Goal: Task Accomplishment & Management: Complete application form

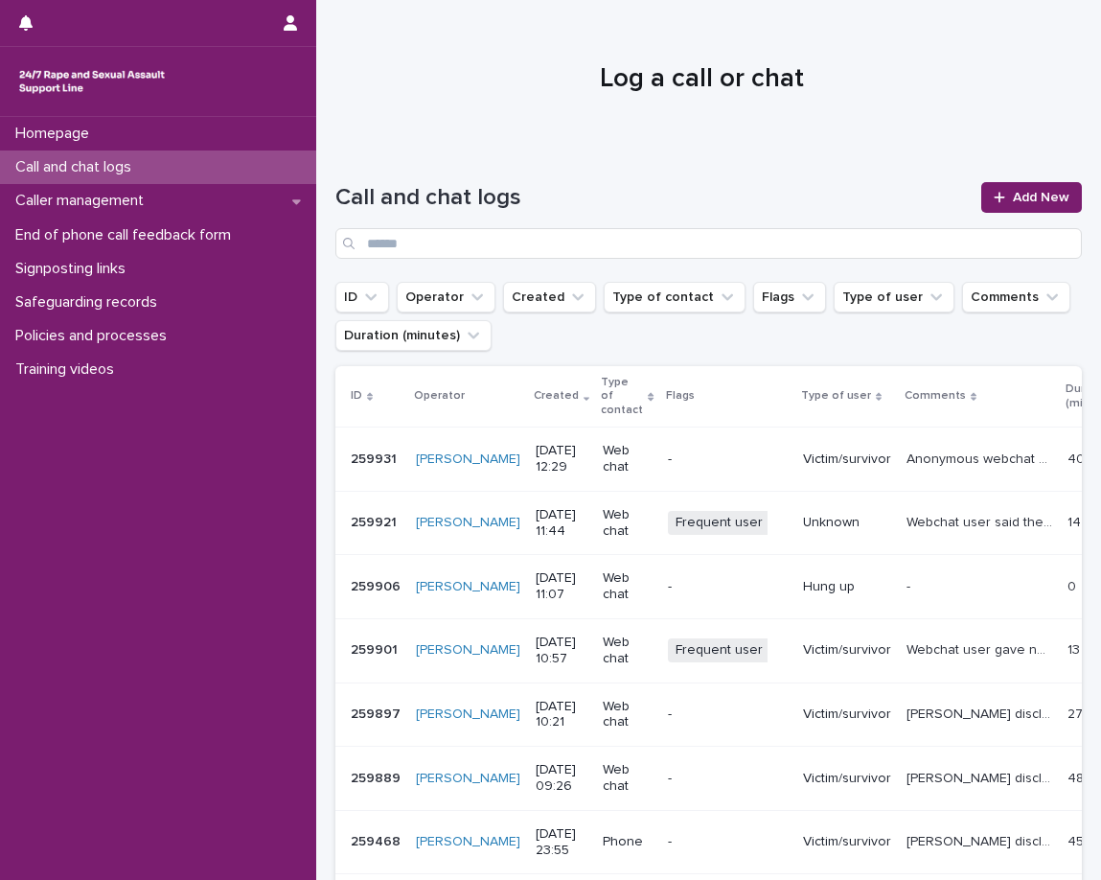
click at [478, 155] on div "Call and chat logs Add New" at bounding box center [708, 213] width 747 height 138
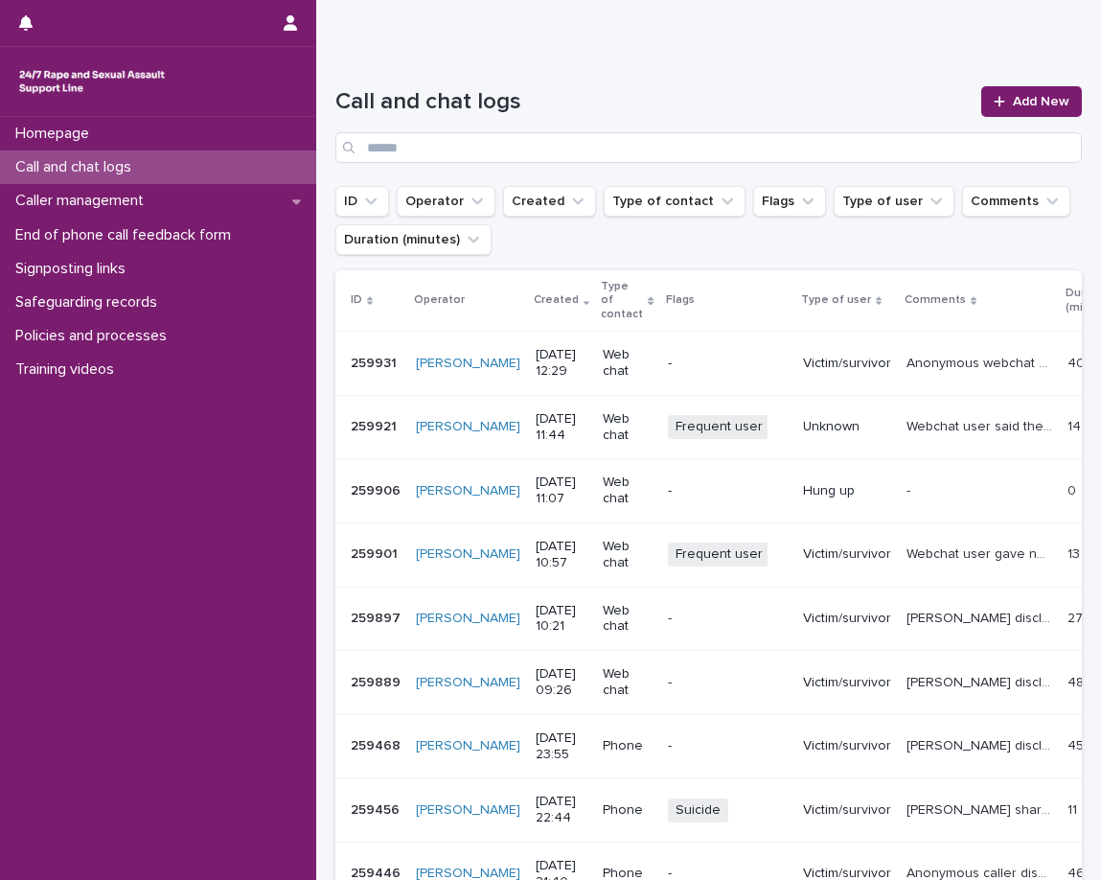
click at [951, 550] on p "Webchat user gave name Molly. Five9 didn't say 'user is typing' before any of t…" at bounding box center [982, 553] width 150 height 20
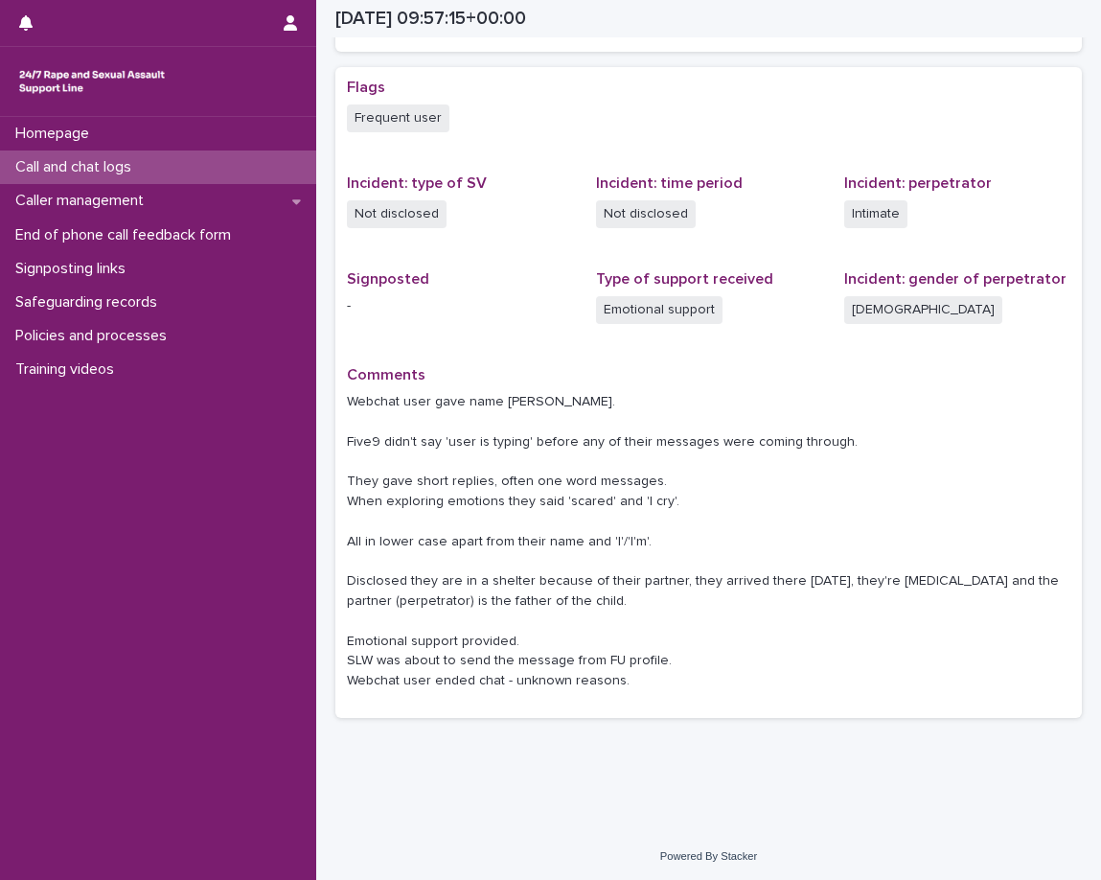
scroll to position [465, 0]
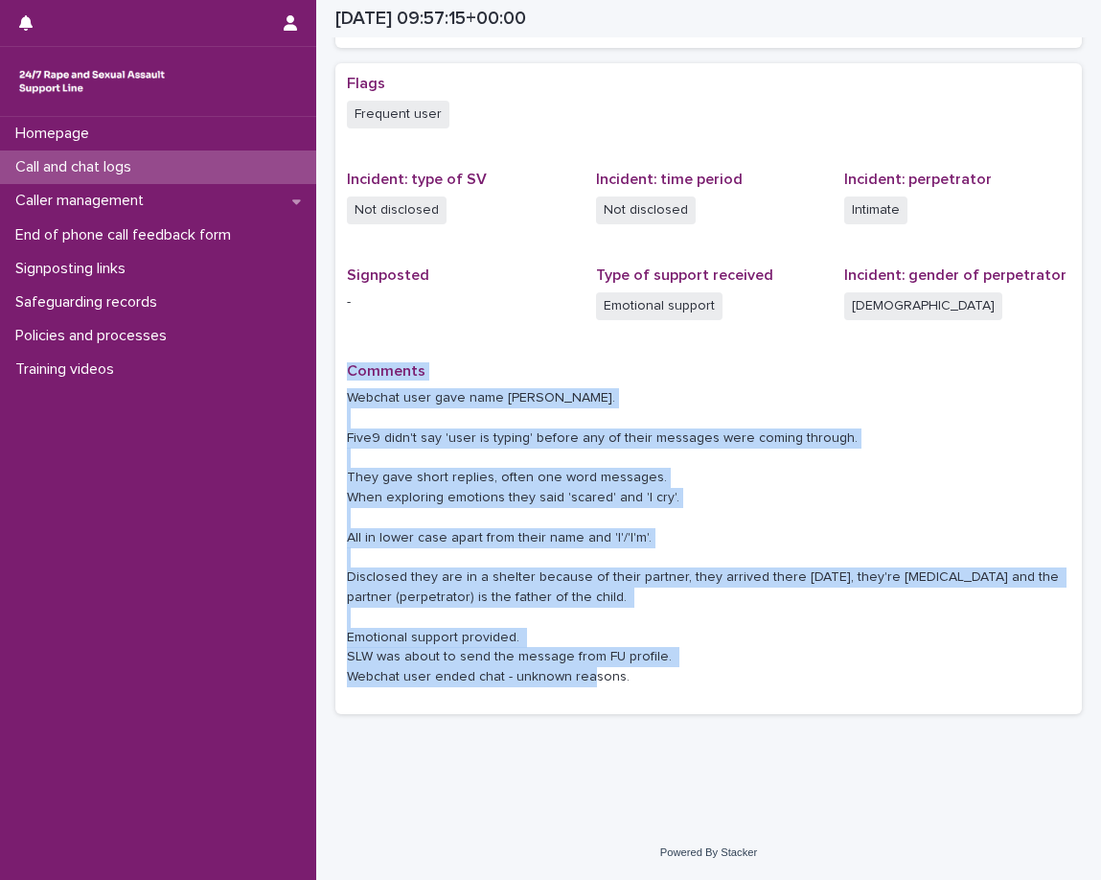
drag, startPoint x: 652, startPoint y: 685, endPoint x: 344, endPoint y: 383, distance: 431.1
click at [344, 383] on div "Flags Frequent user Incident: type of SV Not disclosed Incident: time period No…" at bounding box center [708, 388] width 747 height 651
click at [384, 404] on p "Webchat user gave name Molly. Five9 didn't say 'user is typing' before any of t…" at bounding box center [709, 537] width 724 height 299
drag, startPoint x: 345, startPoint y: 402, endPoint x: 618, endPoint y: 690, distance: 397.3
click at [618, 690] on div "Flags Frequent user Incident: type of SV Not disclosed Incident: time period No…" at bounding box center [708, 388] width 747 height 651
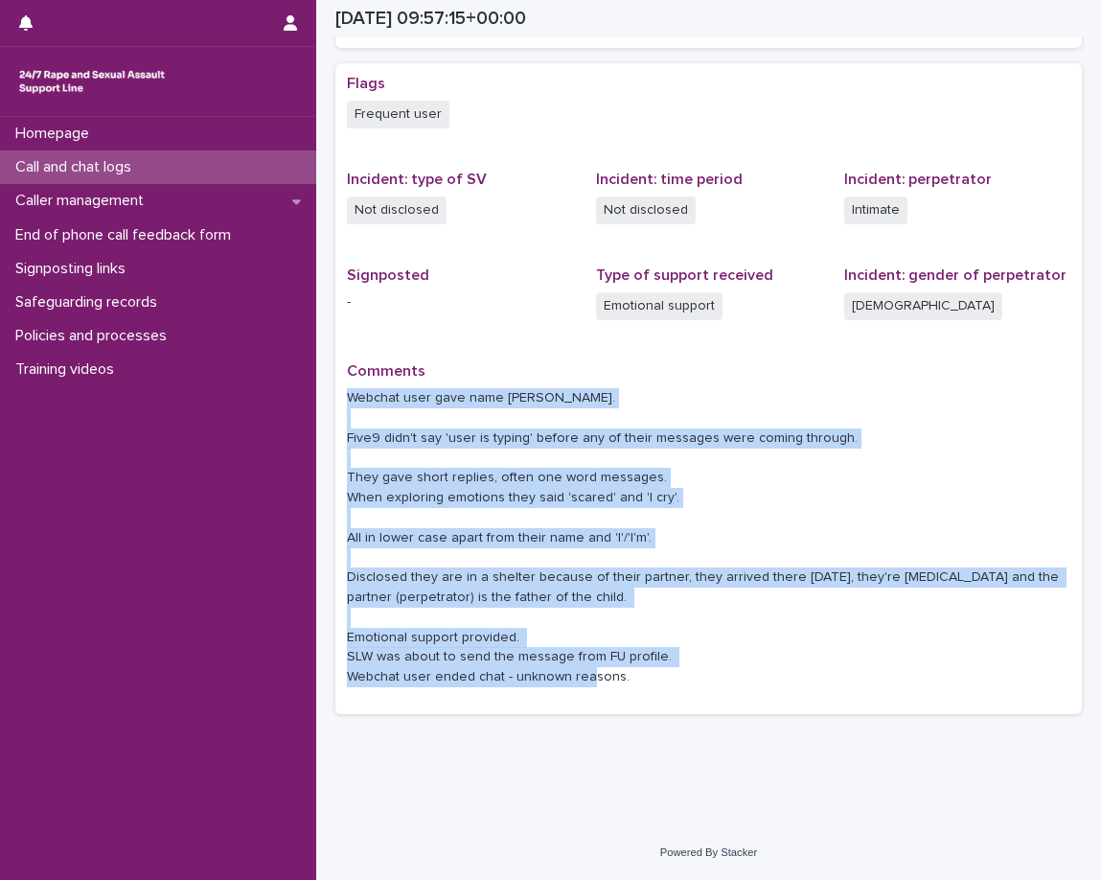
copy p "Webchat user gave name Molly. Five9 didn't say 'user is typing' before any of t…"
click at [464, 396] on p "Webchat user gave name Molly. Five9 didn't say 'user is typing' before any of t…" at bounding box center [709, 537] width 724 height 299
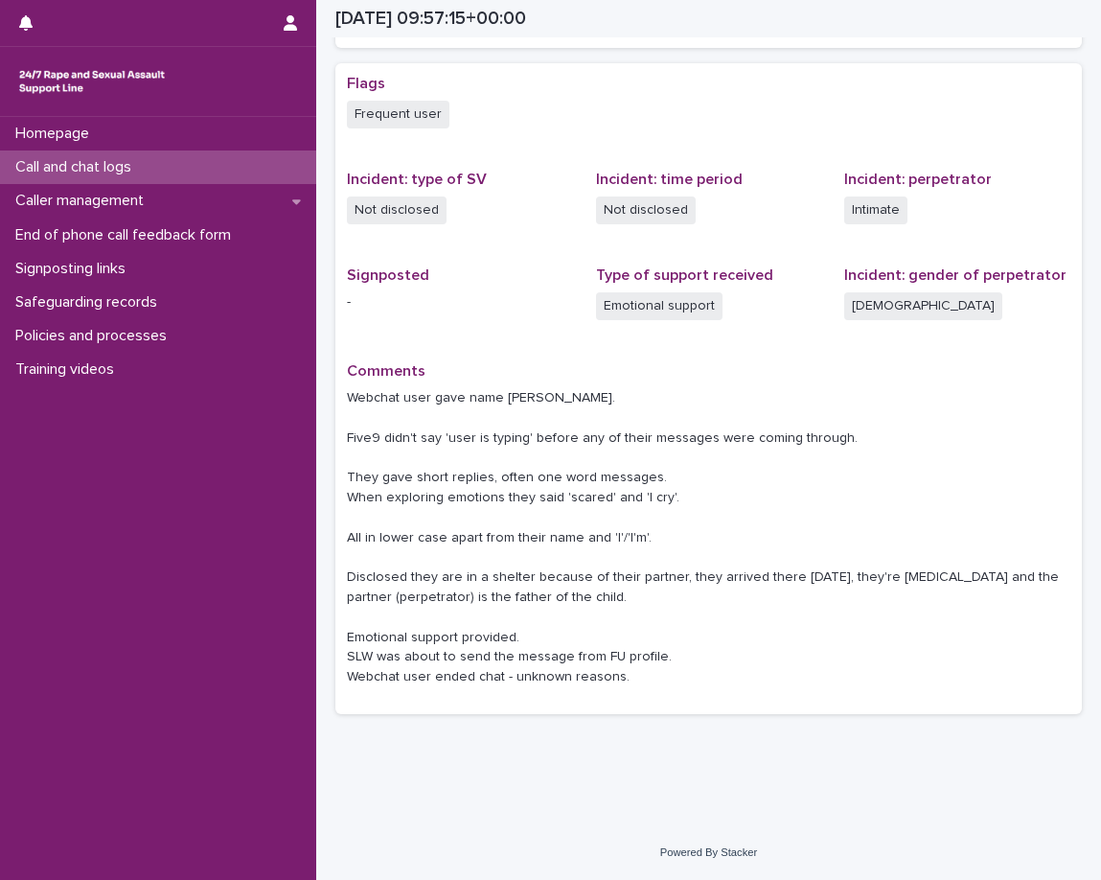
click at [97, 173] on p "Call and chat logs" at bounding box center [77, 167] width 139 height 18
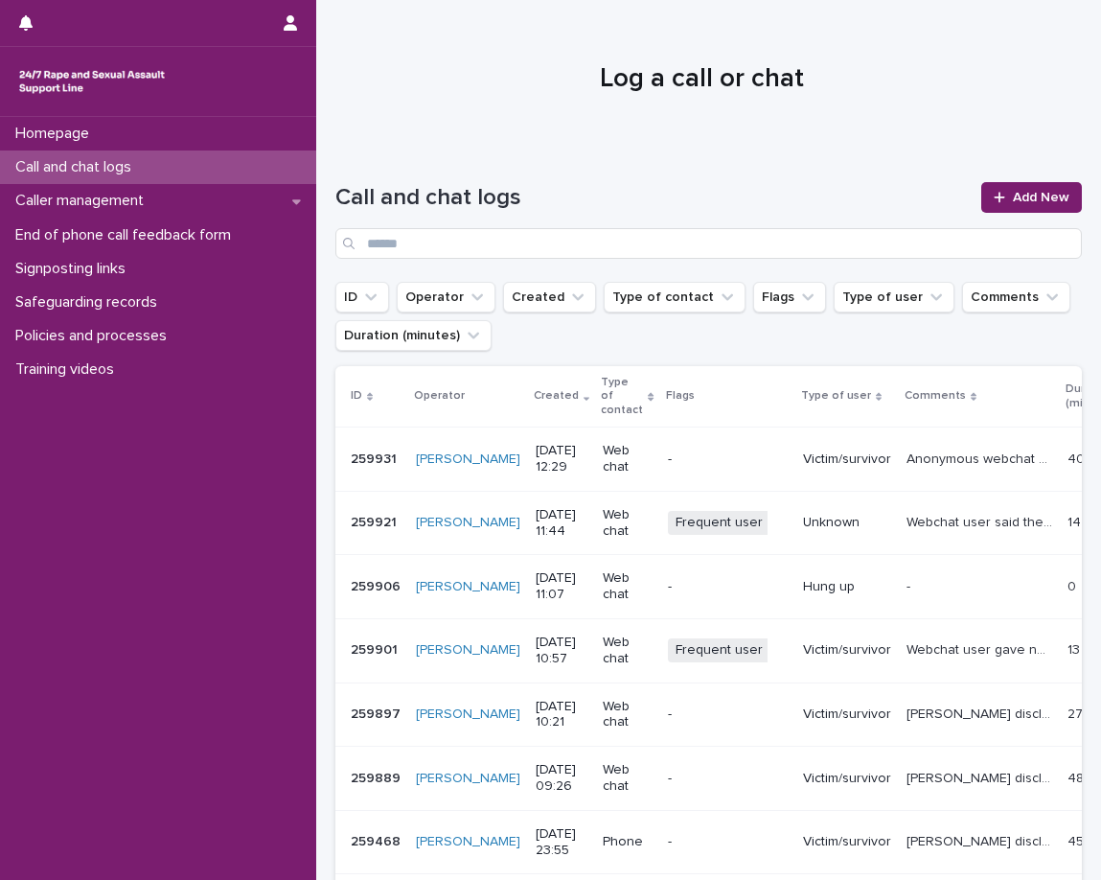
click at [907, 656] on p "Webchat user gave name Molly. Five9 didn't say 'user is typing' before any of t…" at bounding box center [982, 648] width 150 height 20
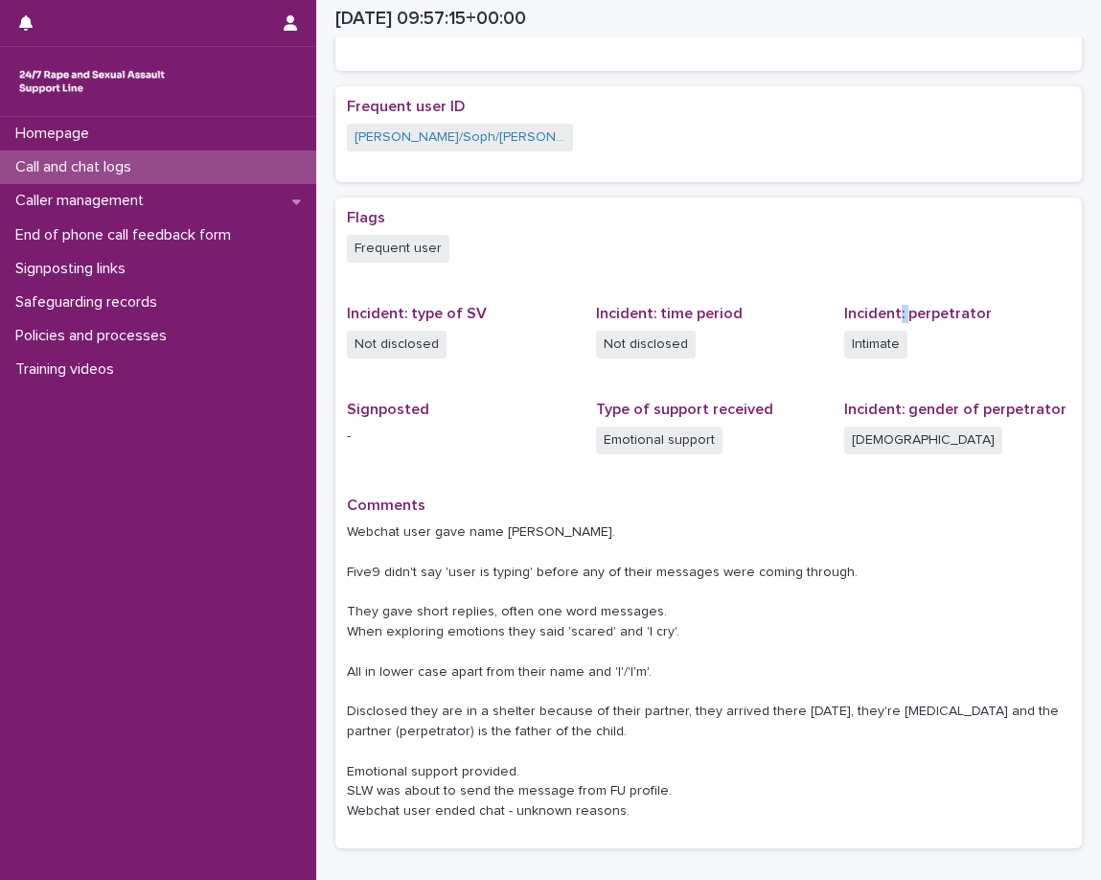
scroll to position [383, 0]
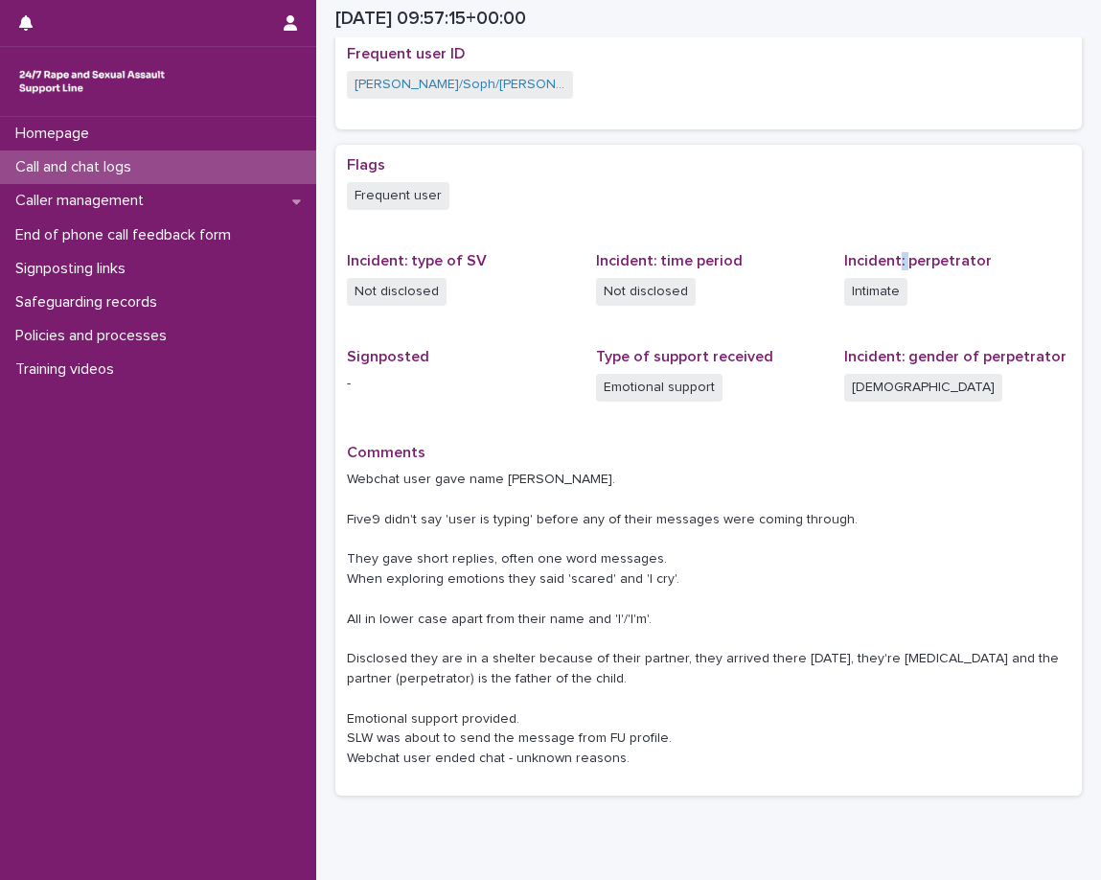
click at [239, 155] on div "Call and chat logs" at bounding box center [158, 167] width 316 height 34
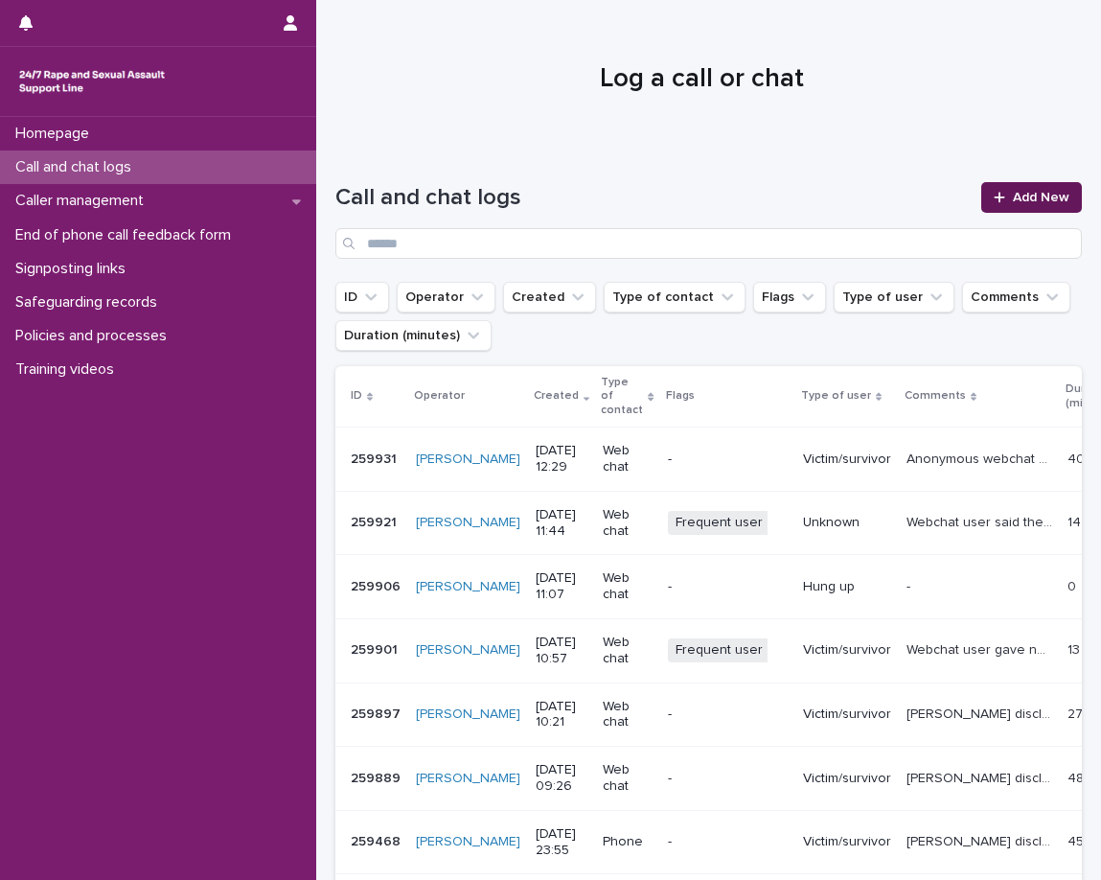
click at [994, 197] on icon at bounding box center [999, 197] width 11 height 11
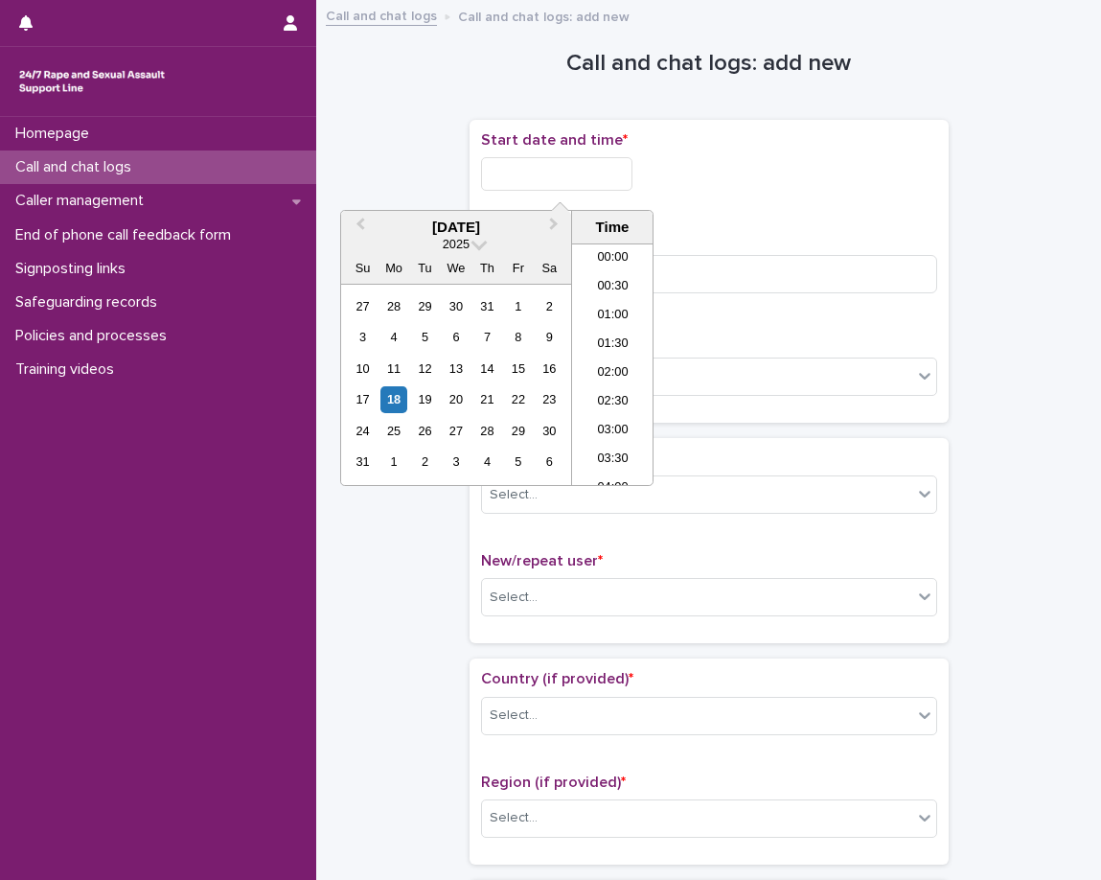
click at [620, 183] on input "text" at bounding box center [556, 174] width 151 height 34
click at [603, 294] on li "13:00" at bounding box center [612, 306] width 81 height 29
click at [611, 182] on input "**********" at bounding box center [556, 174] width 151 height 34
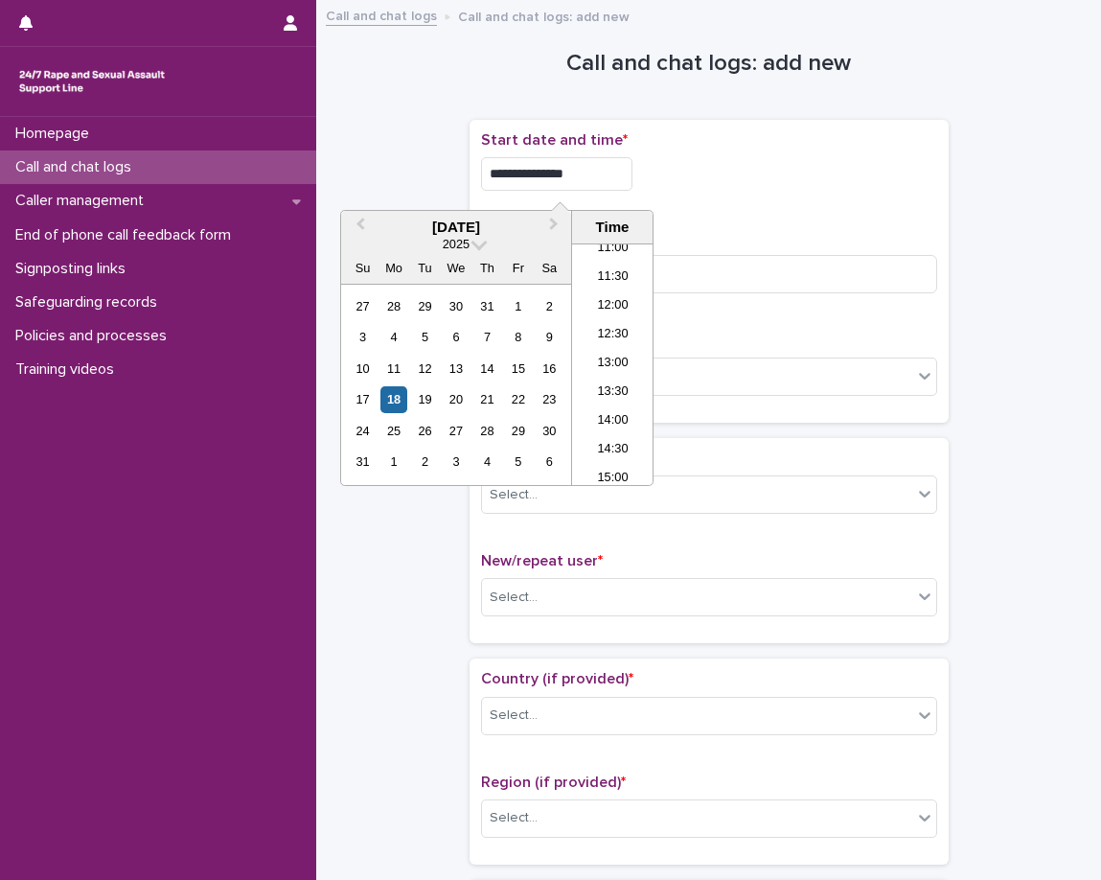
type input "**********"
click at [857, 209] on div "**********" at bounding box center [709, 271] width 456 height 280
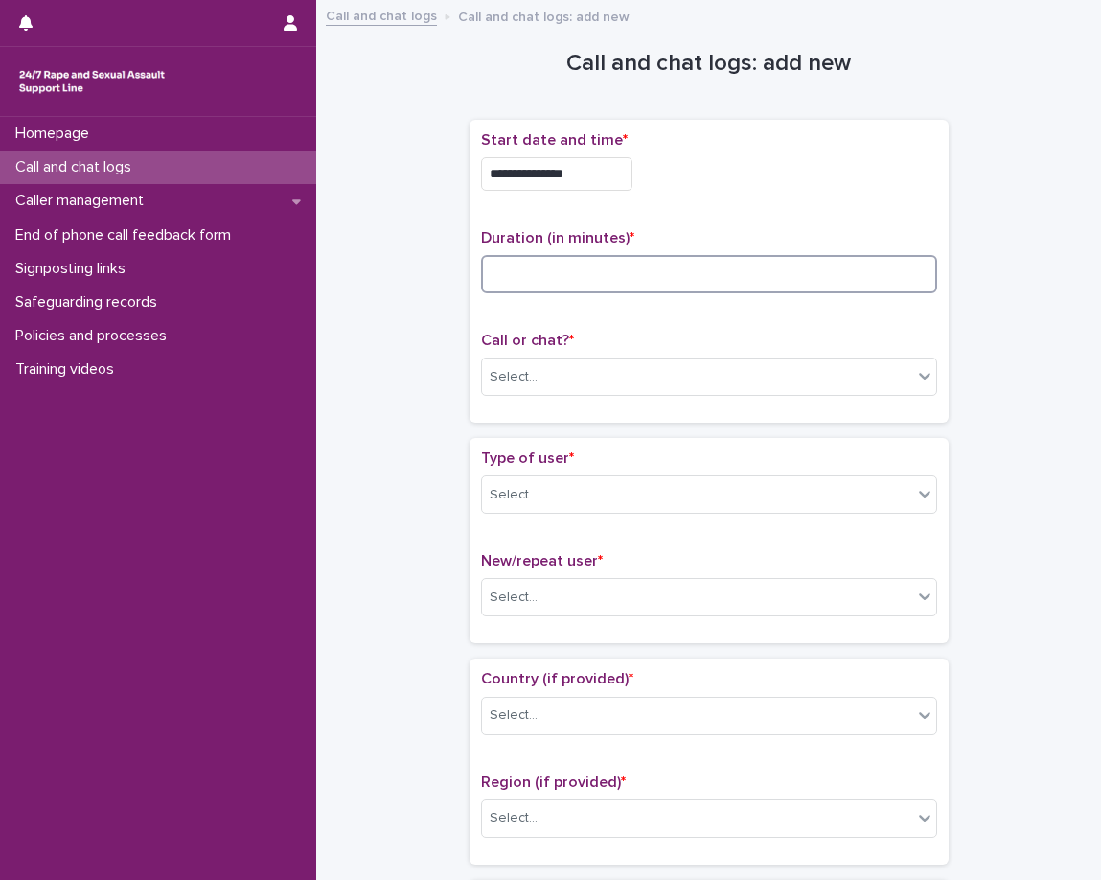
click at [758, 282] on input at bounding box center [709, 274] width 456 height 38
type input "**"
click at [692, 381] on div "Select..." at bounding box center [697, 377] width 430 height 32
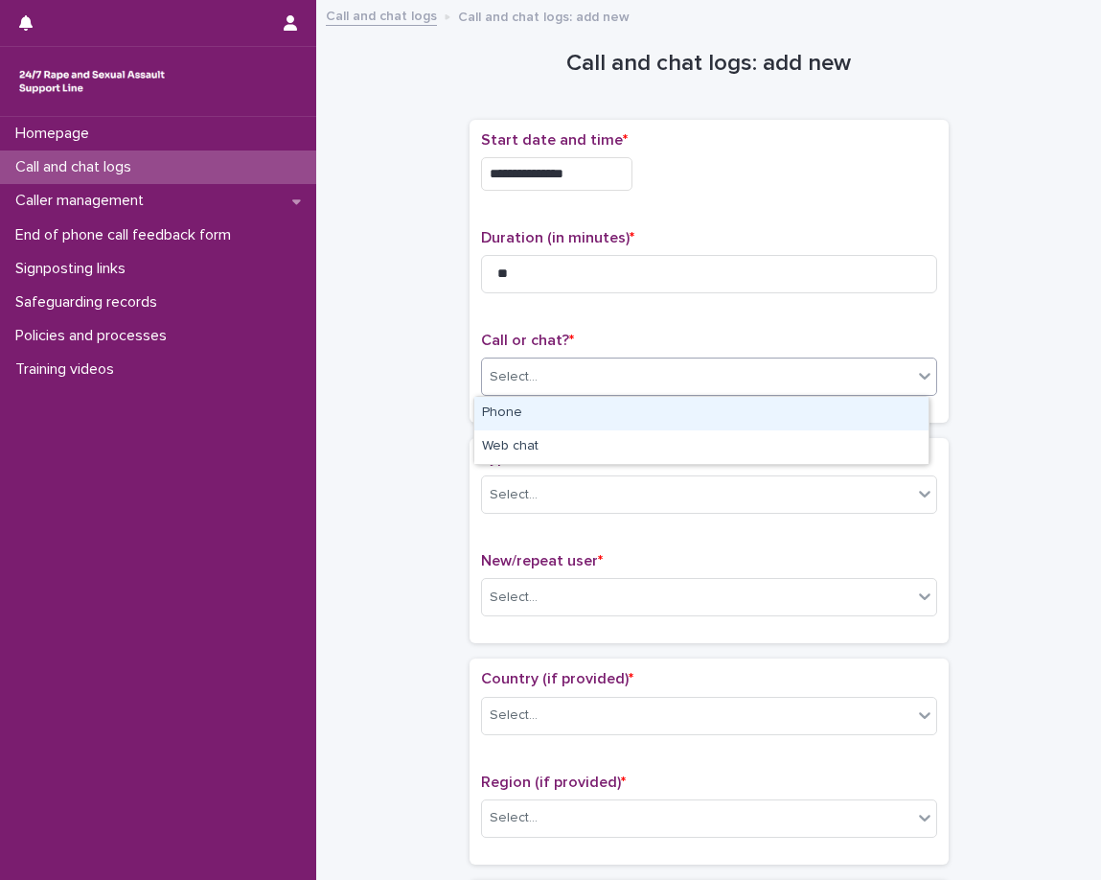
click at [644, 416] on div "Phone" at bounding box center [701, 414] width 454 height 34
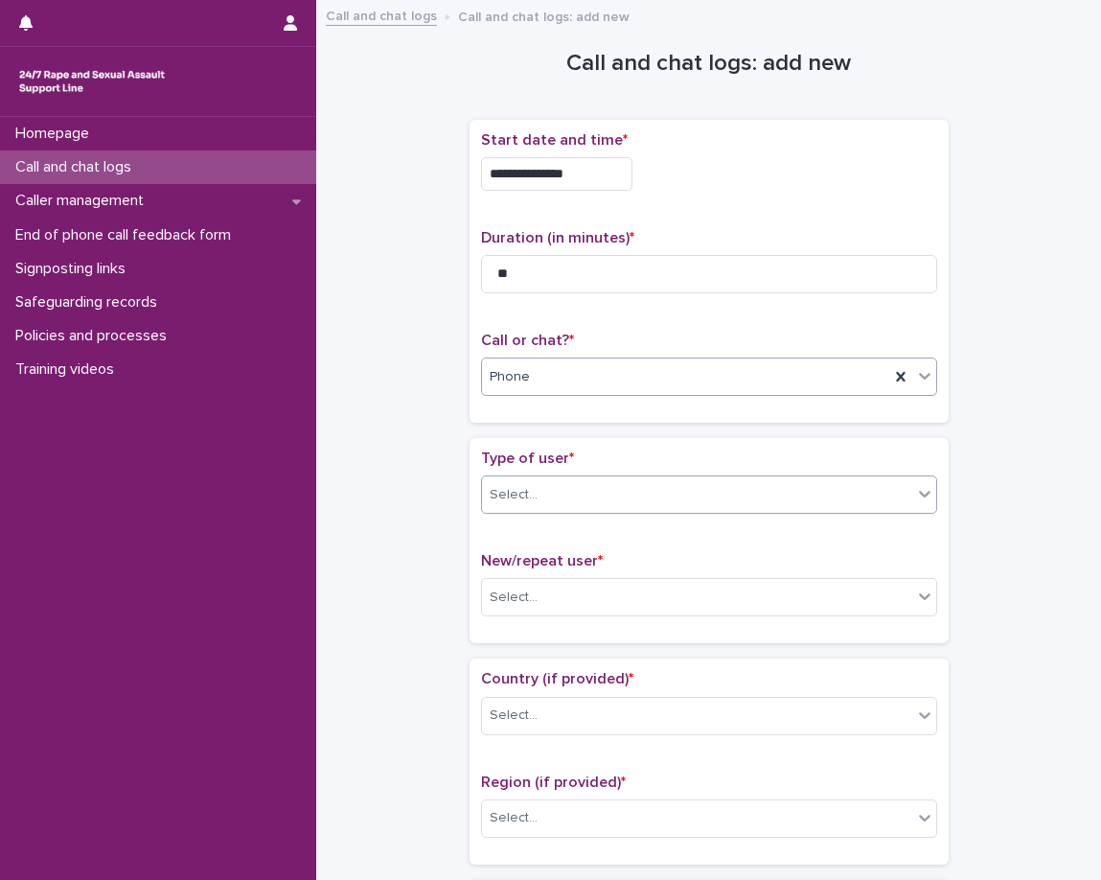
click at [594, 485] on div "Select..." at bounding box center [697, 495] width 430 height 32
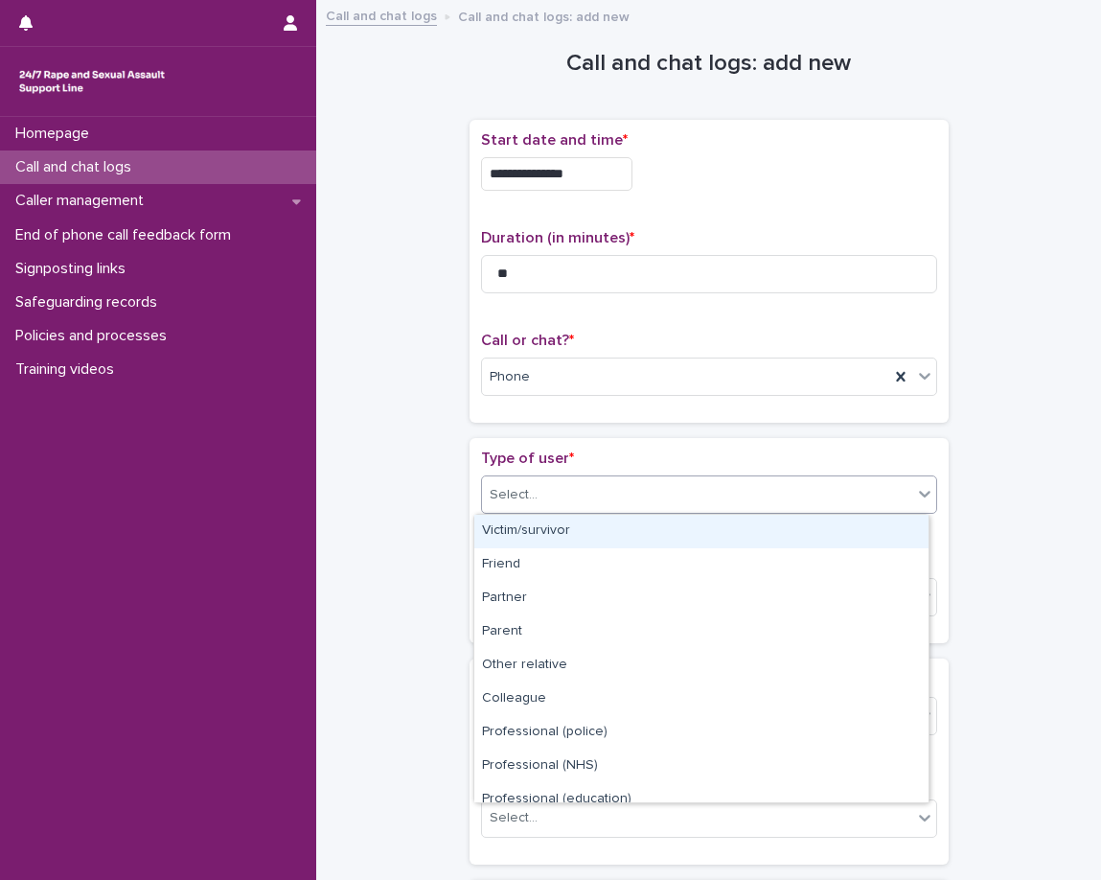
click at [566, 530] on div "Victim/survivor" at bounding box center [701, 532] width 454 height 34
click at [565, 531] on div "Type of user * option Victim/survivor focused, 1 of 15. 15 results available. U…" at bounding box center [709, 541] width 456 height 182
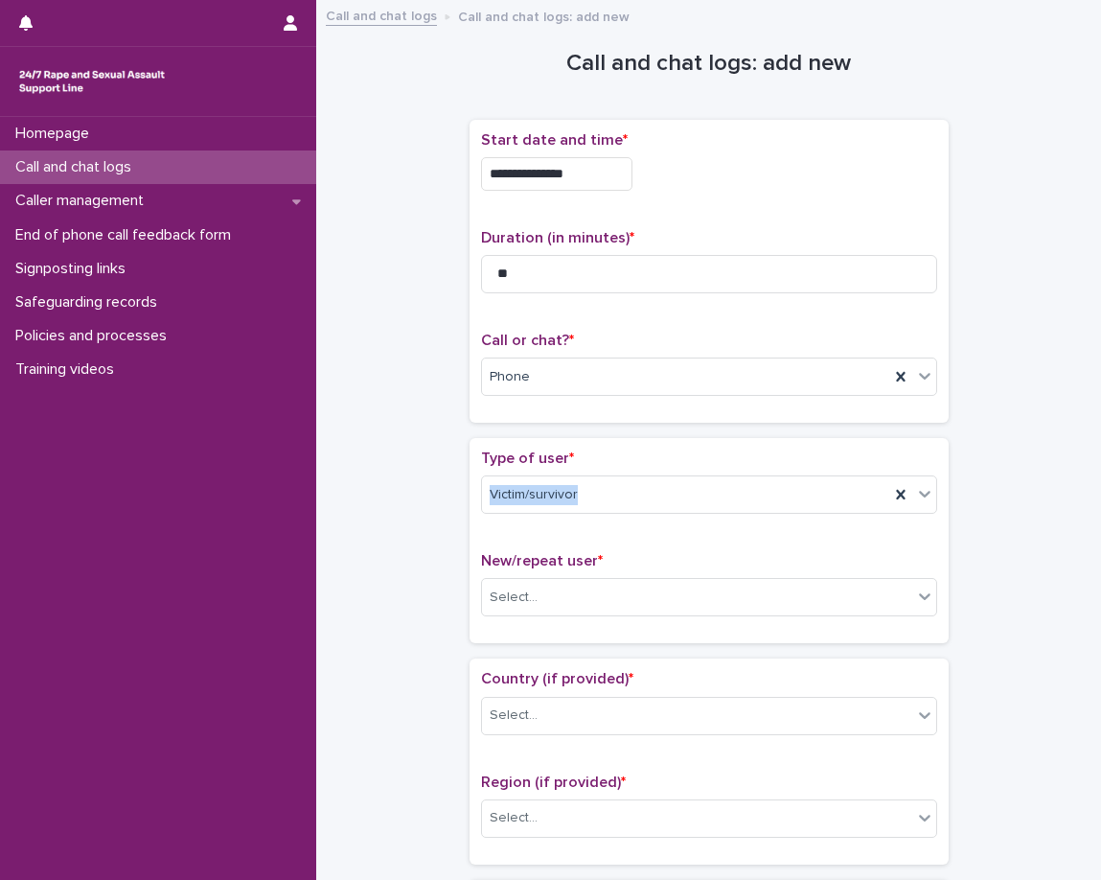
click at [565, 531] on div "Type of user * Victim/survivor New/repeat user * Select..." at bounding box center [709, 541] width 456 height 182
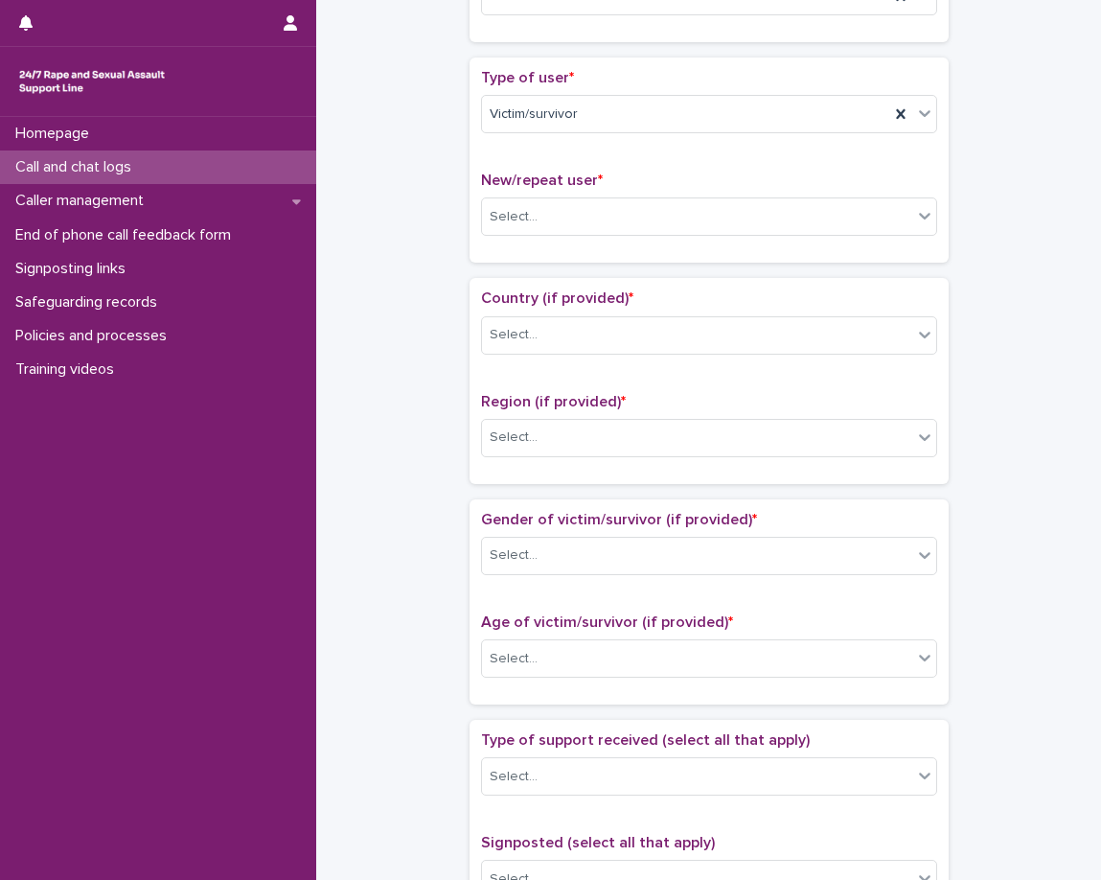
scroll to position [383, 0]
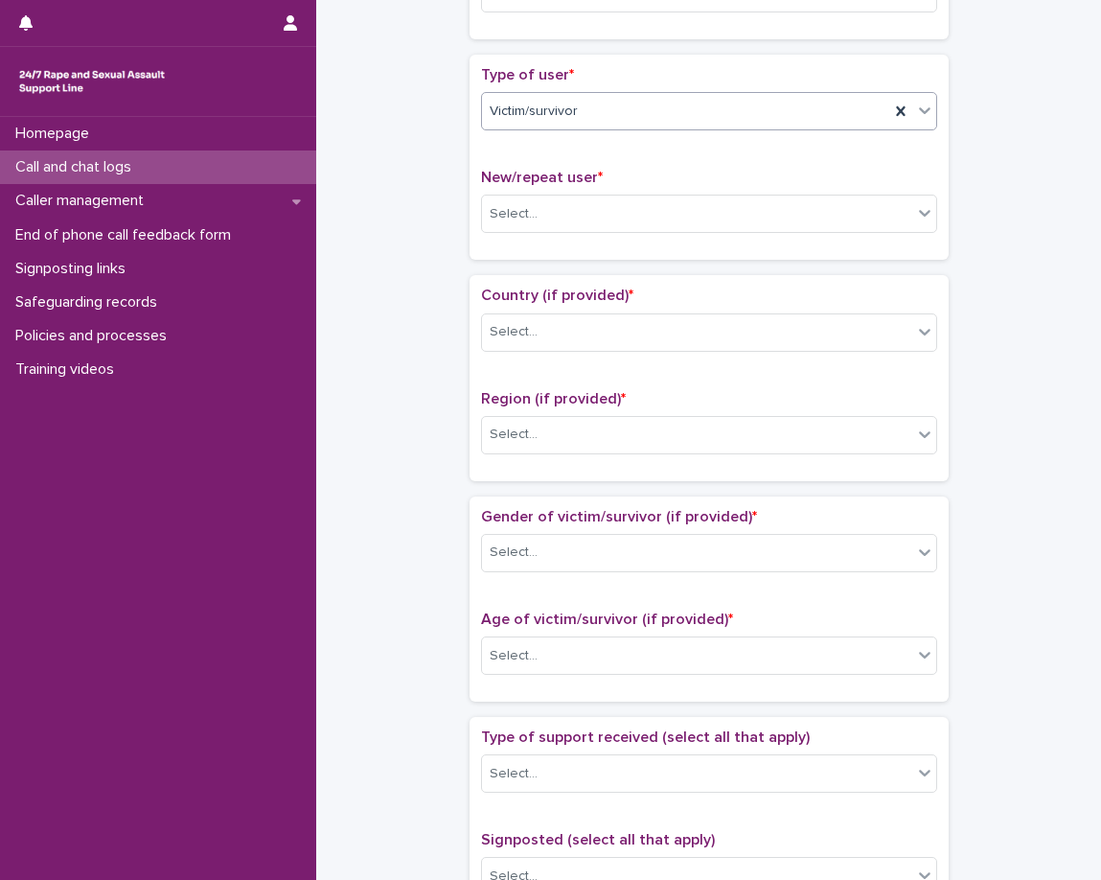
click at [634, 107] on div "Victim/survivor" at bounding box center [685, 112] width 407 height 32
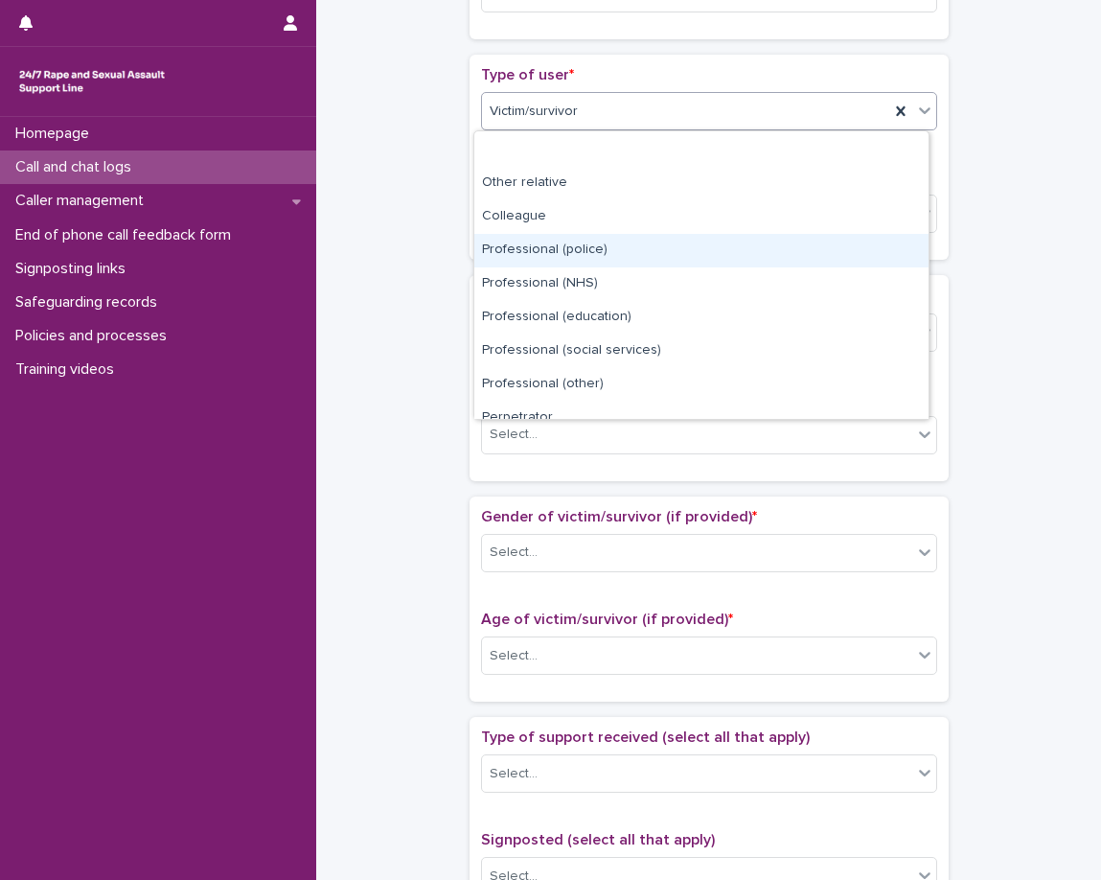
scroll to position [192, 0]
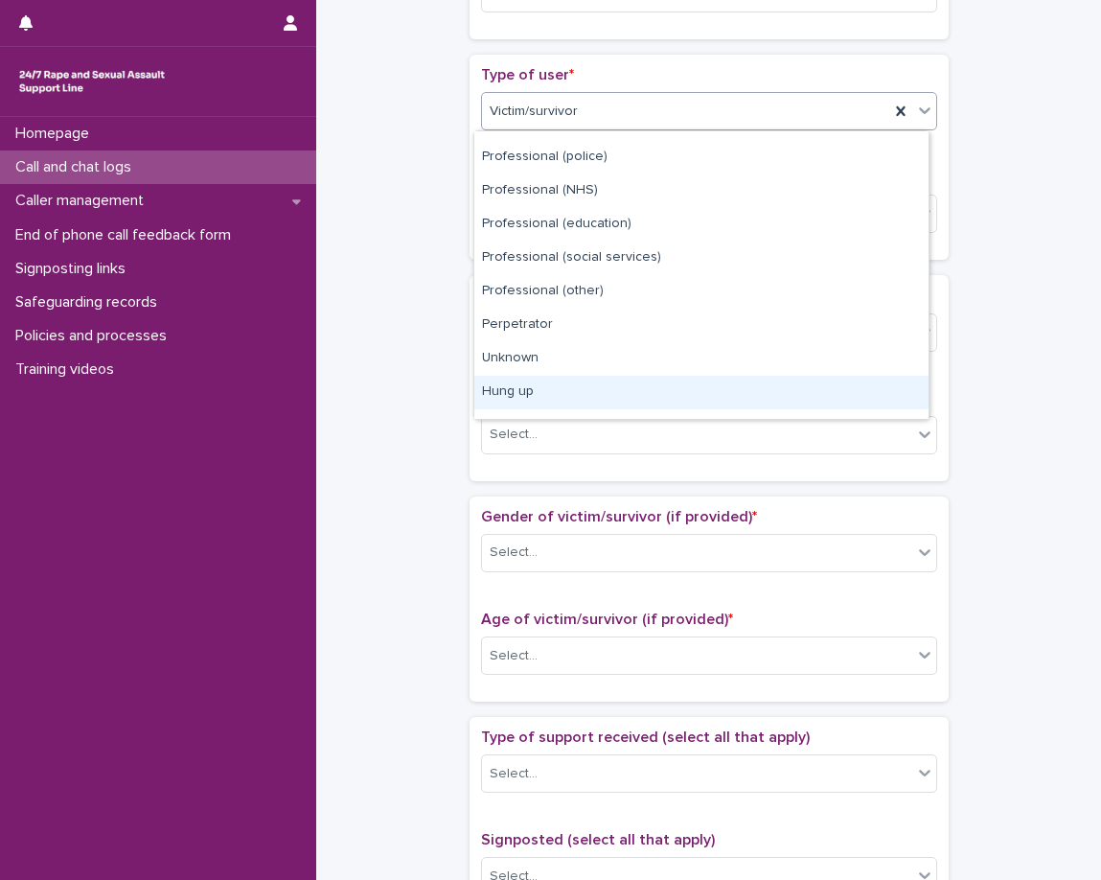
click at [533, 398] on div "Hung up" at bounding box center [701, 393] width 454 height 34
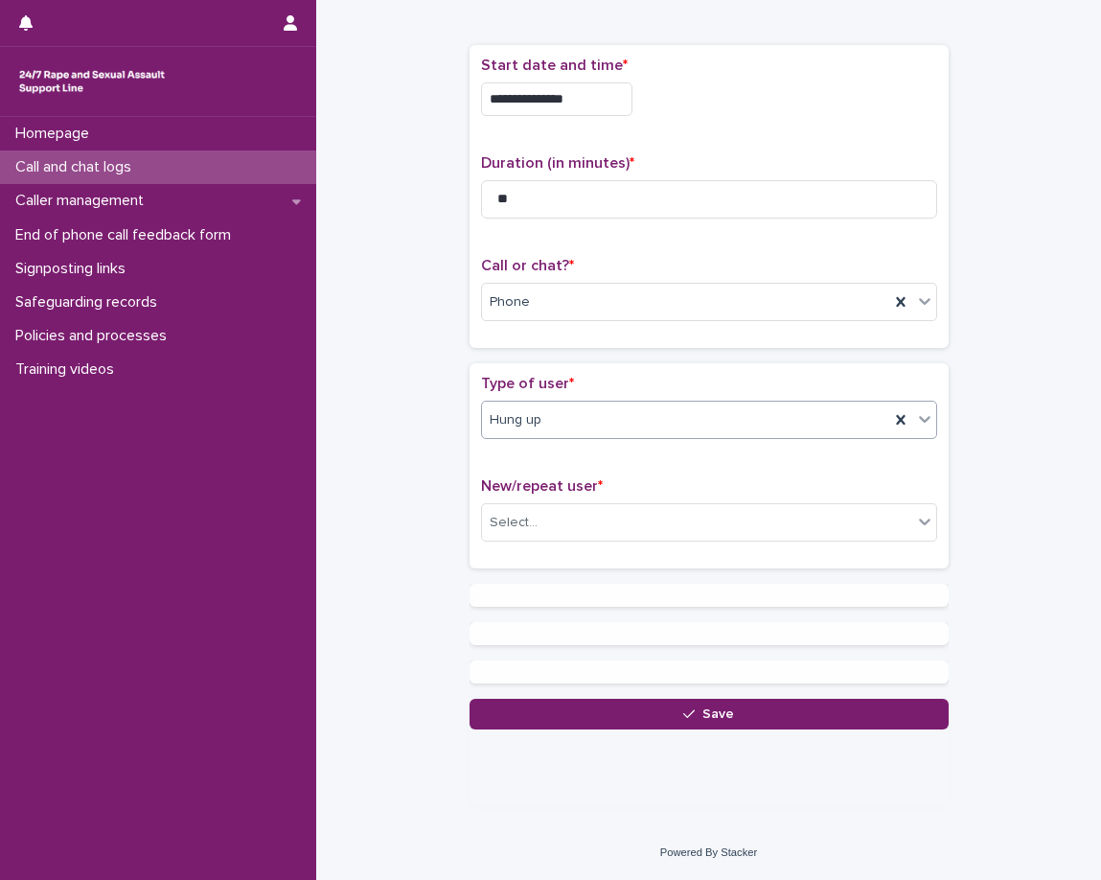
scroll to position [0, 0]
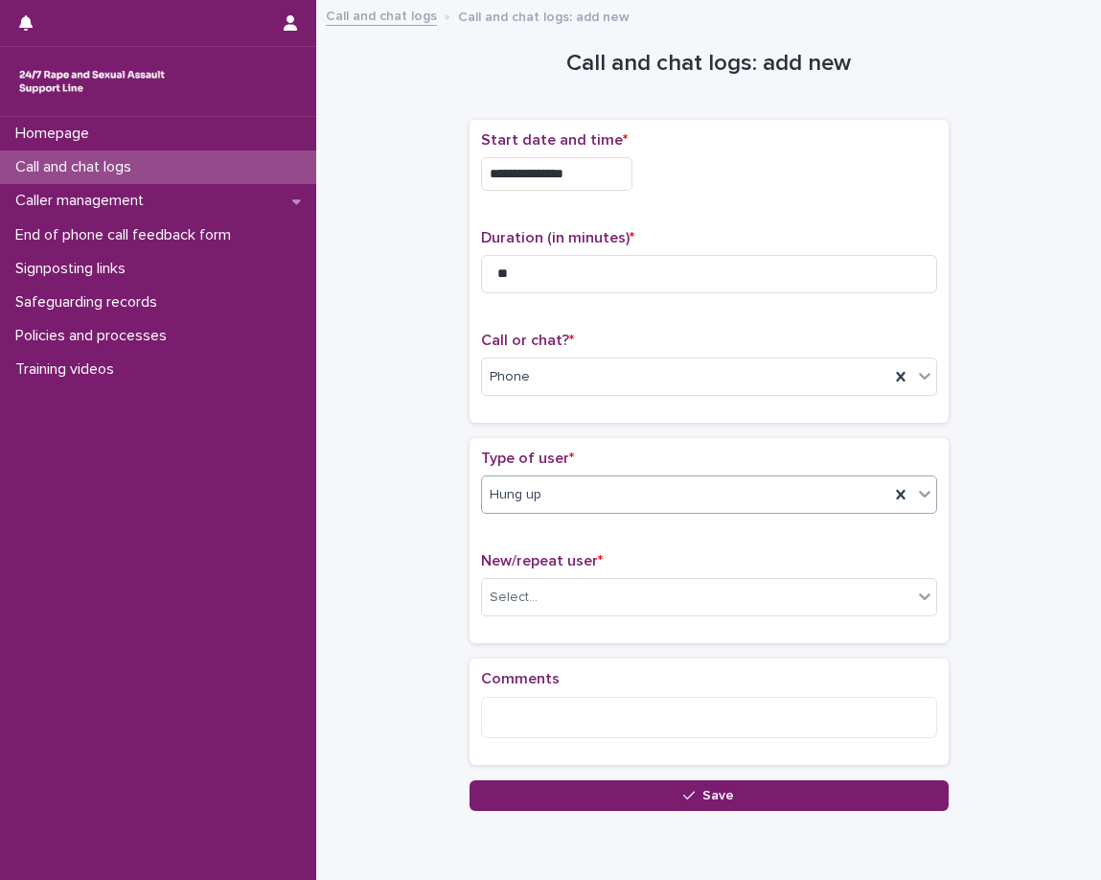
click at [556, 503] on div "Hung up" at bounding box center [685, 495] width 407 height 32
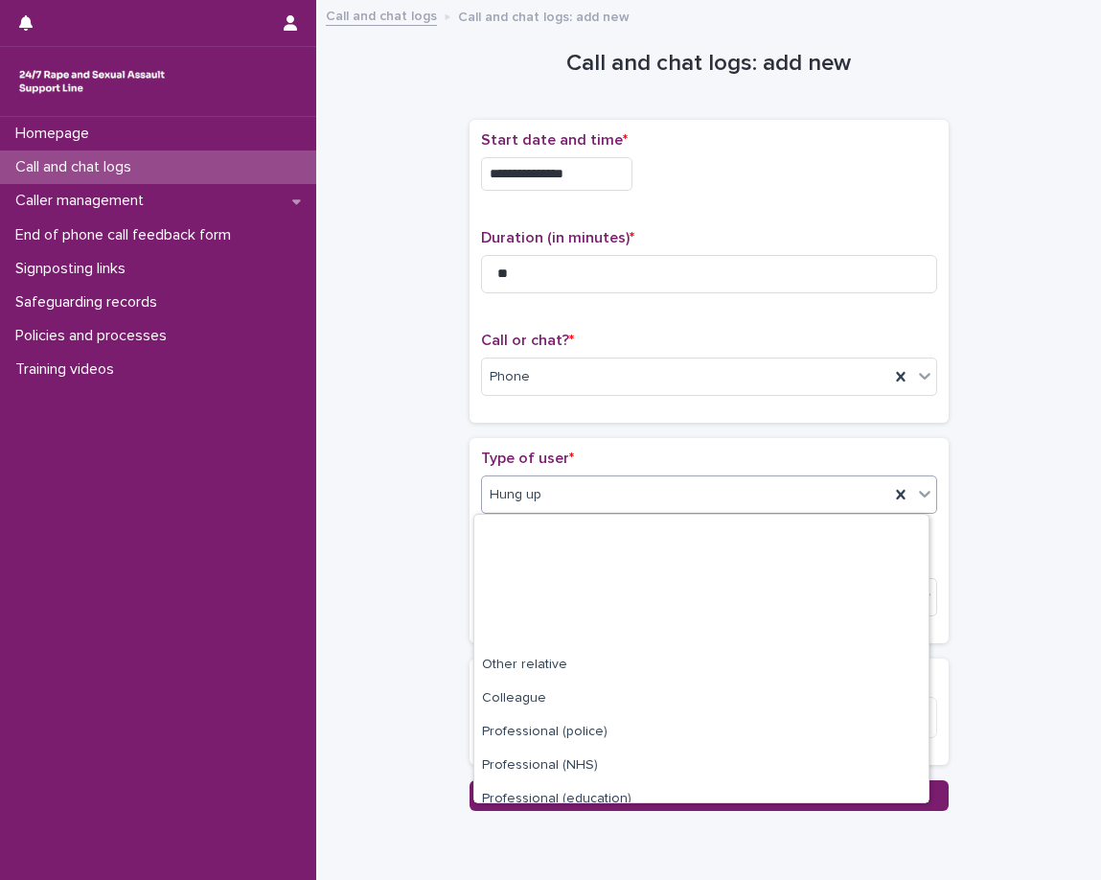
scroll to position [216, 0]
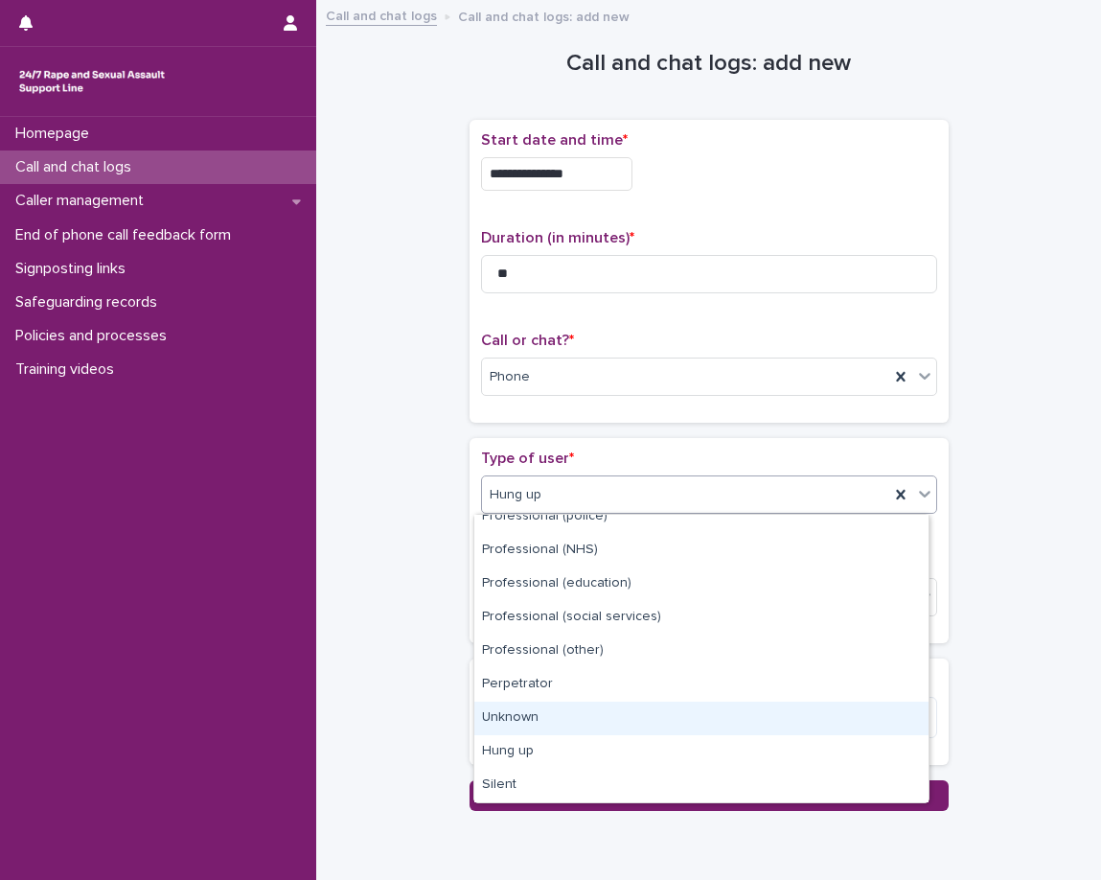
click at [564, 720] on div "Unknown" at bounding box center [701, 719] width 454 height 34
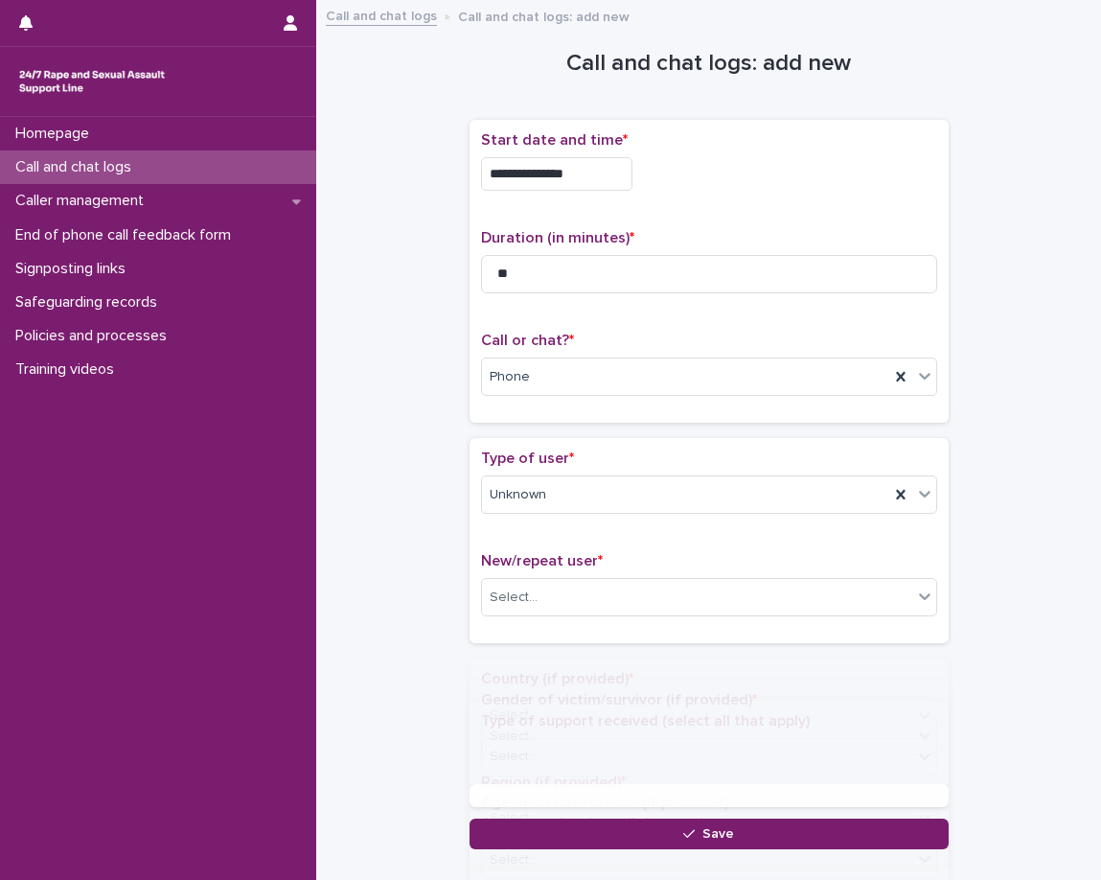
click at [439, 566] on div "**********" at bounding box center [708, 431] width 747 height 838
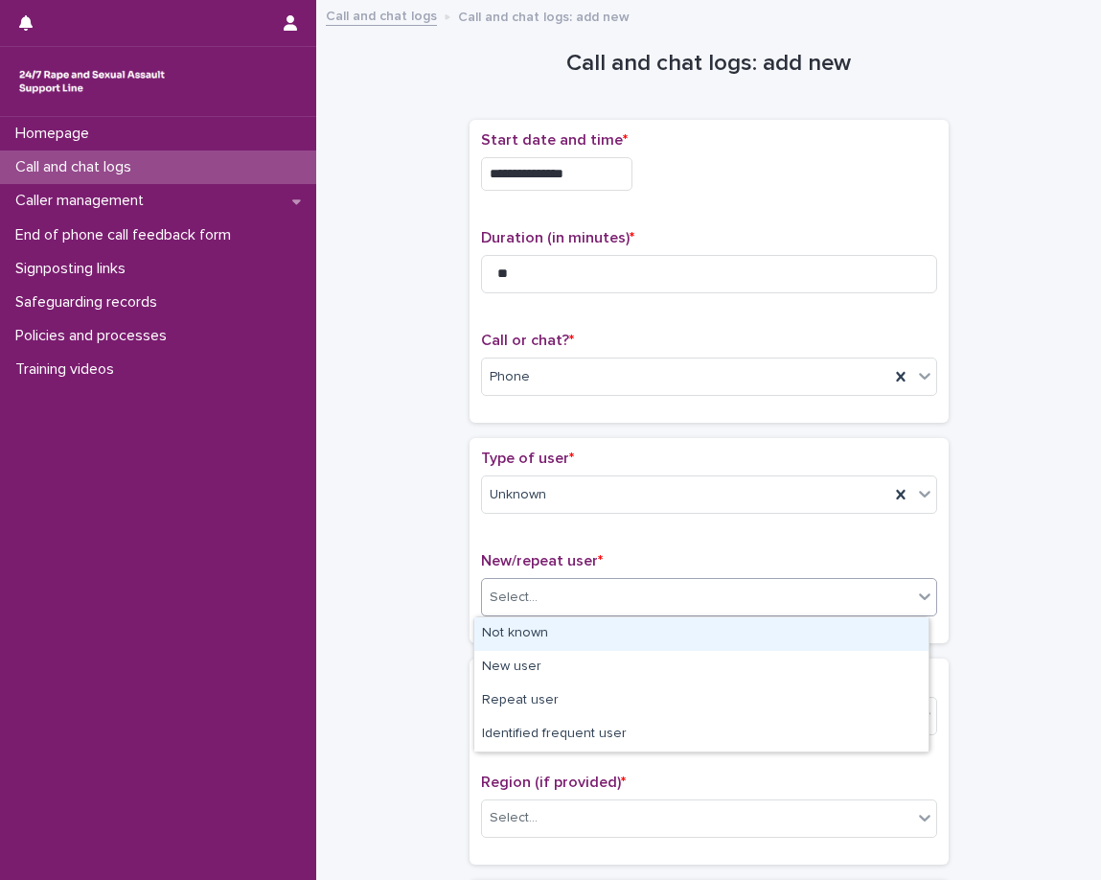
click at [503, 599] on div "Select..." at bounding box center [514, 598] width 48 height 20
click at [514, 629] on div "Not known" at bounding box center [701, 634] width 454 height 34
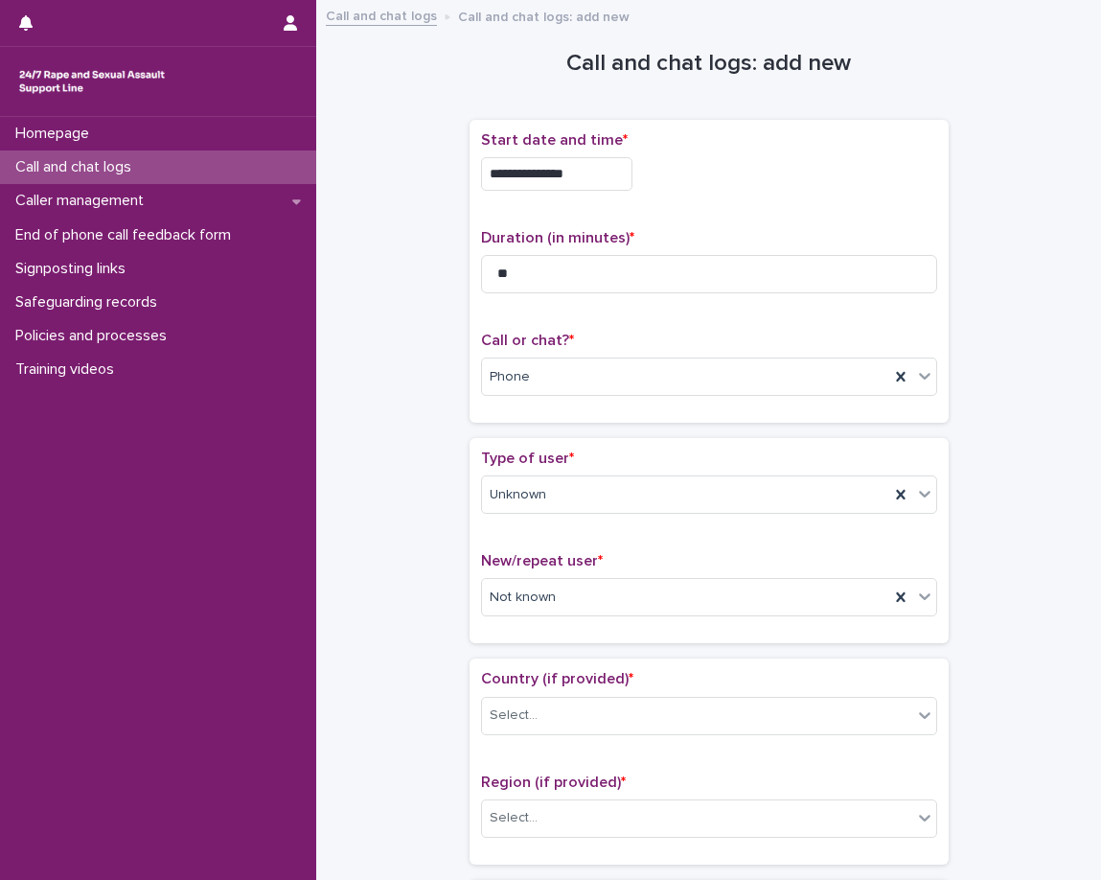
click at [495, 636] on div "Type of user * Unknown New/repeat user * Not known" at bounding box center [709, 540] width 479 height 205
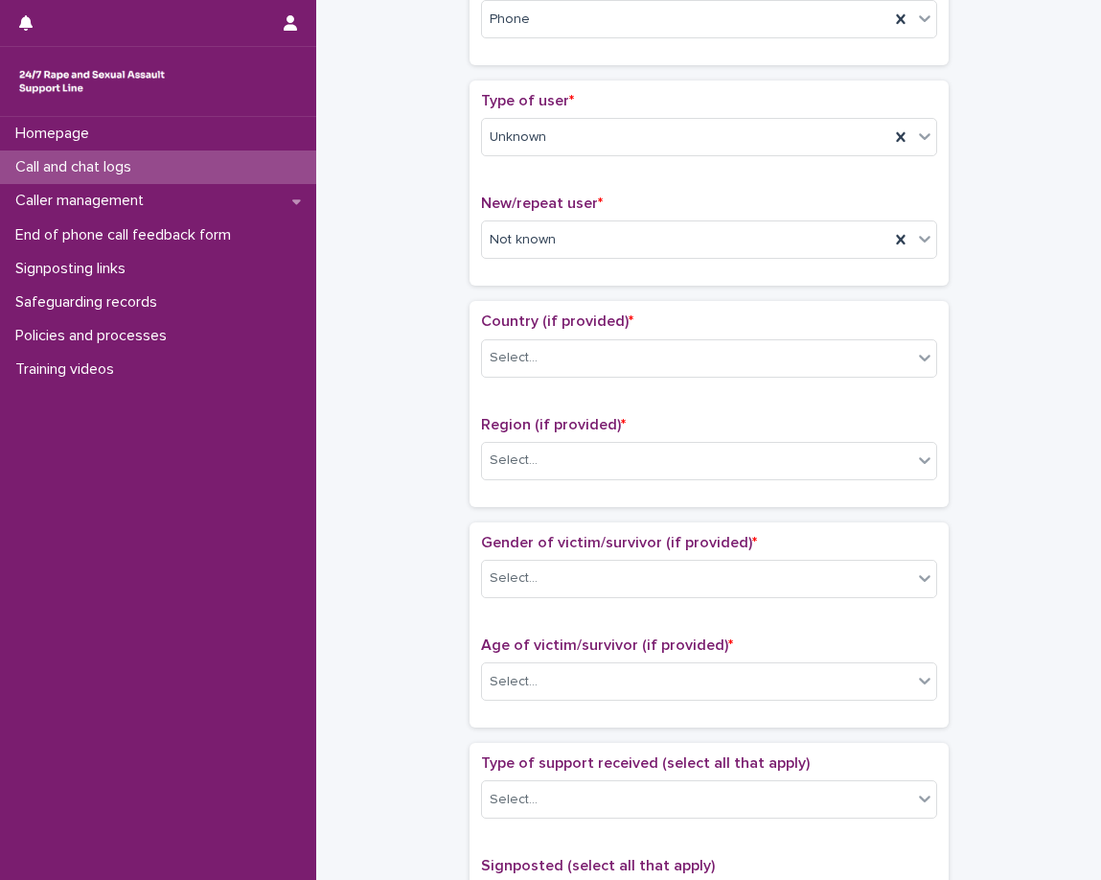
scroll to position [383, 0]
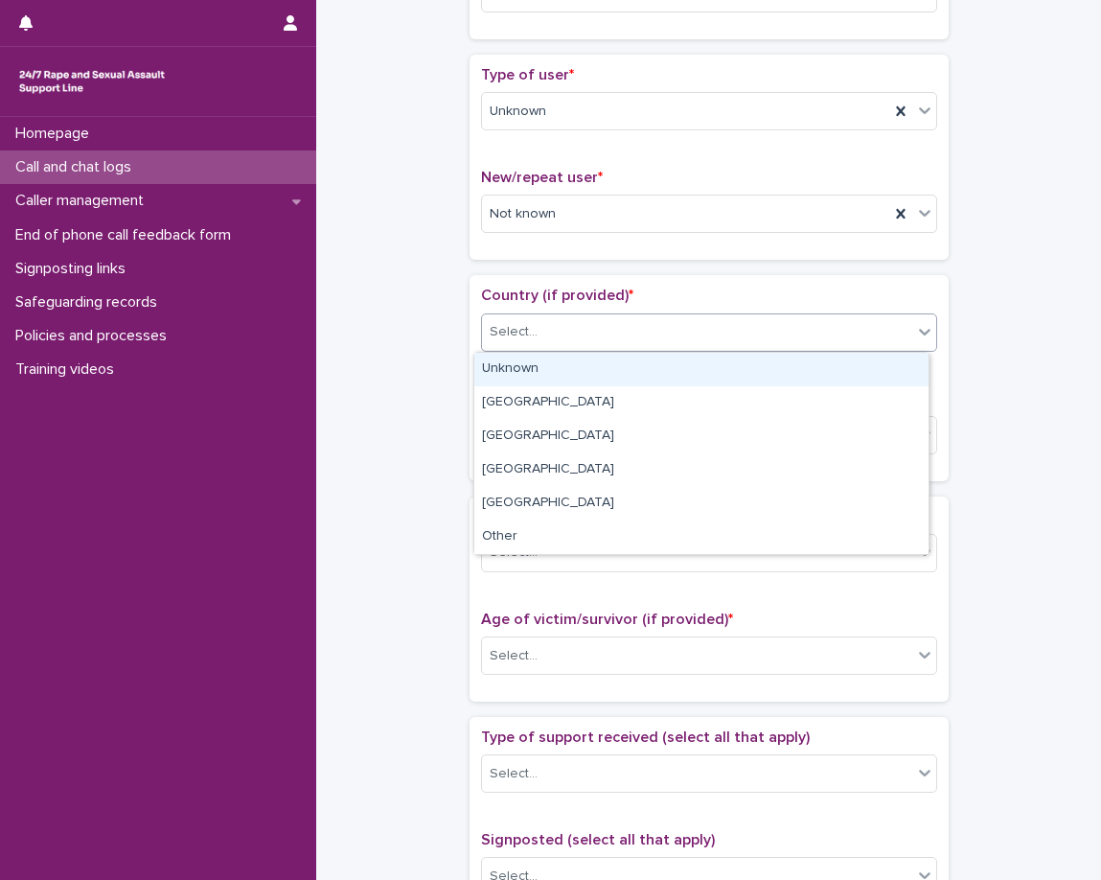
click at [559, 349] on div "Select..." at bounding box center [709, 332] width 456 height 38
click at [548, 375] on div "Unknown" at bounding box center [701, 370] width 454 height 34
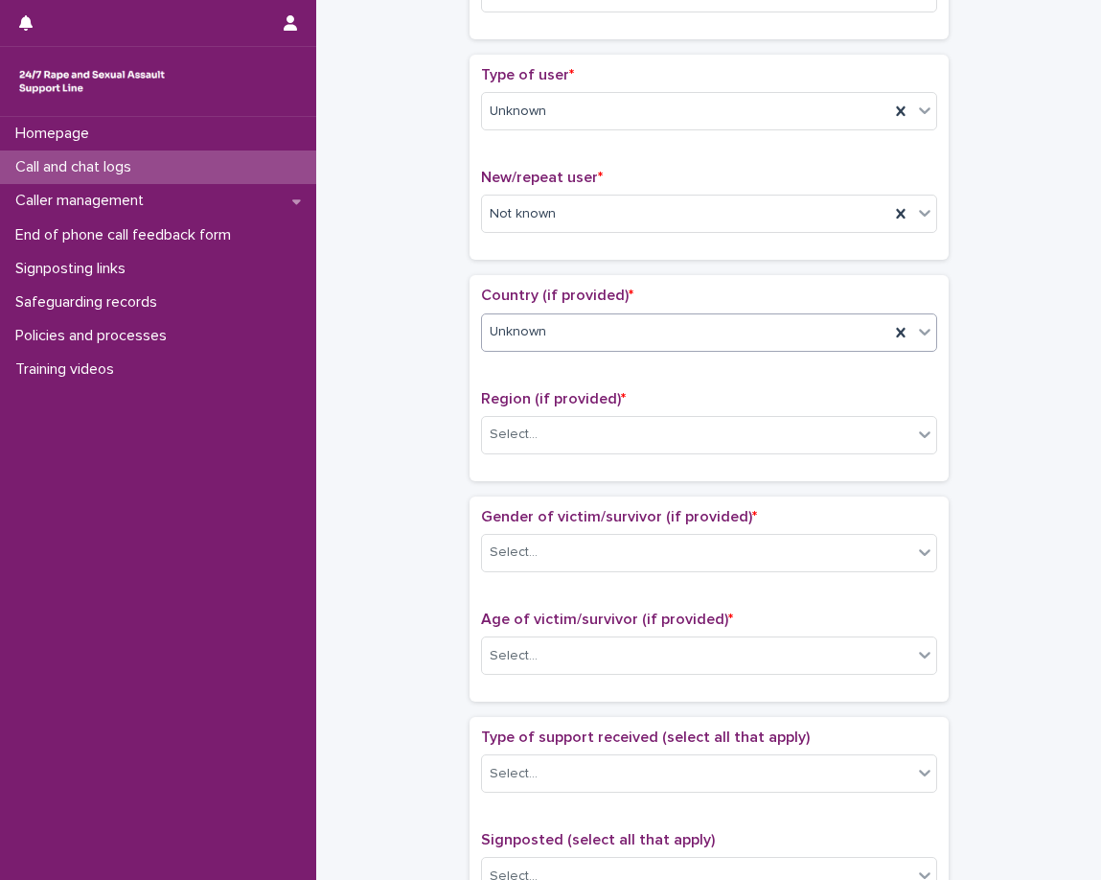
click at [524, 397] on span "Region (if provided) *" at bounding box center [553, 398] width 145 height 15
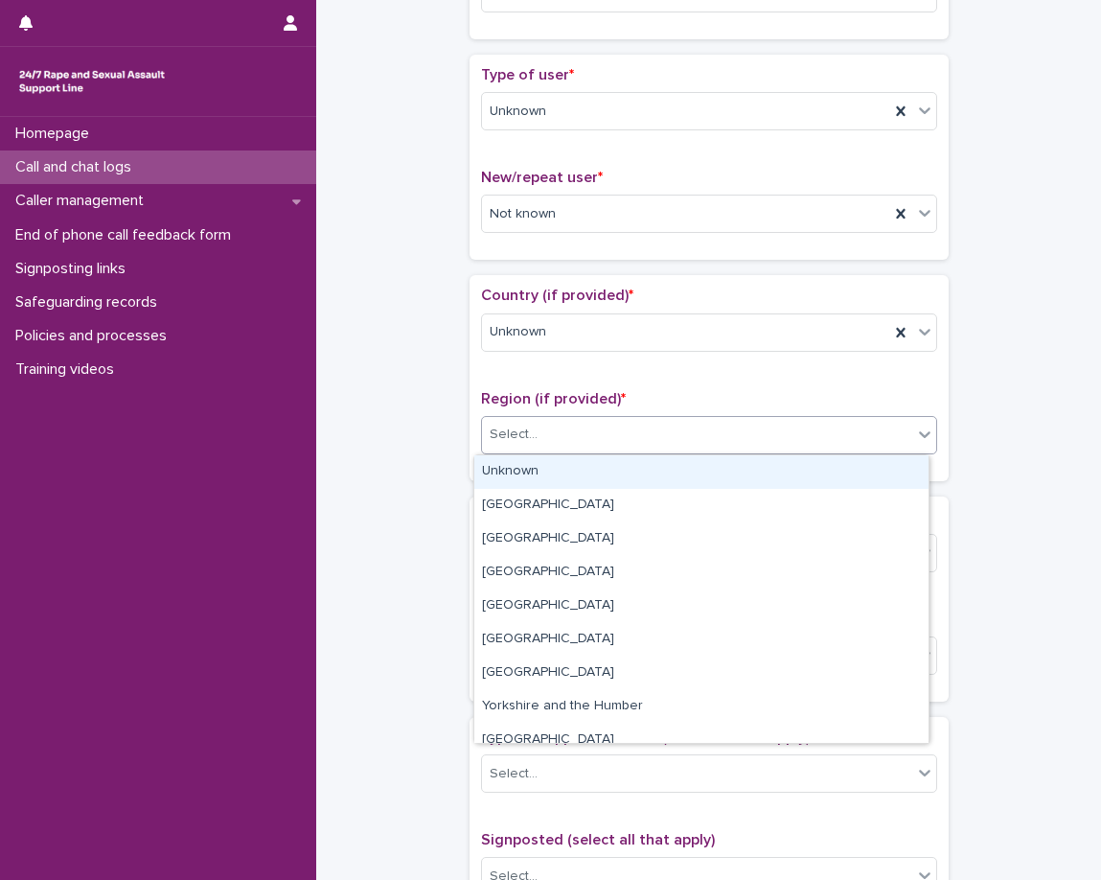
click at [514, 430] on div "Select..." at bounding box center [514, 435] width 48 height 20
click at [497, 466] on div "Unknown" at bounding box center [701, 472] width 454 height 34
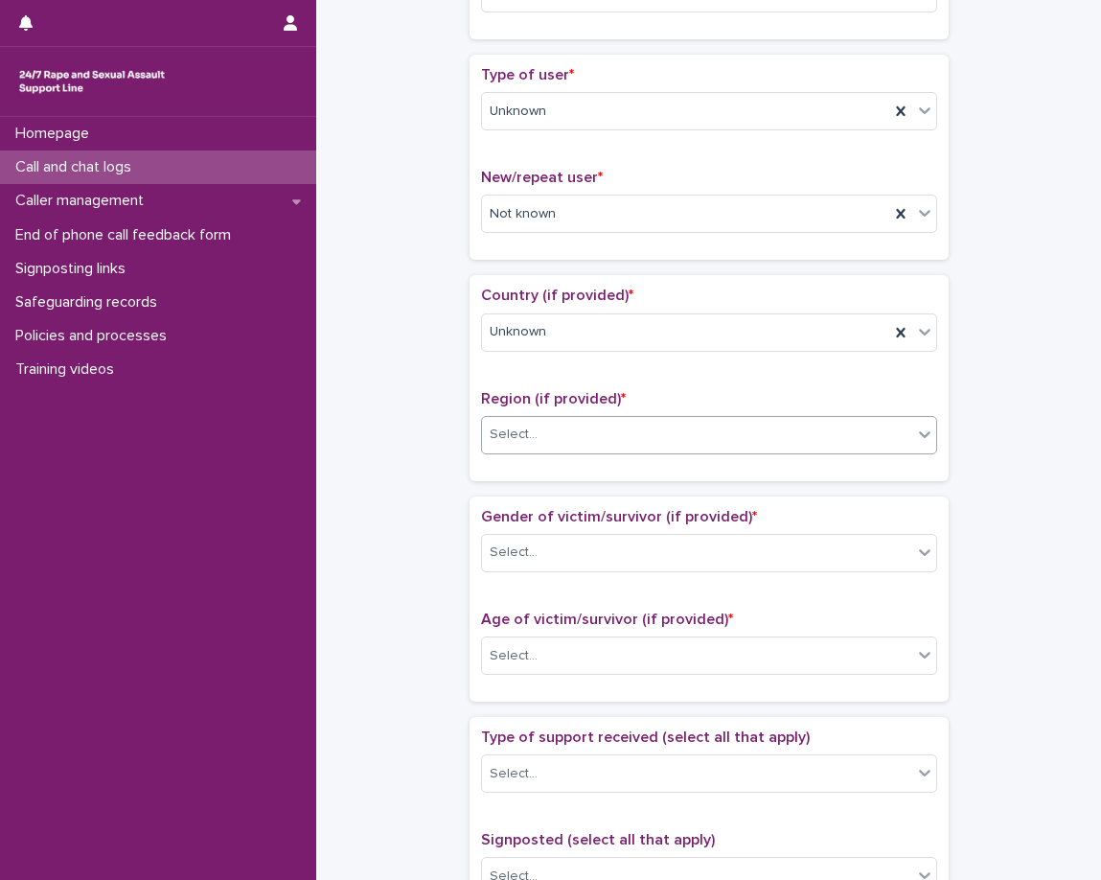
click at [478, 479] on div "Country (if provided) * Unknown Region (if provided) * option Unknown, selected…" at bounding box center [709, 377] width 479 height 205
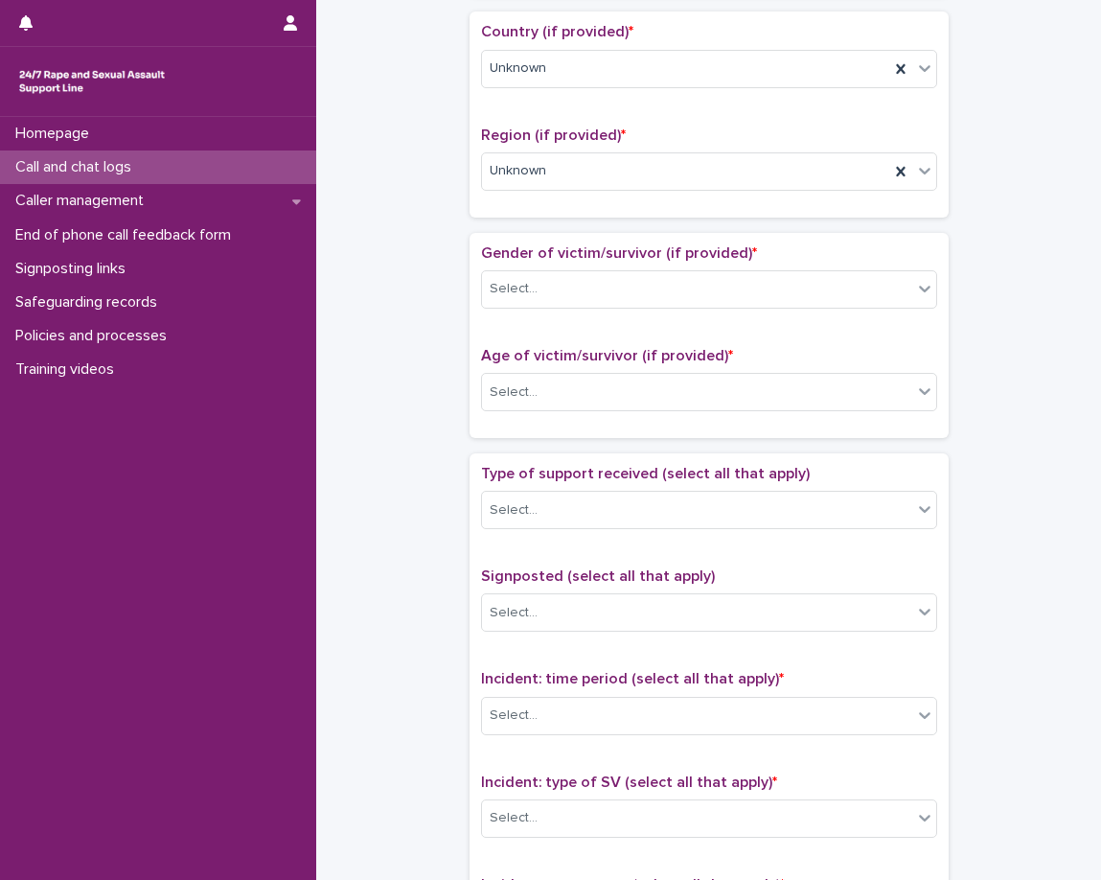
scroll to position [671, 0]
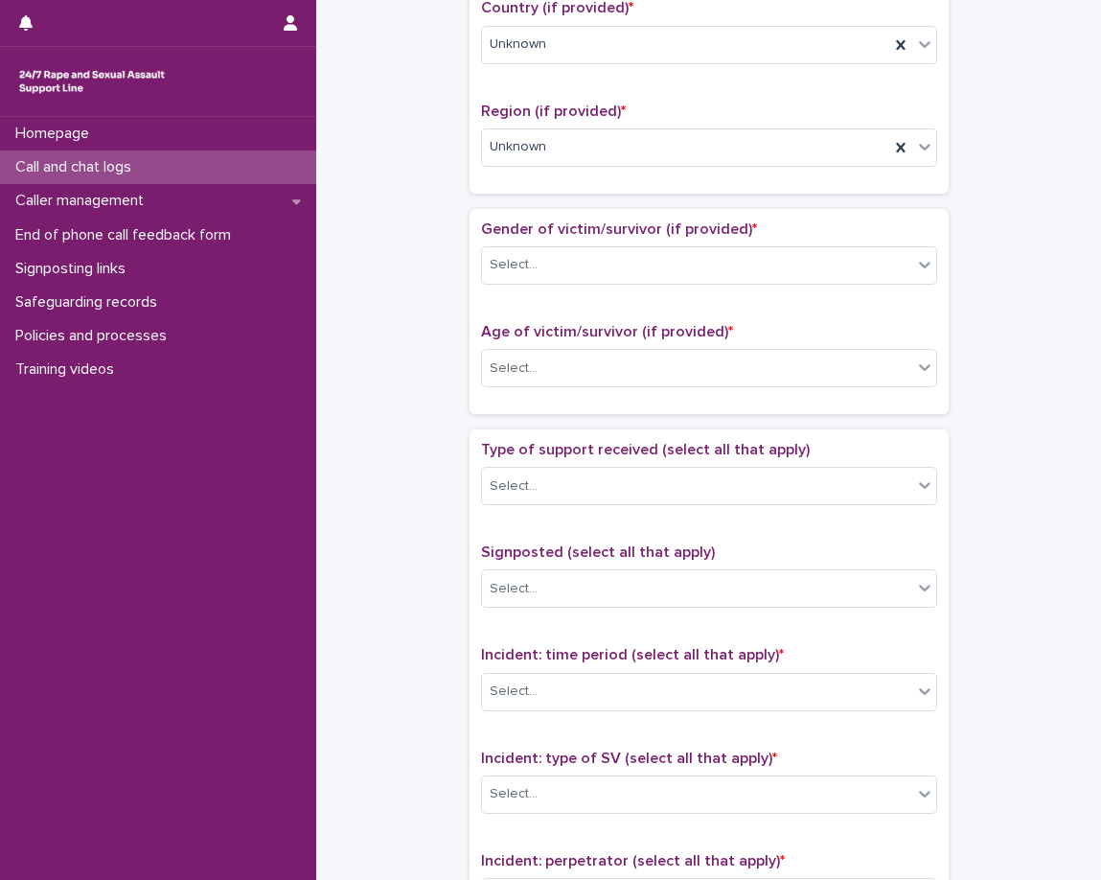
click at [438, 306] on div "**********" at bounding box center [708, 321] width 747 height 1960
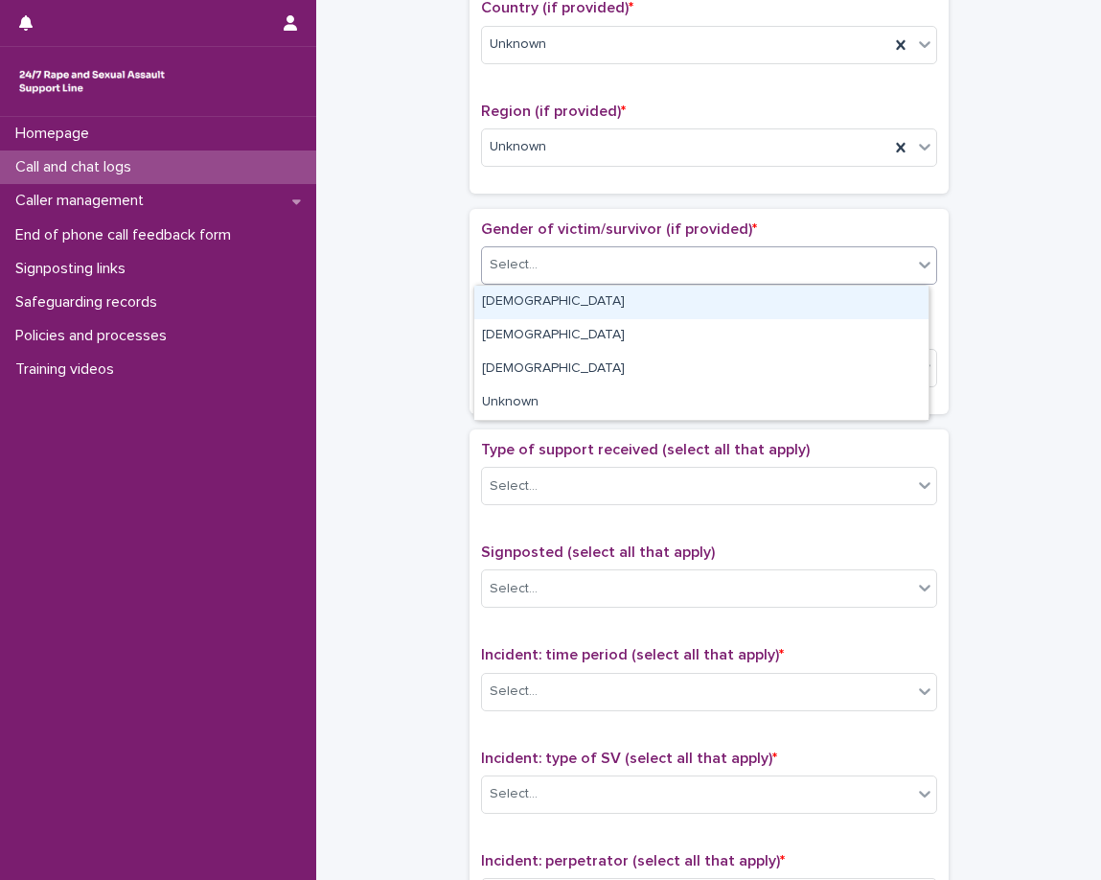
click at [489, 278] on div "Select..." at bounding box center [697, 265] width 430 height 32
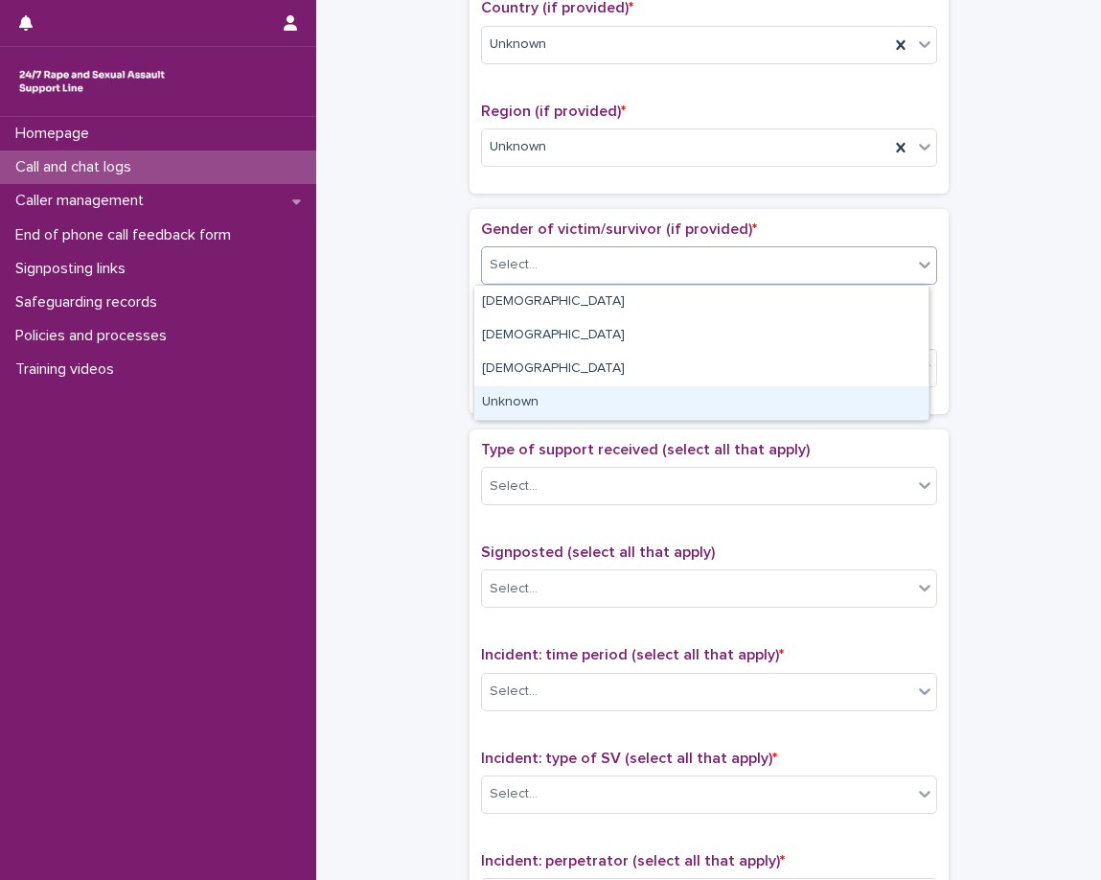
click at [498, 396] on div "Unknown" at bounding box center [701, 403] width 454 height 34
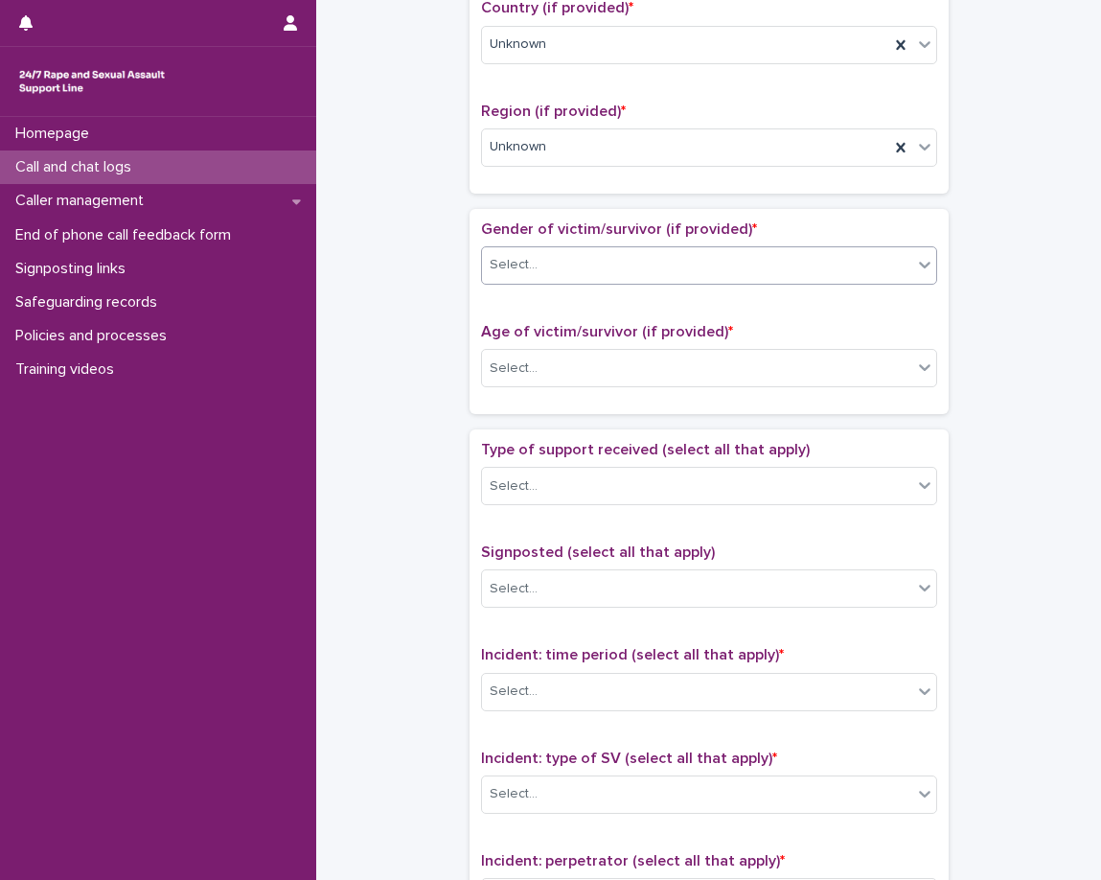
click at [470, 331] on div "Gender of victim/survivor (if provided) * option Unknown, selected. 0 results a…" at bounding box center [709, 311] width 479 height 205
click at [520, 363] on div "Select..." at bounding box center [514, 368] width 48 height 20
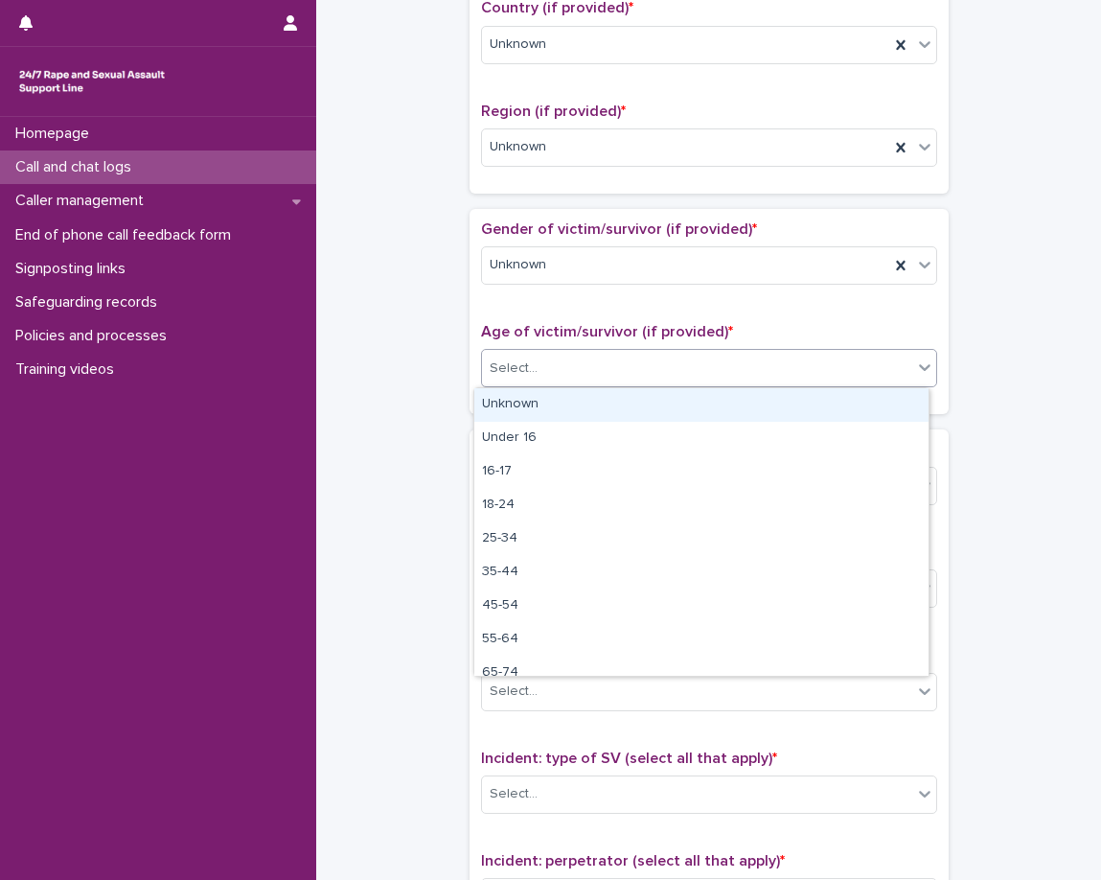
click at [511, 407] on div "Unknown" at bounding box center [701, 405] width 454 height 34
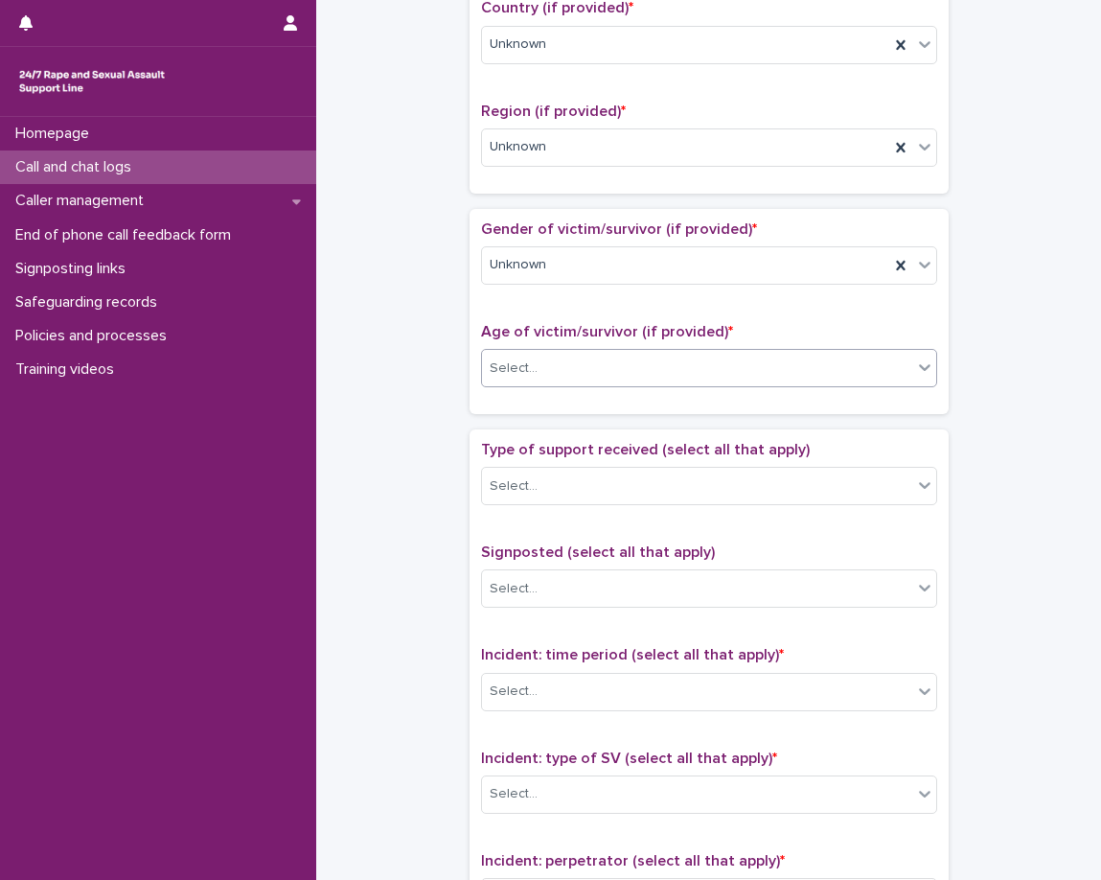
click at [484, 424] on div "Loading... Saving… Gender of victim/survivor (if provided) * Unknown Age of vic…" at bounding box center [709, 319] width 479 height 220
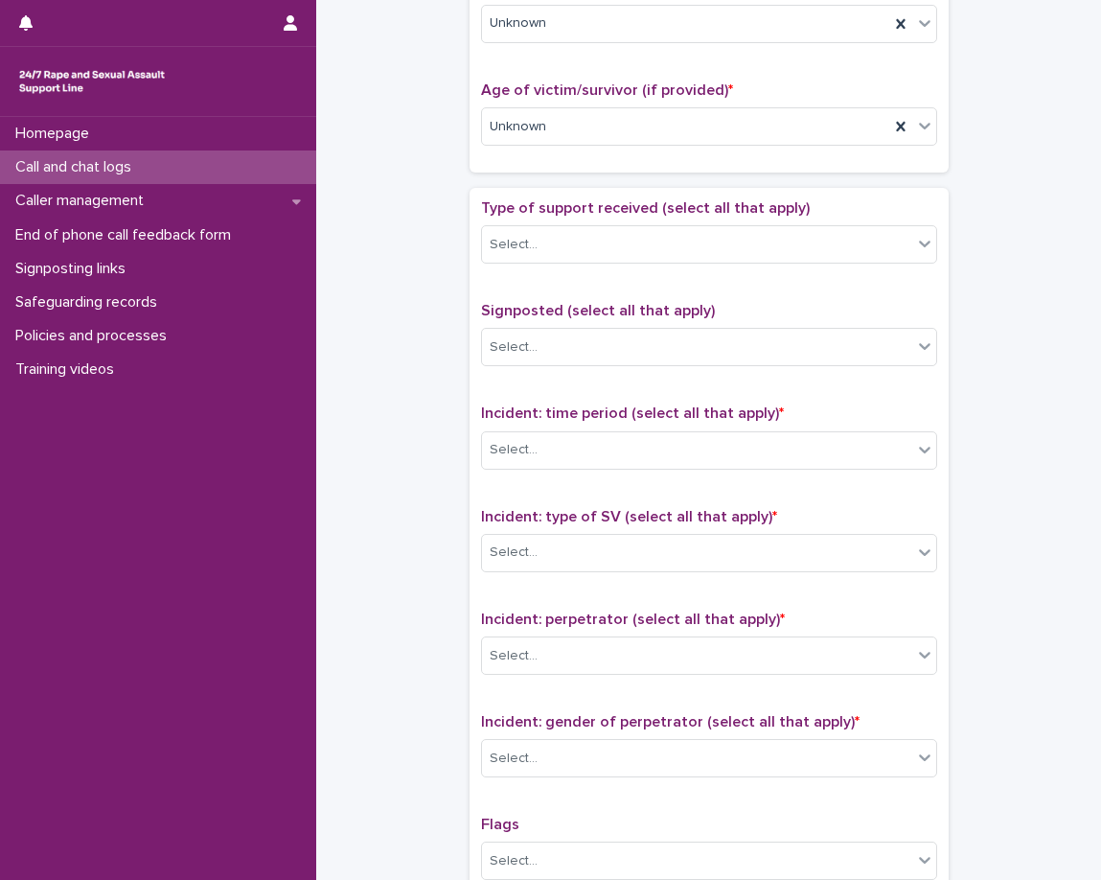
scroll to position [959, 0]
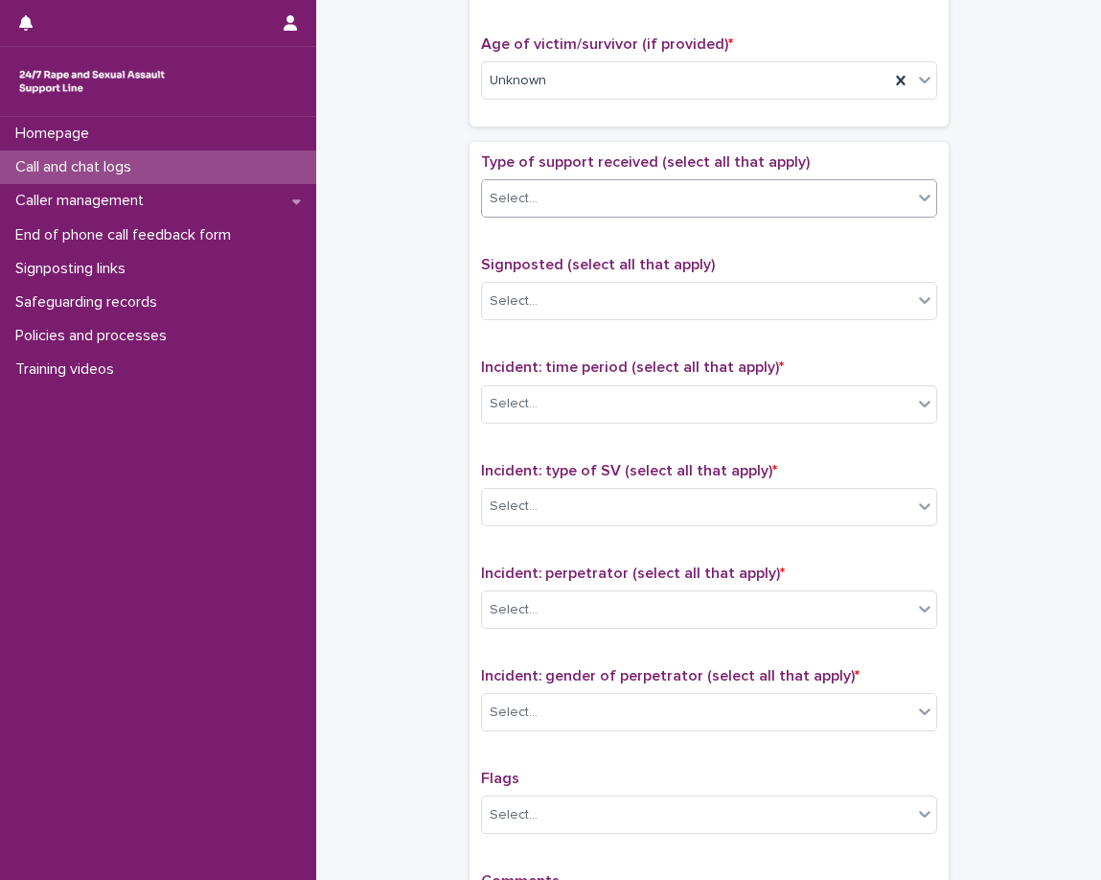
click at [541, 211] on div "Select..." at bounding box center [697, 199] width 430 height 32
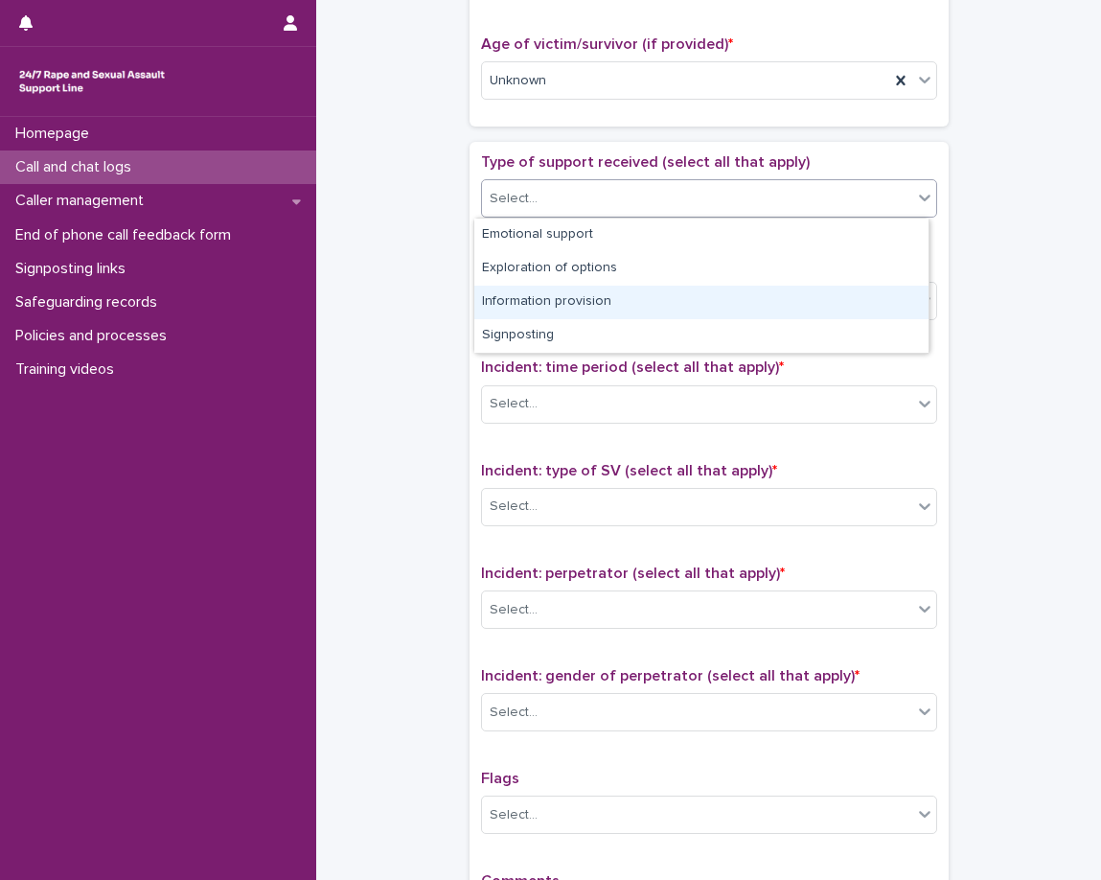
click at [515, 305] on div "Information provision" at bounding box center [701, 303] width 454 height 34
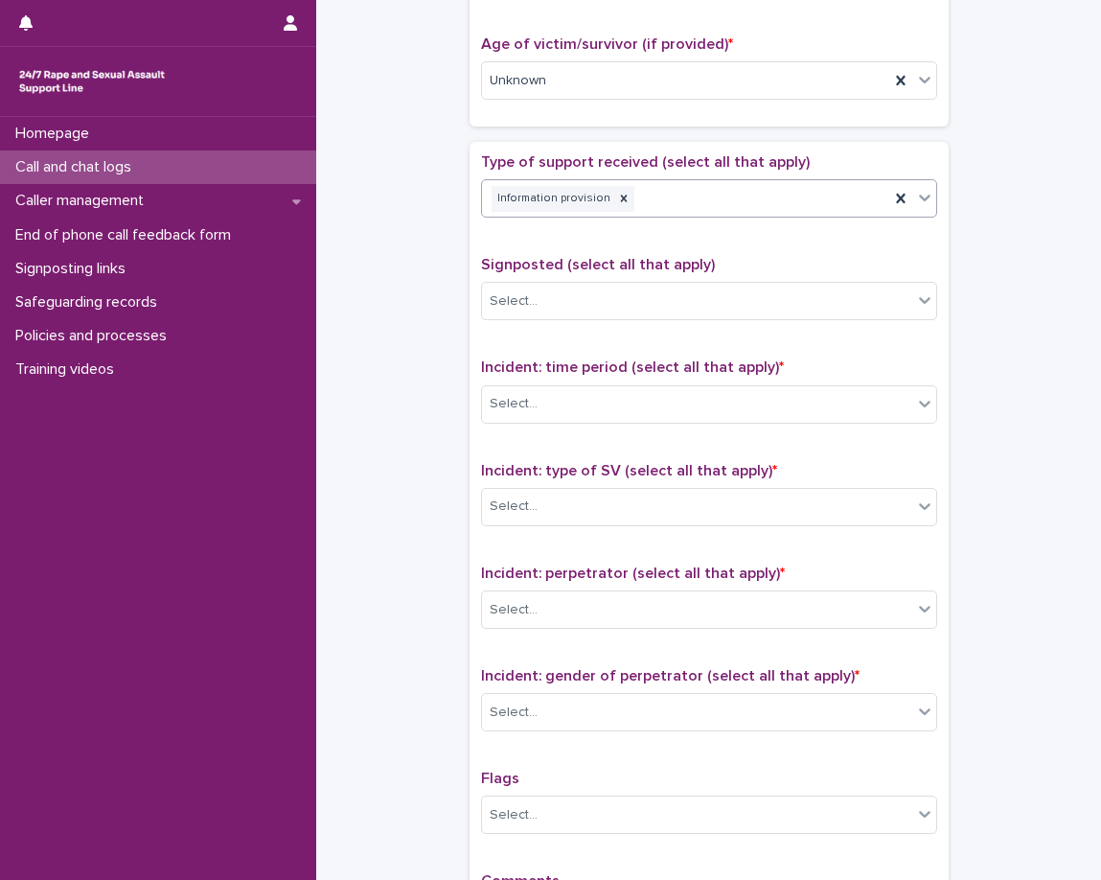
click at [470, 249] on div "Type of support received (select all that apply) option Information provision, …" at bounding box center [709, 554] width 479 height 825
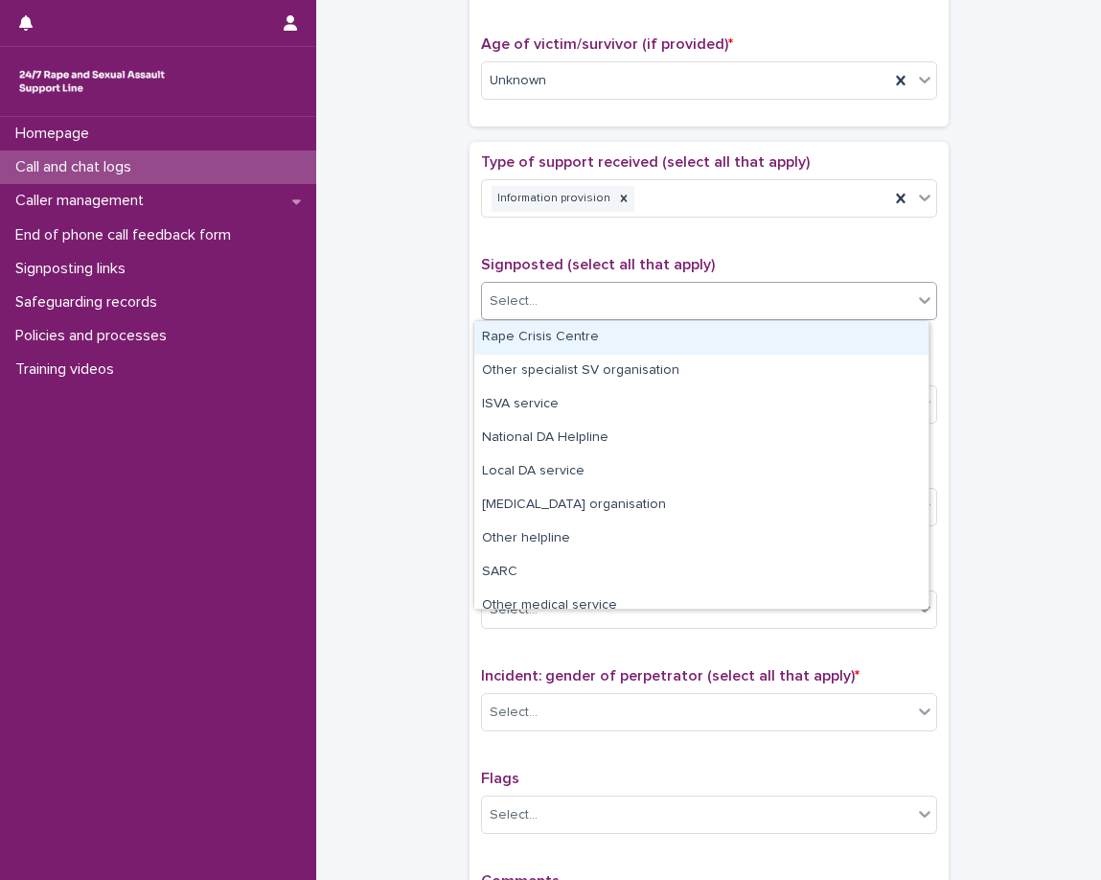
click at [570, 307] on div "Select..." at bounding box center [697, 302] width 430 height 32
click at [613, 207] on div at bounding box center [623, 199] width 21 height 26
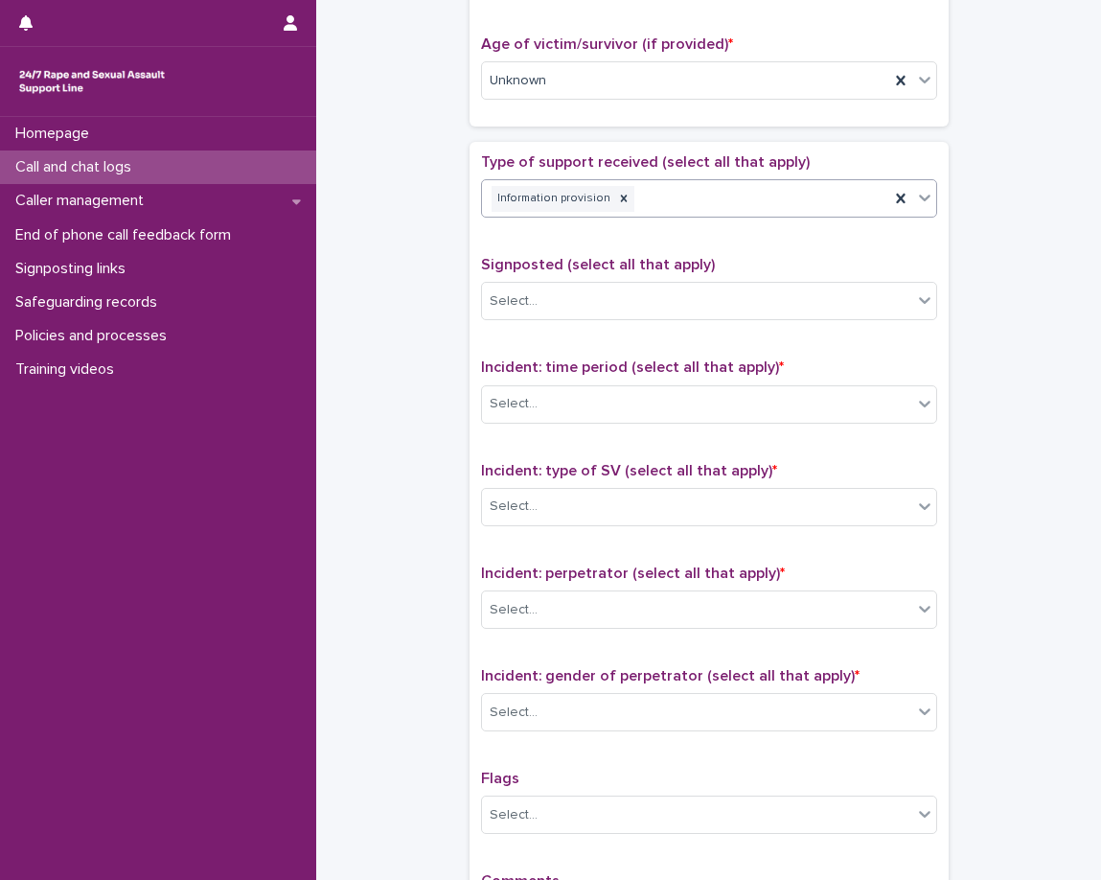
click at [574, 250] on div "Type of support received (select all that apply) option Information provision, …" at bounding box center [709, 554] width 456 height 802
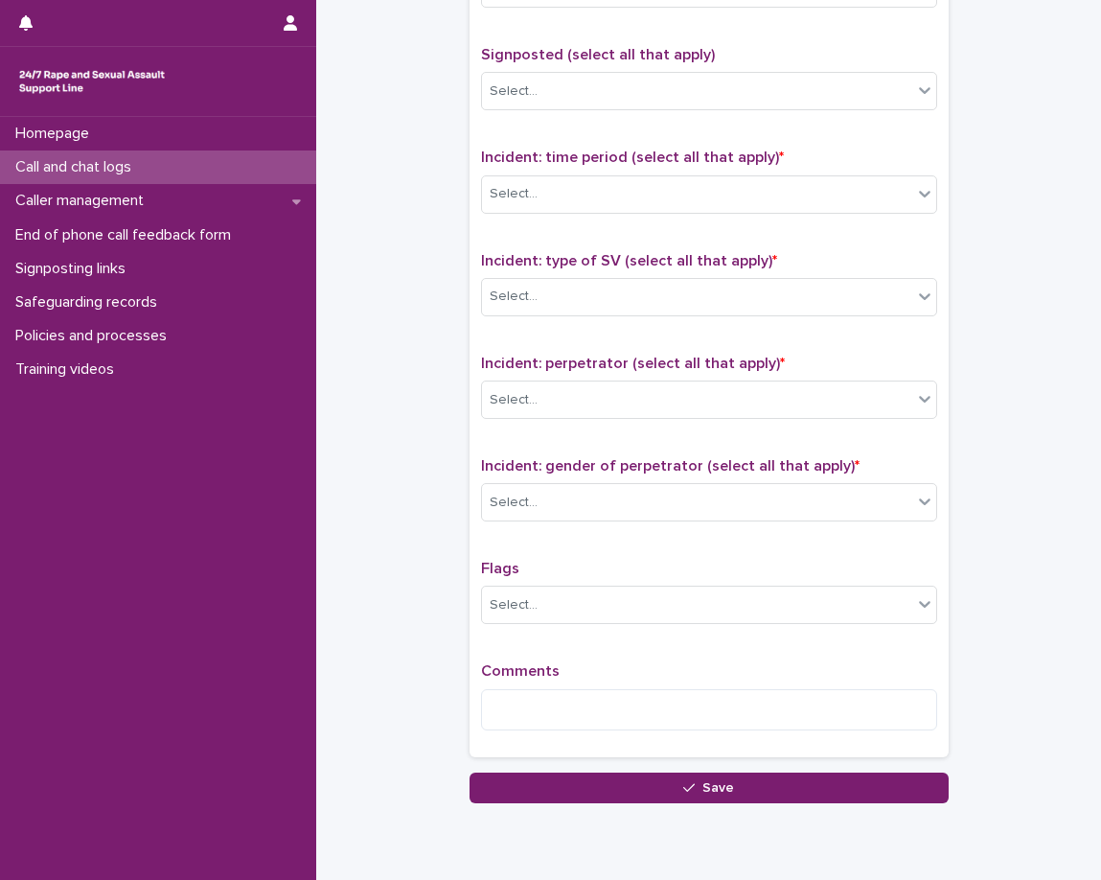
scroll to position [1241, 0]
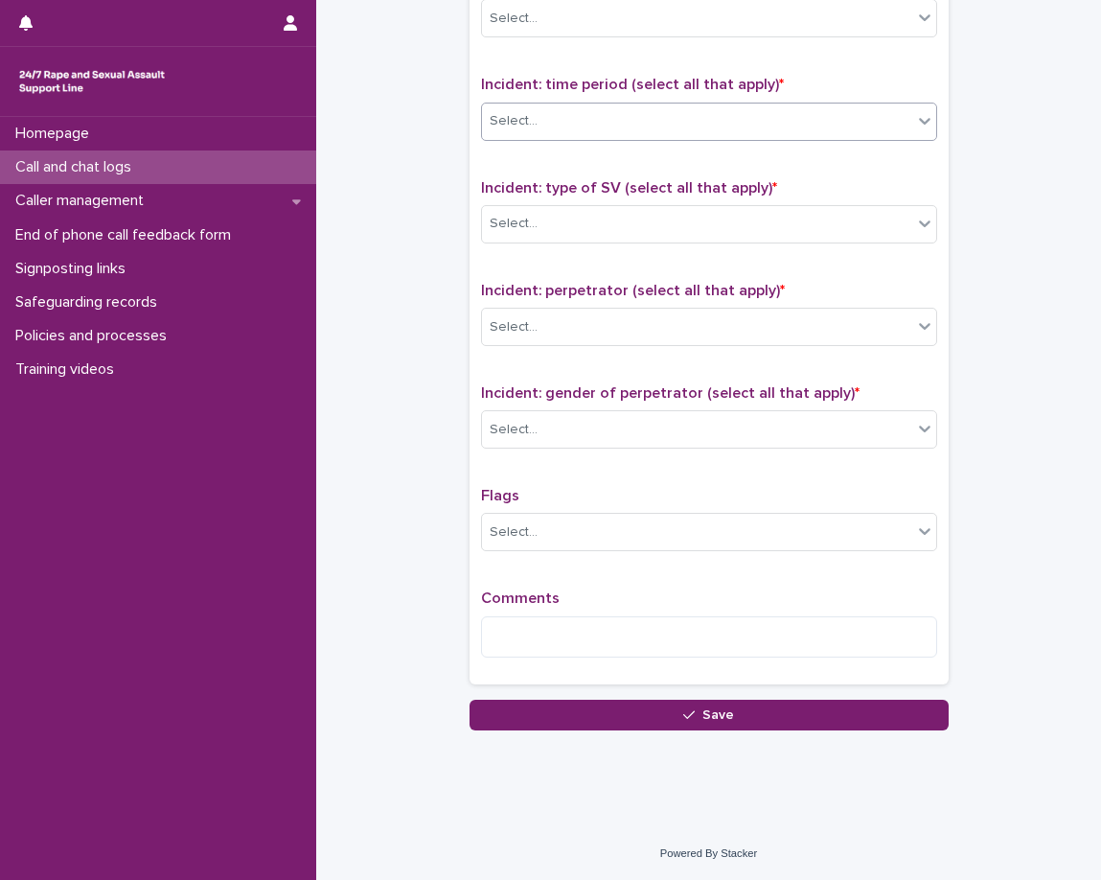
click at [594, 137] on div "Select..." at bounding box center [697, 121] width 430 height 32
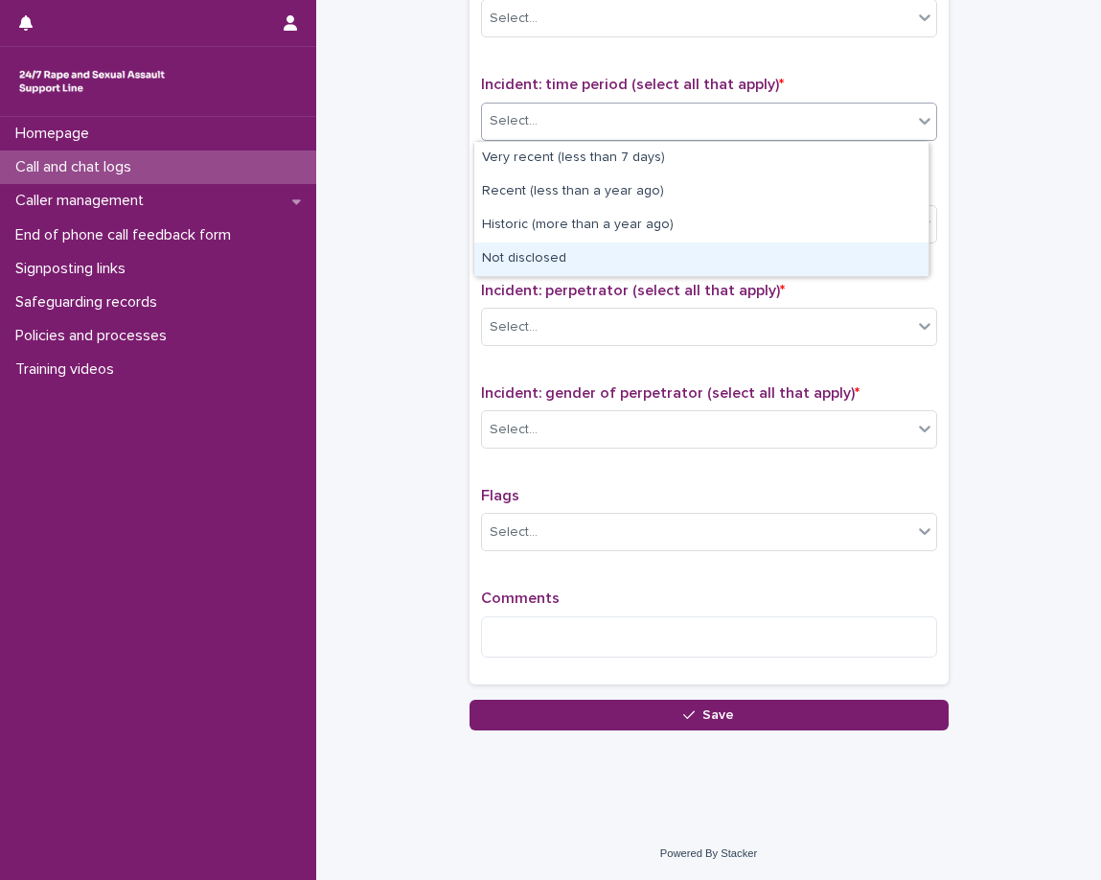
click at [538, 261] on div "Not disclosed" at bounding box center [701, 260] width 454 height 34
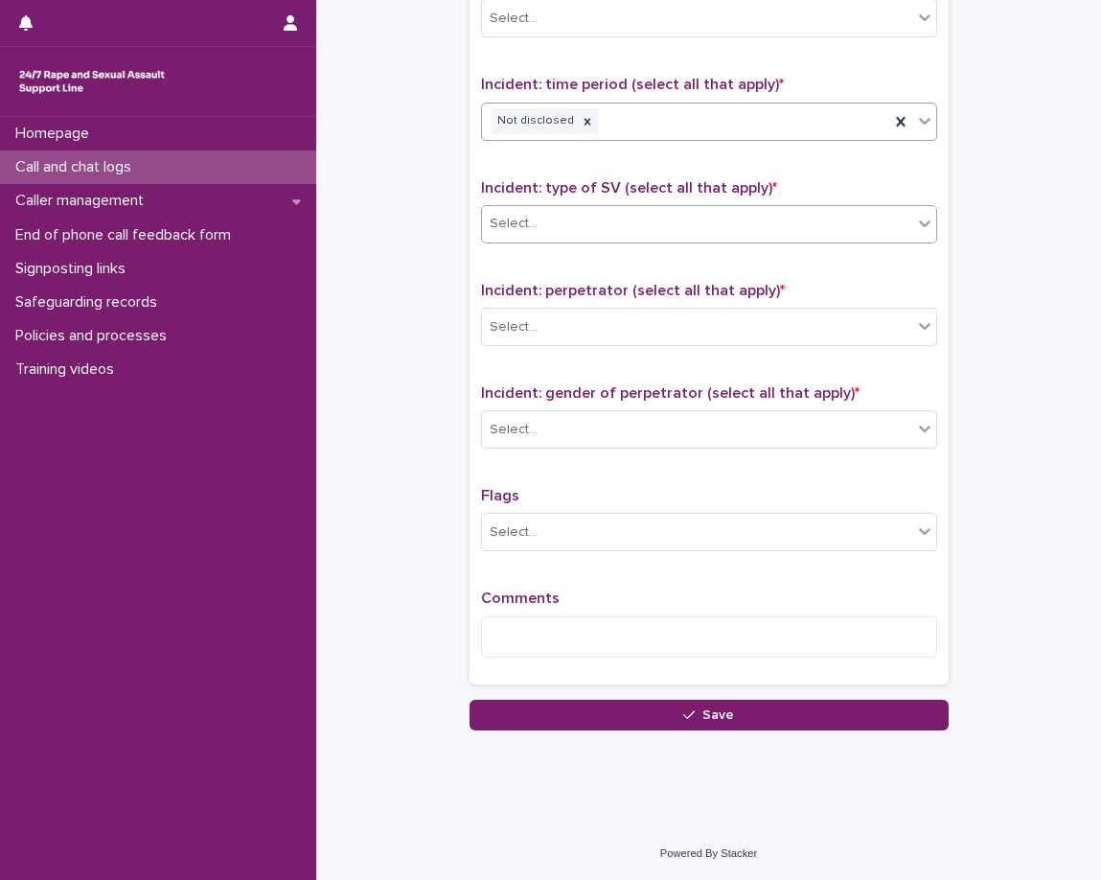
click at [551, 226] on div "Select..." at bounding box center [697, 224] width 430 height 32
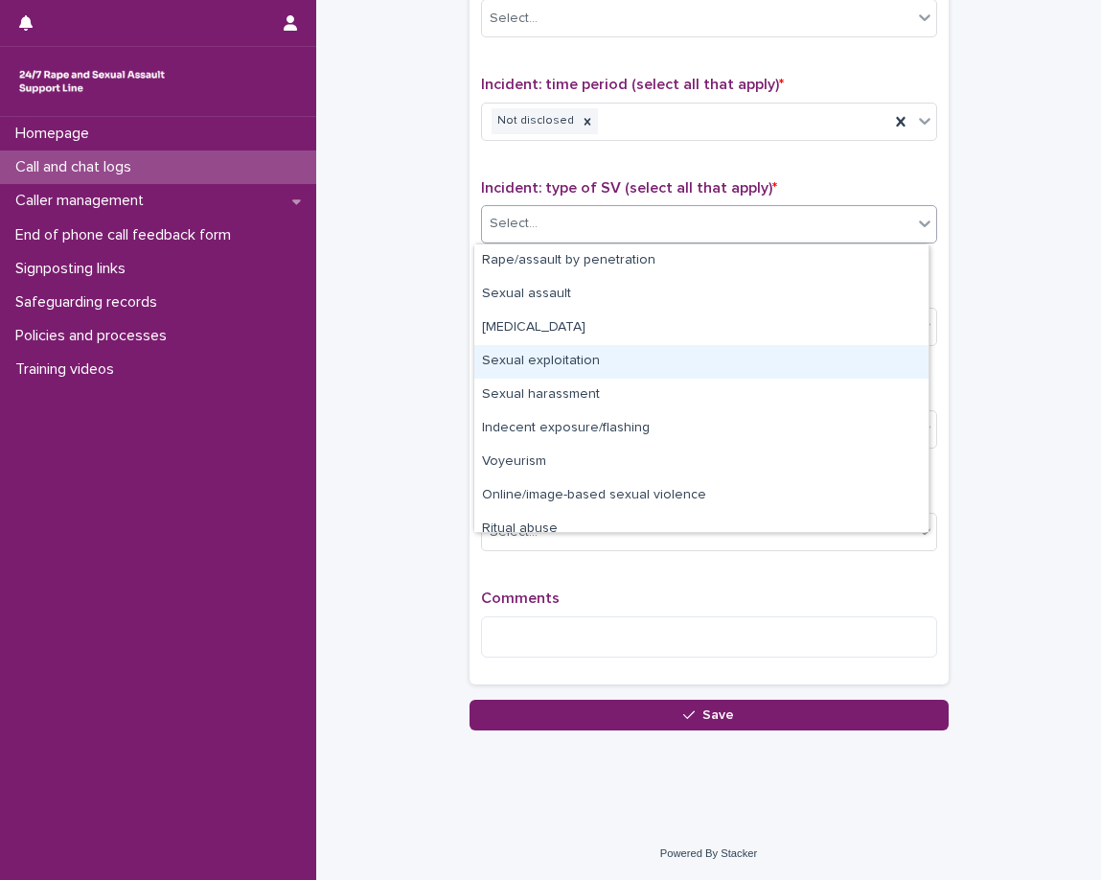
scroll to position [48, 0]
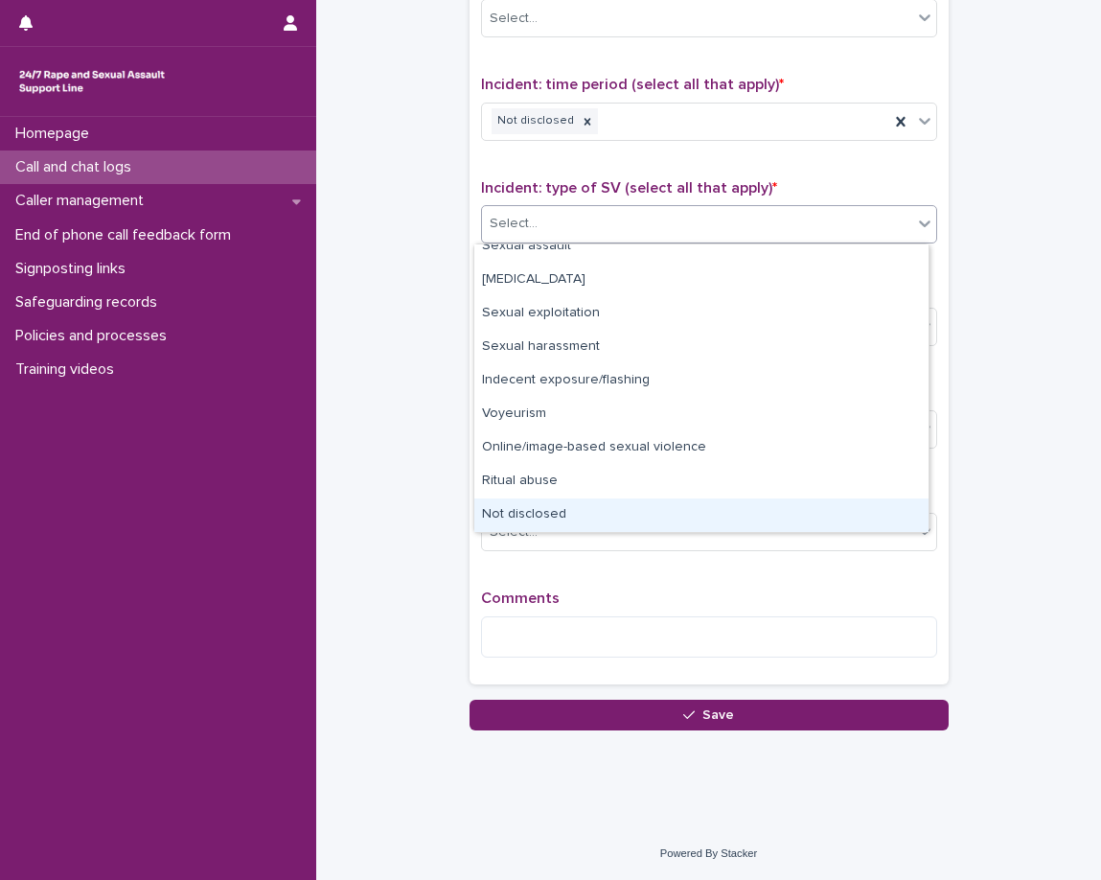
click at [495, 514] on div "Not disclosed" at bounding box center [701, 515] width 454 height 34
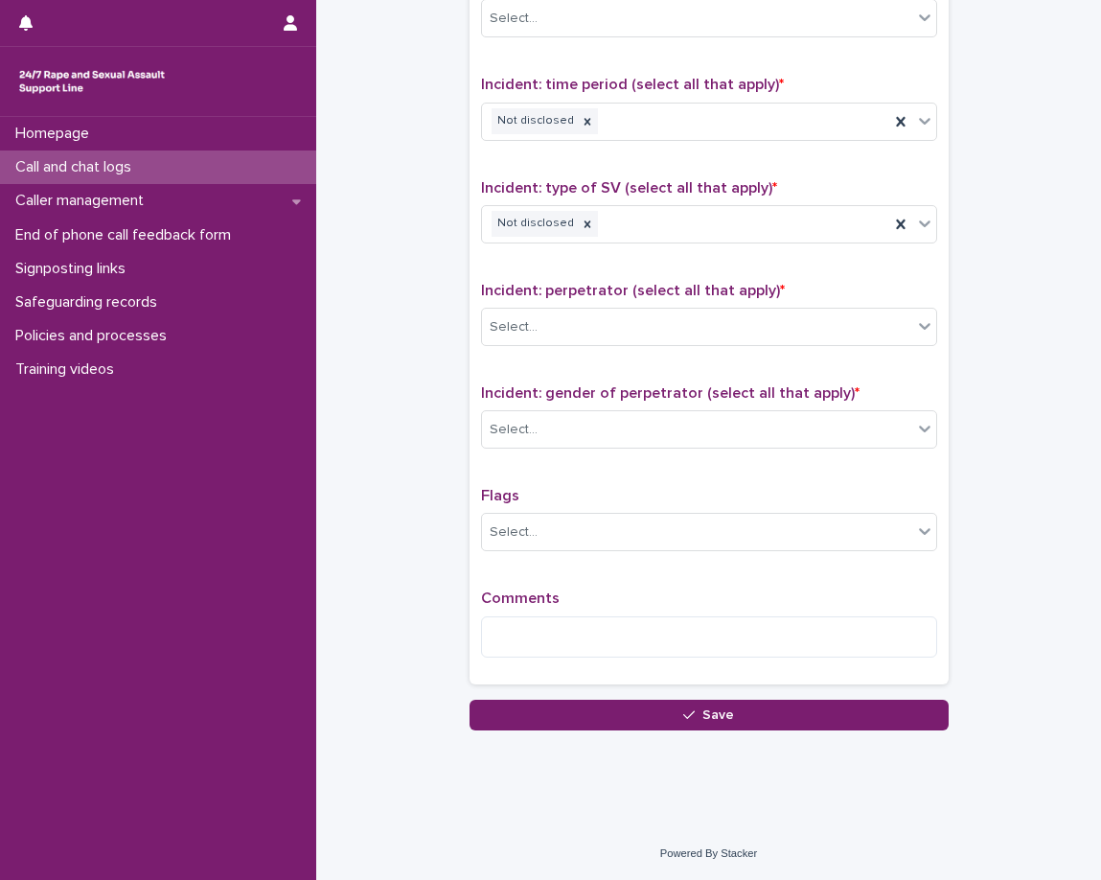
click at [515, 312] on div "Select..." at bounding box center [697, 328] width 430 height 32
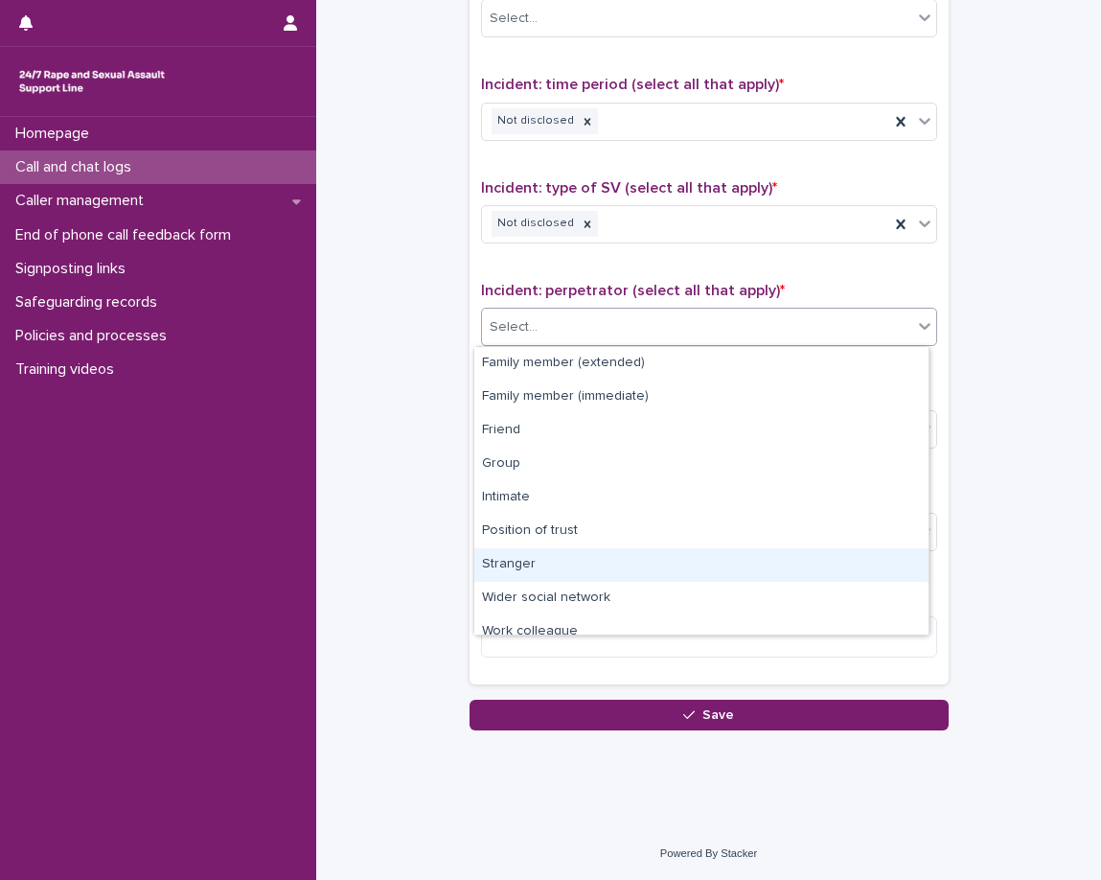
scroll to position [81, 0]
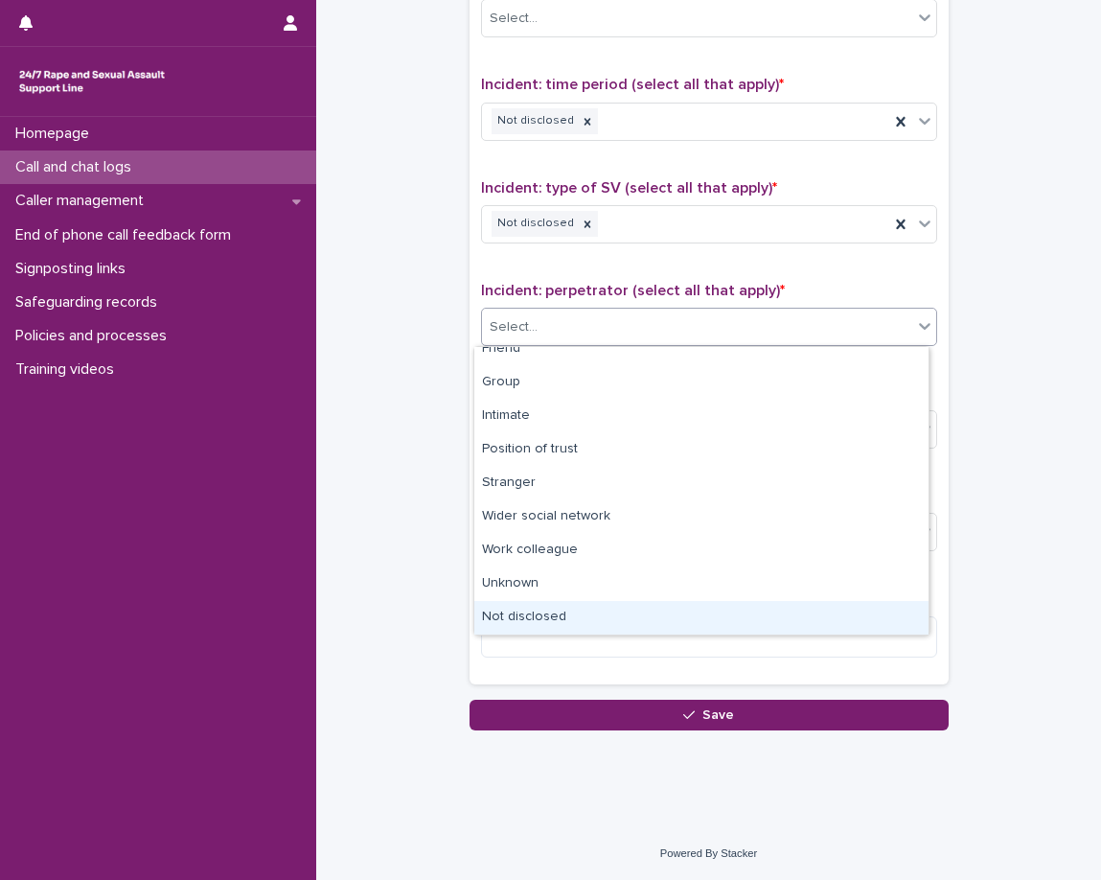
click at [541, 613] on div "Not disclosed" at bounding box center [701, 618] width 454 height 34
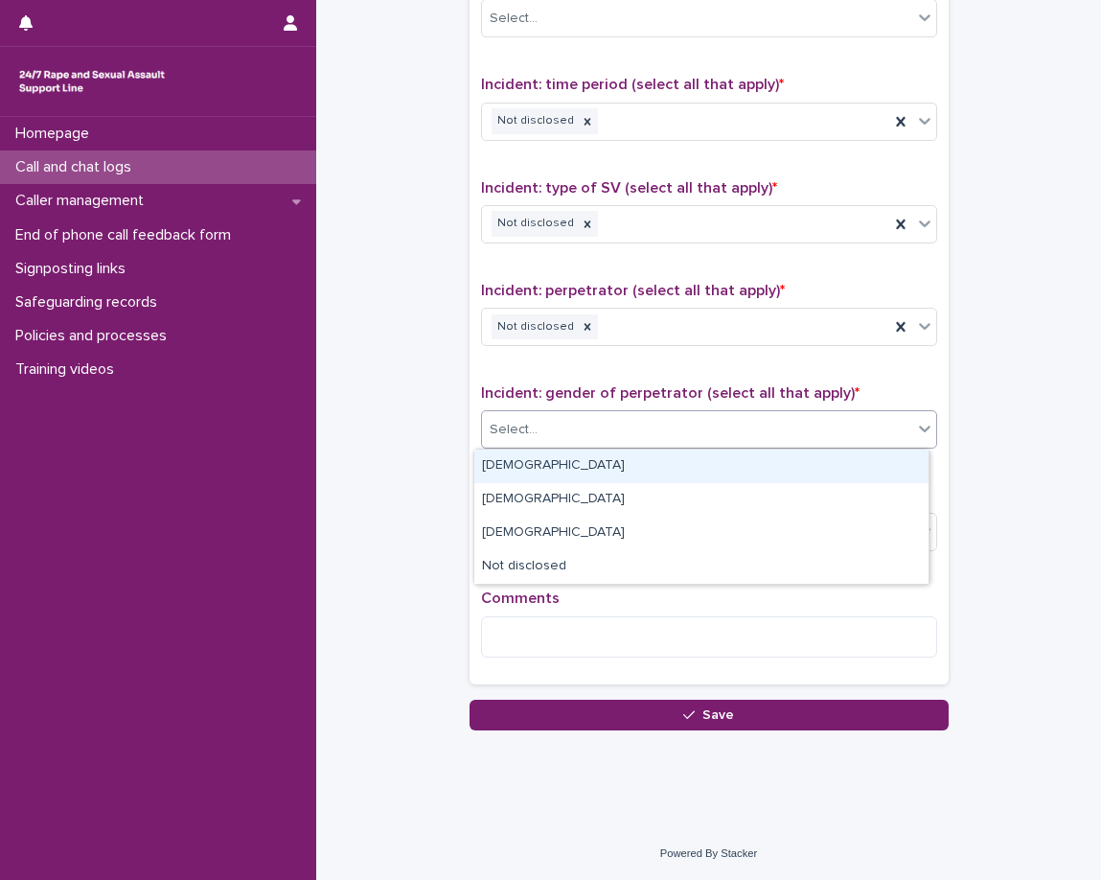
drag, startPoint x: 515, startPoint y: 431, endPoint x: 524, endPoint y: 460, distance: 30.3
click at [516, 431] on div "Select..." at bounding box center [514, 430] width 48 height 20
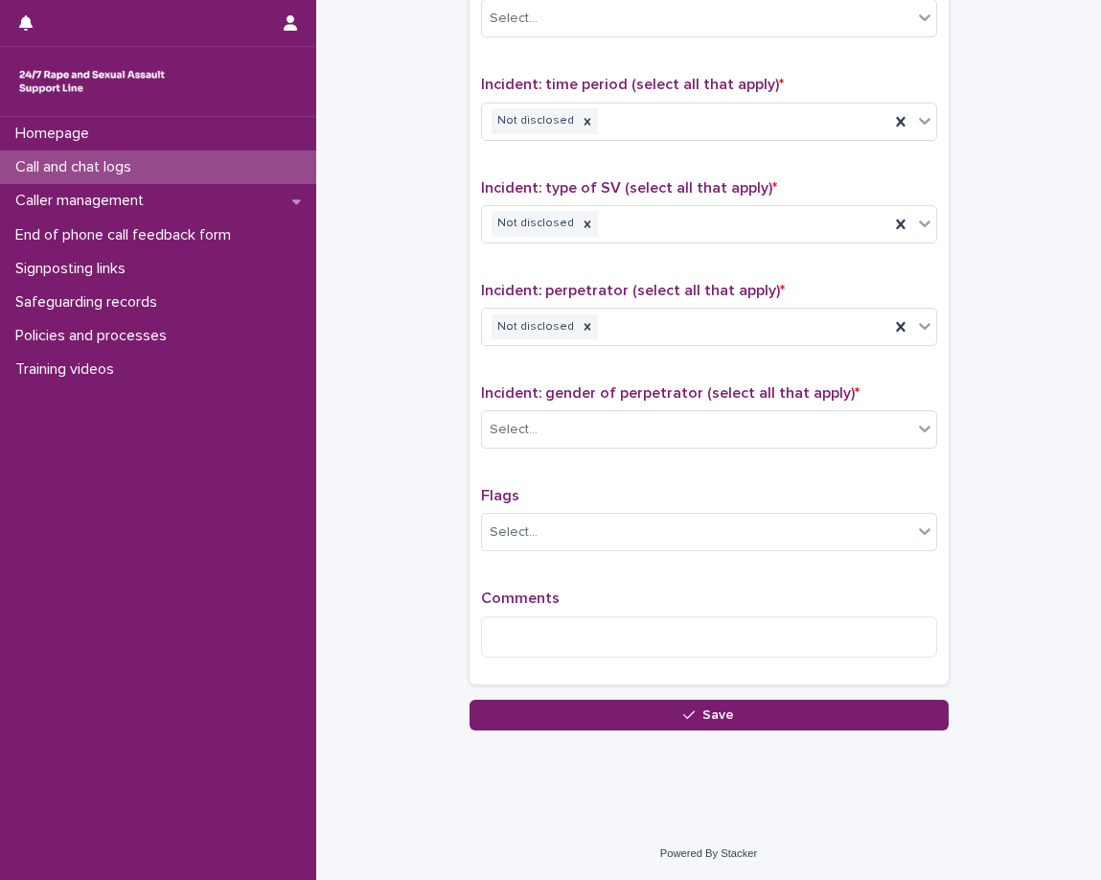
click at [601, 590] on div "Type of support received (select all that apply) Select... Signposted (select a…" at bounding box center [709, 272] width 456 height 802
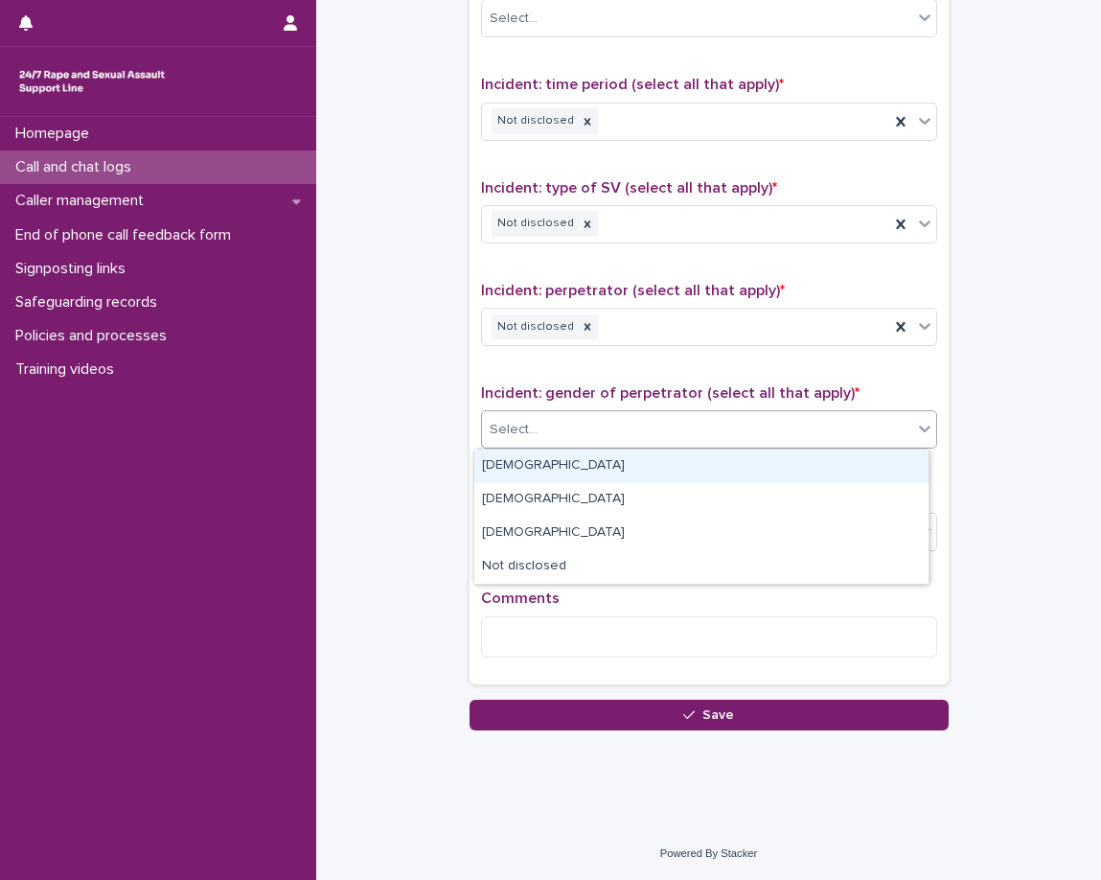
click at [681, 416] on div "Select..." at bounding box center [697, 430] width 430 height 32
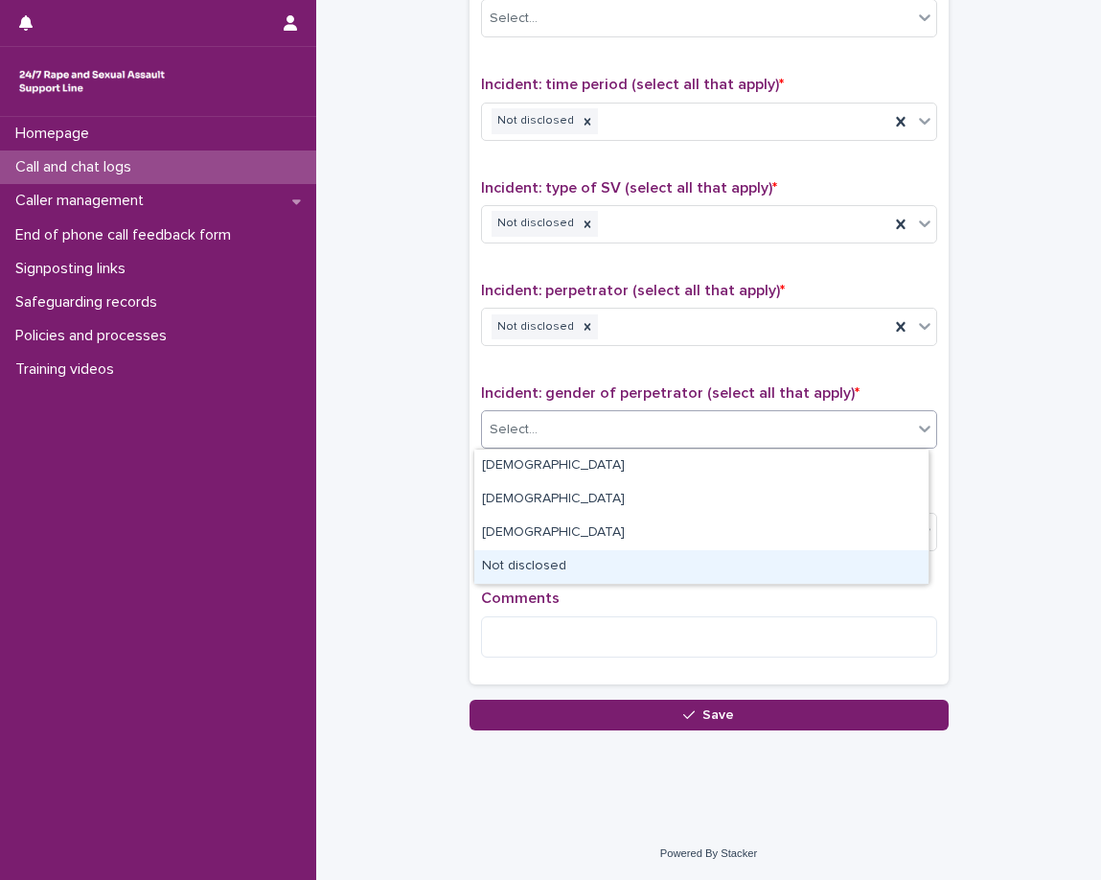
click at [609, 562] on div "Not disclosed" at bounding box center [701, 567] width 454 height 34
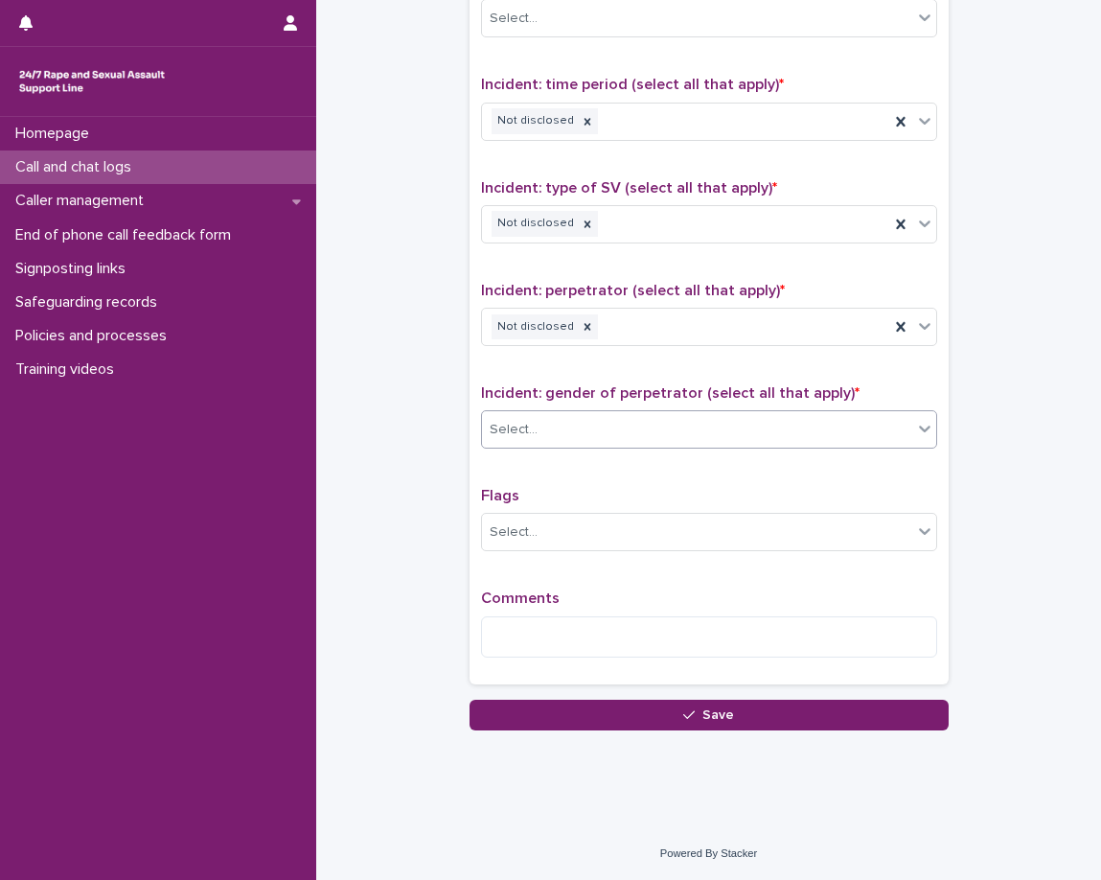
click at [617, 489] on p "Flags" at bounding box center [709, 496] width 456 height 18
click at [612, 549] on div "Select..." at bounding box center [709, 532] width 456 height 38
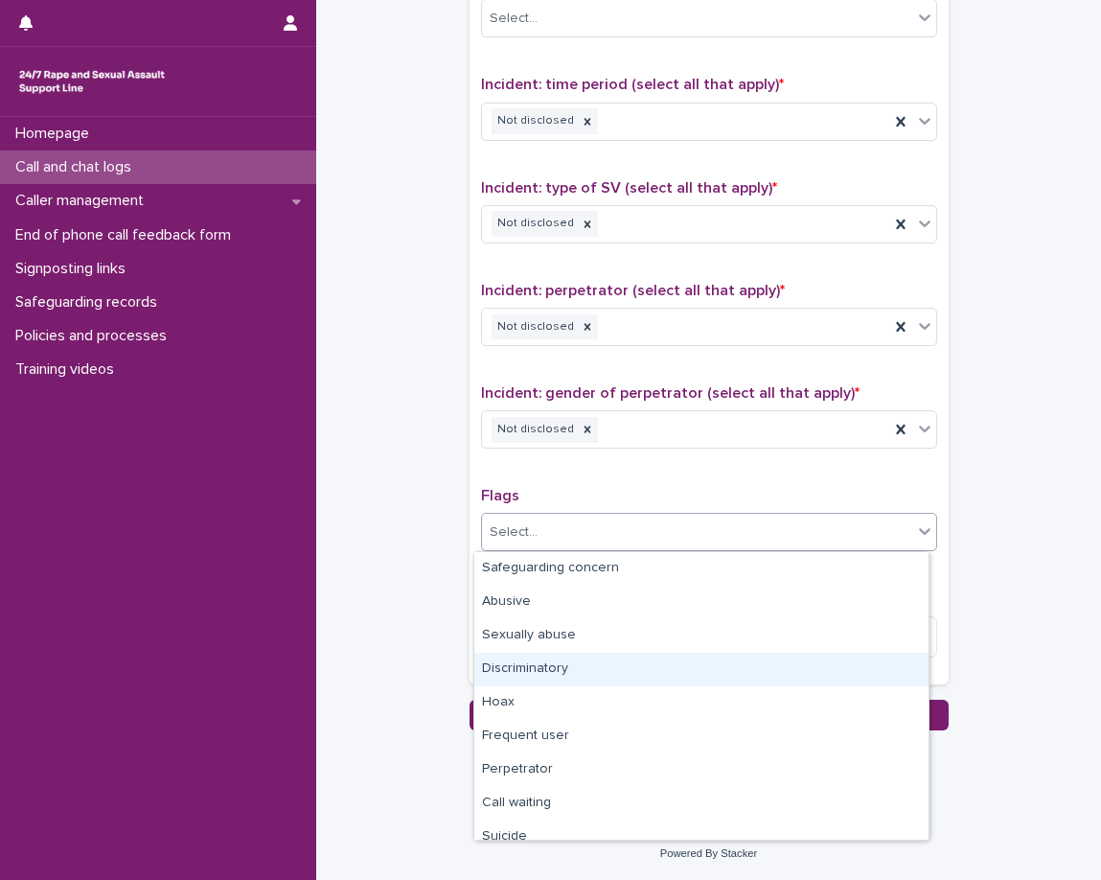
scroll to position [115, 0]
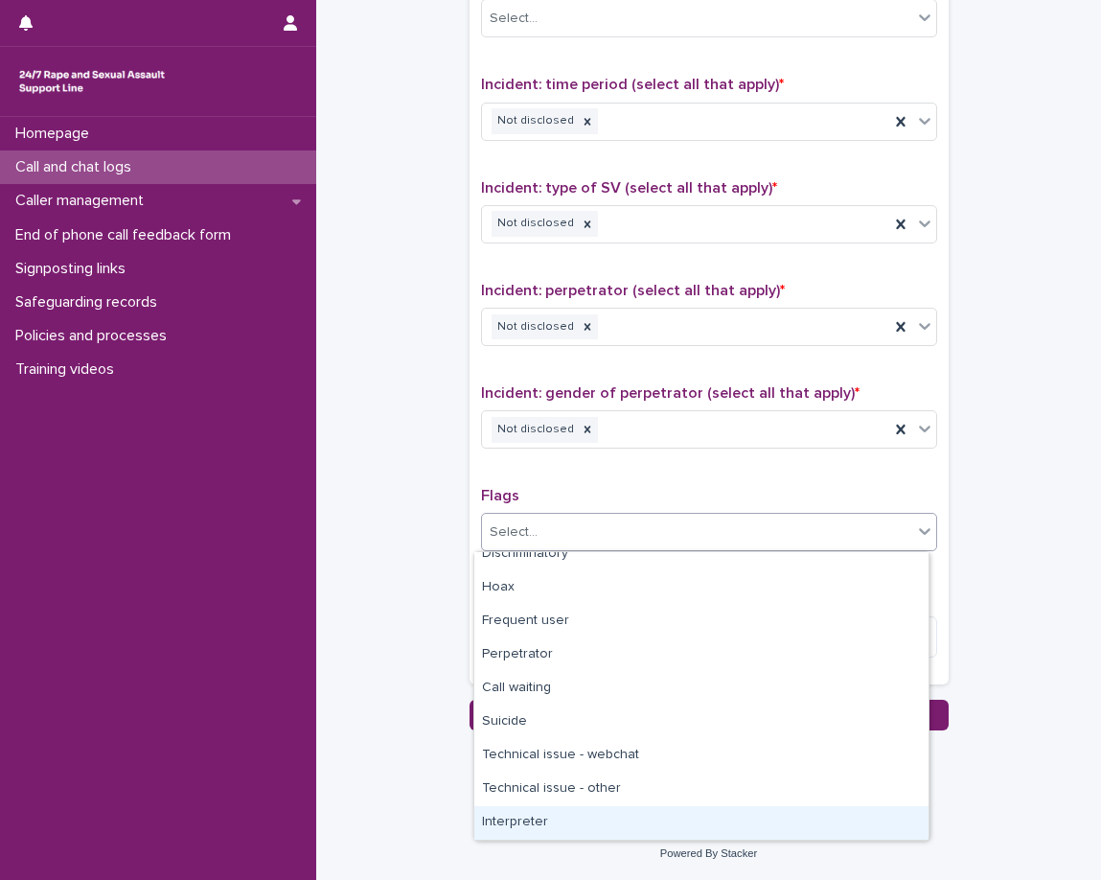
click at [569, 816] on div "Interpreter" at bounding box center [701, 823] width 454 height 34
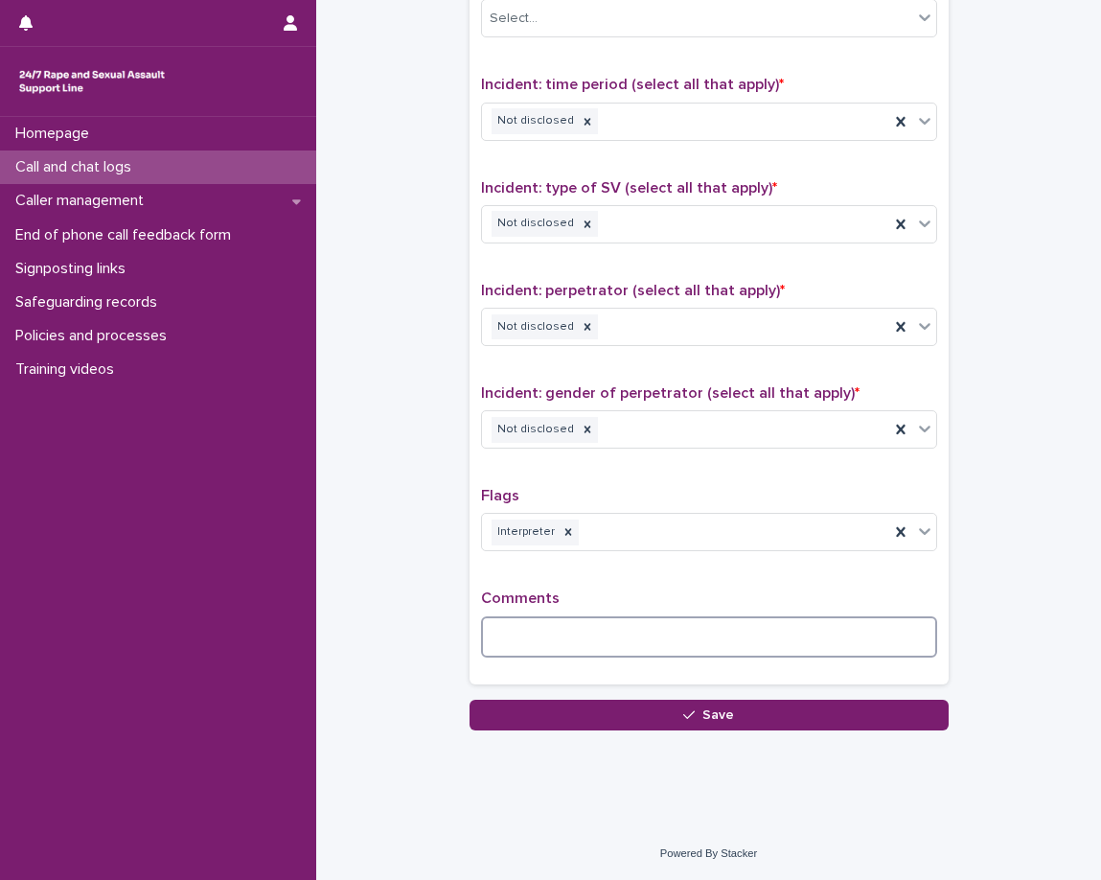
click at [568, 639] on textarea at bounding box center [709, 636] width 456 height 41
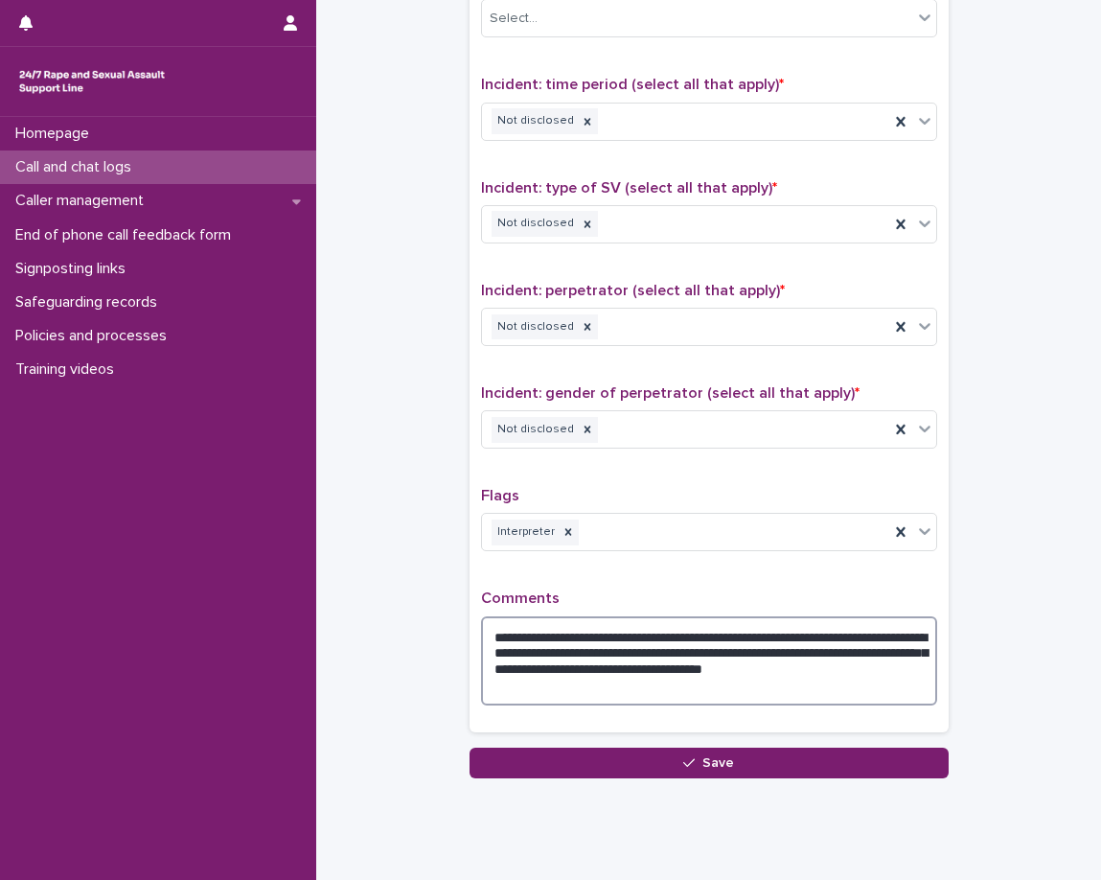
click at [694, 636] on textarea "**********" at bounding box center [709, 660] width 456 height 89
click at [648, 573] on div "**********" at bounding box center [709, 296] width 456 height 850
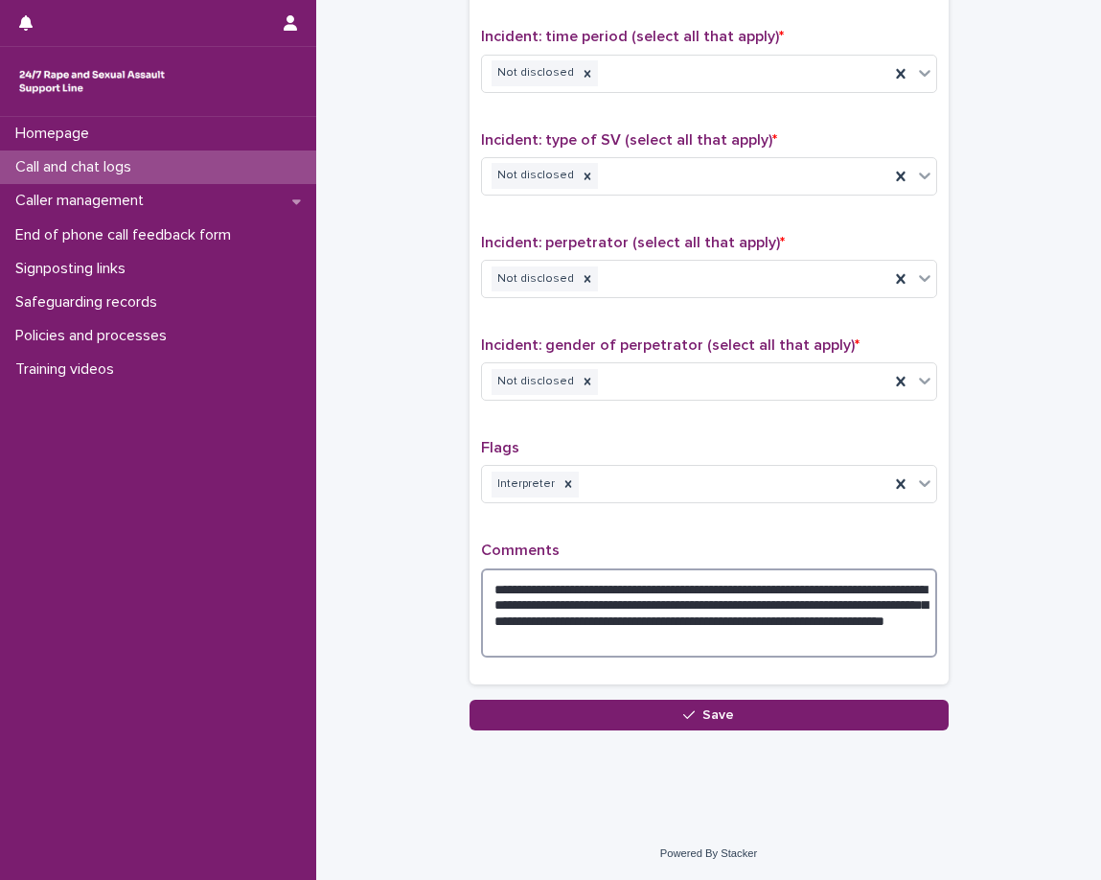
click at [841, 648] on textarea "**********" at bounding box center [709, 612] width 456 height 89
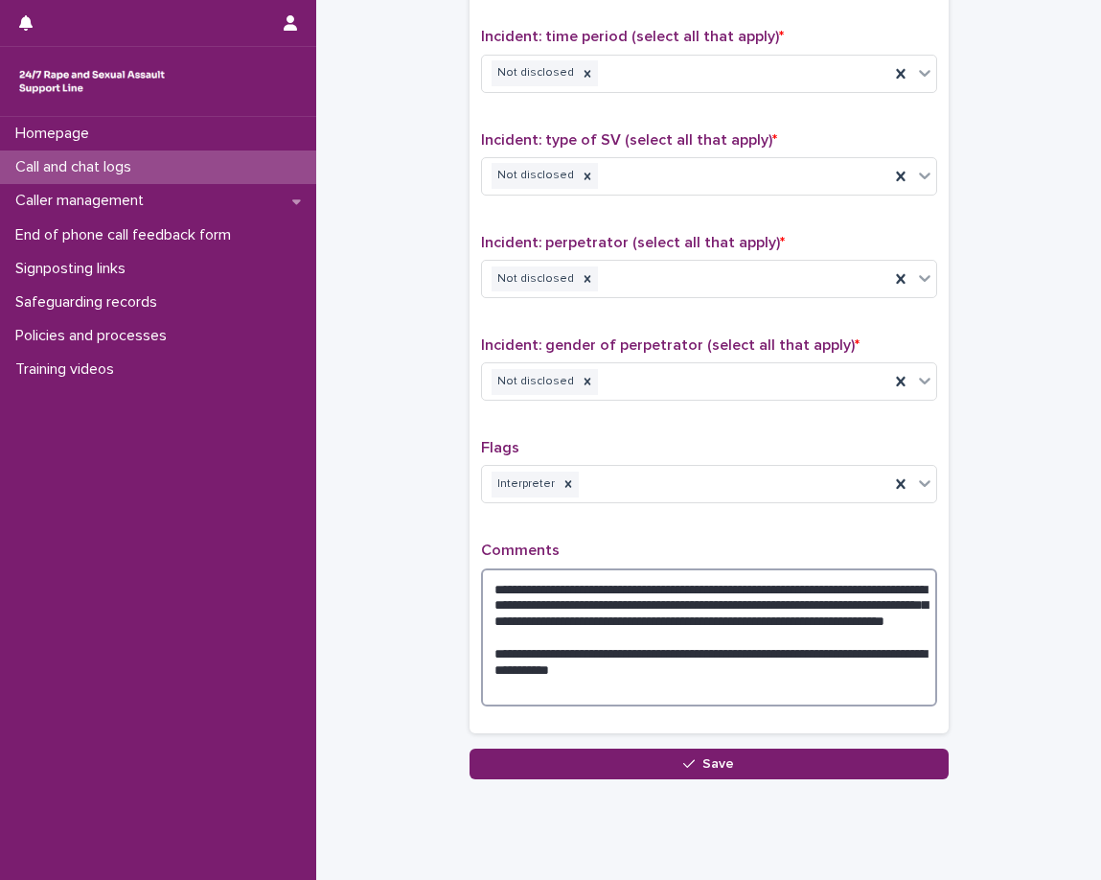
click at [860, 672] on textarea "**********" at bounding box center [709, 637] width 456 height 138
click at [671, 667] on textarea "**********" at bounding box center [709, 637] width 456 height 138
click at [723, 694] on textarea "**********" at bounding box center [709, 637] width 456 height 138
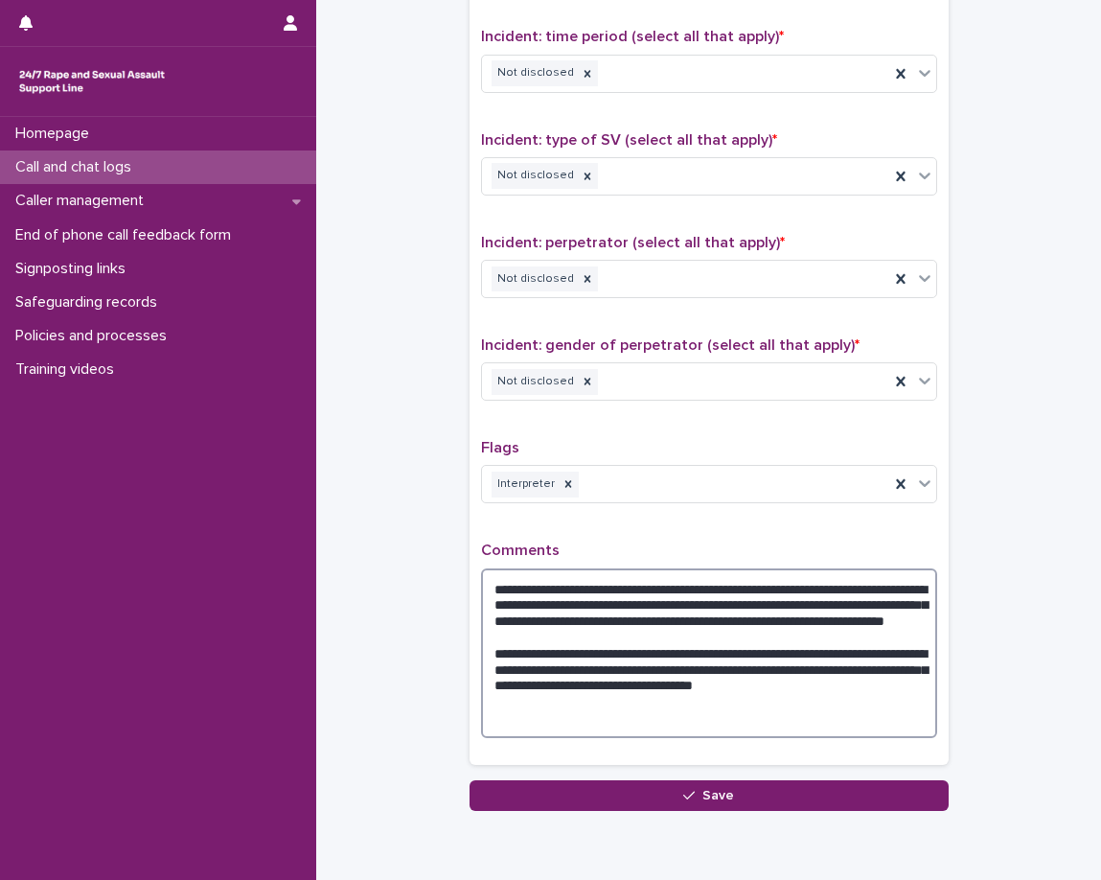
click at [594, 724] on textarea "**********" at bounding box center [709, 653] width 456 height 170
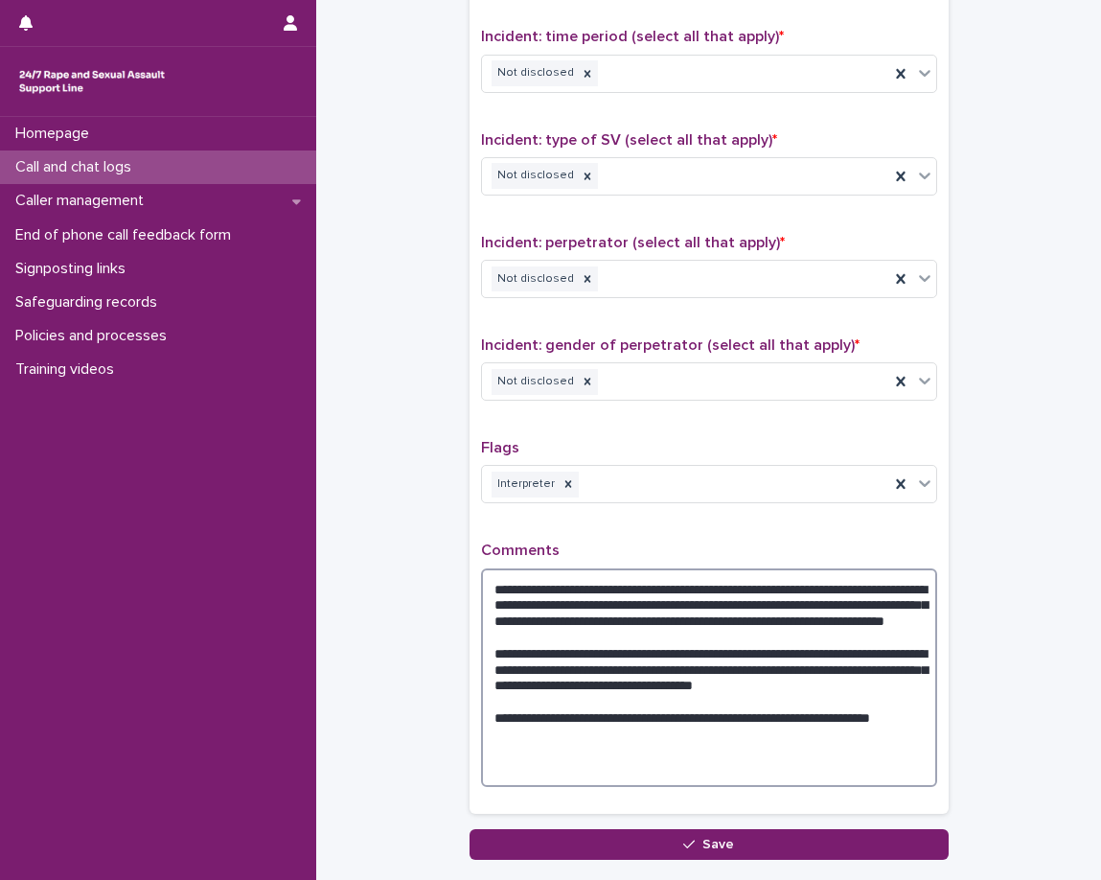
drag, startPoint x: 848, startPoint y: 751, endPoint x: 797, endPoint y: 753, distance: 50.8
click at [797, 753] on textarea "**********" at bounding box center [709, 677] width 456 height 219
type textarea "**********"
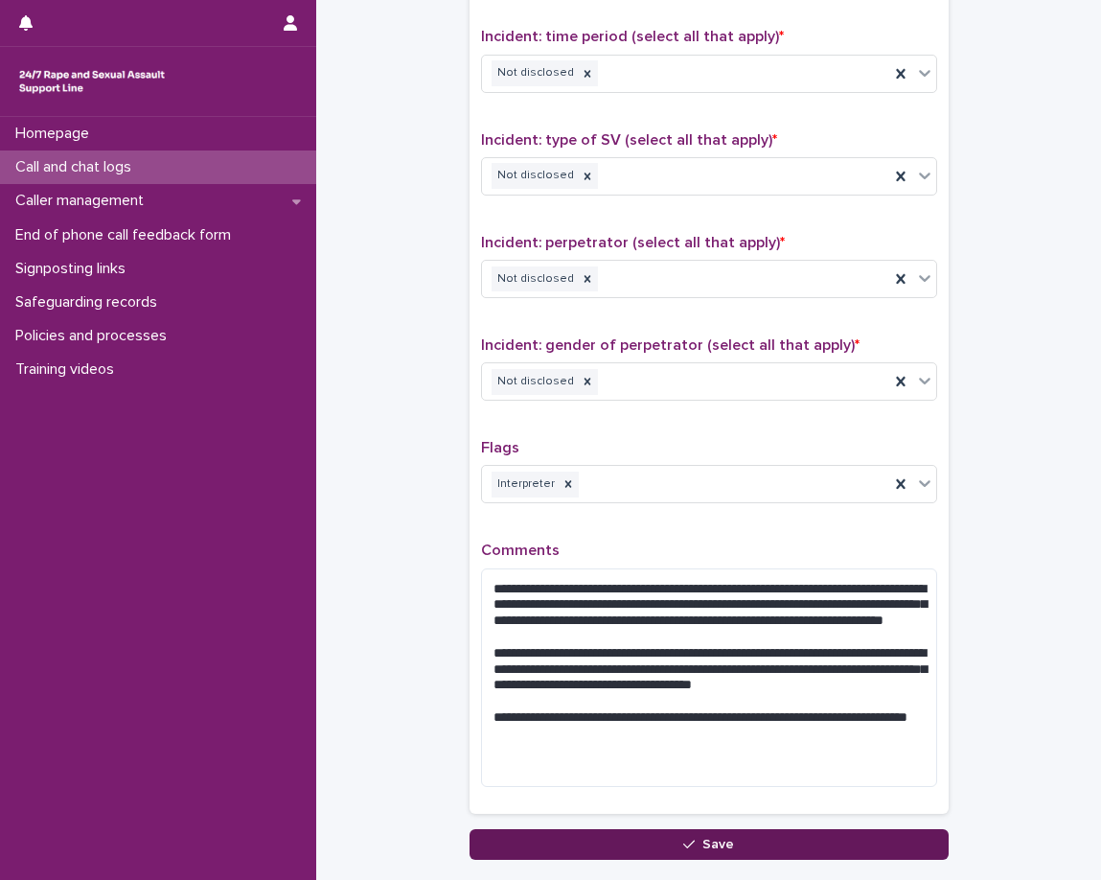
click at [878, 836] on button "Save" at bounding box center [709, 844] width 479 height 31
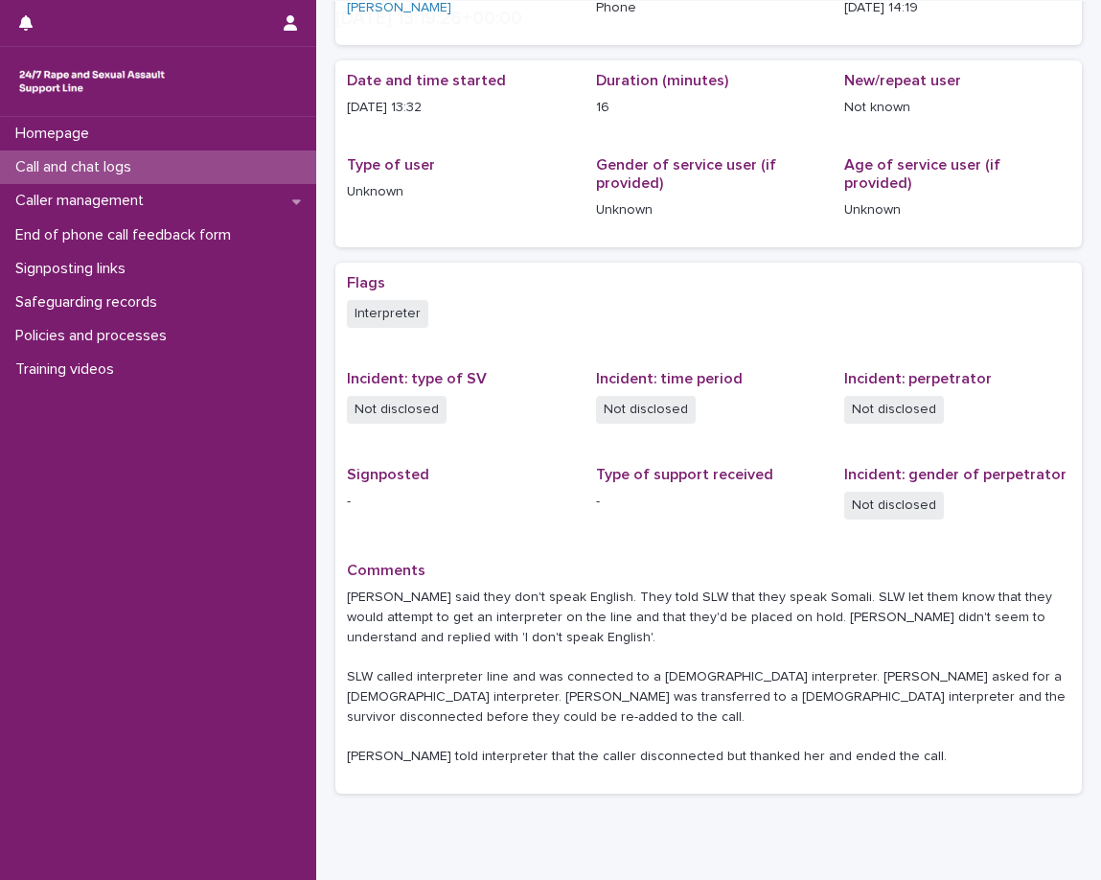
scroll to position [214, 0]
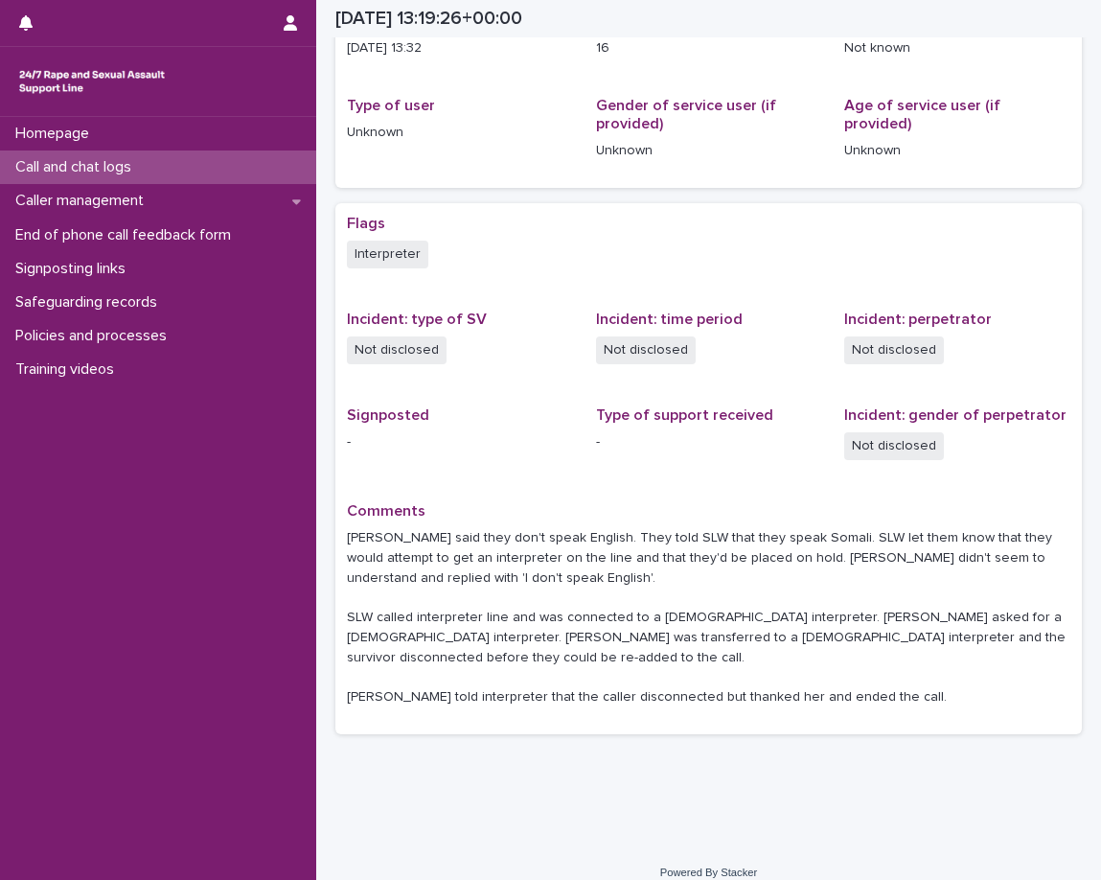
click at [187, 177] on div "Call and chat logs" at bounding box center [158, 167] width 316 height 34
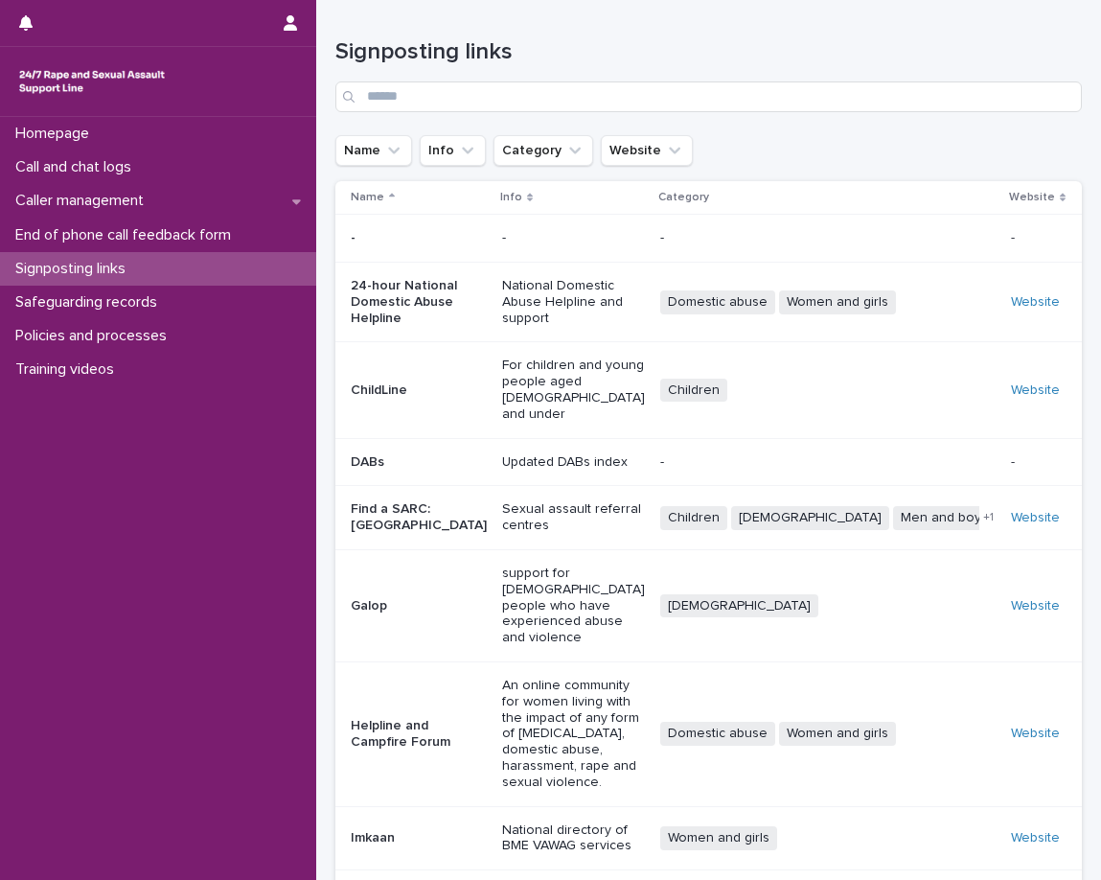
scroll to position [223, 0]
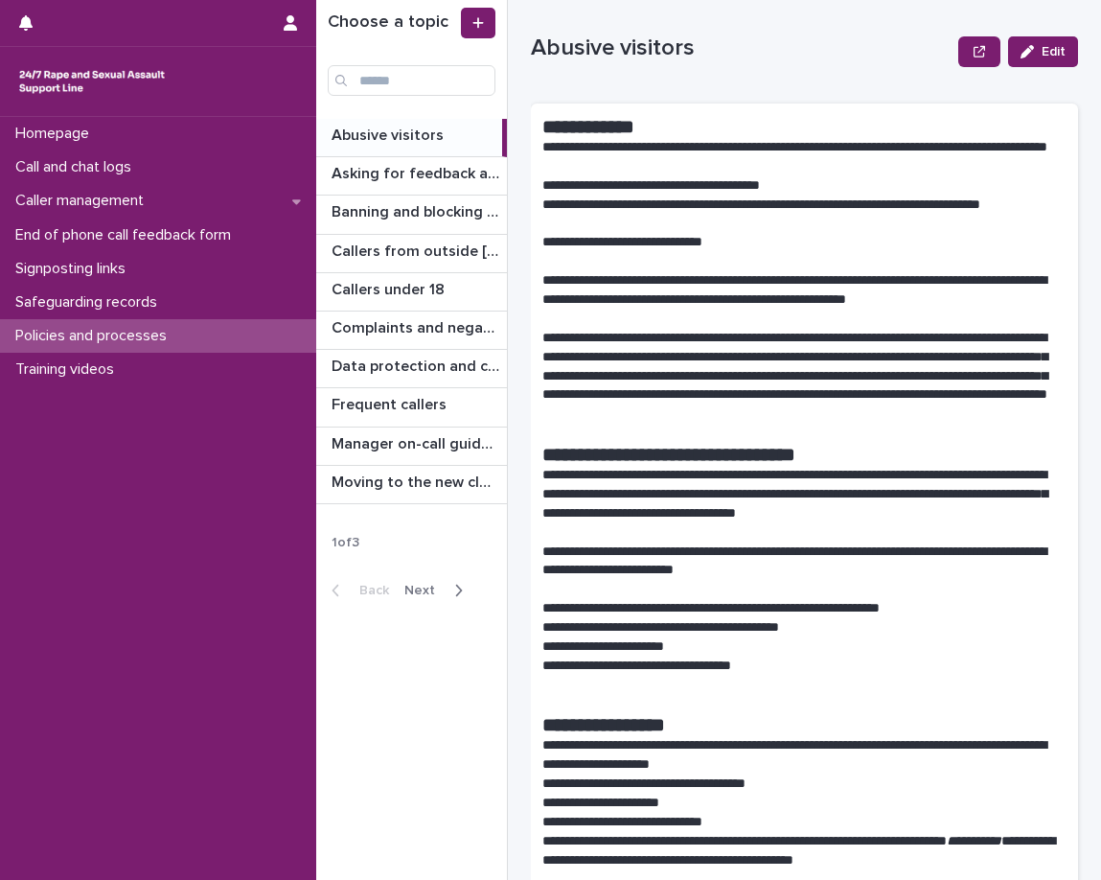
click at [422, 590] on span "Next" at bounding box center [425, 590] width 42 height 13
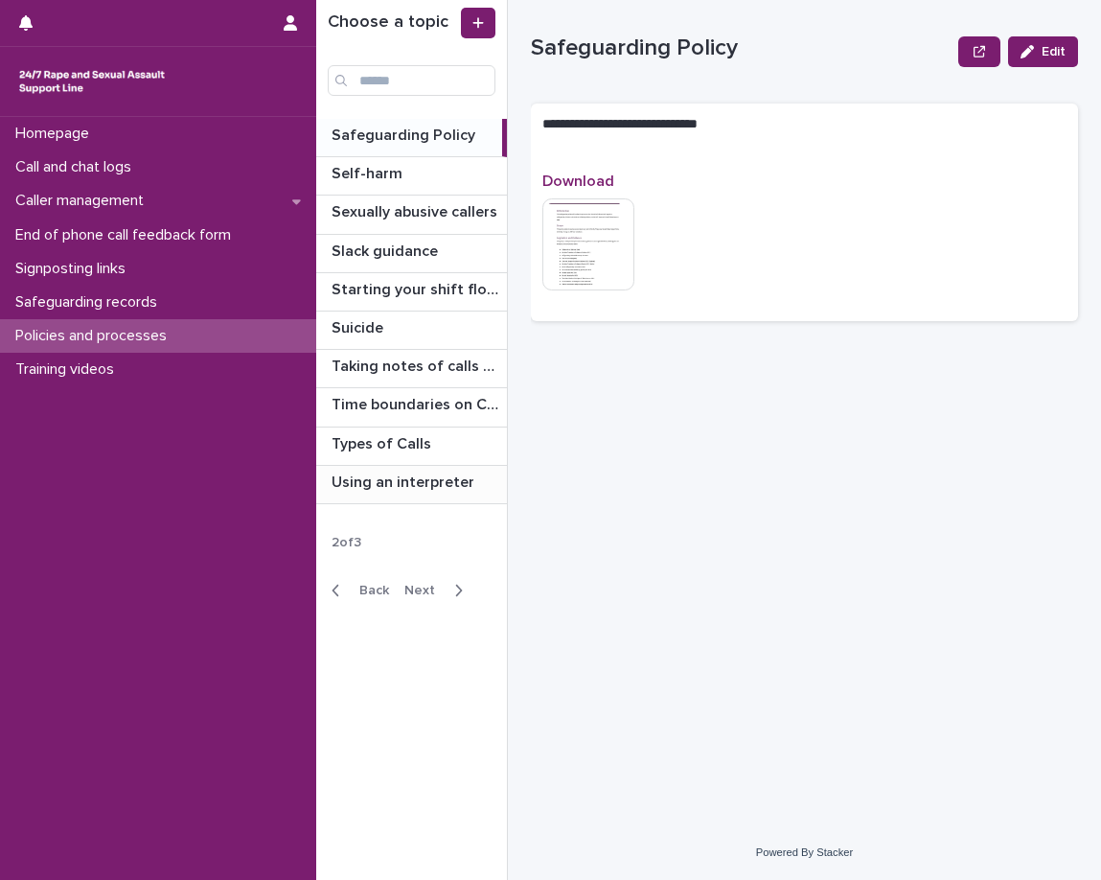
click at [420, 478] on p "Using an interpreter" at bounding box center [405, 481] width 147 height 22
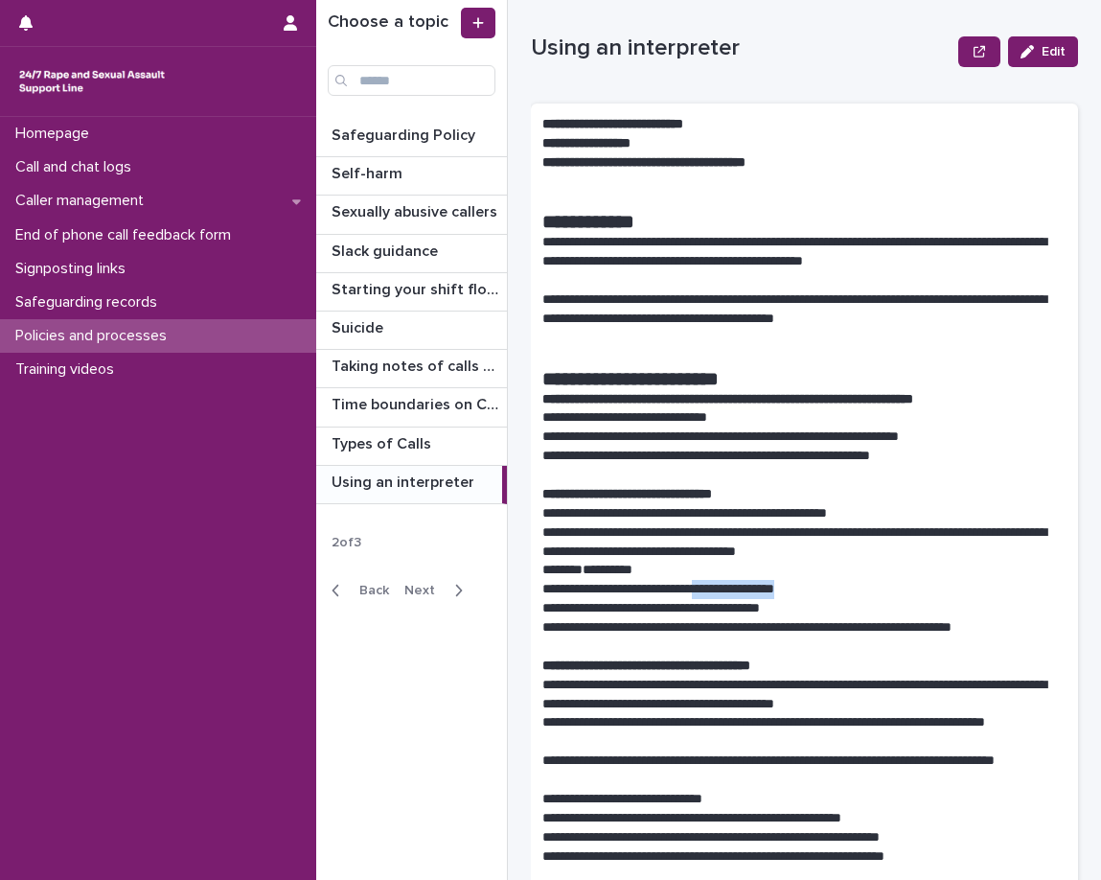
drag, startPoint x: 830, startPoint y: 591, endPoint x: 736, endPoint y: 600, distance: 94.3
drag, startPoint x: 802, startPoint y: 588, endPoint x: 843, endPoint y: 587, distance: 41.2
click at [843, 587] on p "**********" at bounding box center [798, 589] width 510 height 19
click at [783, 595] on p "**********" at bounding box center [798, 589] width 510 height 19
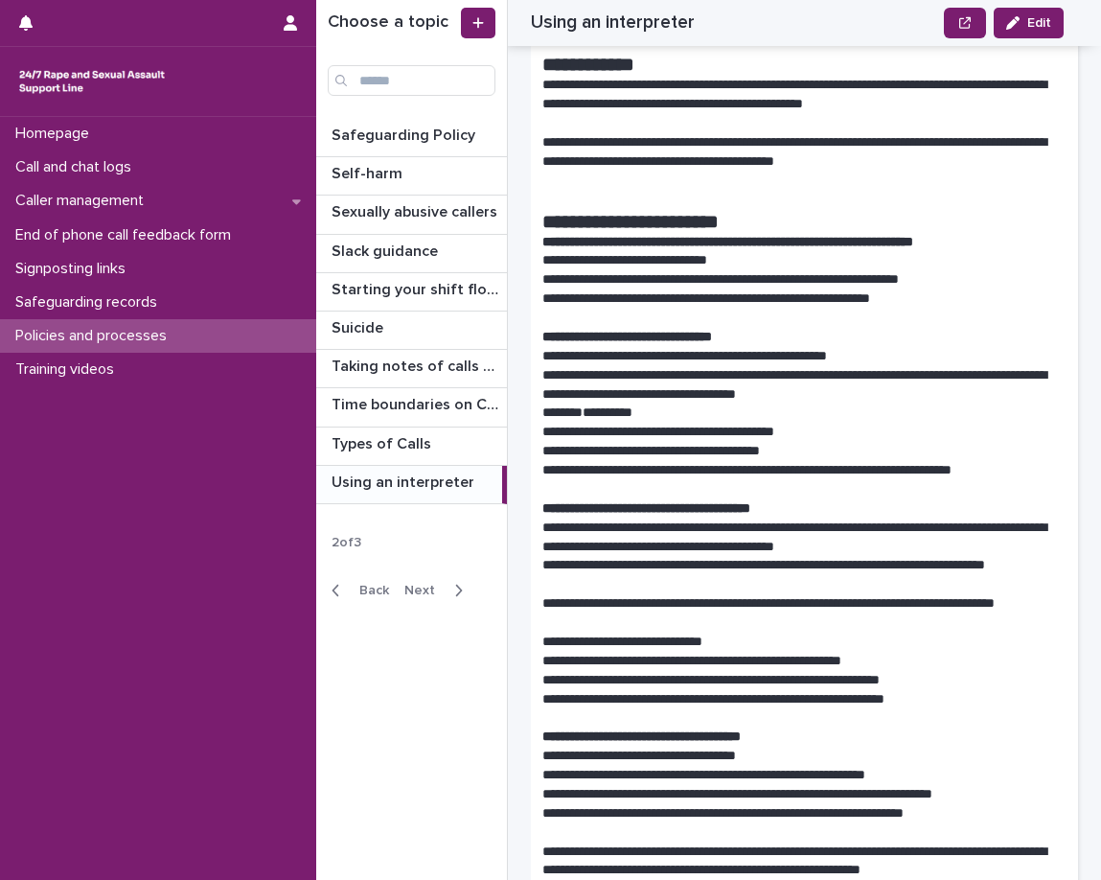
scroll to position [192, 0]
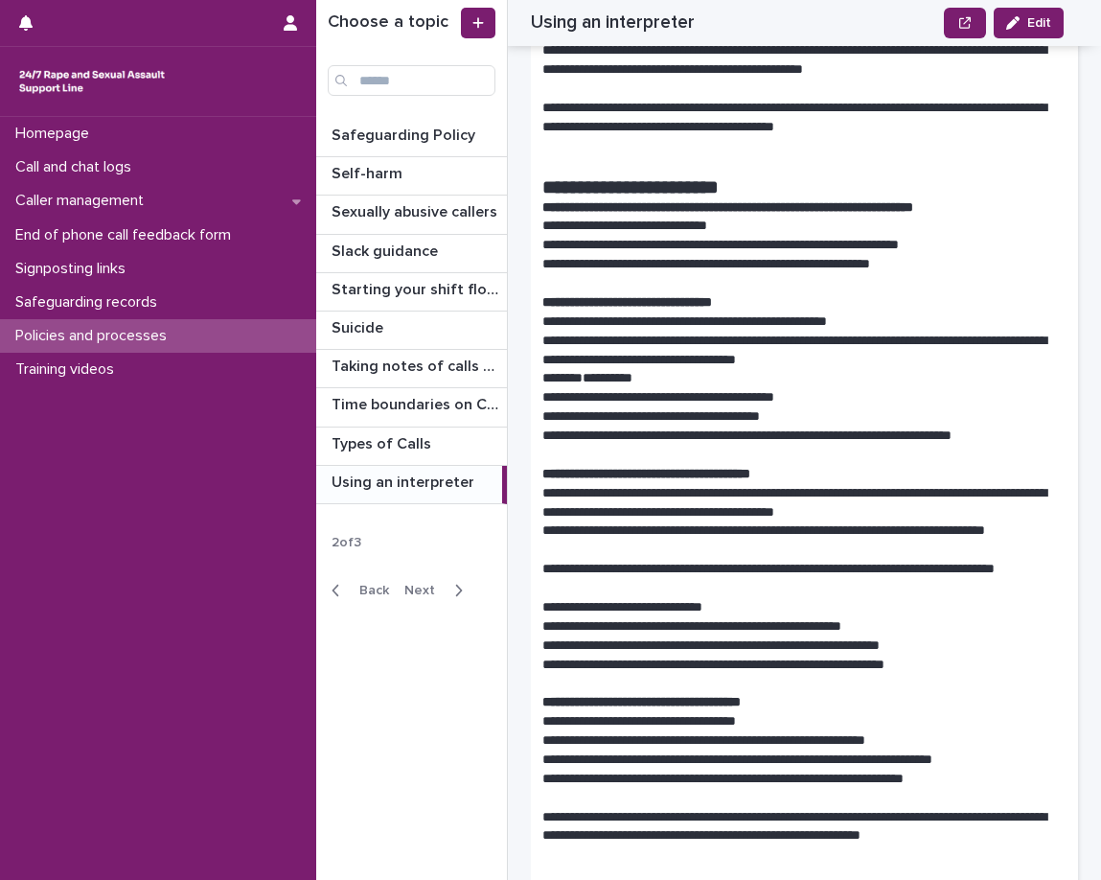
click at [953, 664] on p "**********" at bounding box center [798, 665] width 510 height 19
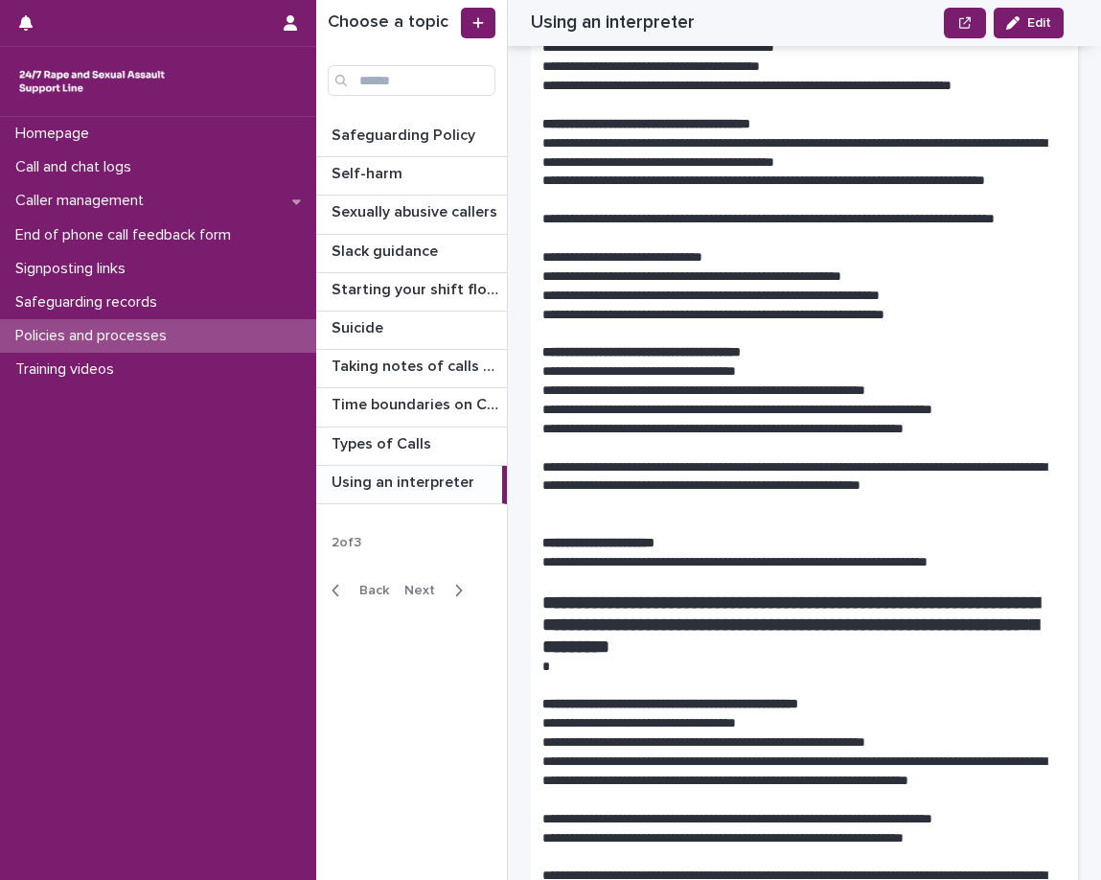
scroll to position [575, 0]
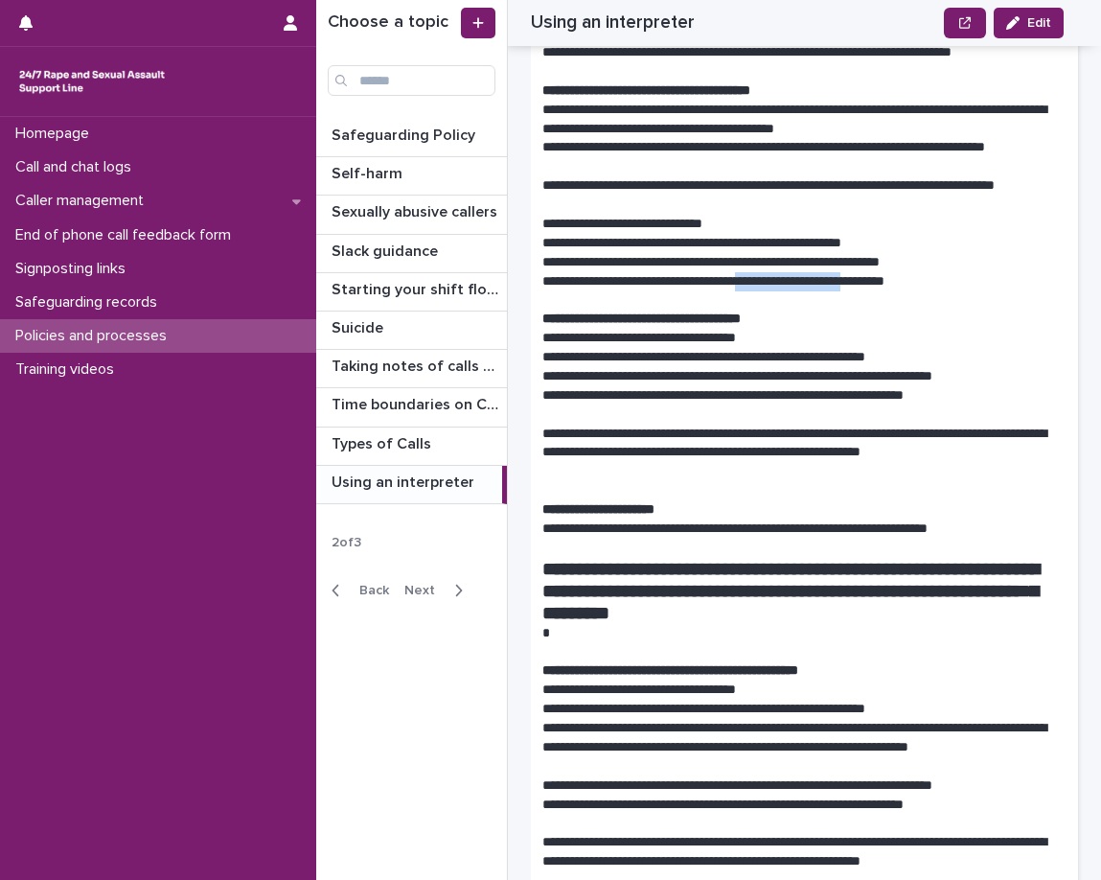
drag, startPoint x: 796, startPoint y: 285, endPoint x: 917, endPoint y: 283, distance: 121.7
click at [917, 283] on p "**********" at bounding box center [798, 281] width 510 height 19
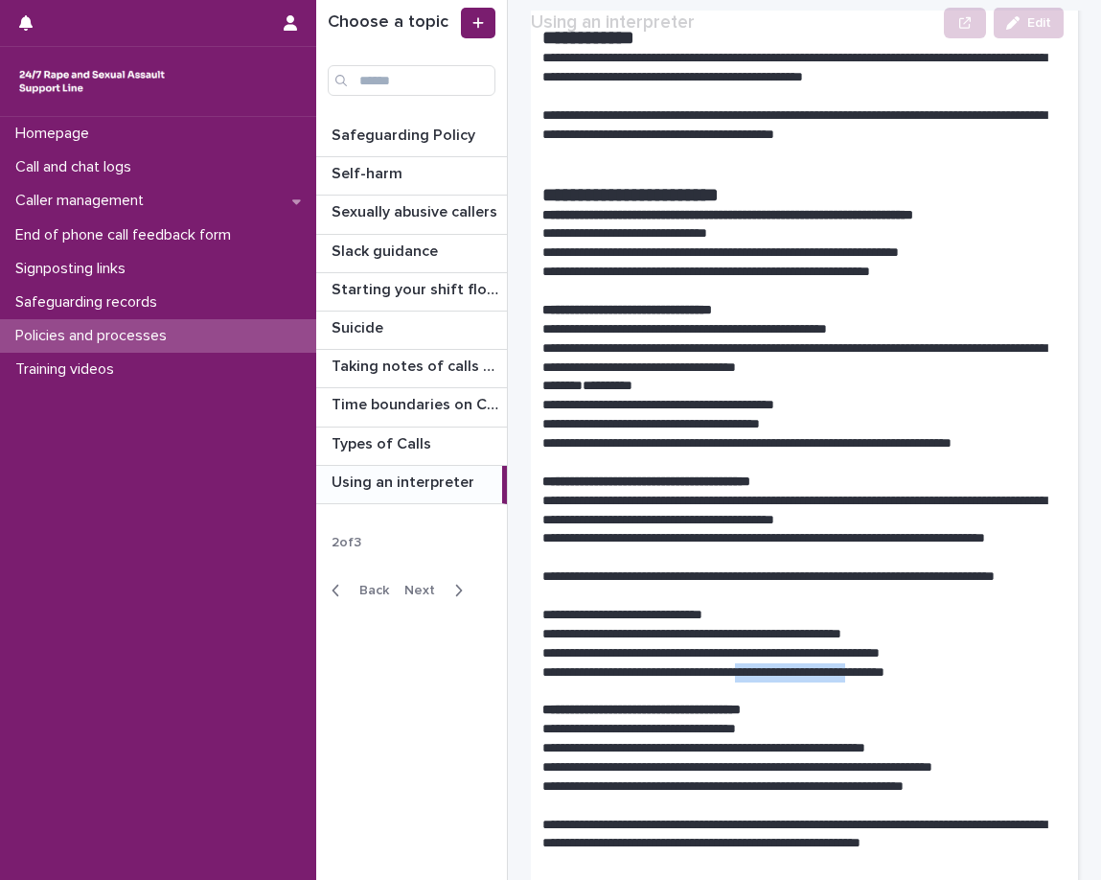
scroll to position [288, 0]
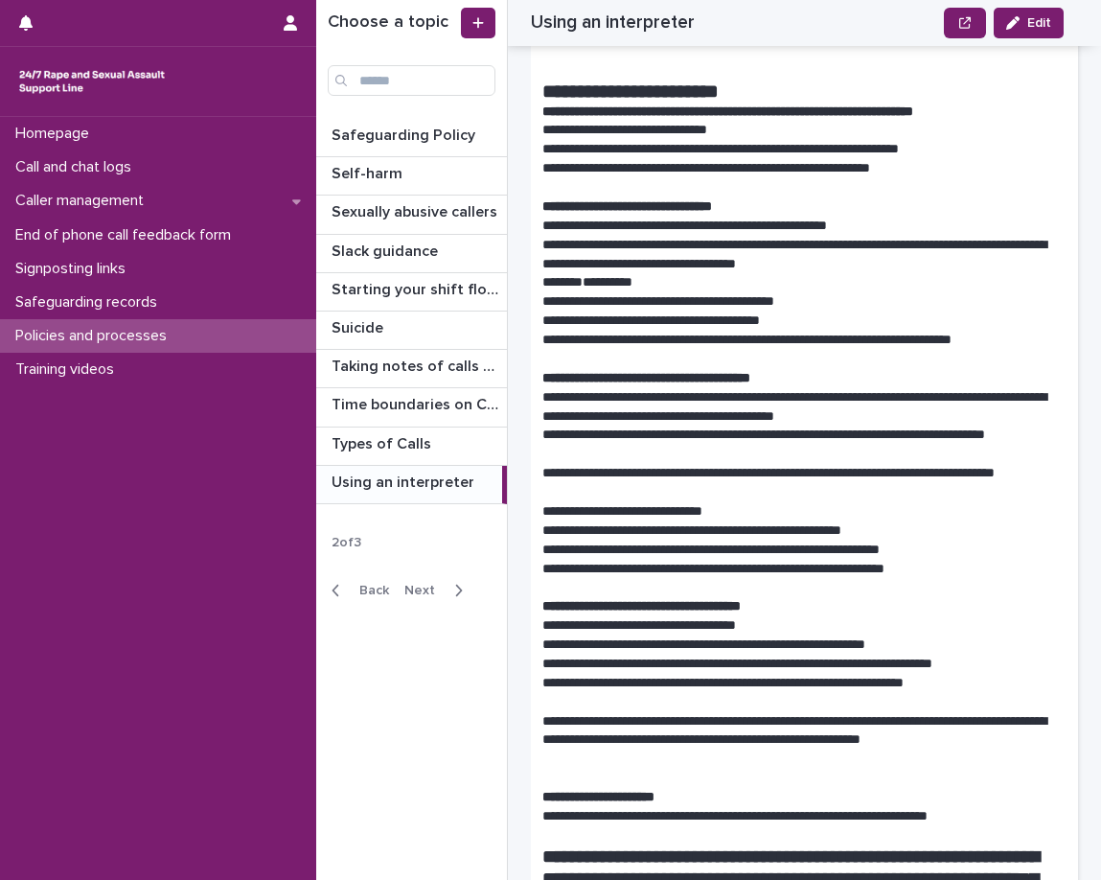
click at [770, 475] on p "**********" at bounding box center [798, 483] width 510 height 38
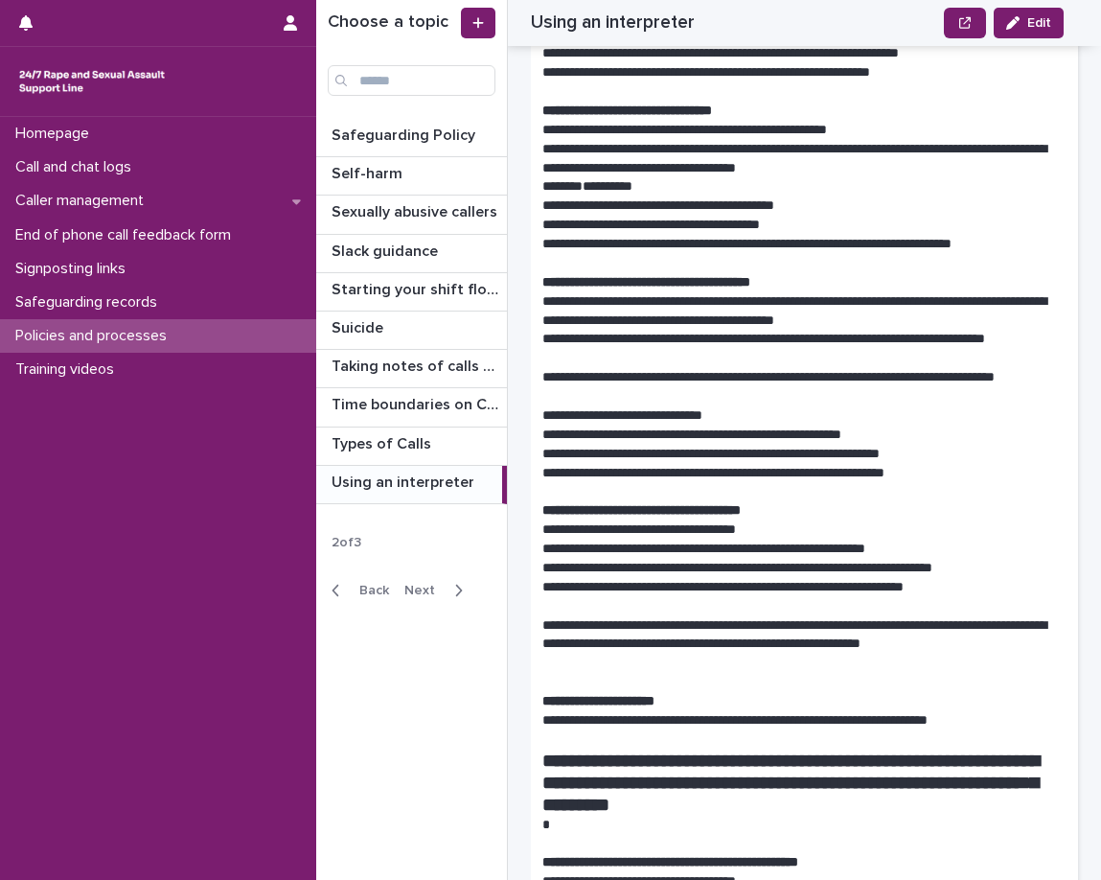
scroll to position [0, 0]
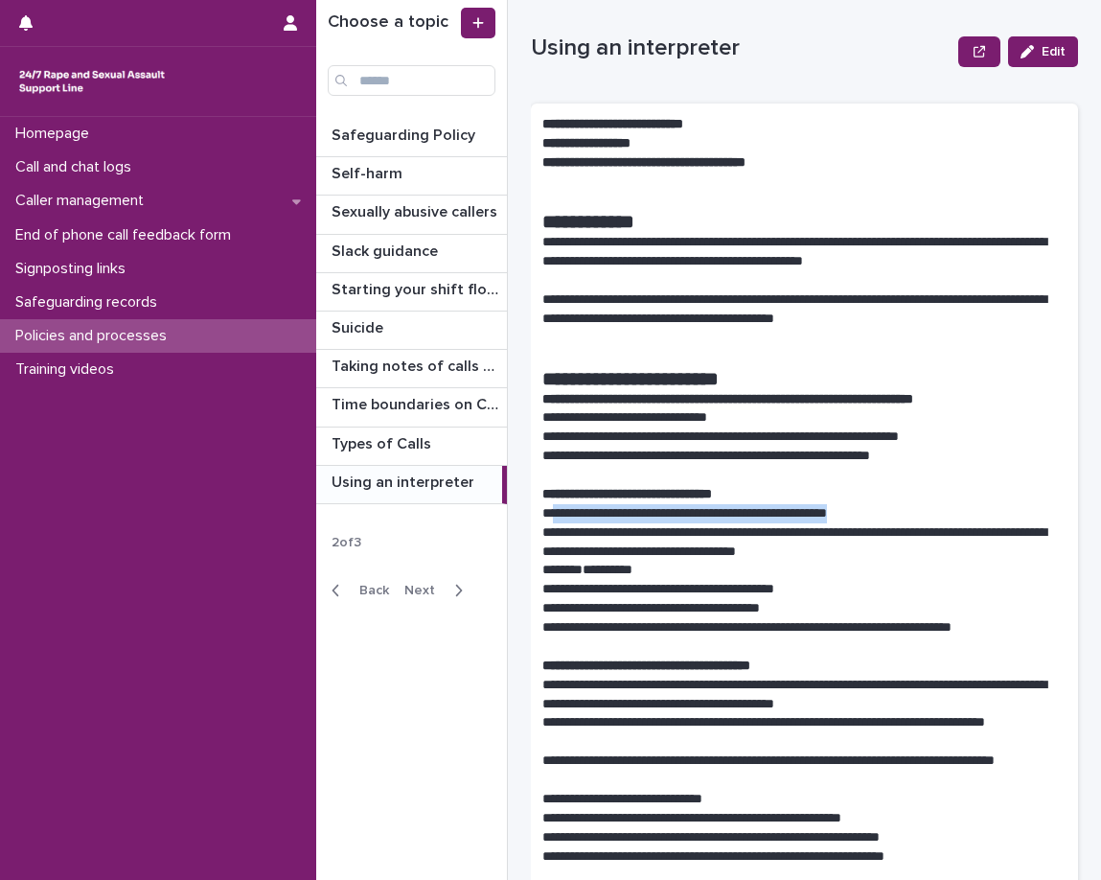
drag, startPoint x: 559, startPoint y: 514, endPoint x: 919, endPoint y: 513, distance: 360.4
click at [919, 513] on p "**********" at bounding box center [798, 513] width 510 height 19
drag, startPoint x: 902, startPoint y: 513, endPoint x: 543, endPoint y: 504, distance: 359.5
click at [543, 504] on p "**********" at bounding box center [798, 513] width 510 height 19
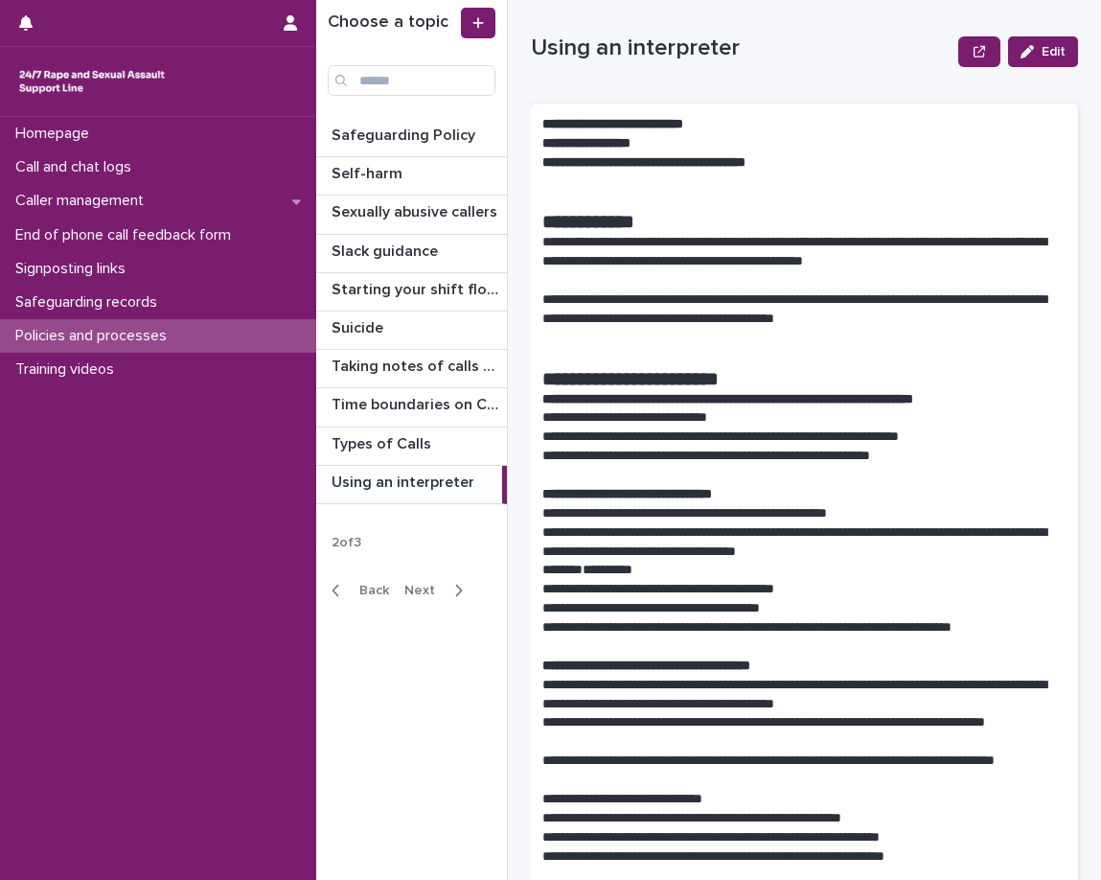
click at [630, 501] on p "**********" at bounding box center [805, 494] width 524 height 19
drag, startPoint x: 574, startPoint y: 512, endPoint x: 899, endPoint y: 523, distance: 325.1
click at [870, 546] on p "**********" at bounding box center [798, 542] width 510 height 38
drag, startPoint x: 718, startPoint y: 180, endPoint x: 789, endPoint y: 185, distance: 71.1
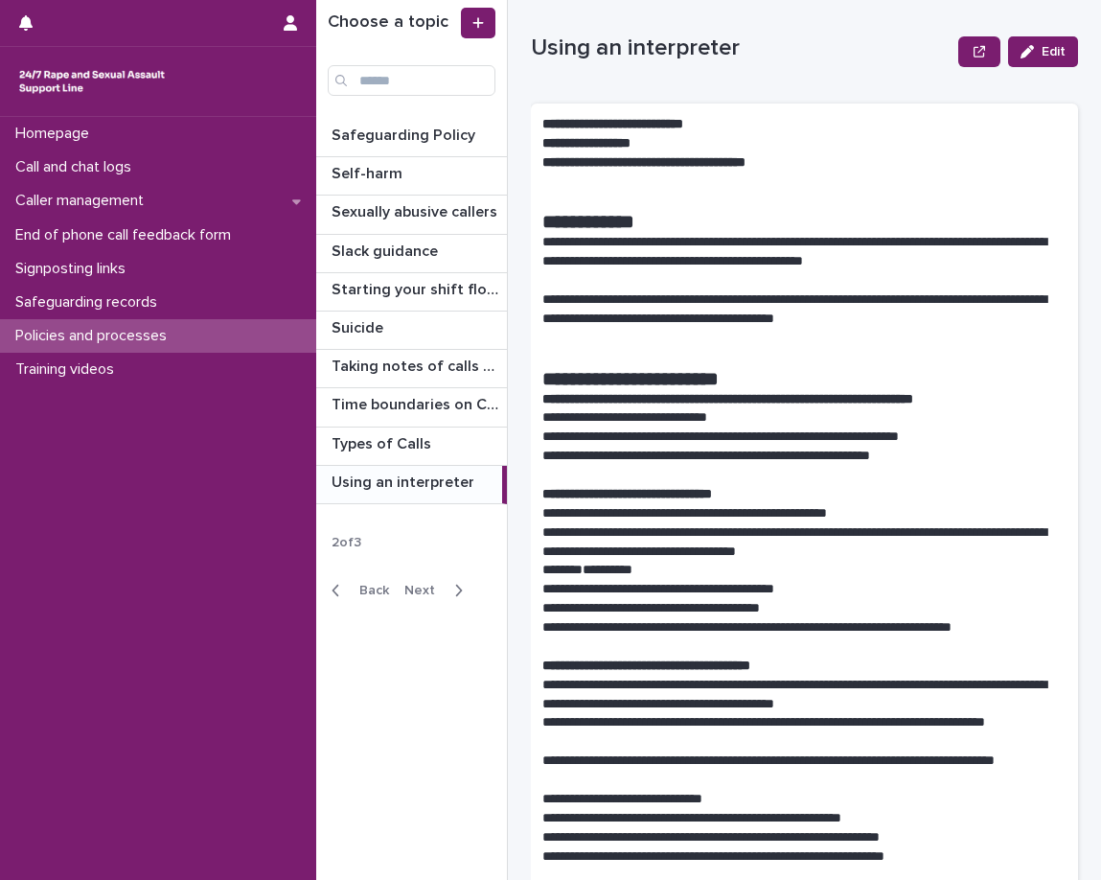
click at [789, 185] on p at bounding box center [805, 182] width 524 height 19
drag, startPoint x: 645, startPoint y: 147, endPoint x: 725, endPoint y: 151, distance: 79.7
click at [725, 151] on p "**********" at bounding box center [805, 143] width 524 height 19
drag, startPoint x: 692, startPoint y: 175, endPoint x: 707, endPoint y: 164, distance: 19.2
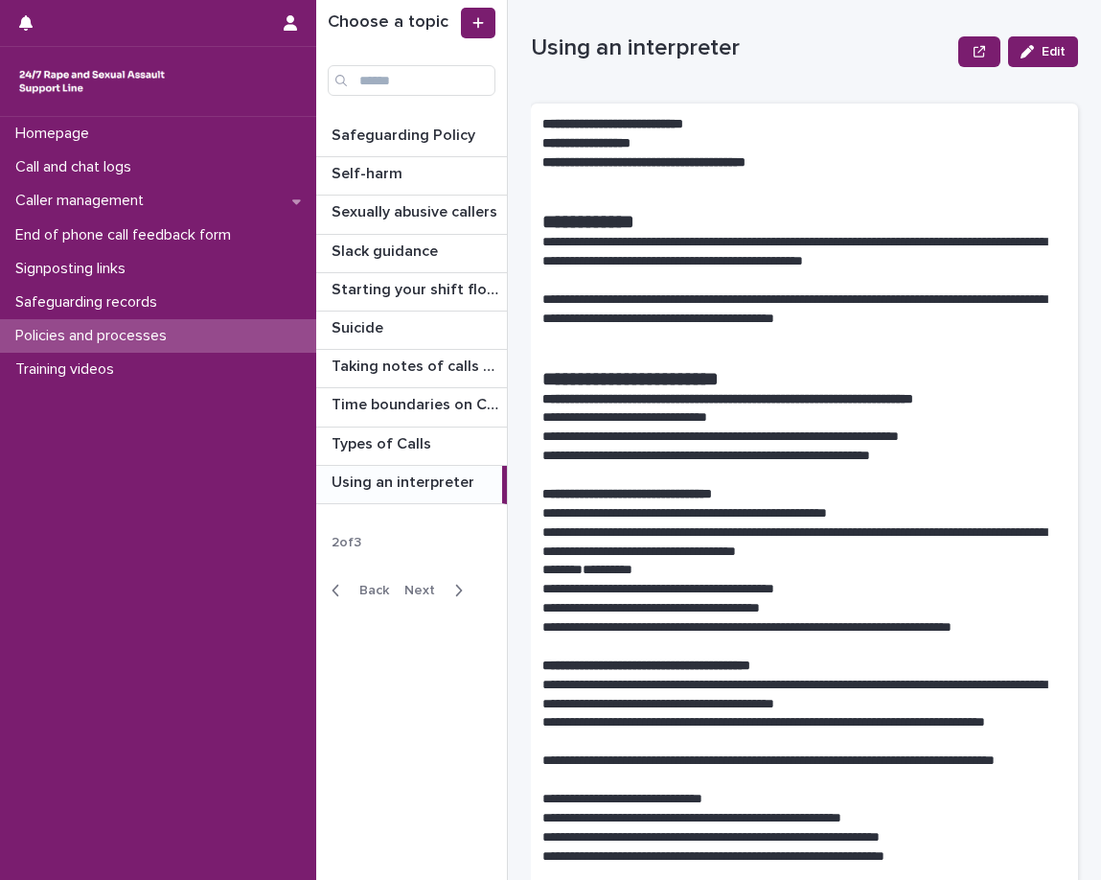
drag, startPoint x: 631, startPoint y: 144, endPoint x: 666, endPoint y: 153, distance: 36.7
click at [631, 148] on strong "**********" at bounding box center [587, 142] width 88 height 13
drag, startPoint x: 591, startPoint y: 152, endPoint x: 692, endPoint y: 149, distance: 100.7
click at [687, 187] on p at bounding box center [805, 182] width 524 height 19
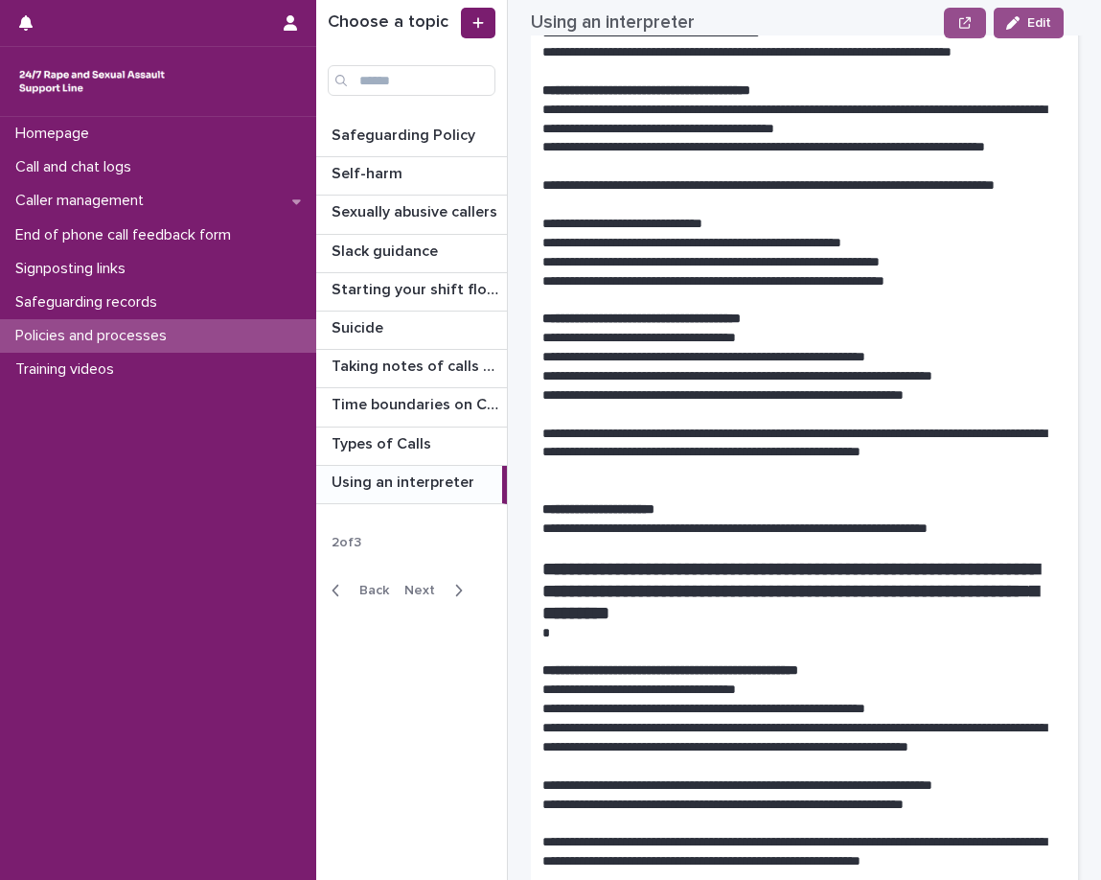
scroll to position [671, 0]
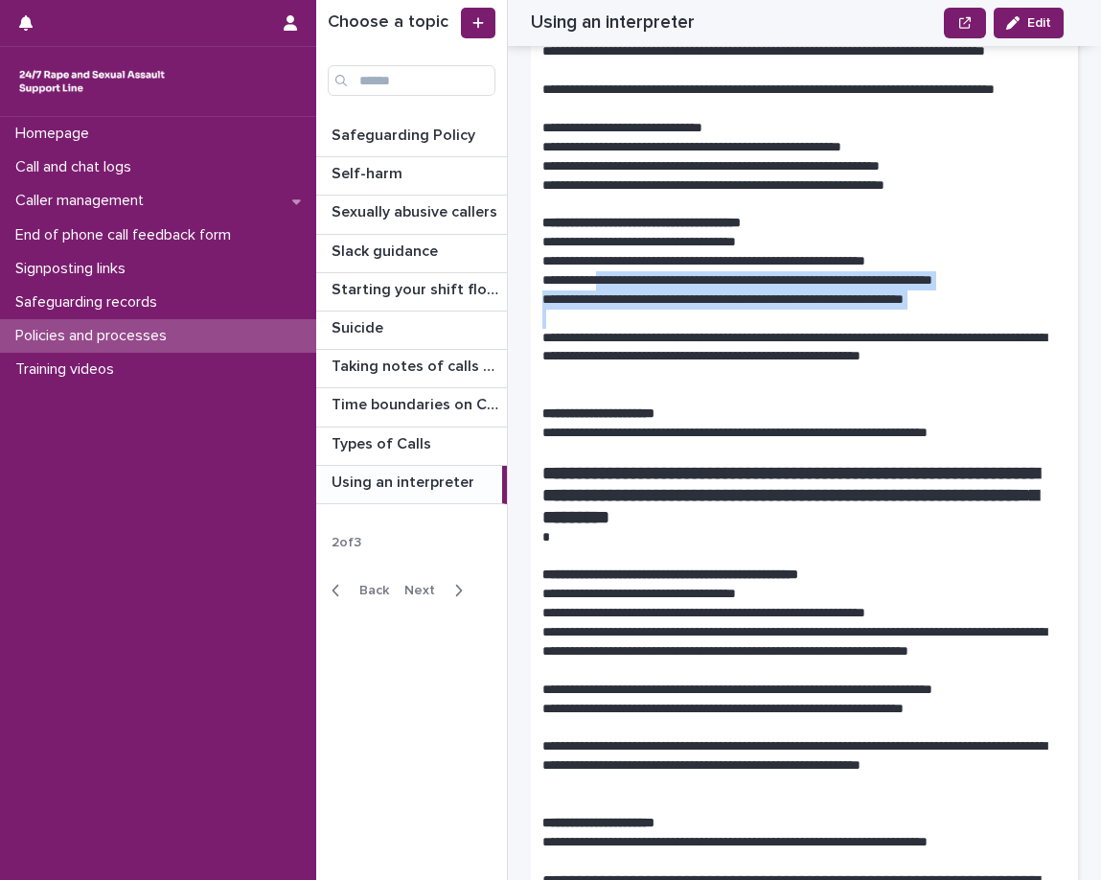
drag, startPoint x: 611, startPoint y: 276, endPoint x: 917, endPoint y: 316, distance: 309.4
click at [917, 316] on div "**********" at bounding box center [805, 758] width 524 height 2629
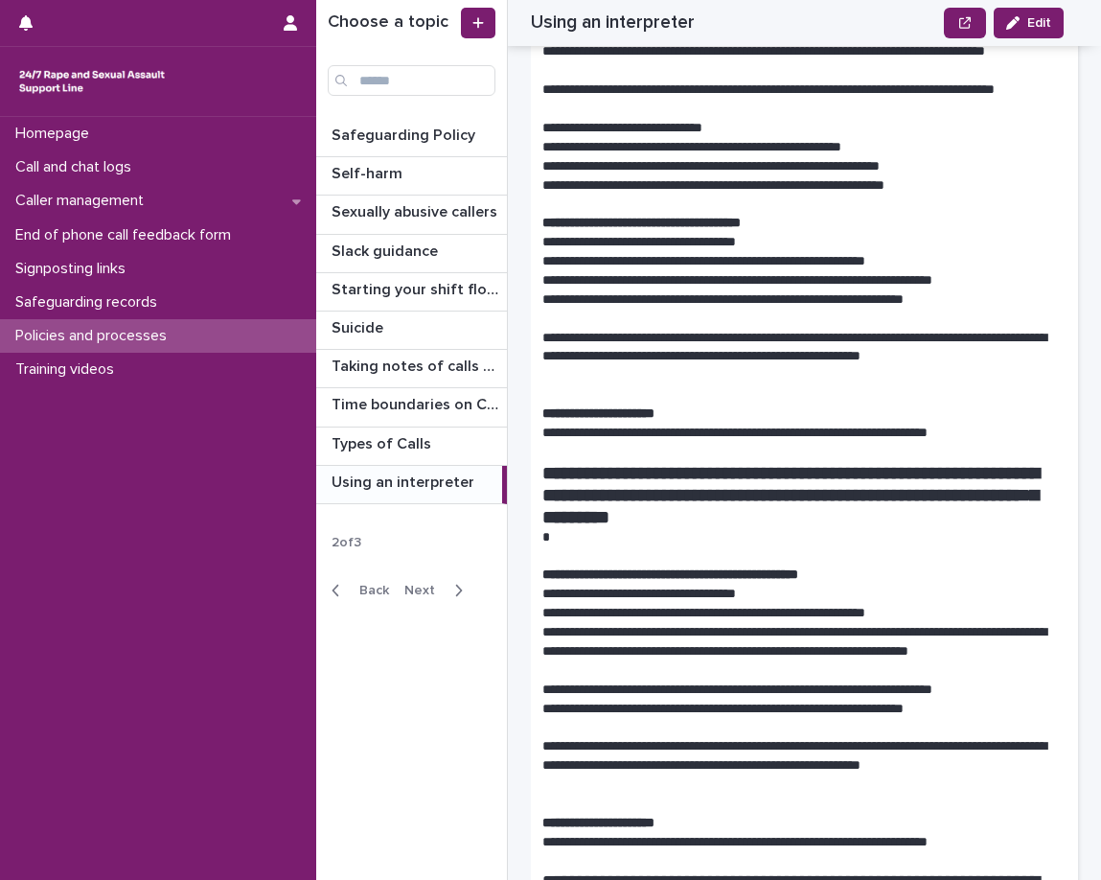
click at [850, 355] on p "**********" at bounding box center [798, 358] width 510 height 58
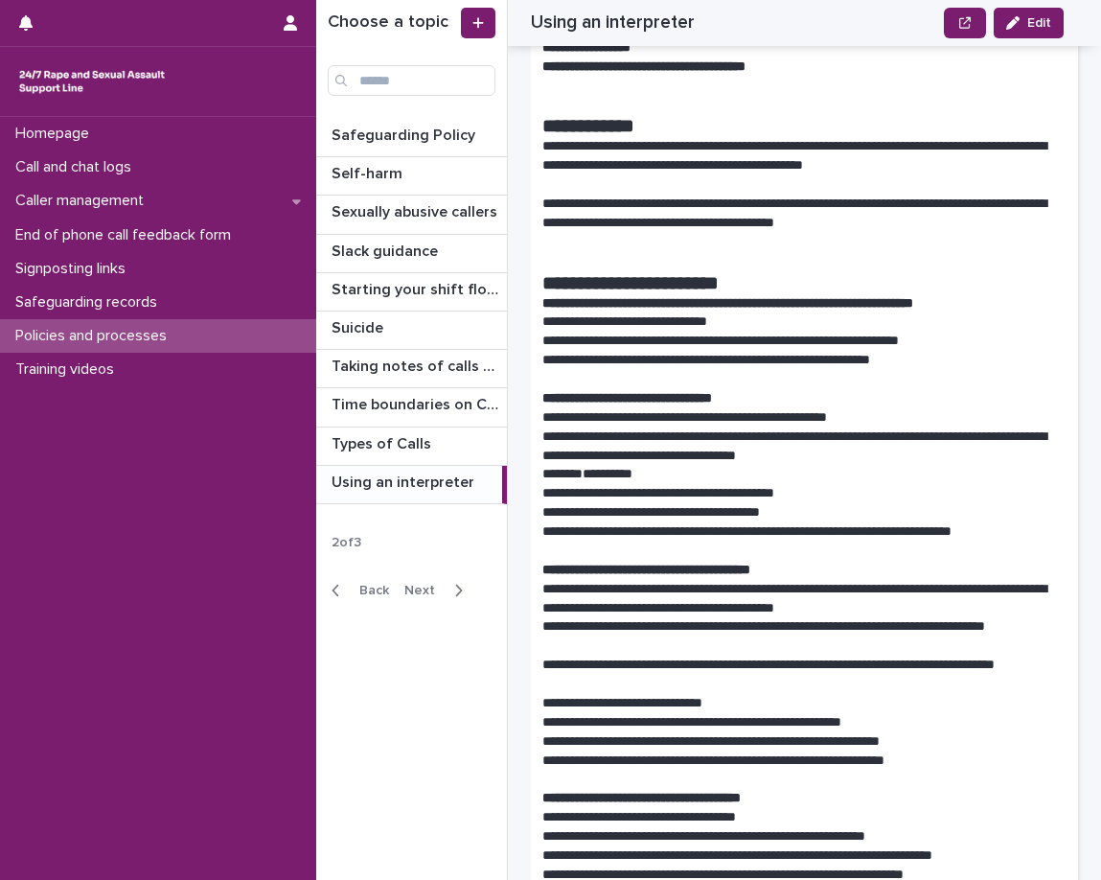
scroll to position [0, 0]
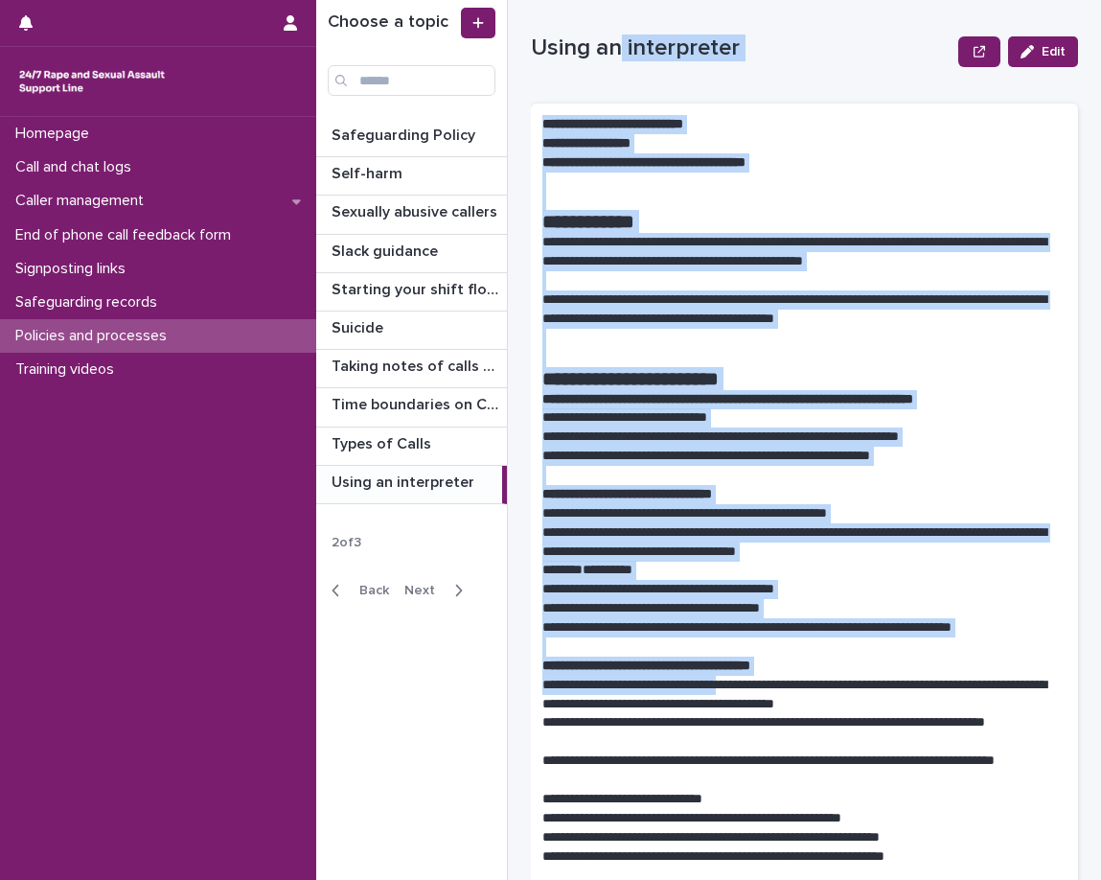
drag, startPoint x: 626, startPoint y: 71, endPoint x: 743, endPoint y: 694, distance: 633.9
click at [682, 588] on p "**********" at bounding box center [798, 589] width 510 height 19
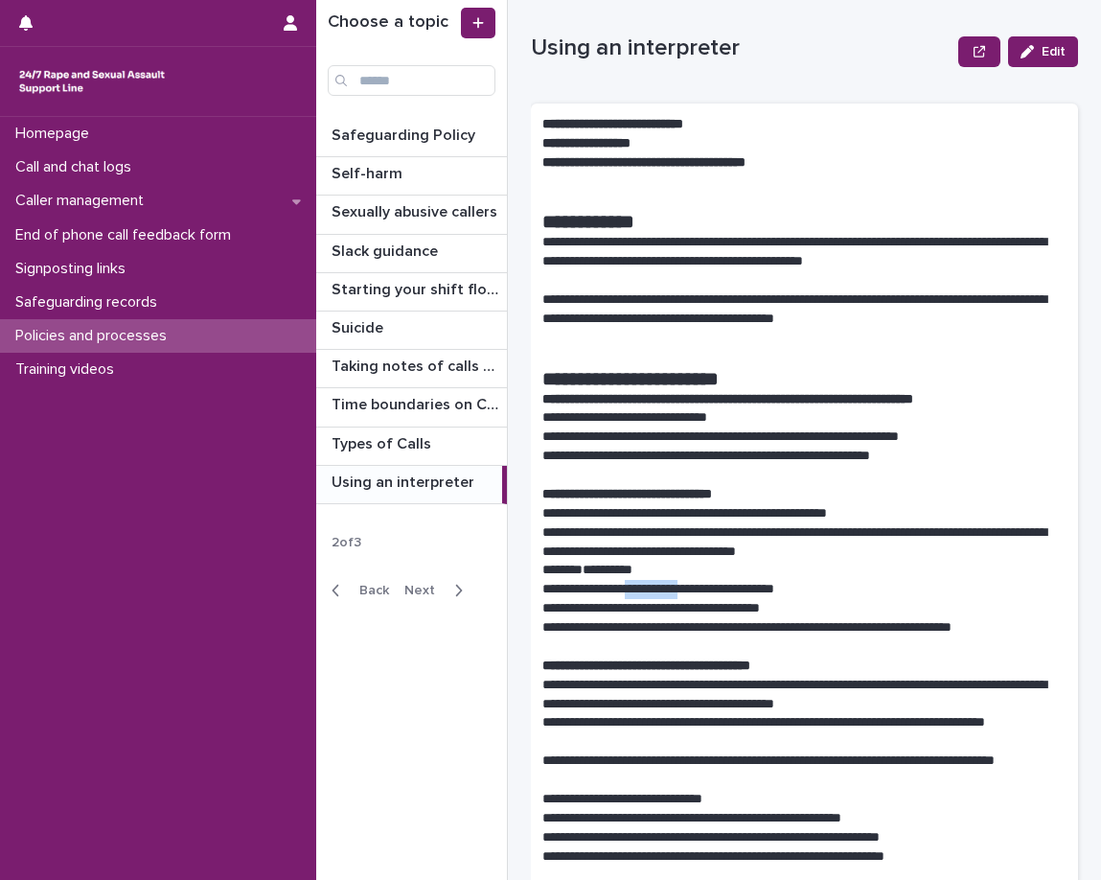
click at [682, 588] on p "**********" at bounding box center [798, 589] width 510 height 19
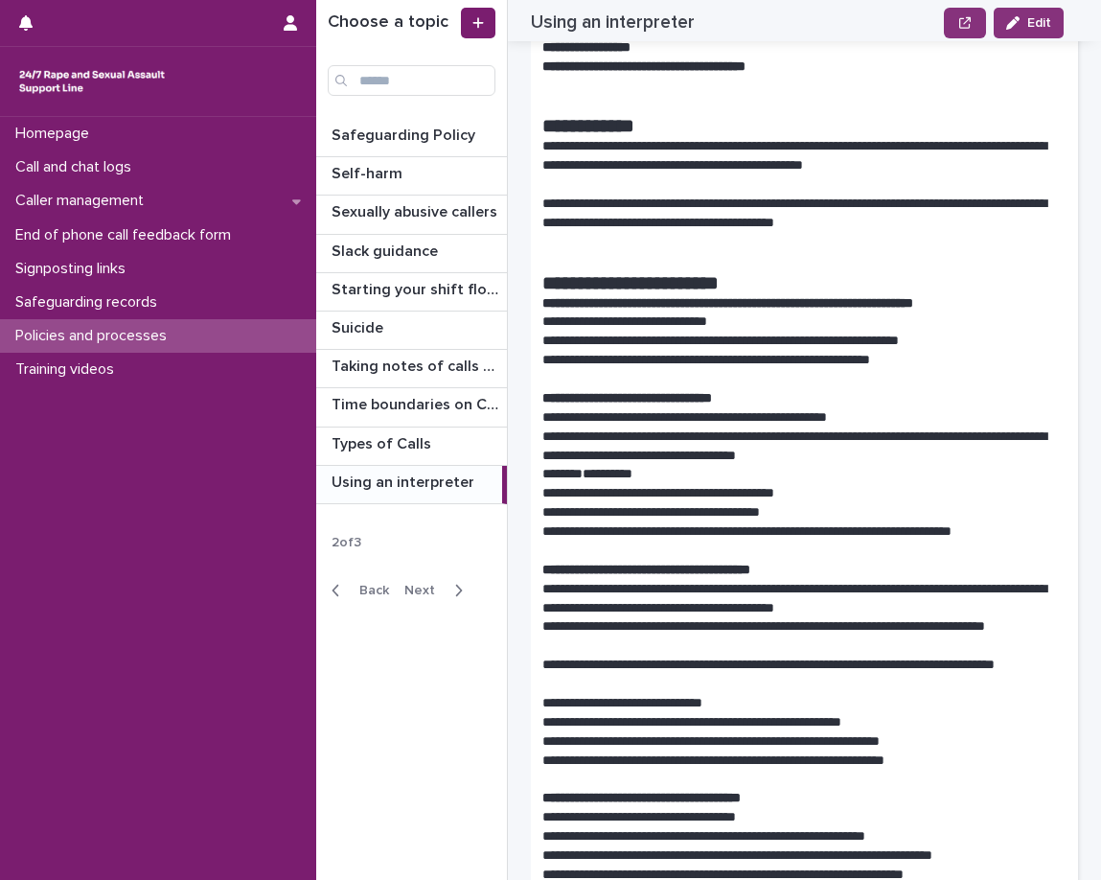
click at [713, 537] on p "**********" at bounding box center [798, 531] width 510 height 19
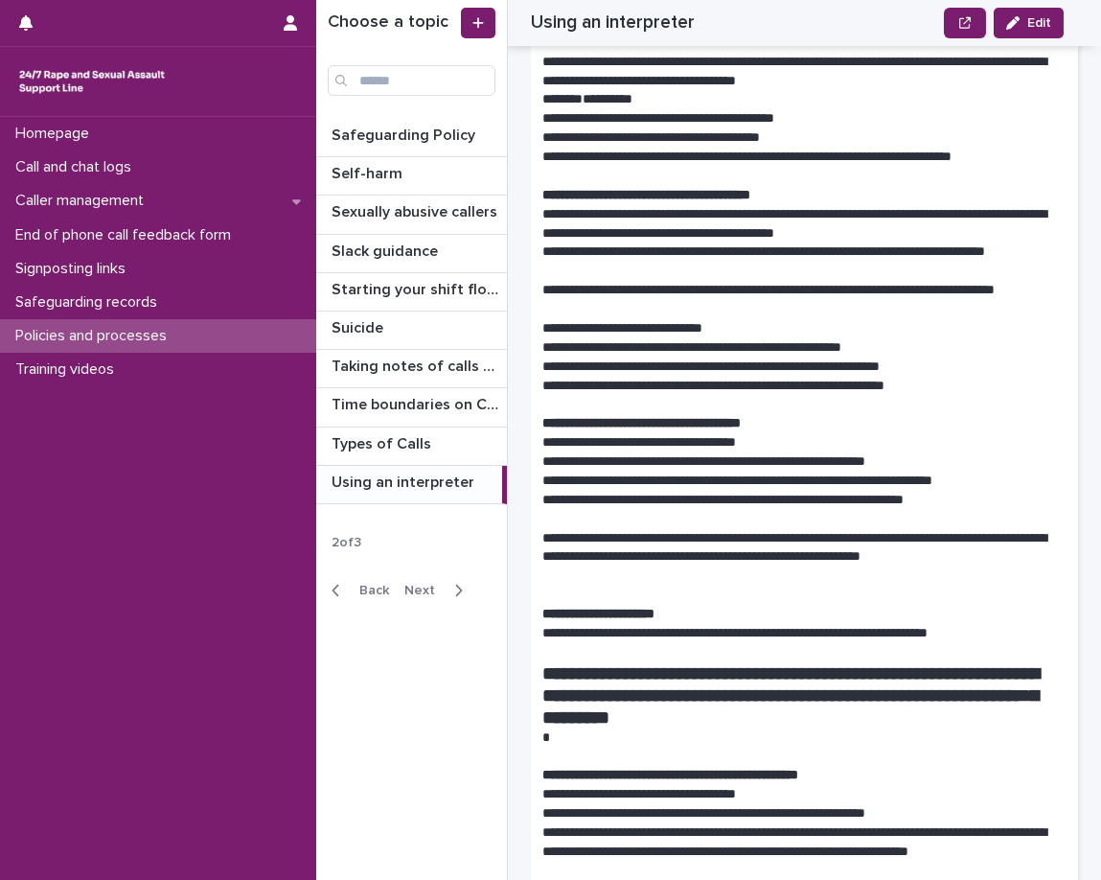
scroll to position [479, 0]
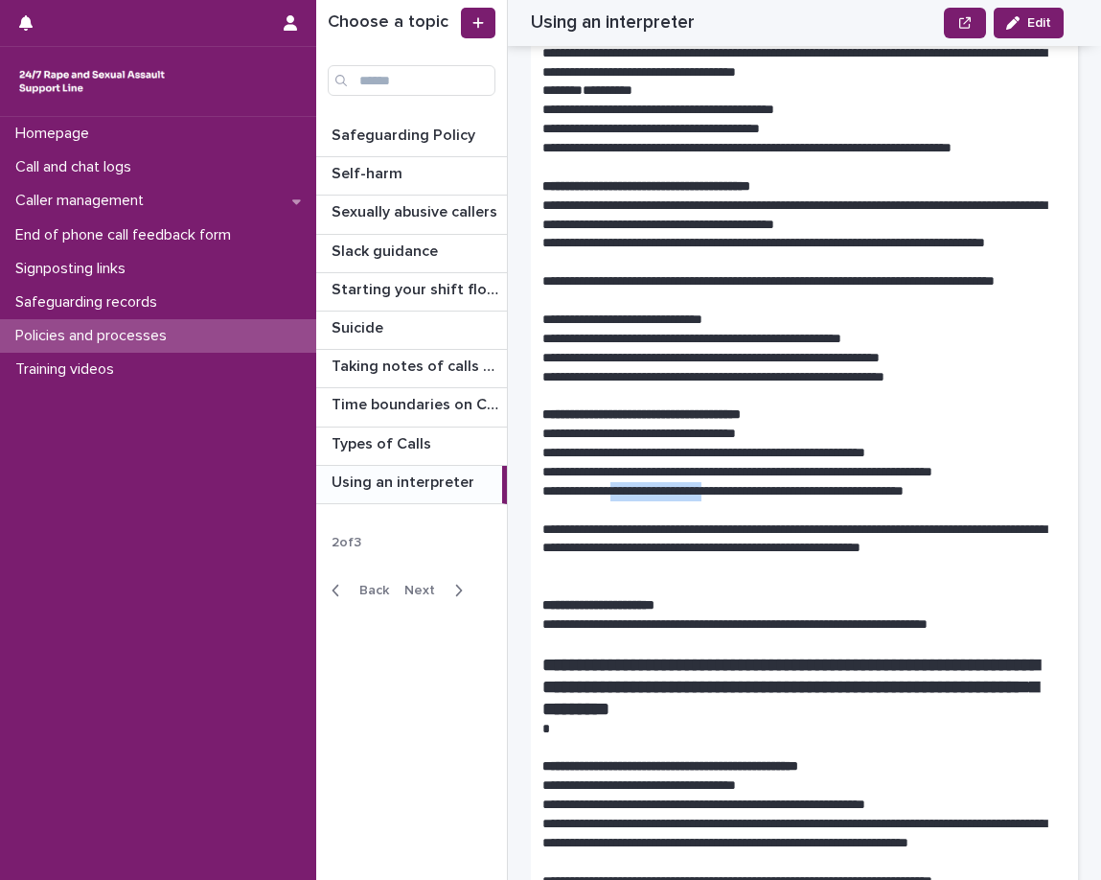
drag, startPoint x: 624, startPoint y: 497, endPoint x: 737, endPoint y: 491, distance: 113.3
click at [737, 491] on p "**********" at bounding box center [798, 491] width 510 height 19
click at [786, 491] on p "**********" at bounding box center [798, 491] width 510 height 19
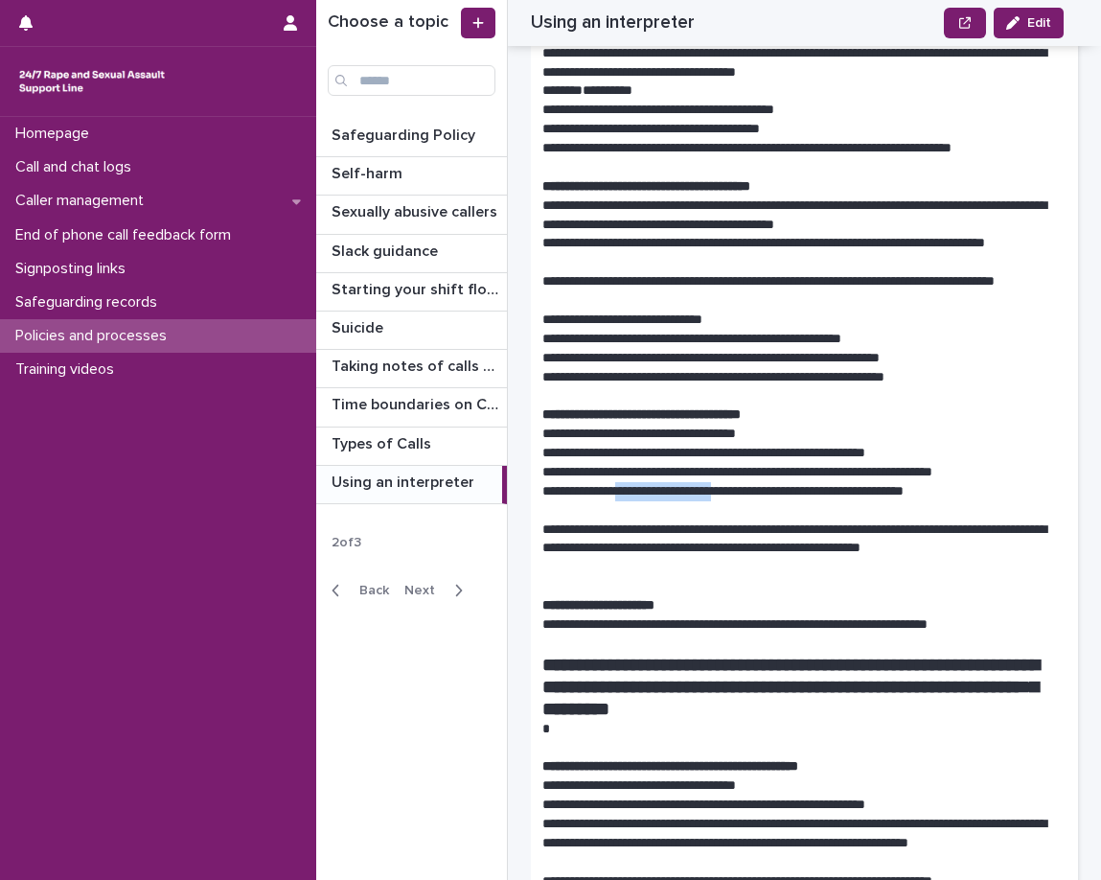
drag, startPoint x: 738, startPoint y: 494, endPoint x: 630, endPoint y: 489, distance: 108.4
click at [630, 489] on p "**********" at bounding box center [798, 491] width 510 height 19
click at [627, 501] on p at bounding box center [805, 510] width 524 height 19
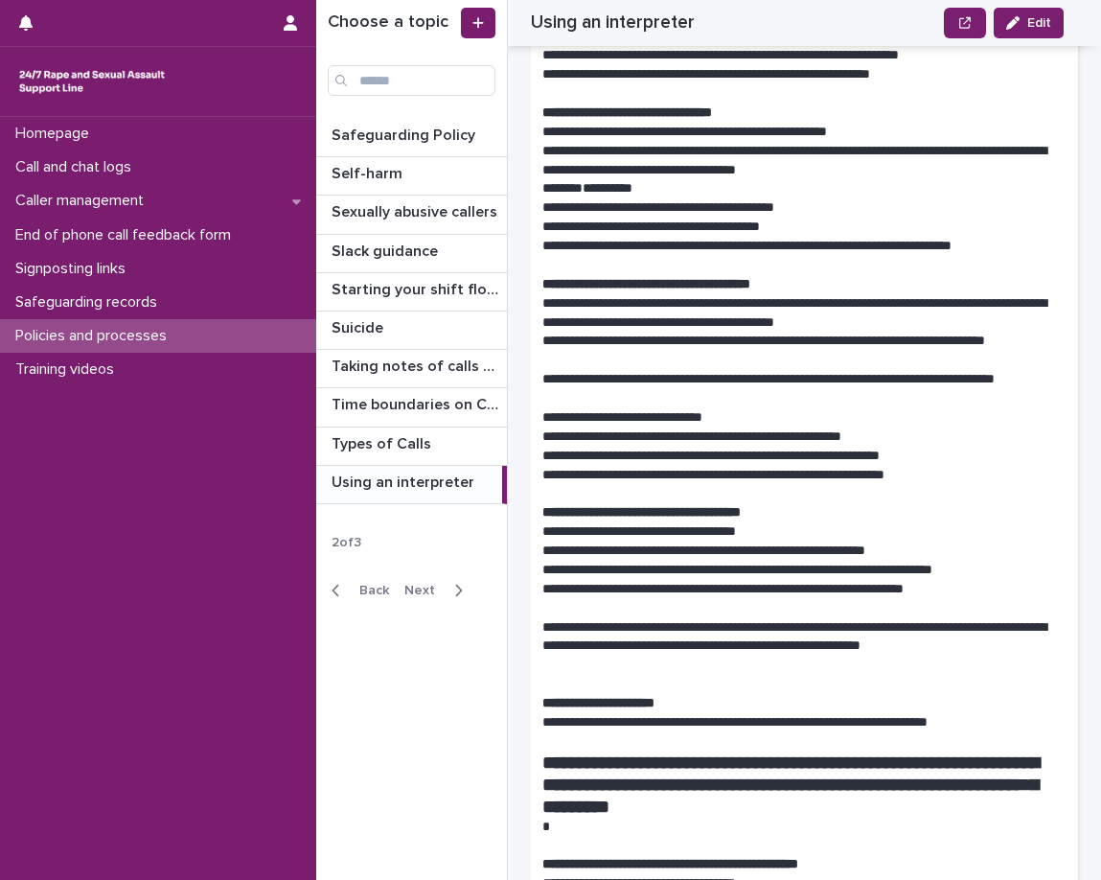
scroll to position [383, 0]
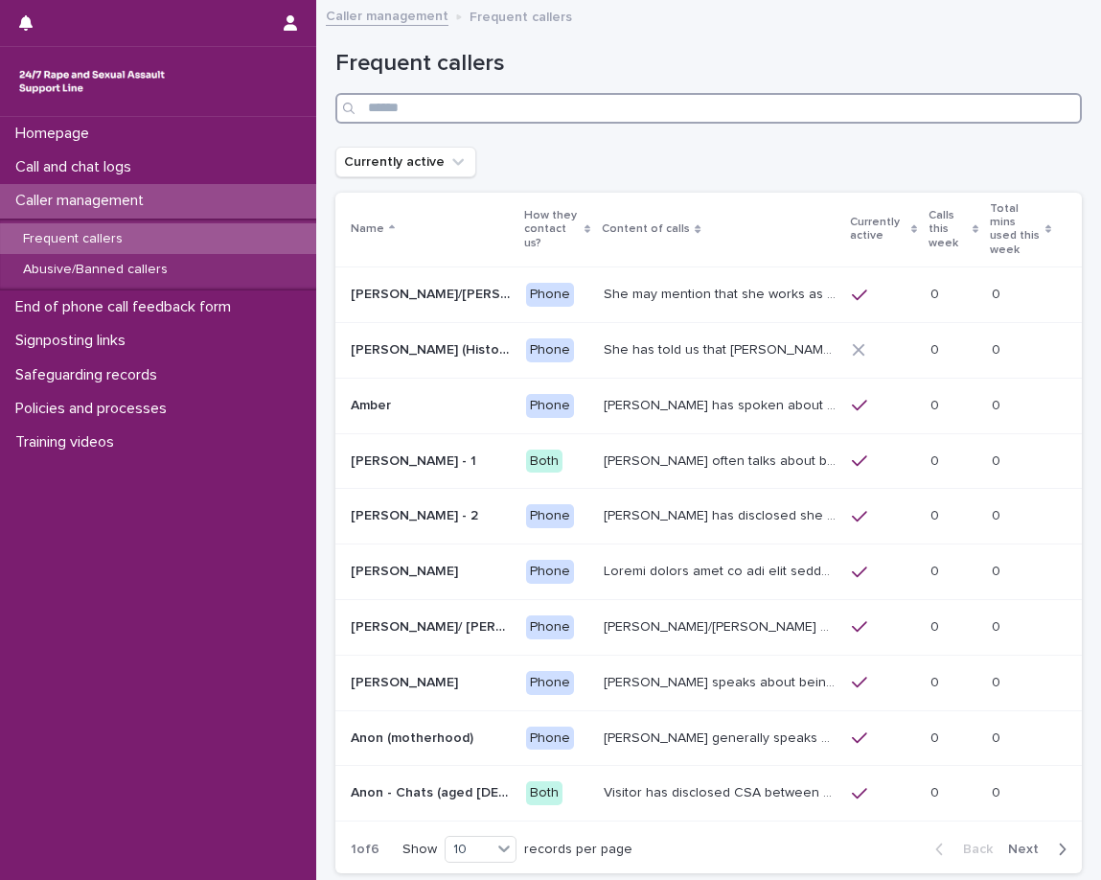
click at [780, 117] on input "Search" at bounding box center [708, 108] width 747 height 31
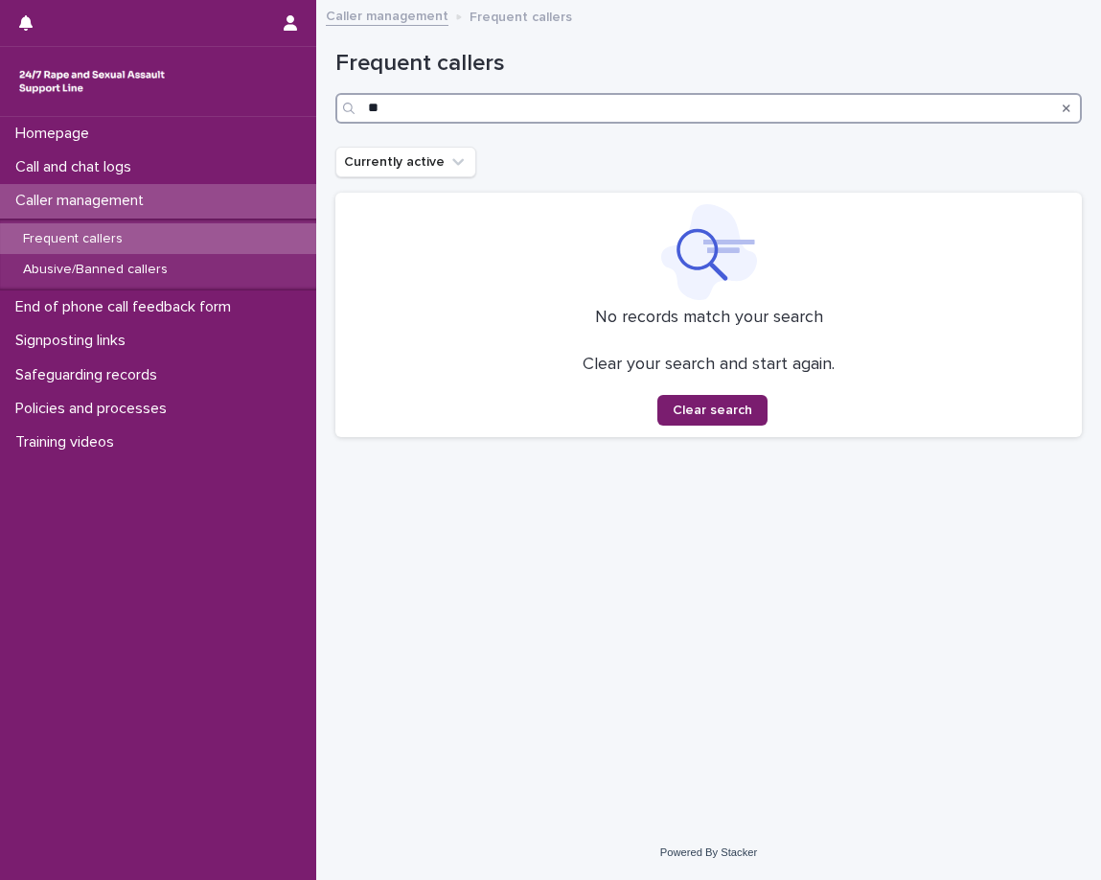
type input "*"
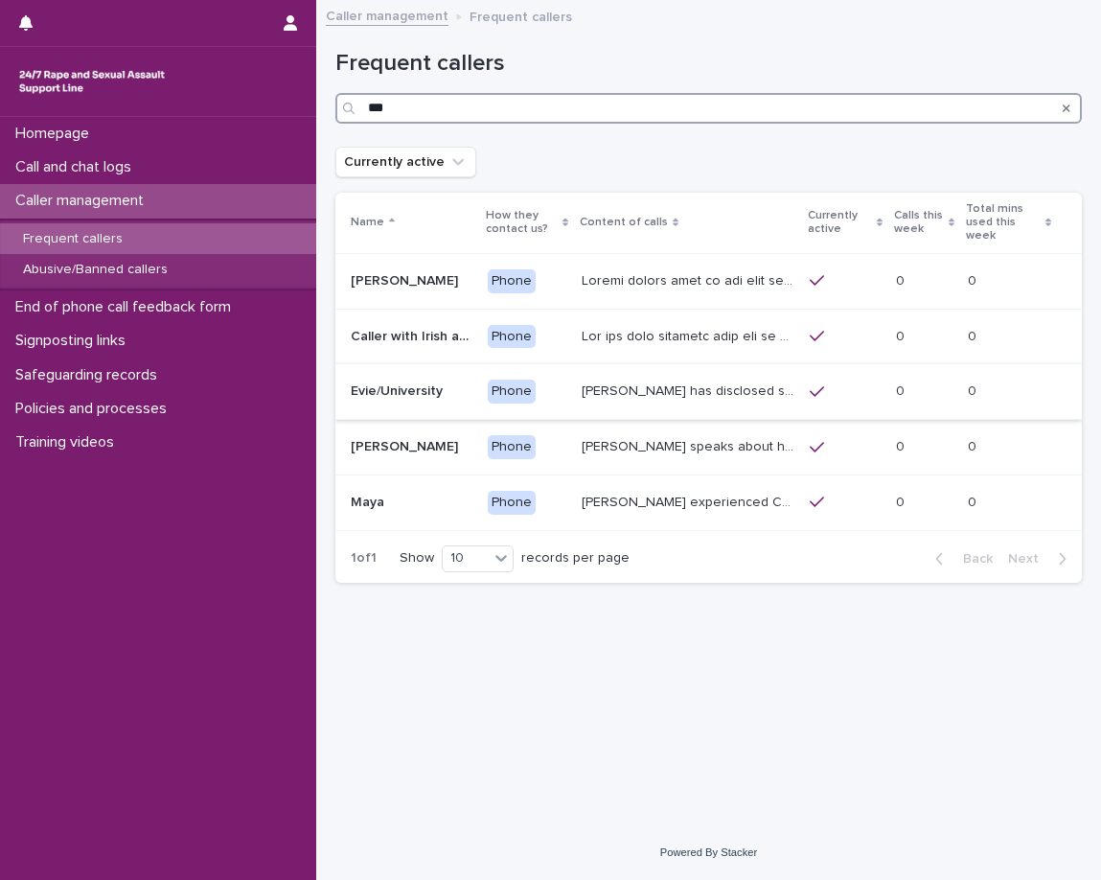
type input "***"
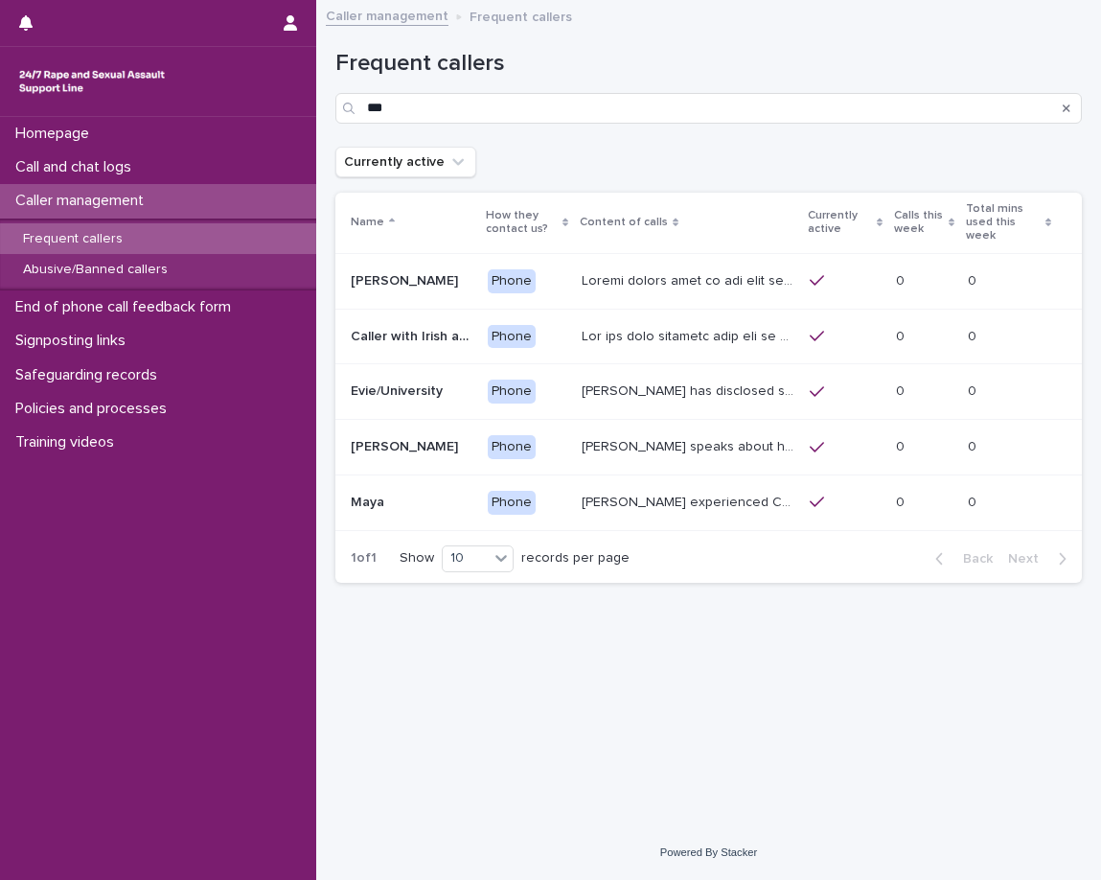
click at [663, 380] on p "[PERSON_NAME] has disclosed sexual and emotional abuse from a [DEMOGRAPHIC_DATA…" at bounding box center [690, 390] width 216 height 20
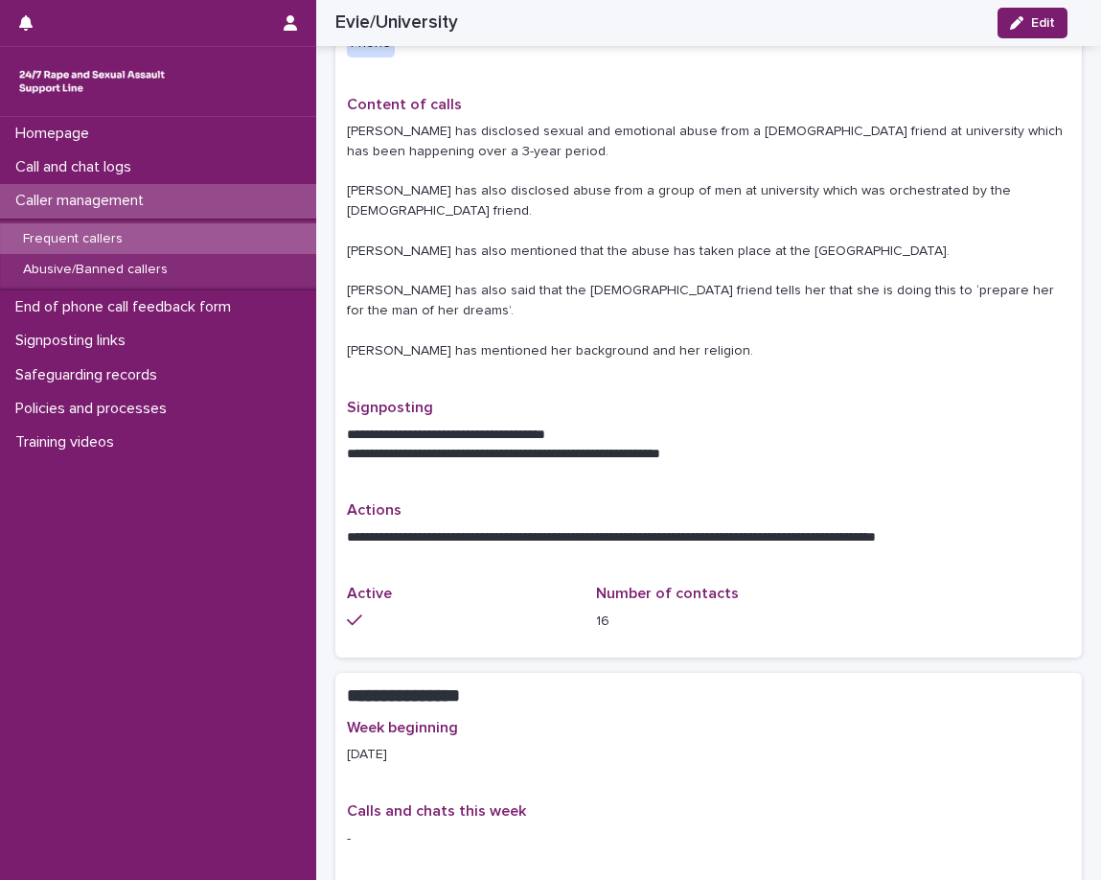
scroll to position [479, 0]
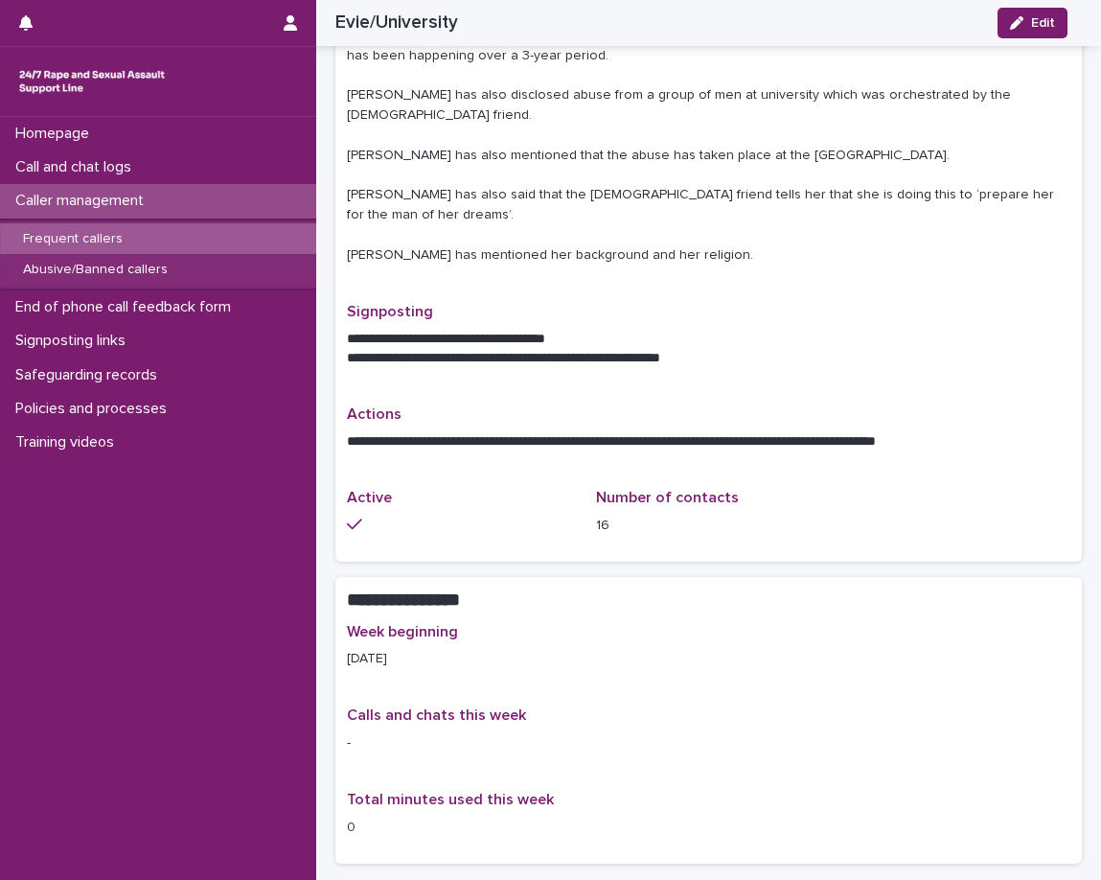
click at [173, 205] on div "Caller management" at bounding box center [158, 201] width 316 height 34
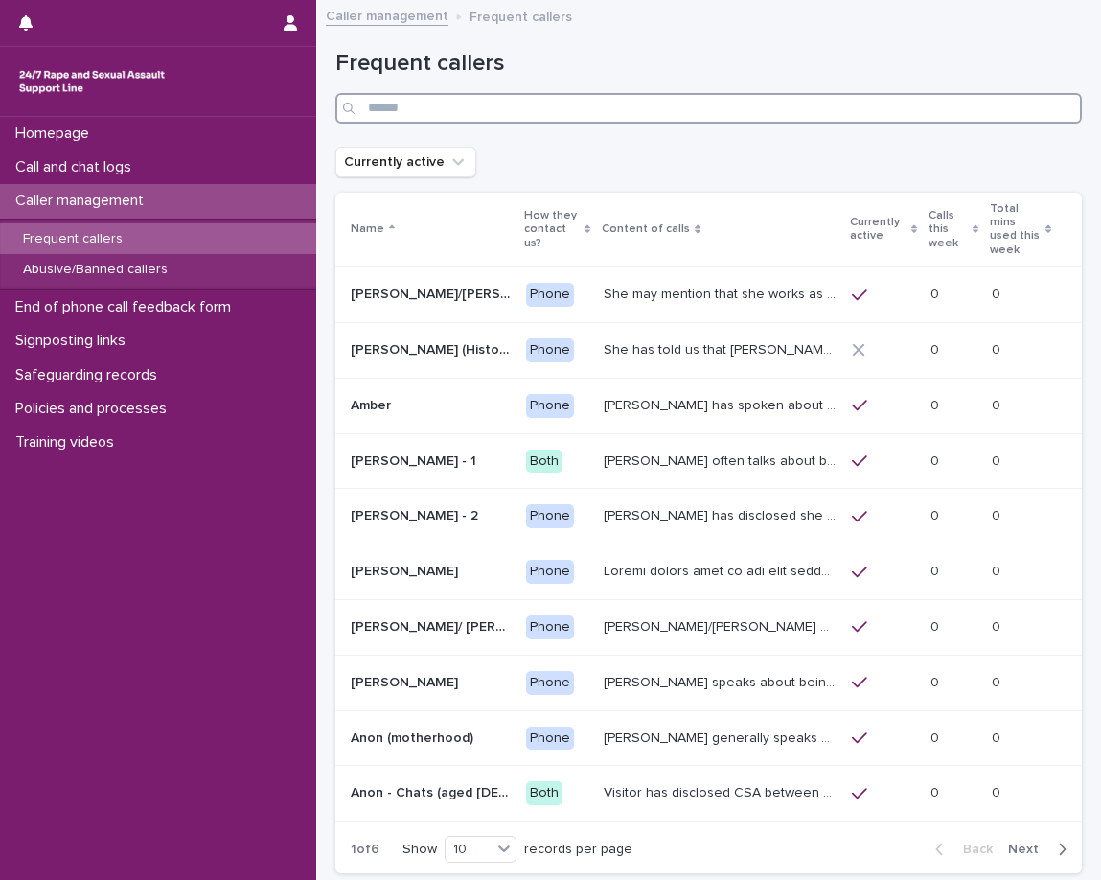
click at [646, 116] on input "Search" at bounding box center [708, 108] width 747 height 31
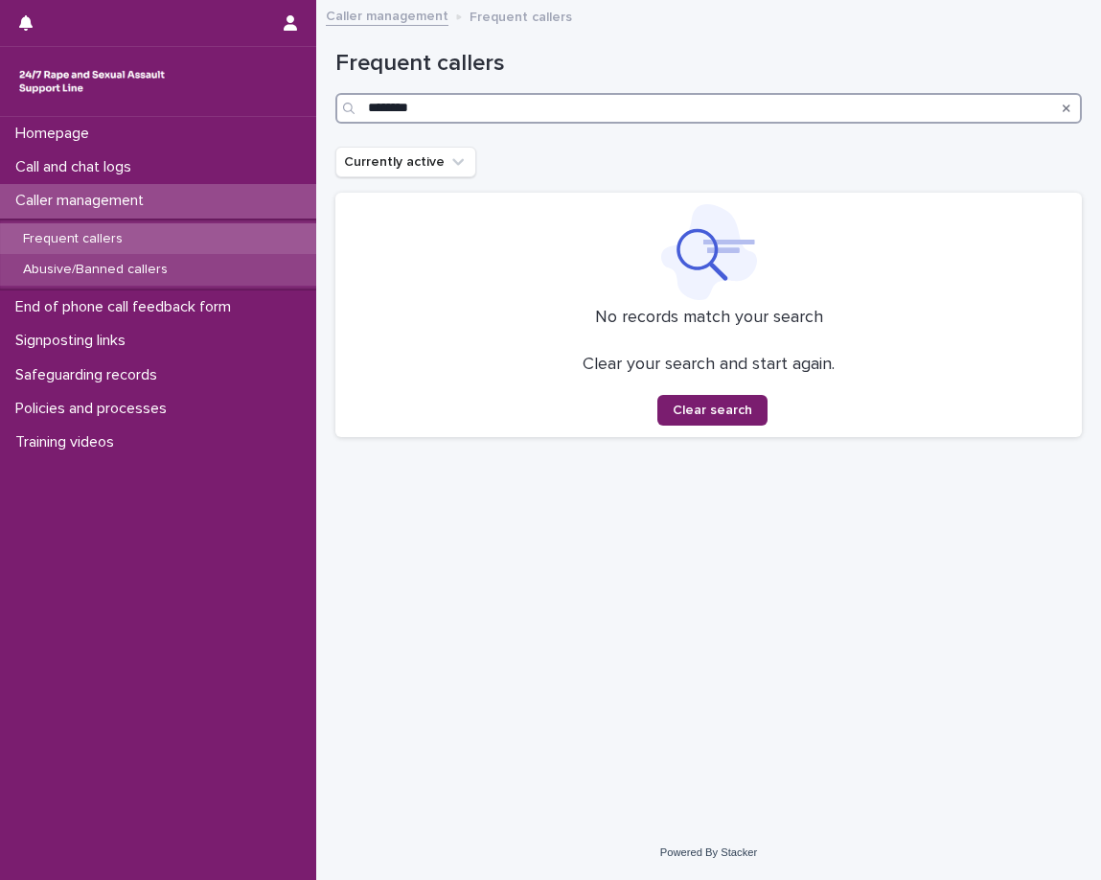
type input "********"
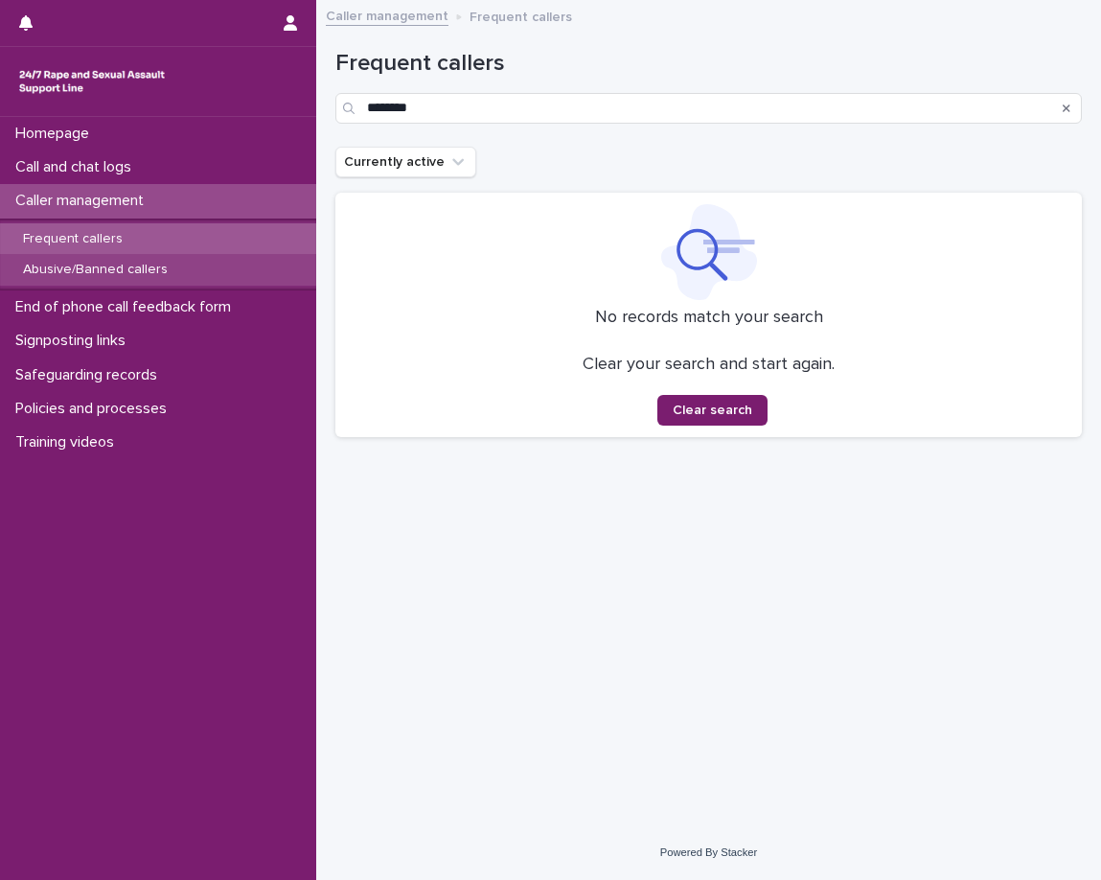
click at [172, 259] on div "Abusive/Banned callers" at bounding box center [158, 270] width 316 height 32
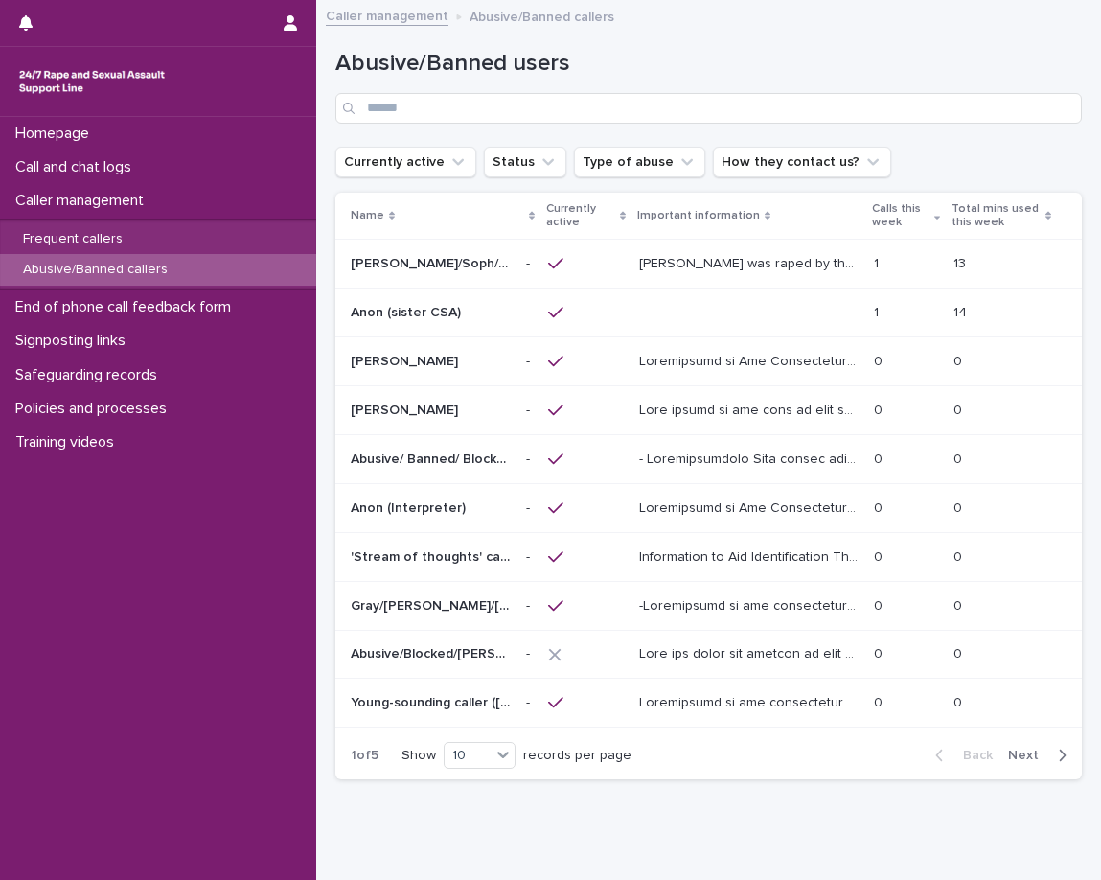
click at [482, 127] on div "Abusive/Banned users" at bounding box center [708, 79] width 747 height 135
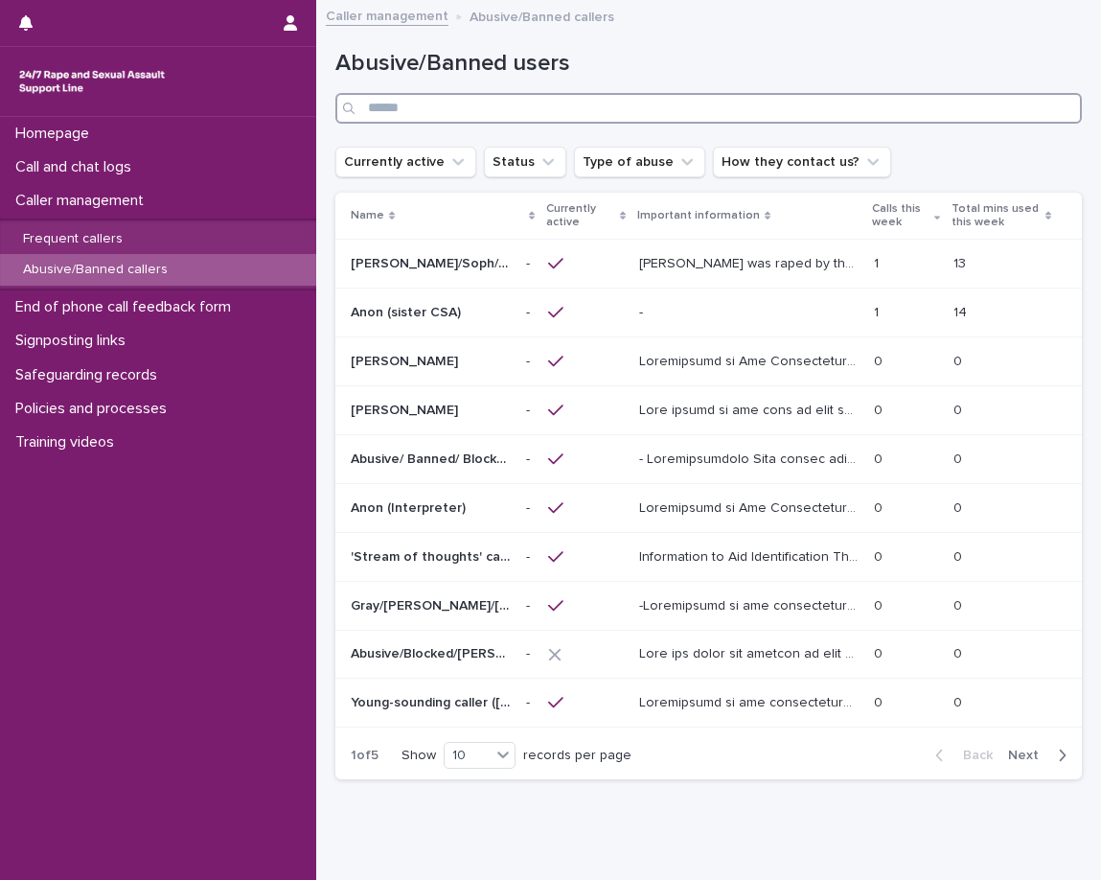
click at [492, 103] on input "Search" at bounding box center [708, 108] width 747 height 31
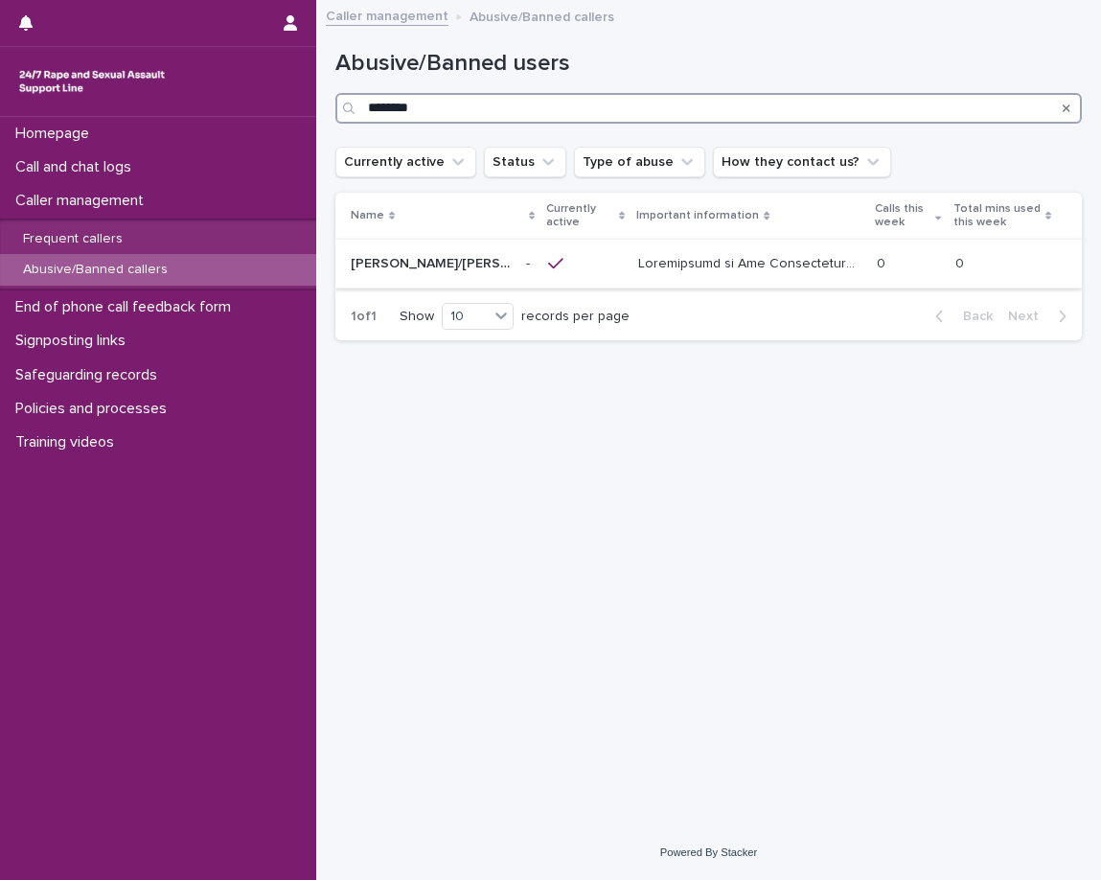
type input "********"
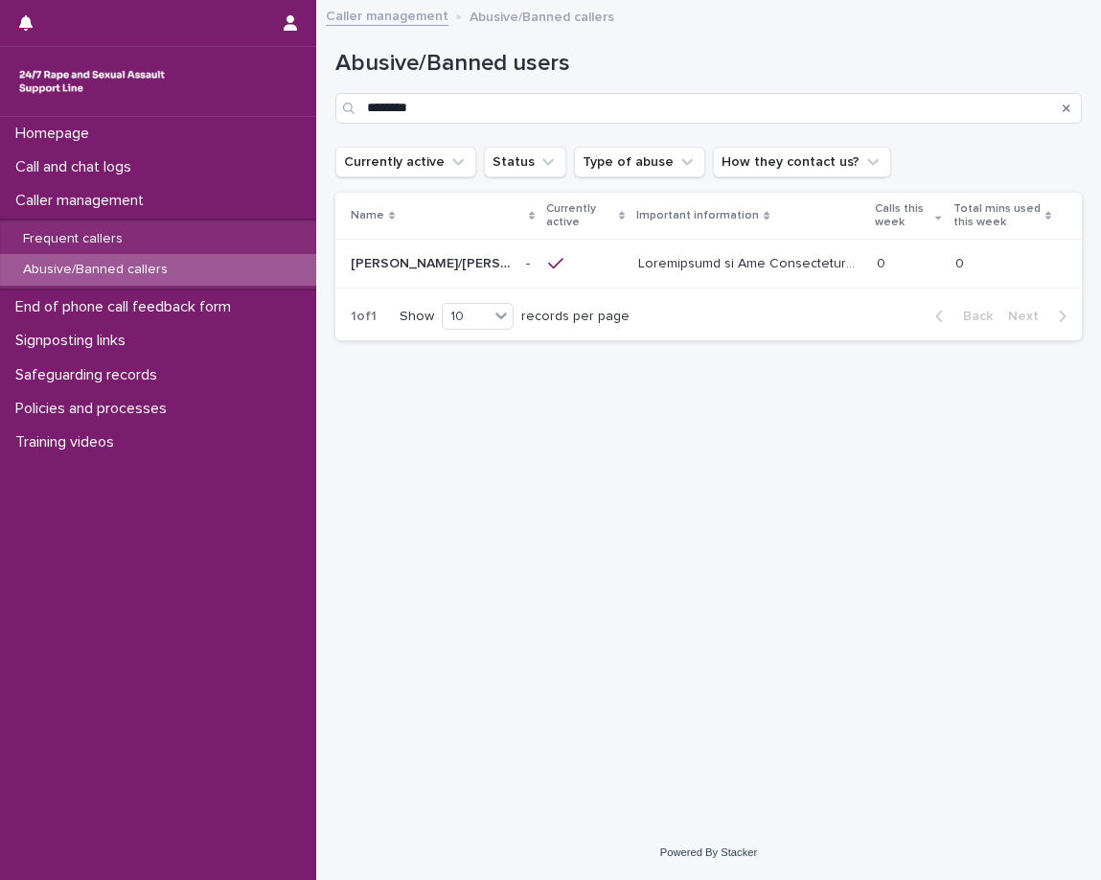
click at [638, 267] on p at bounding box center [751, 262] width 226 height 20
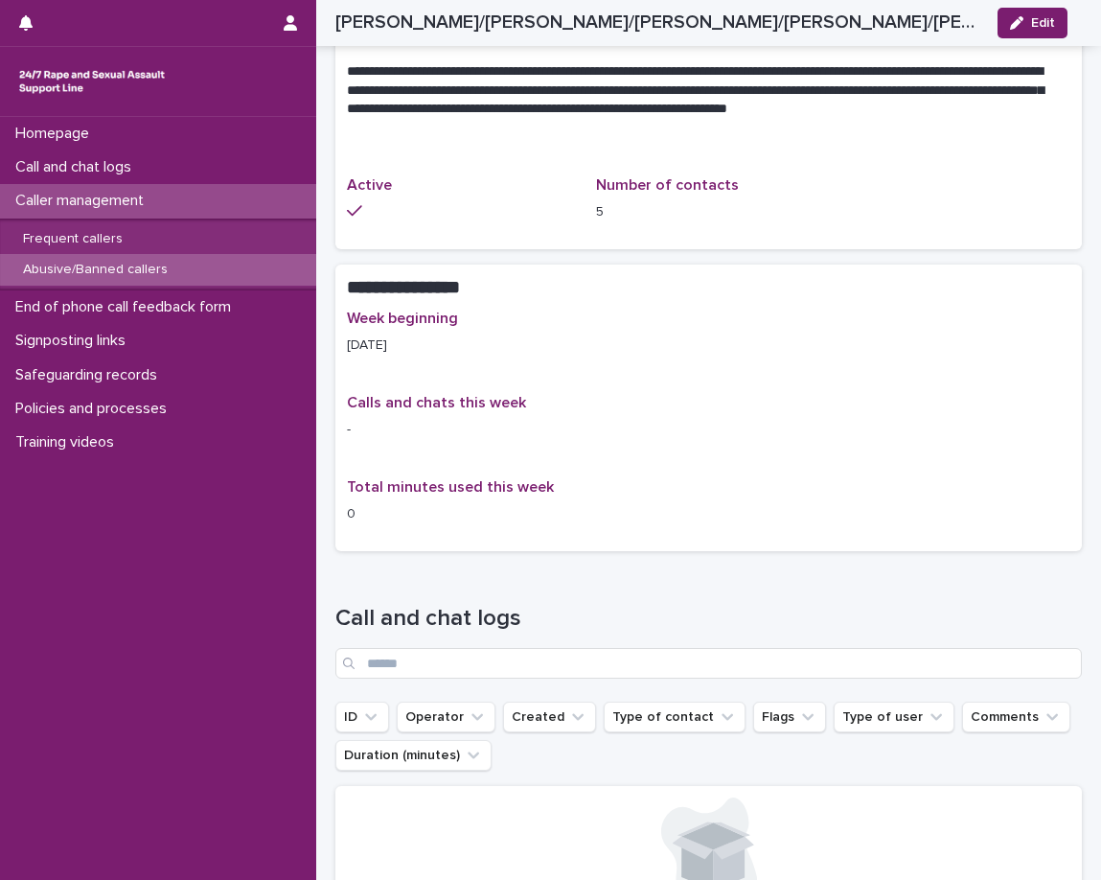
scroll to position [1821, 0]
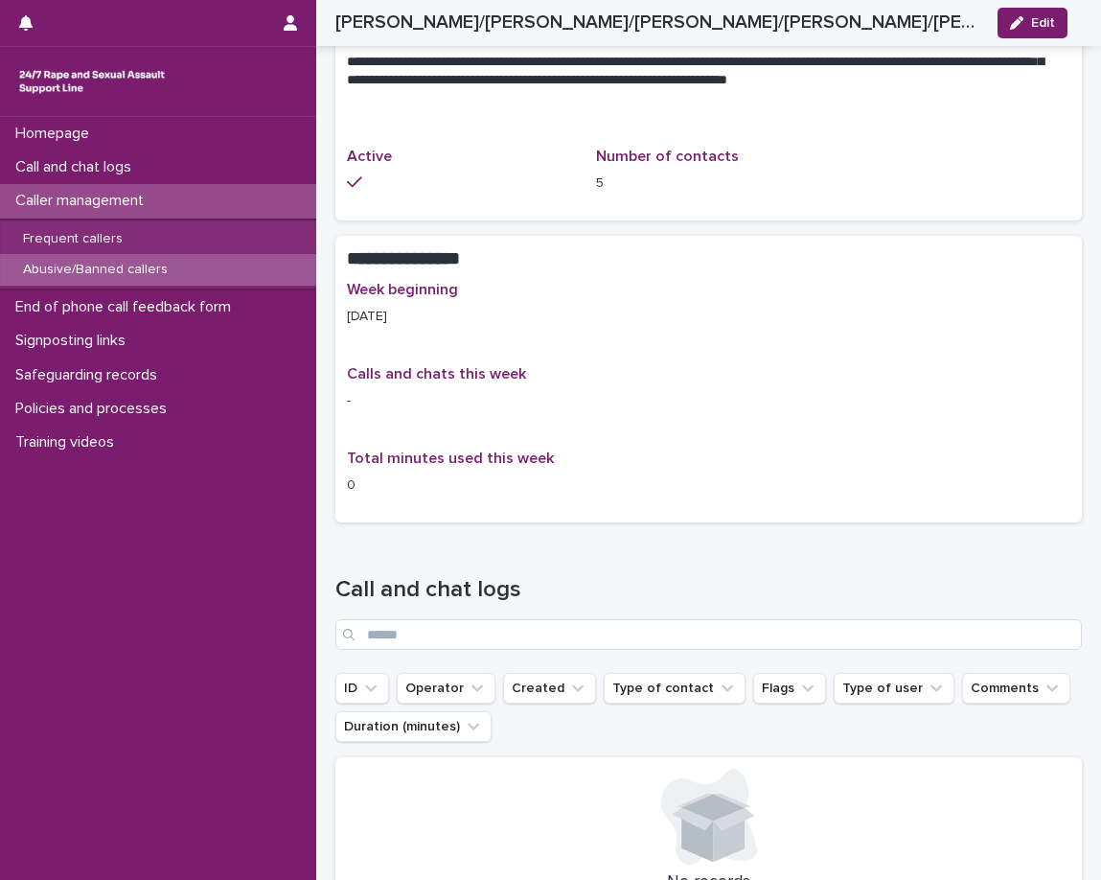
click at [153, 204] on p "Caller management" at bounding box center [83, 201] width 151 height 18
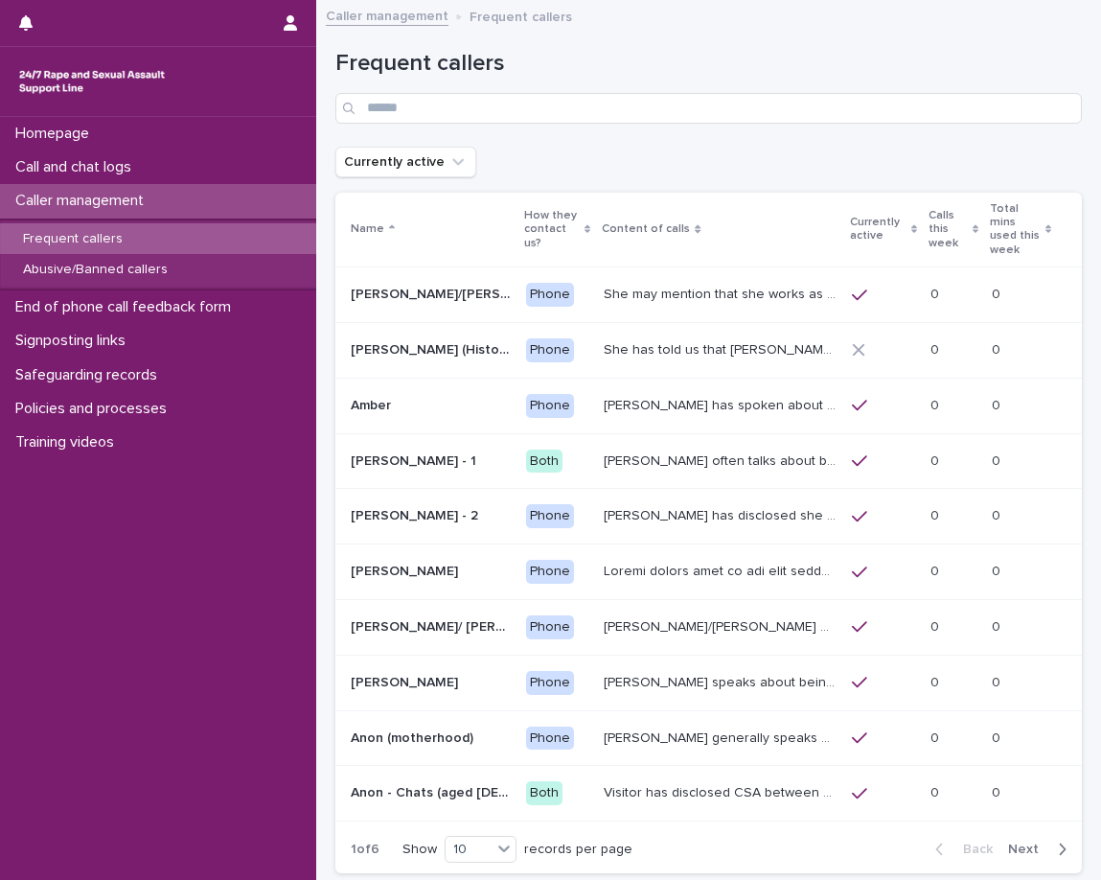
click at [607, 139] on div "Frequent callers" at bounding box center [708, 79] width 747 height 135
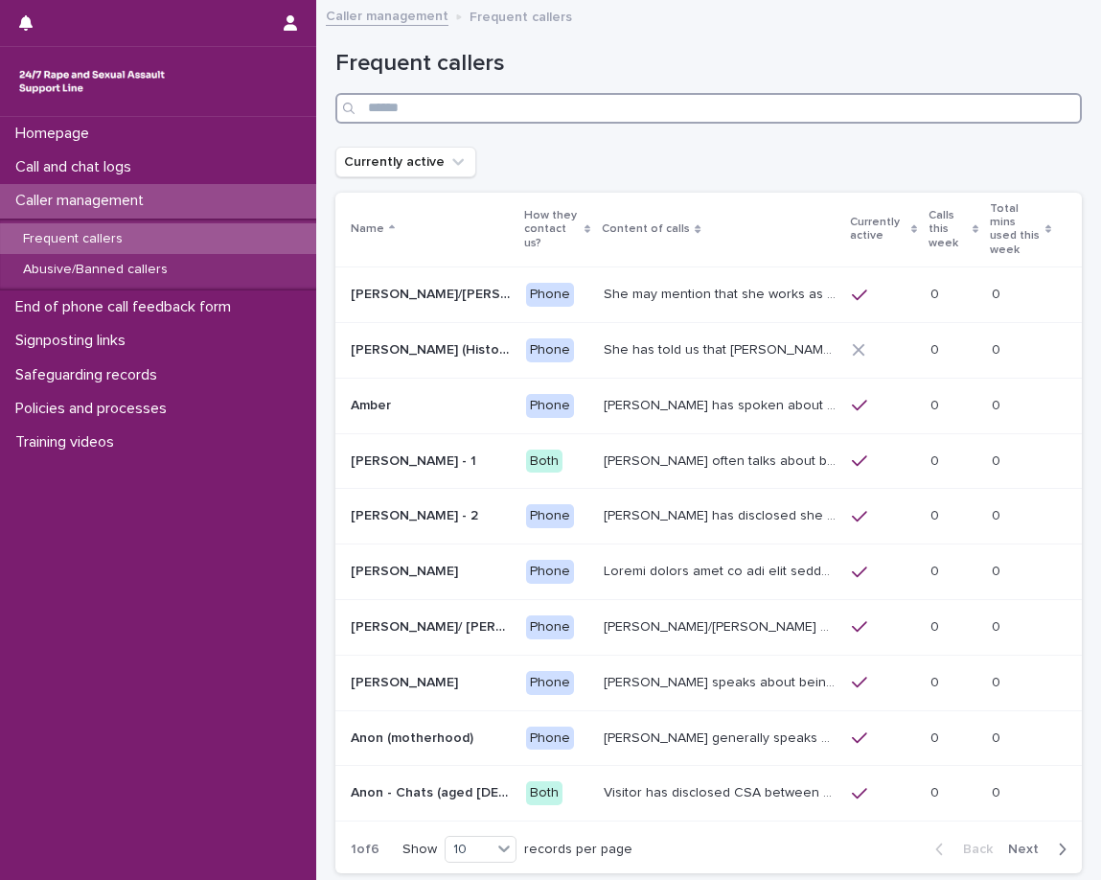
click at [616, 106] on input "Search" at bounding box center [708, 108] width 747 height 31
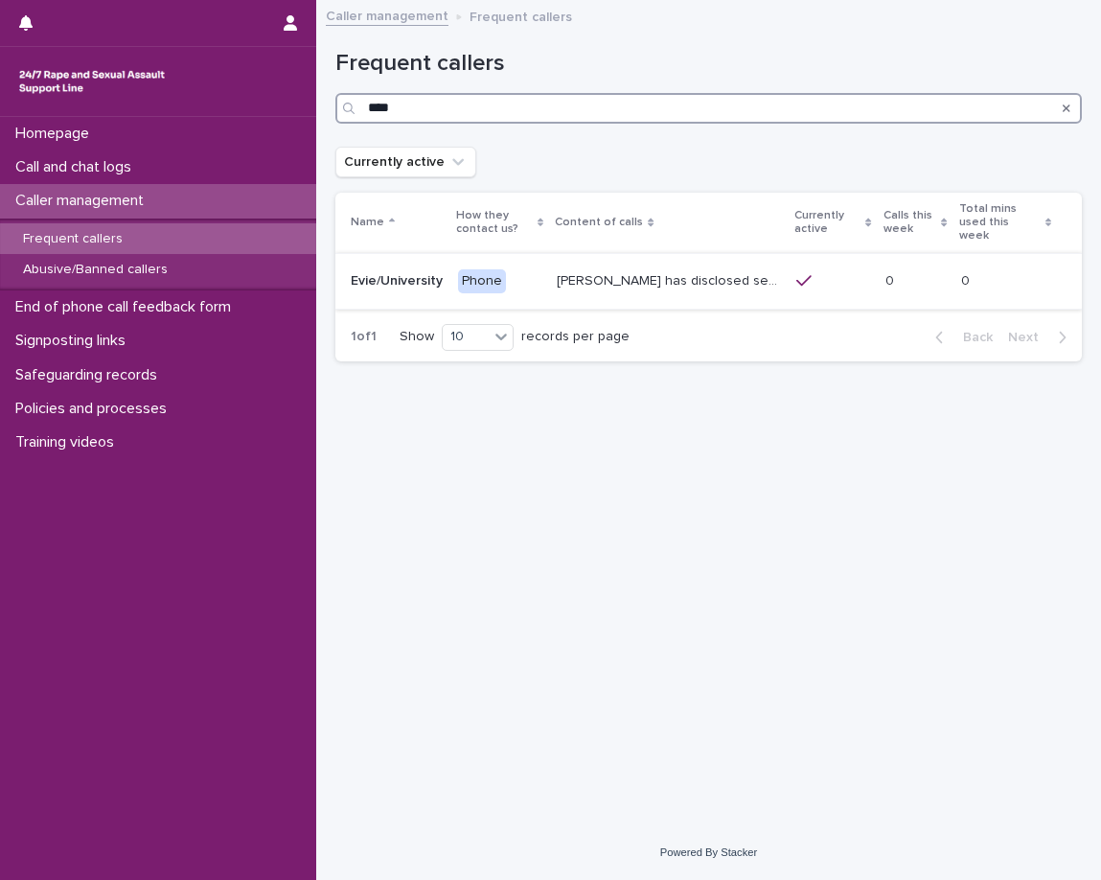
type input "****"
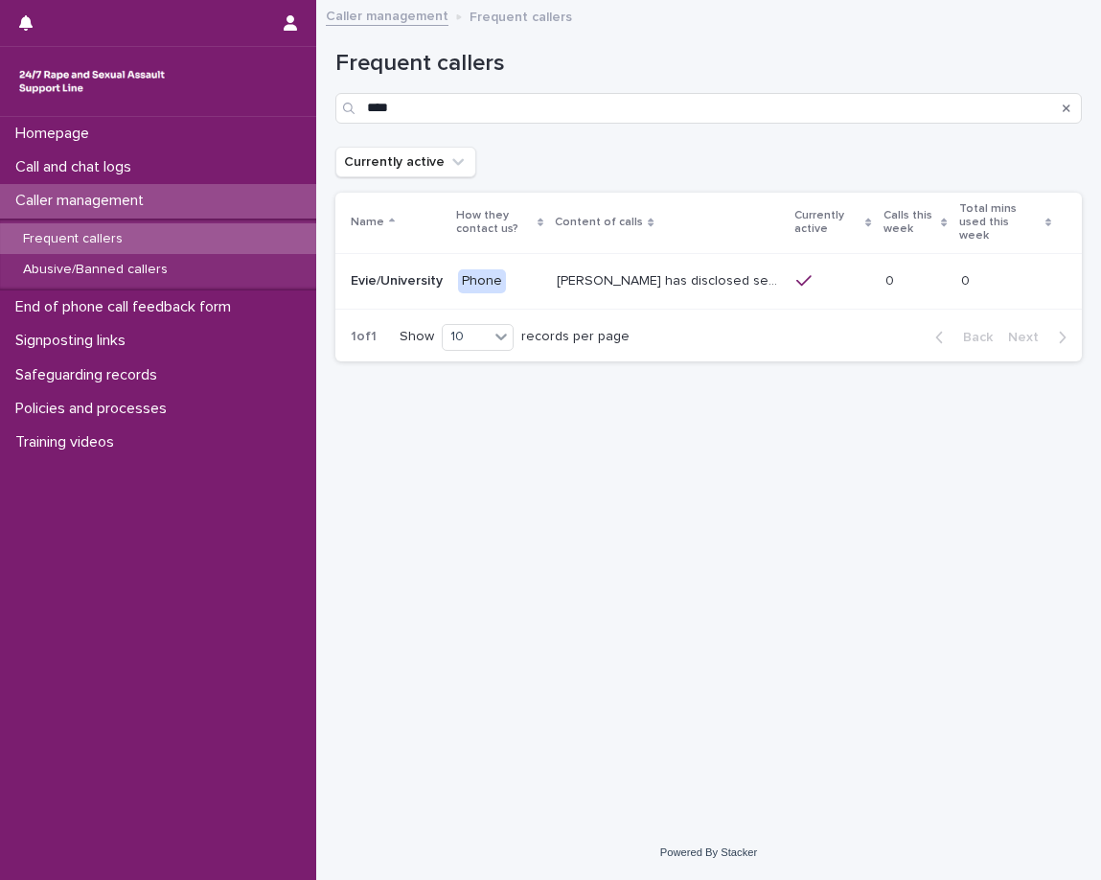
click at [608, 253] on td "Evie has disclosed sexual and emotional abuse from a female friend at universit…" at bounding box center [669, 281] width 240 height 56
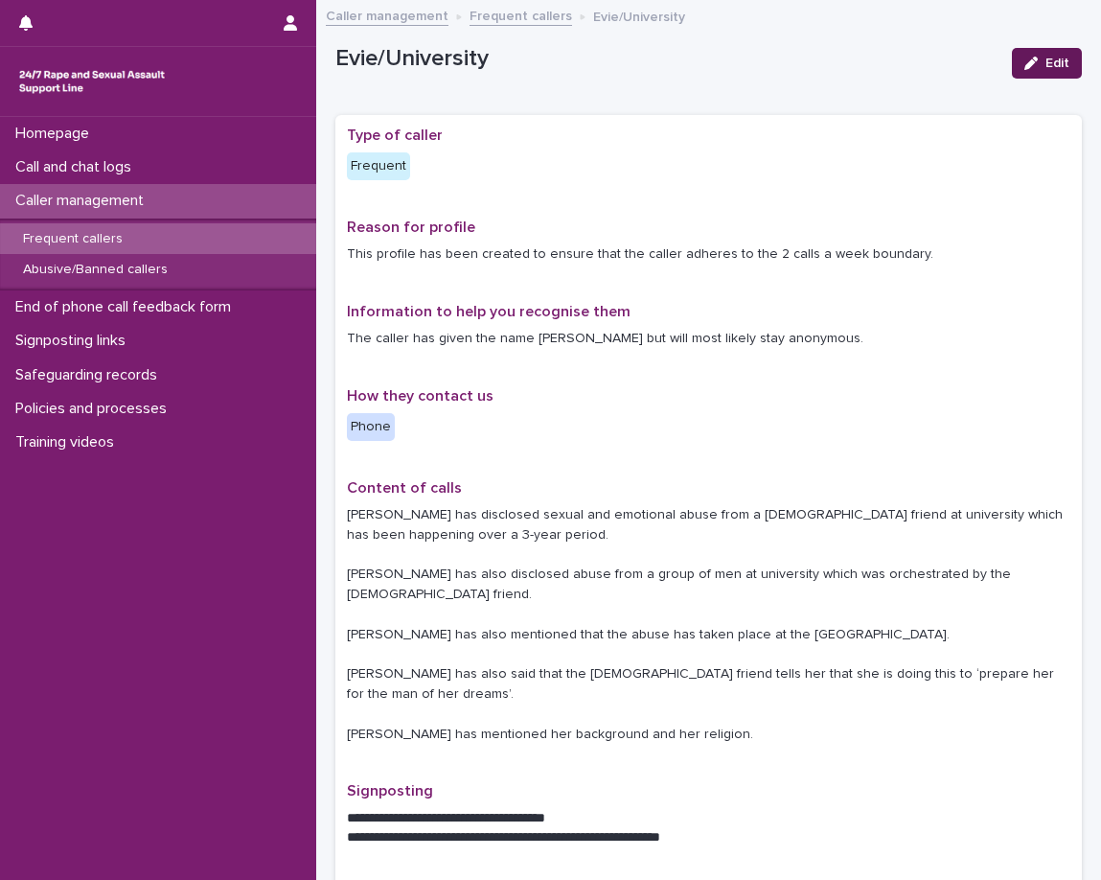
click at [1046, 57] on span "Edit" at bounding box center [1058, 63] width 24 height 13
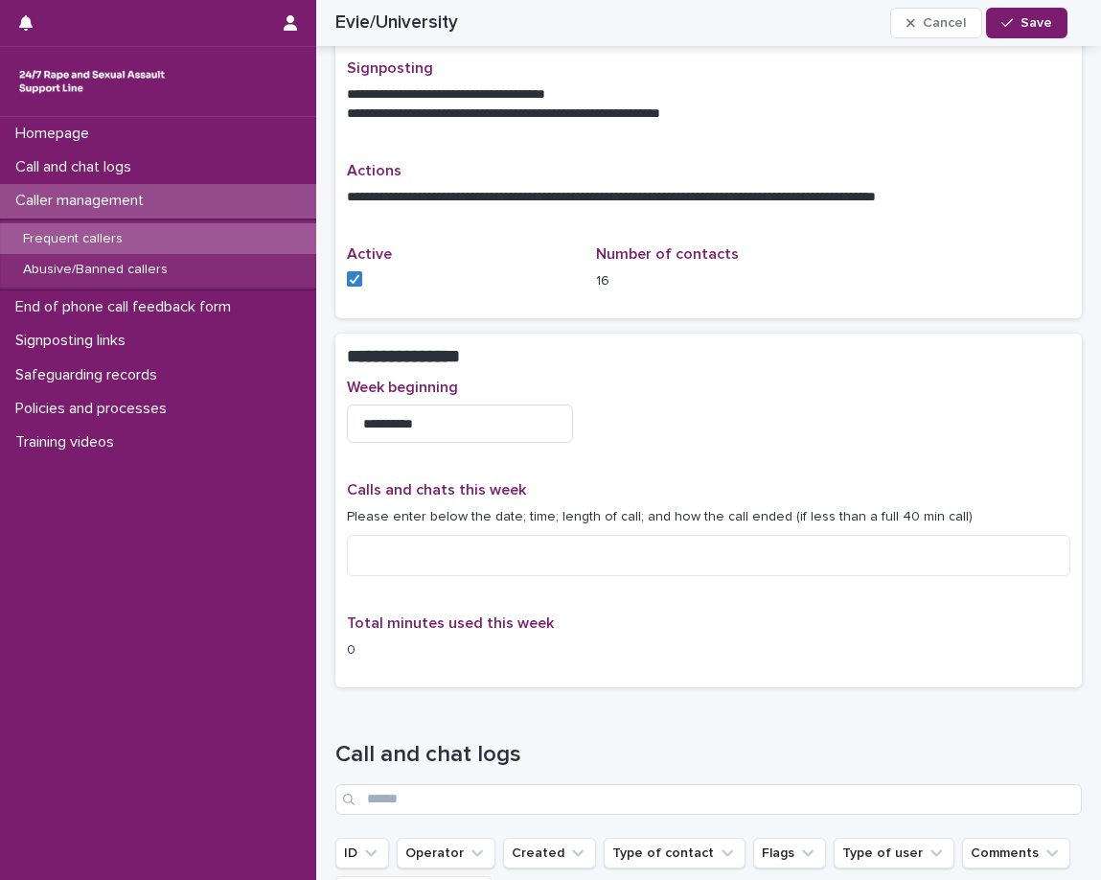
scroll to position [959, 0]
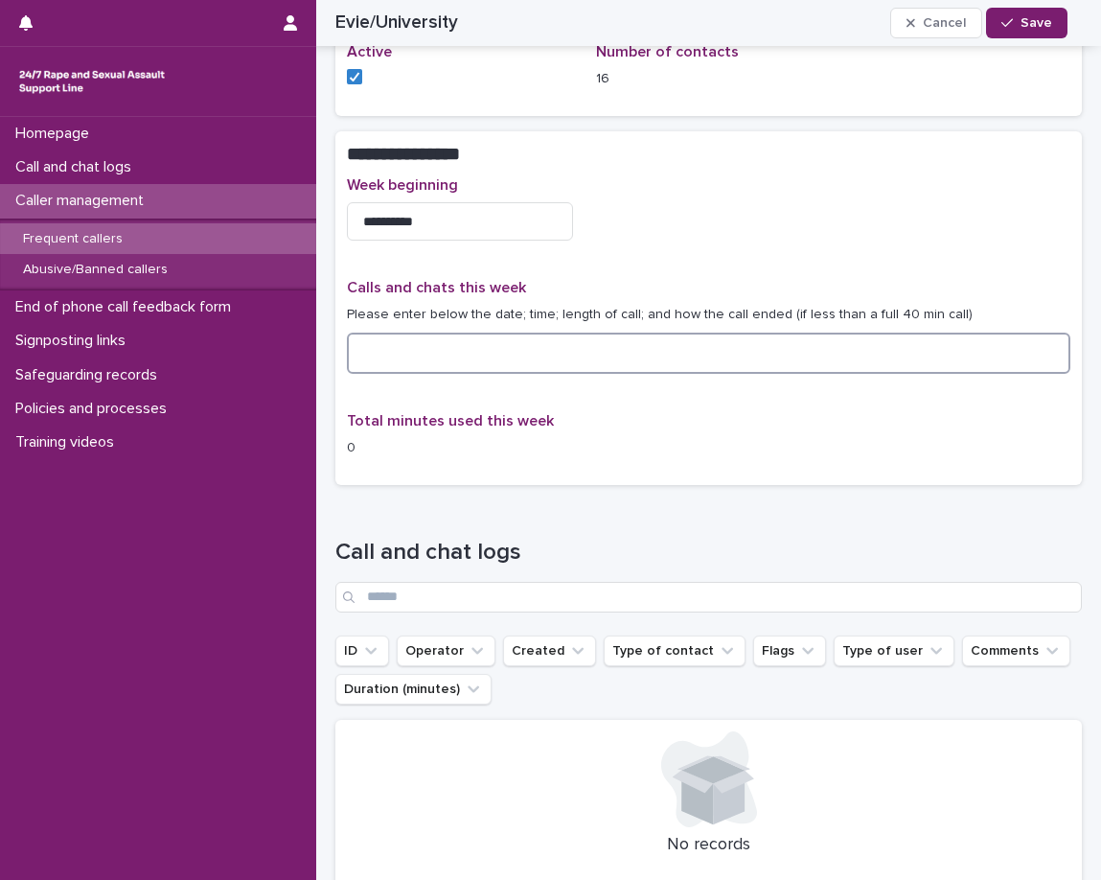
click at [824, 333] on textarea at bounding box center [709, 353] width 724 height 41
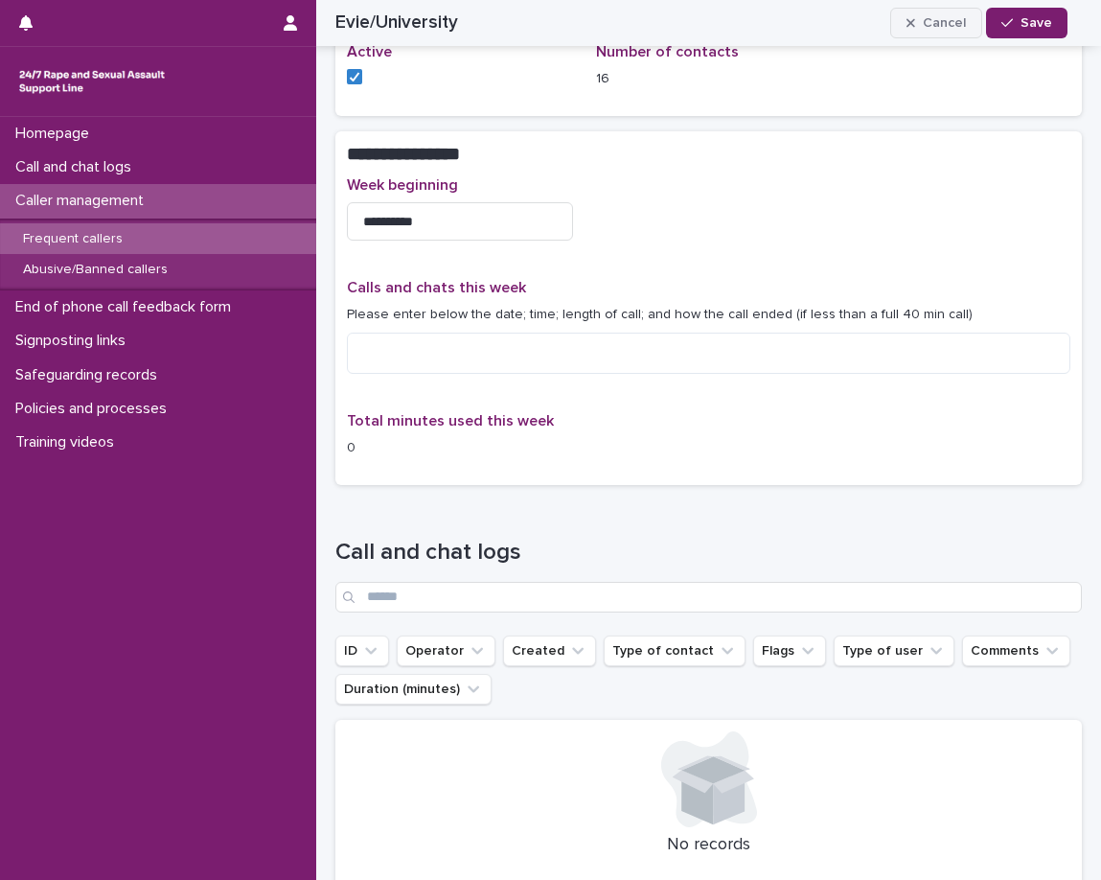
click at [953, 27] on span "Cancel" at bounding box center [944, 22] width 43 height 13
click at [953, 27] on div "Evie/University Cancel Save" at bounding box center [701, 23] width 732 height 46
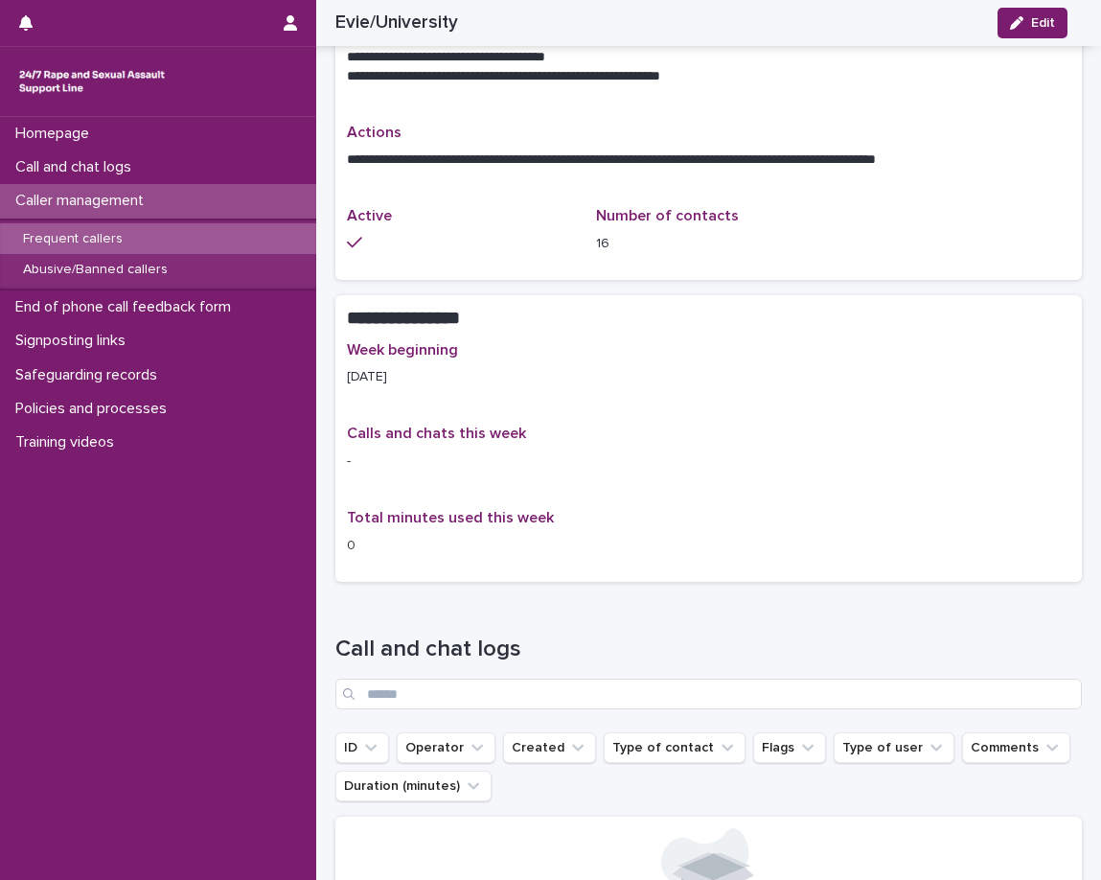
scroll to position [767, 0]
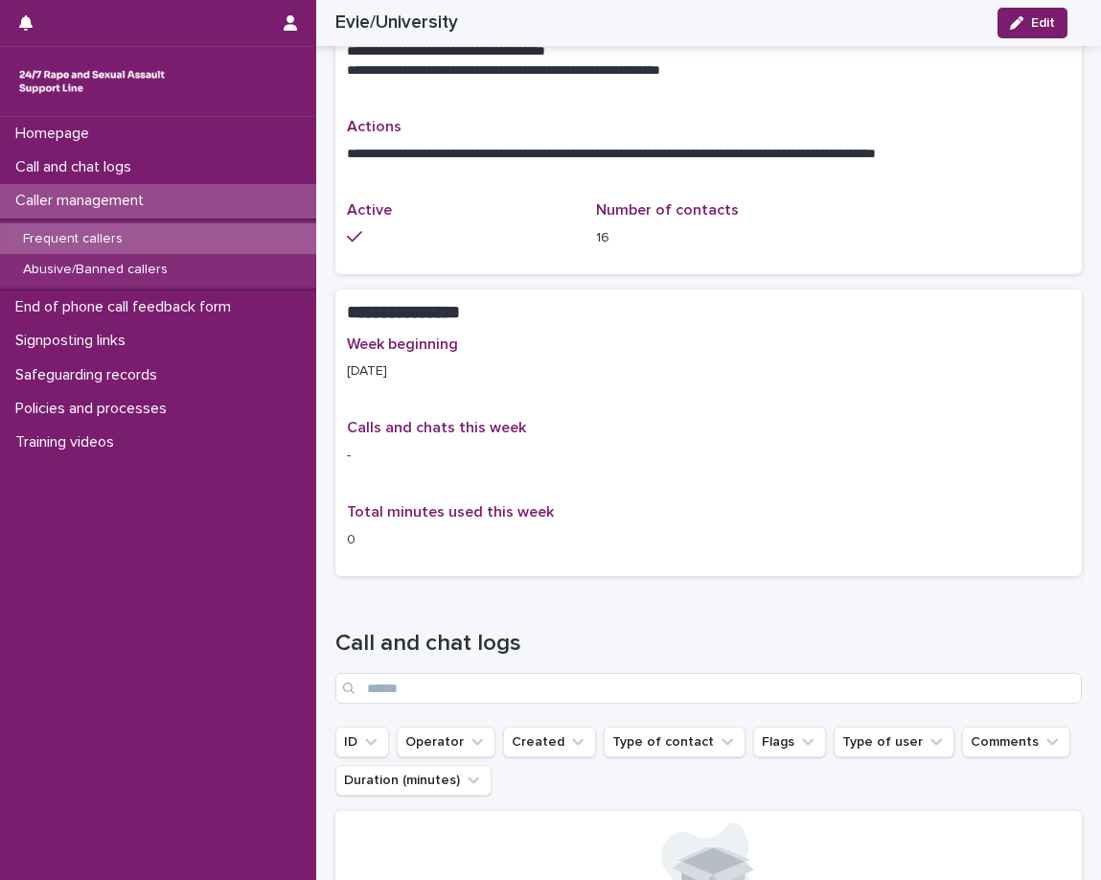
click at [250, 206] on div "Caller management" at bounding box center [158, 201] width 316 height 34
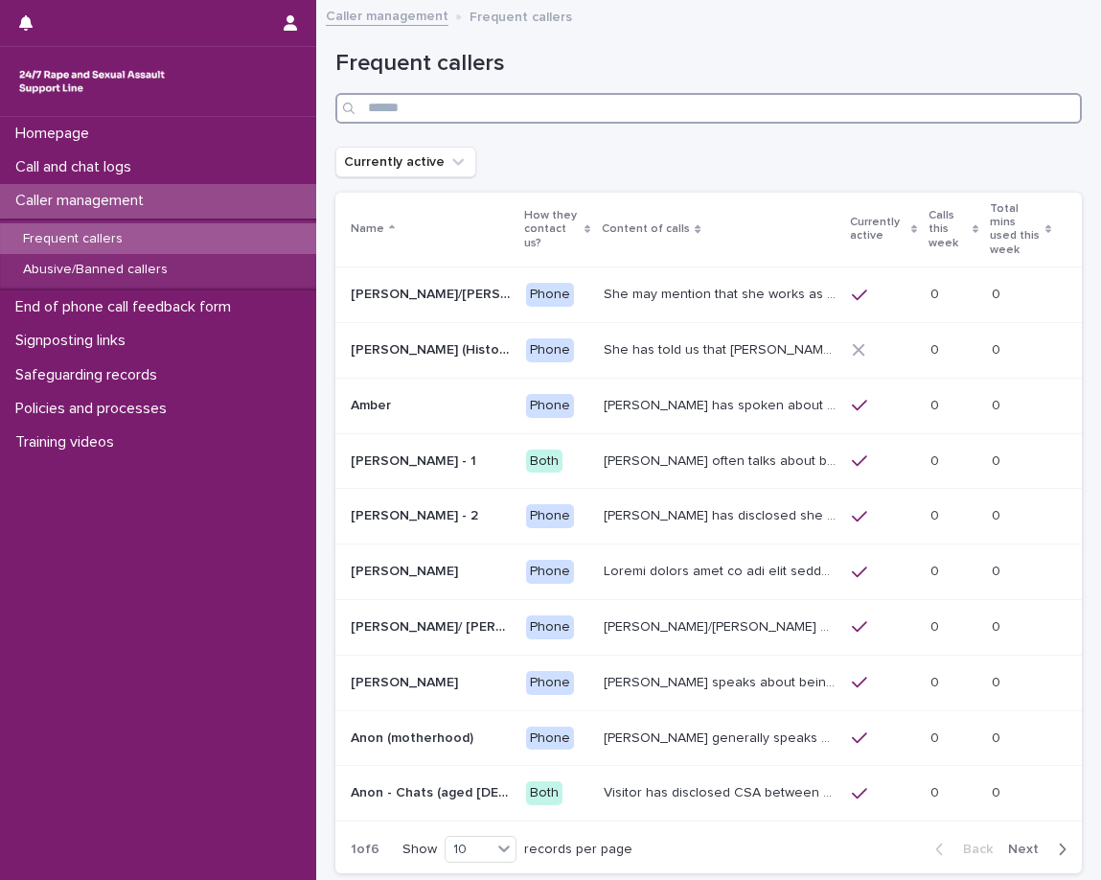
click at [728, 114] on input "Search" at bounding box center [708, 108] width 747 height 31
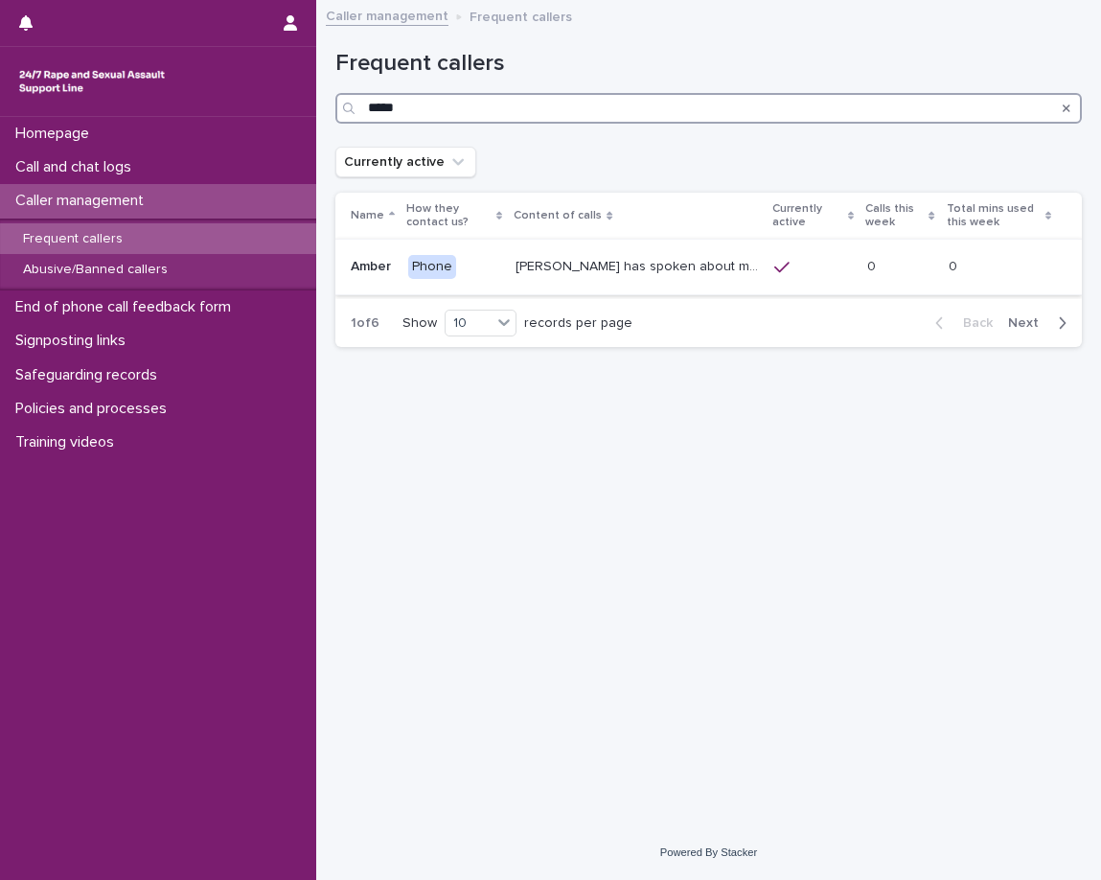
type input "*****"
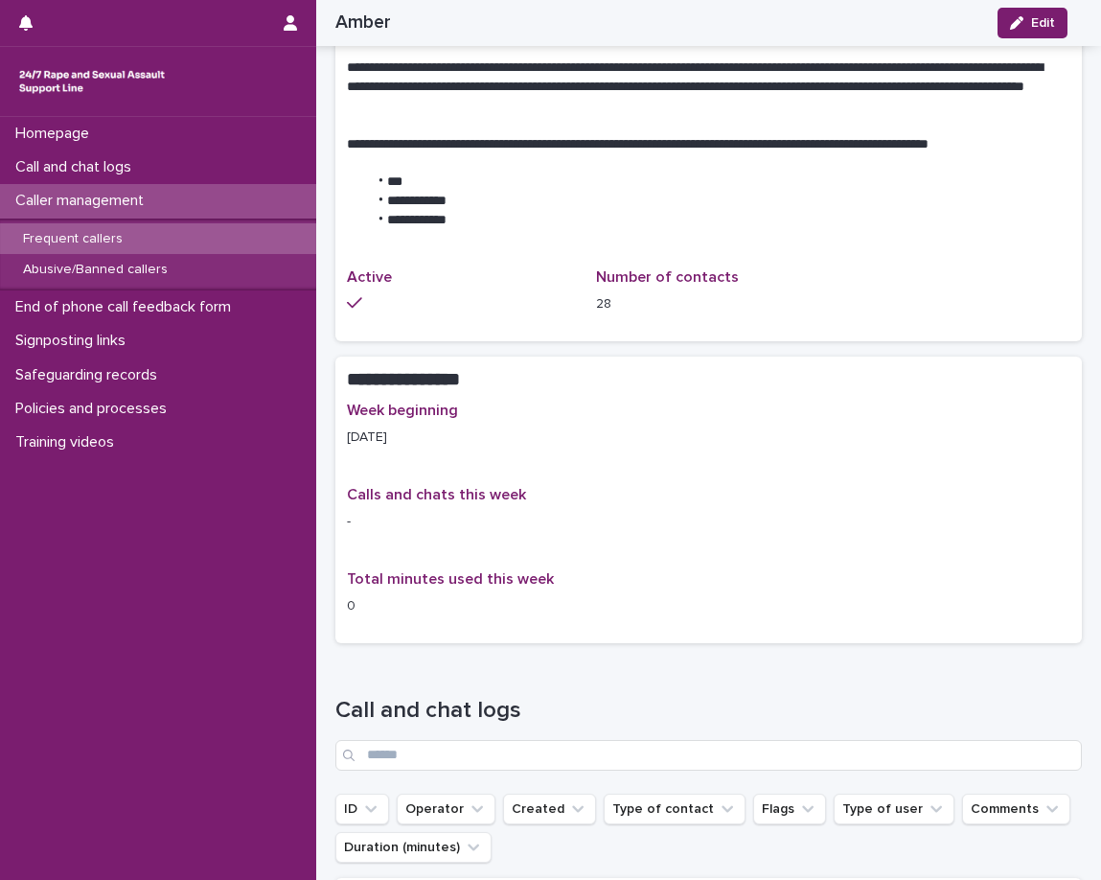
scroll to position [1725, 0]
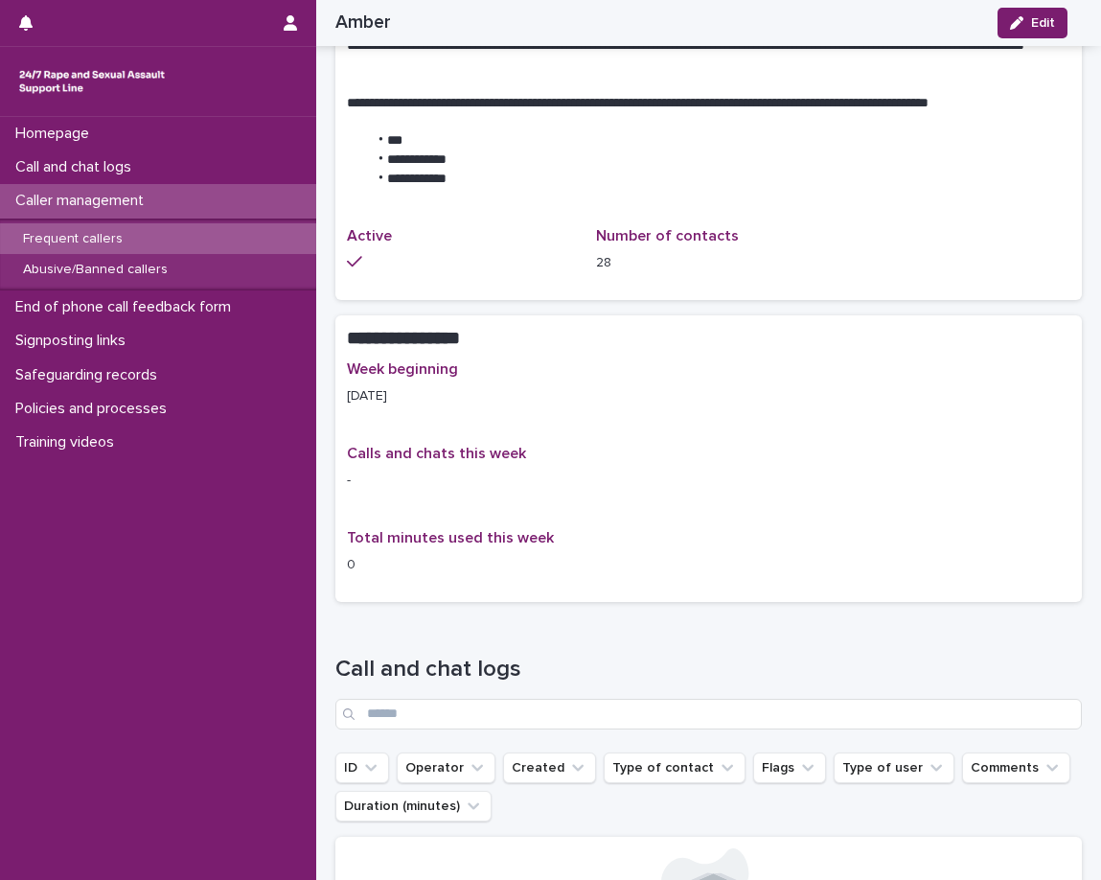
click at [178, 206] on div "Caller management" at bounding box center [158, 201] width 316 height 34
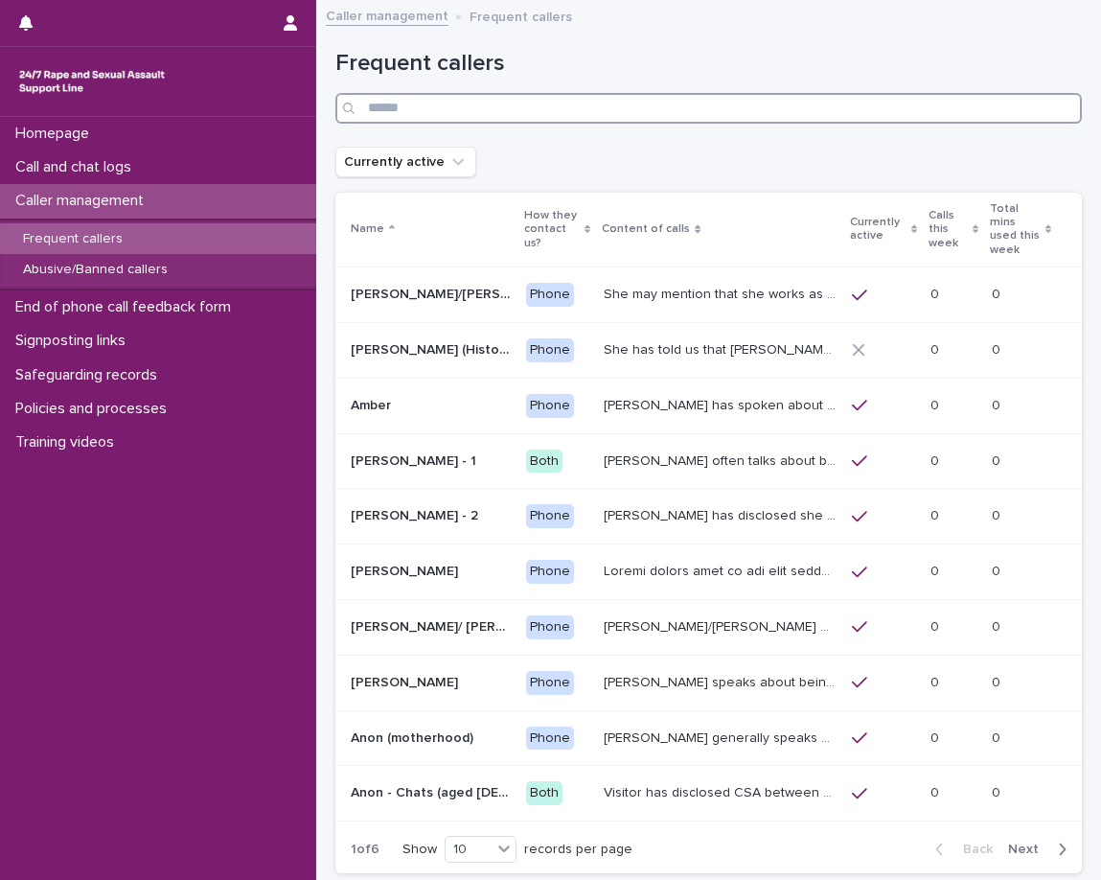
click at [552, 115] on input "Search" at bounding box center [708, 108] width 747 height 31
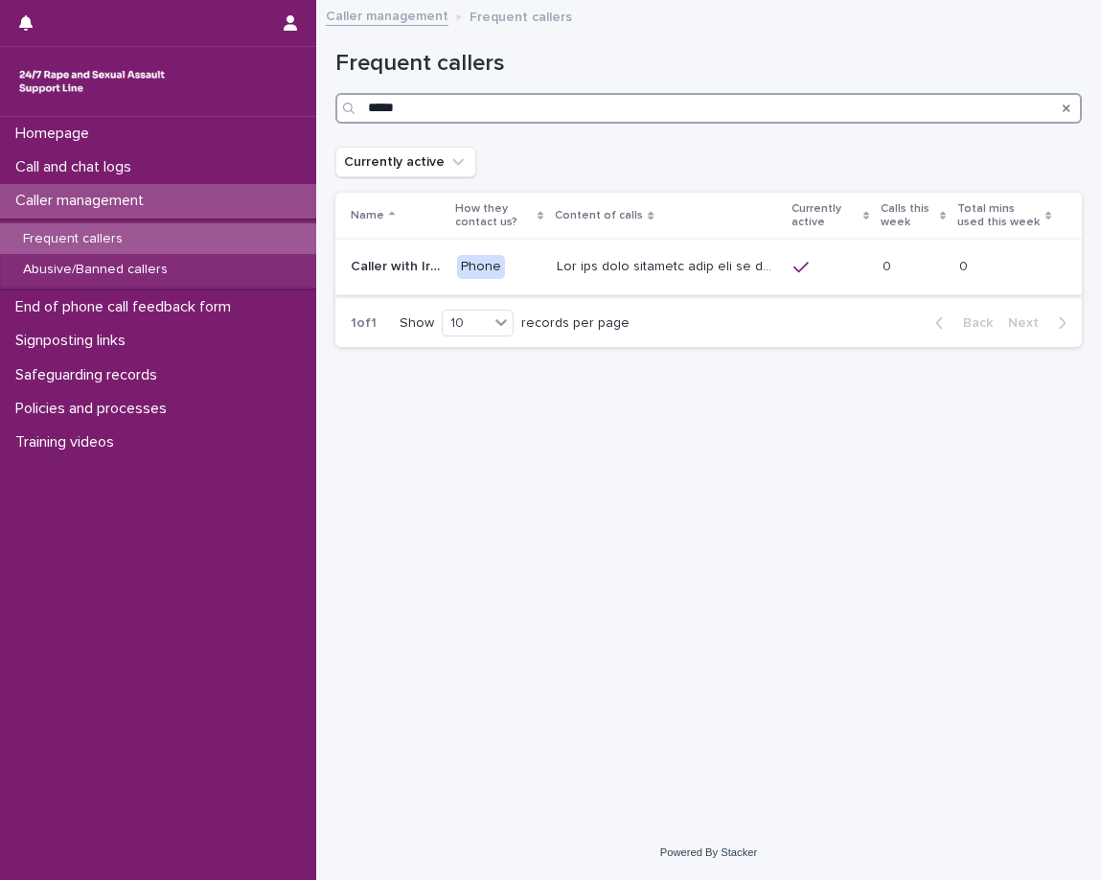
type input "*****"
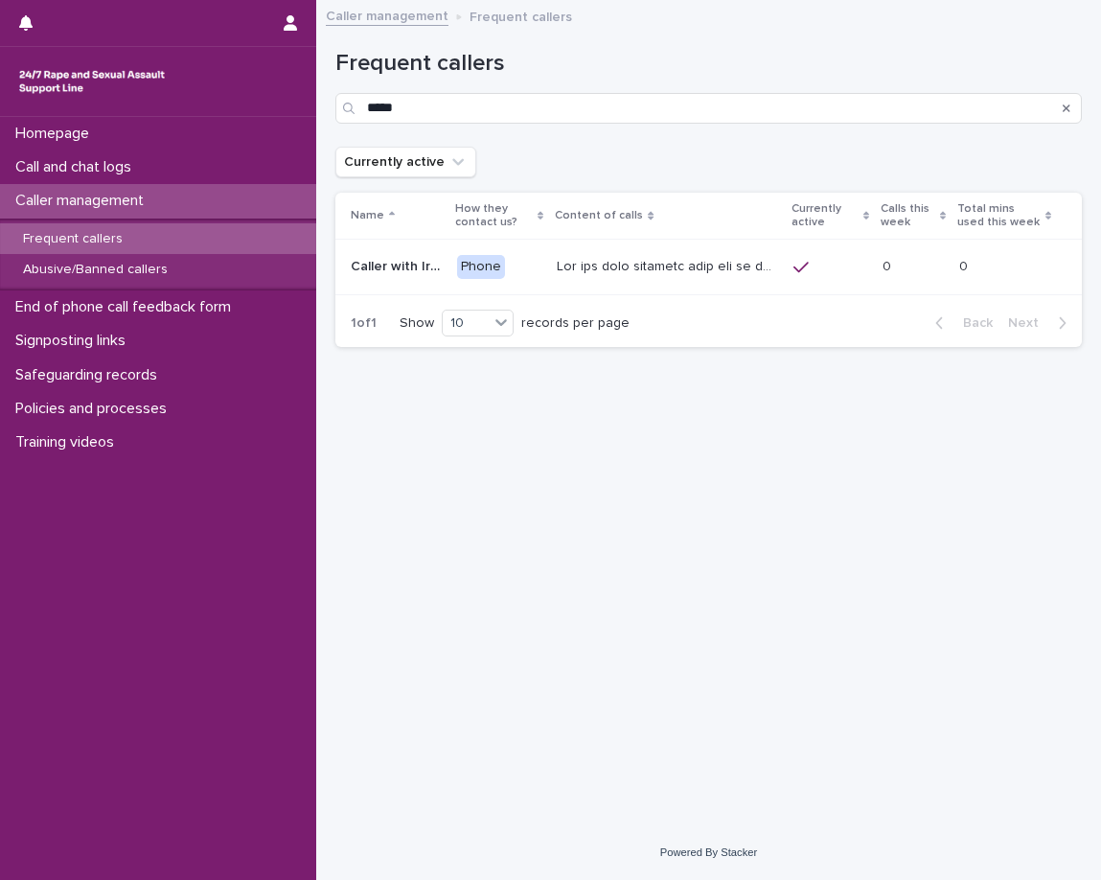
click at [579, 266] on p at bounding box center [669, 265] width 224 height 20
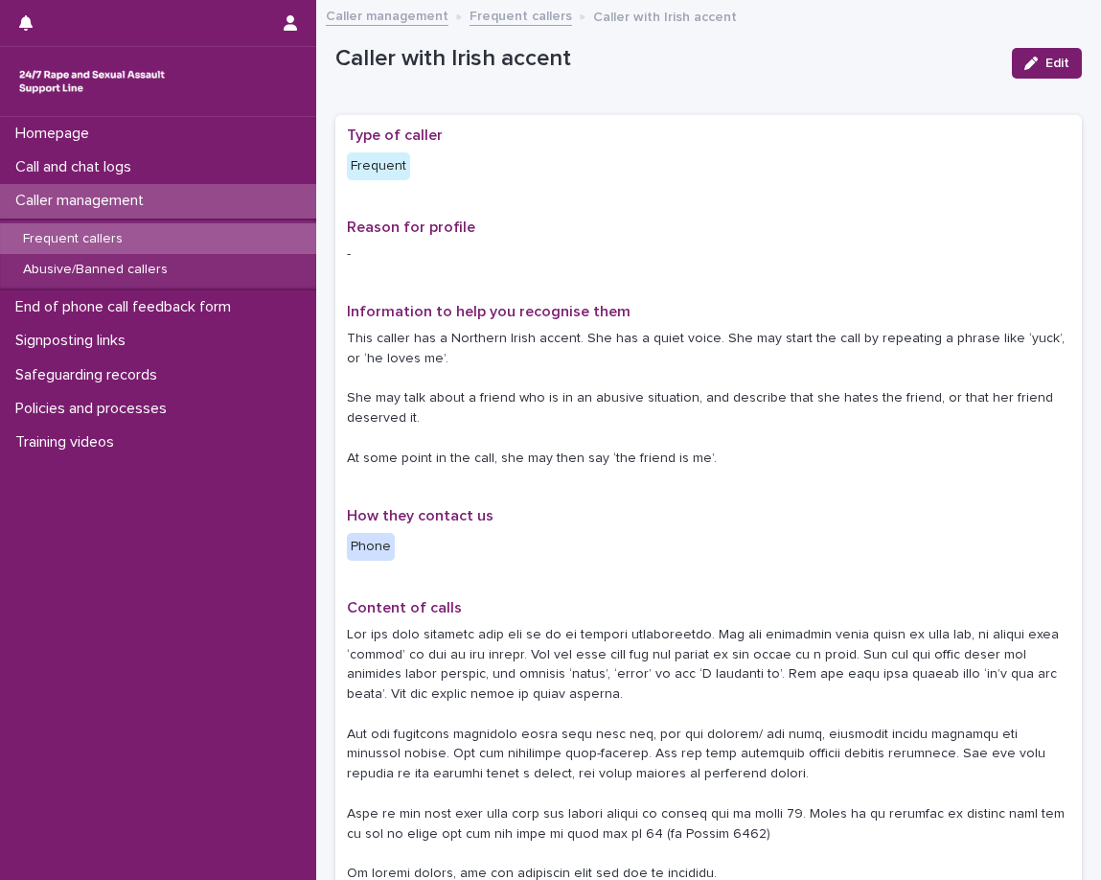
click at [577, 282] on div "**********" at bounding box center [709, 854] width 724 height 1455
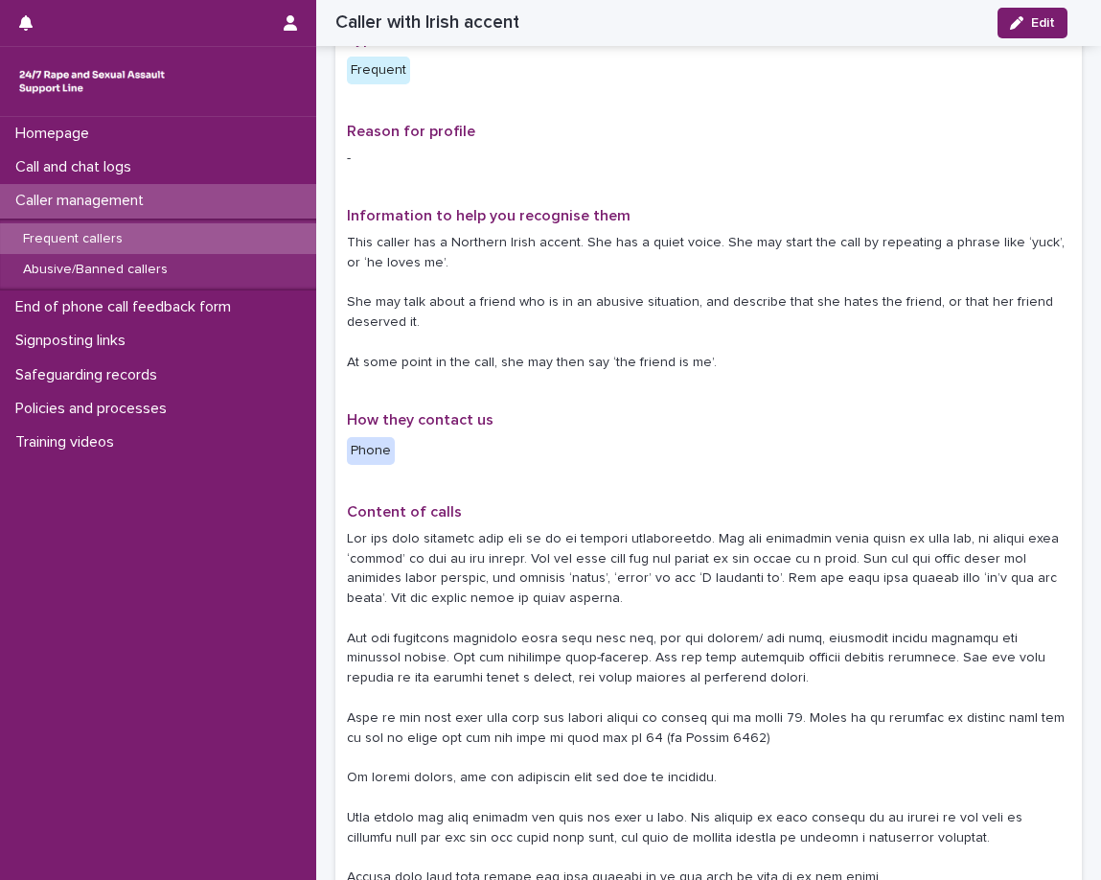
click at [589, 319] on p "This caller has a Northern Irish accent. She has a quiet voice. She may start t…" at bounding box center [709, 303] width 724 height 140
click at [612, 297] on p "This caller has a Northern Irish accent. She has a quiet voice. She may start t…" at bounding box center [709, 303] width 724 height 140
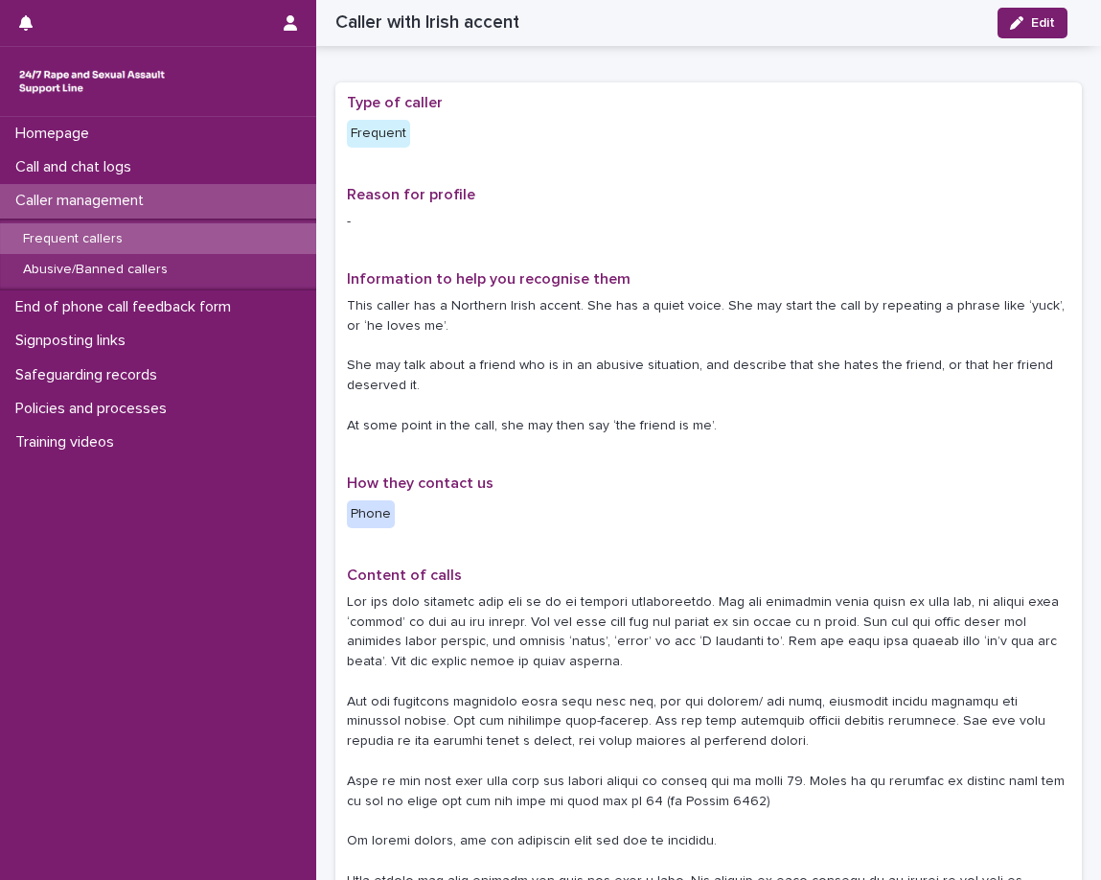
scroll to position [0, 0]
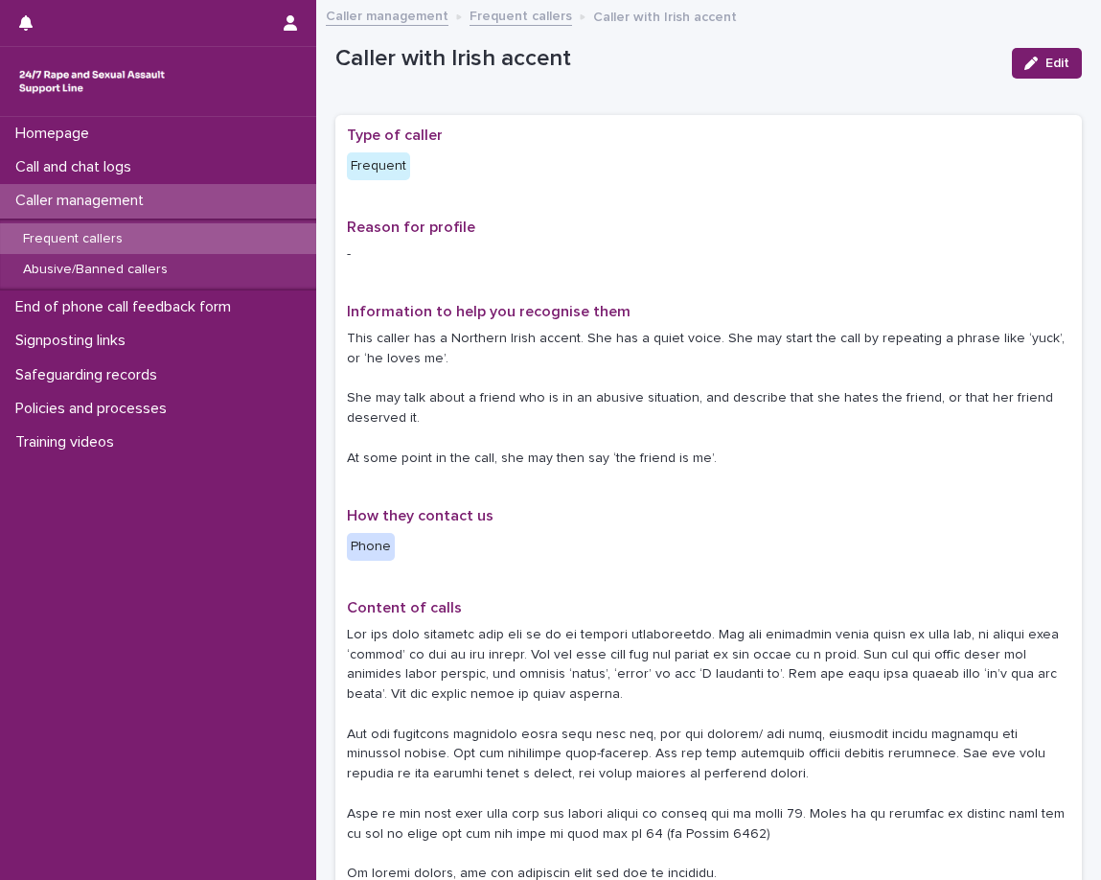
click at [212, 193] on div "Caller management" at bounding box center [158, 201] width 316 height 34
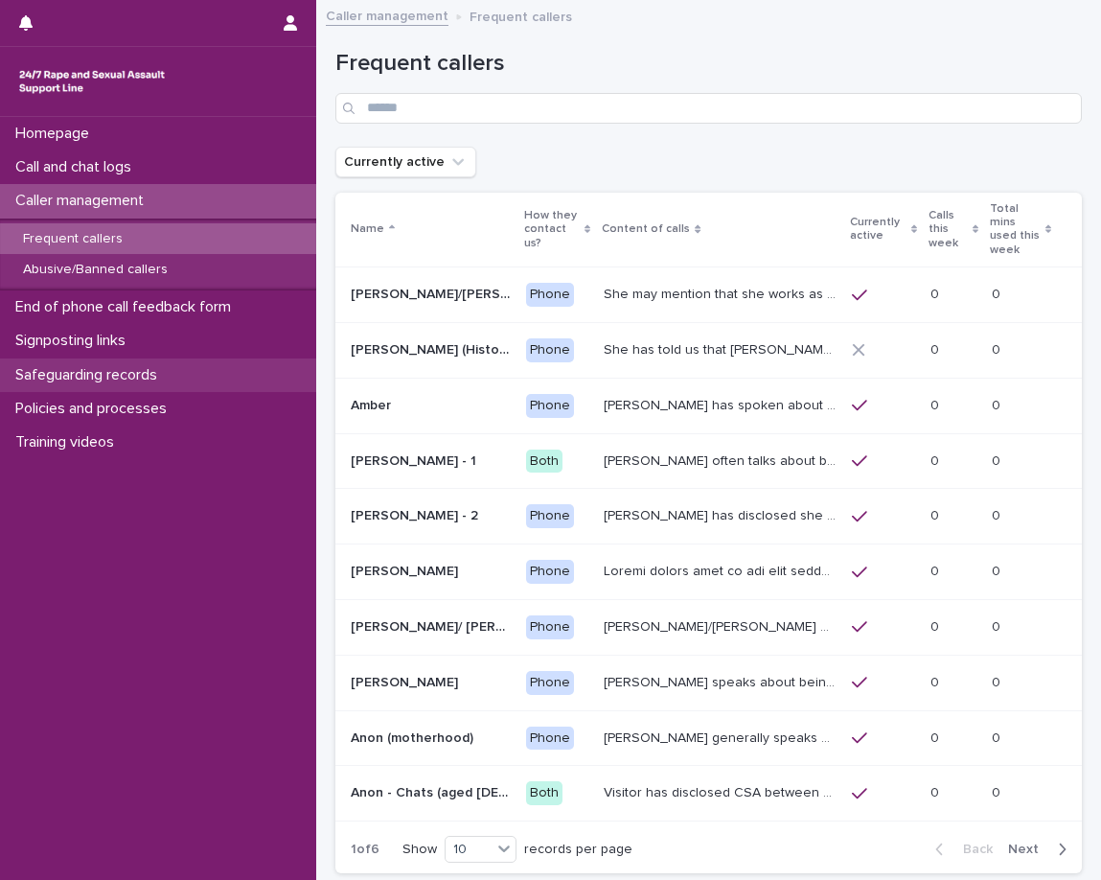
click at [197, 380] on div "Safeguarding records" at bounding box center [158, 375] width 316 height 34
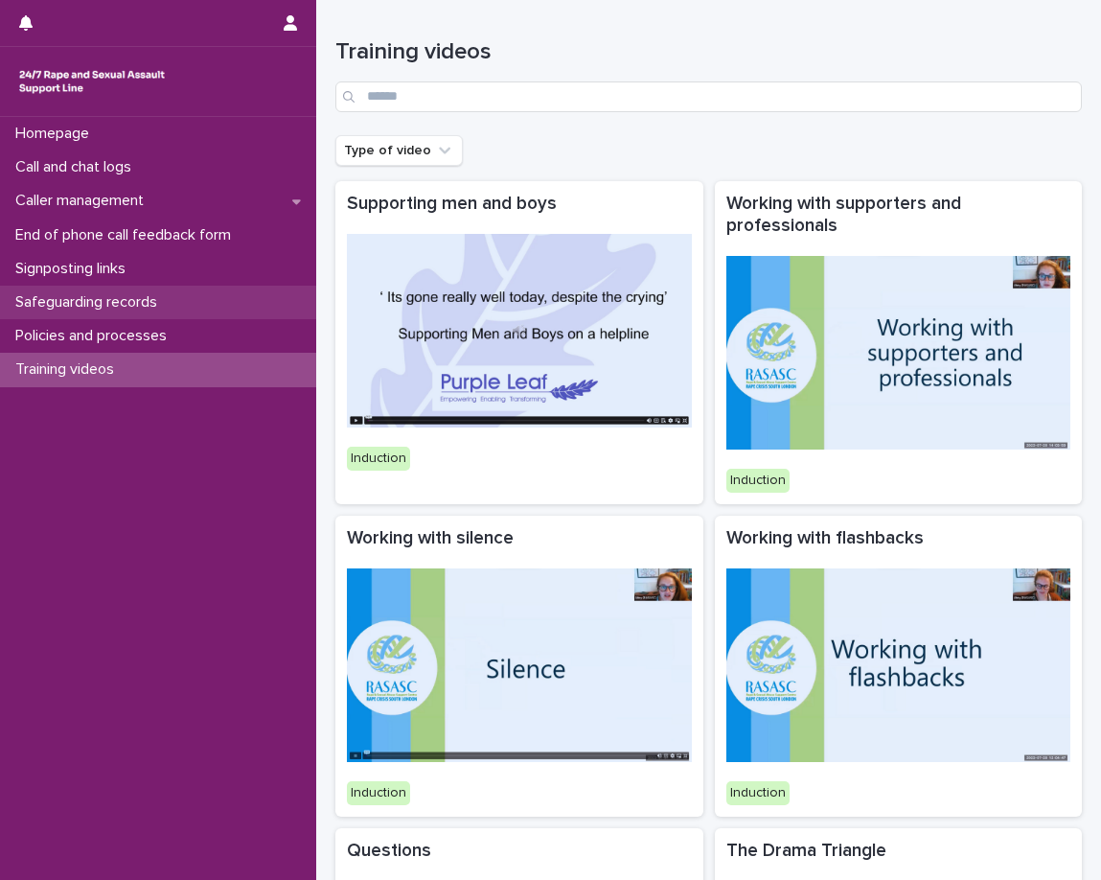
click at [164, 305] on p "Safeguarding records" at bounding box center [90, 302] width 165 height 18
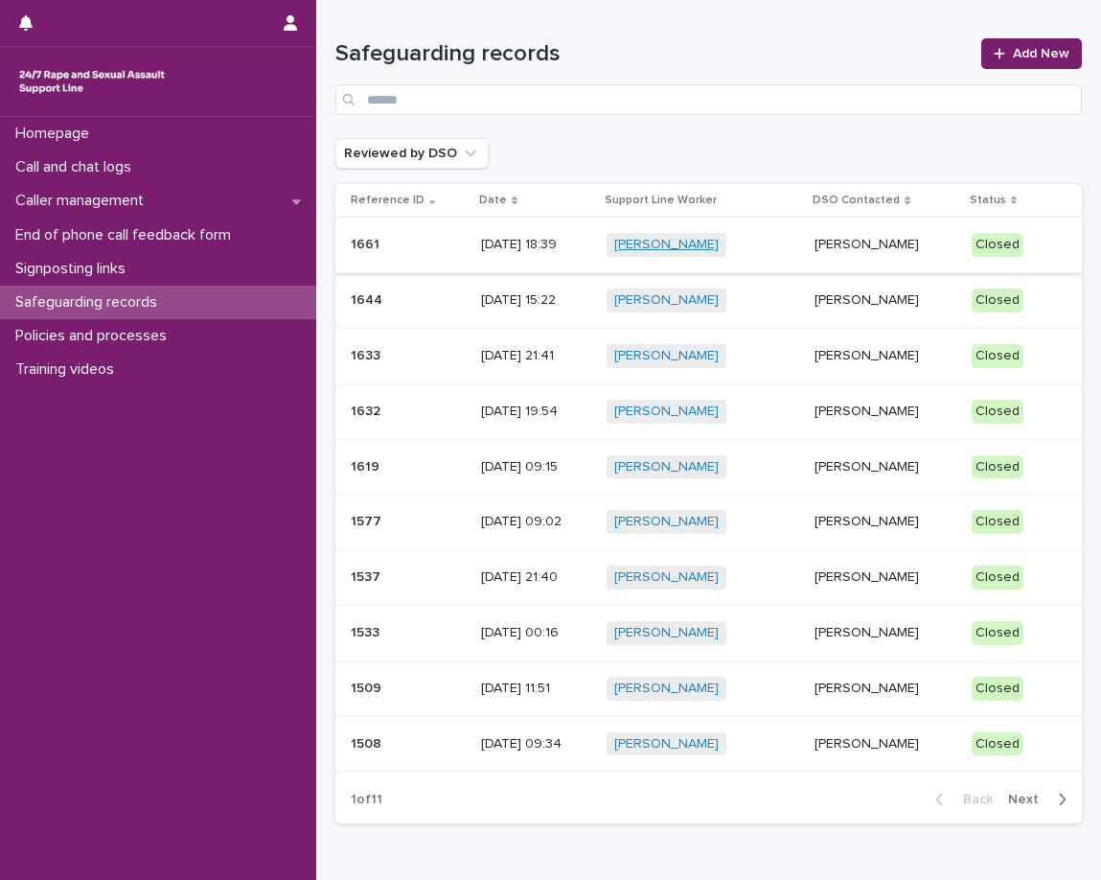
click at [631, 239] on link "[PERSON_NAME]" at bounding box center [666, 245] width 104 height 16
click at [910, 251] on p "Hannah Mackenzie" at bounding box center [886, 245] width 142 height 16
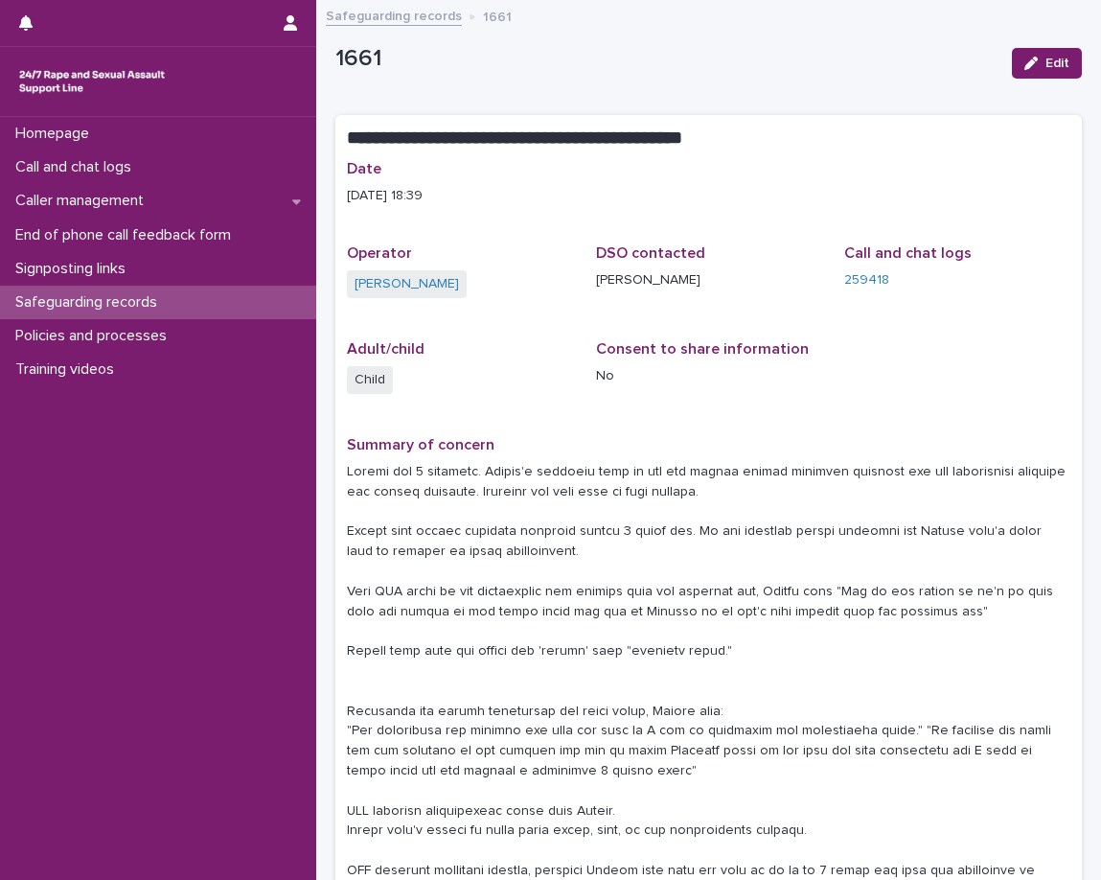
click at [765, 397] on div "Consent to share information No" at bounding box center [709, 370] width 226 height 61
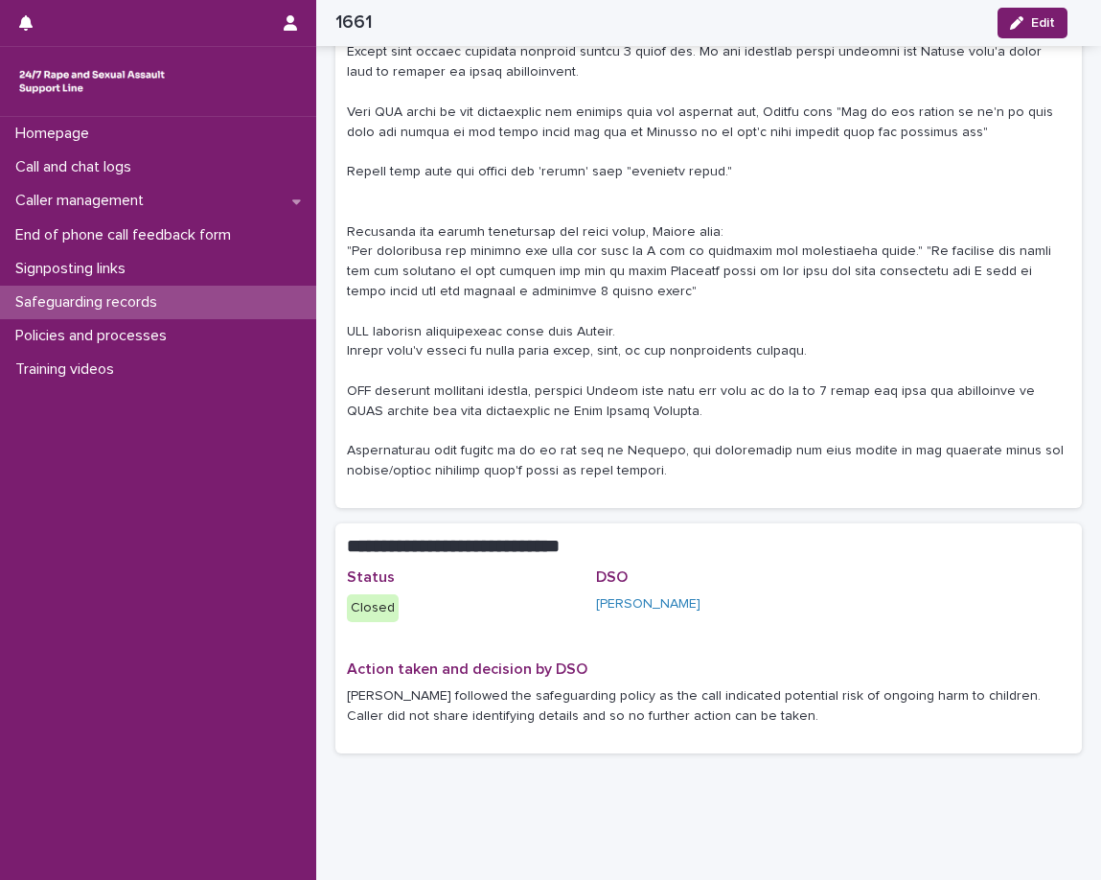
scroll to position [538, 0]
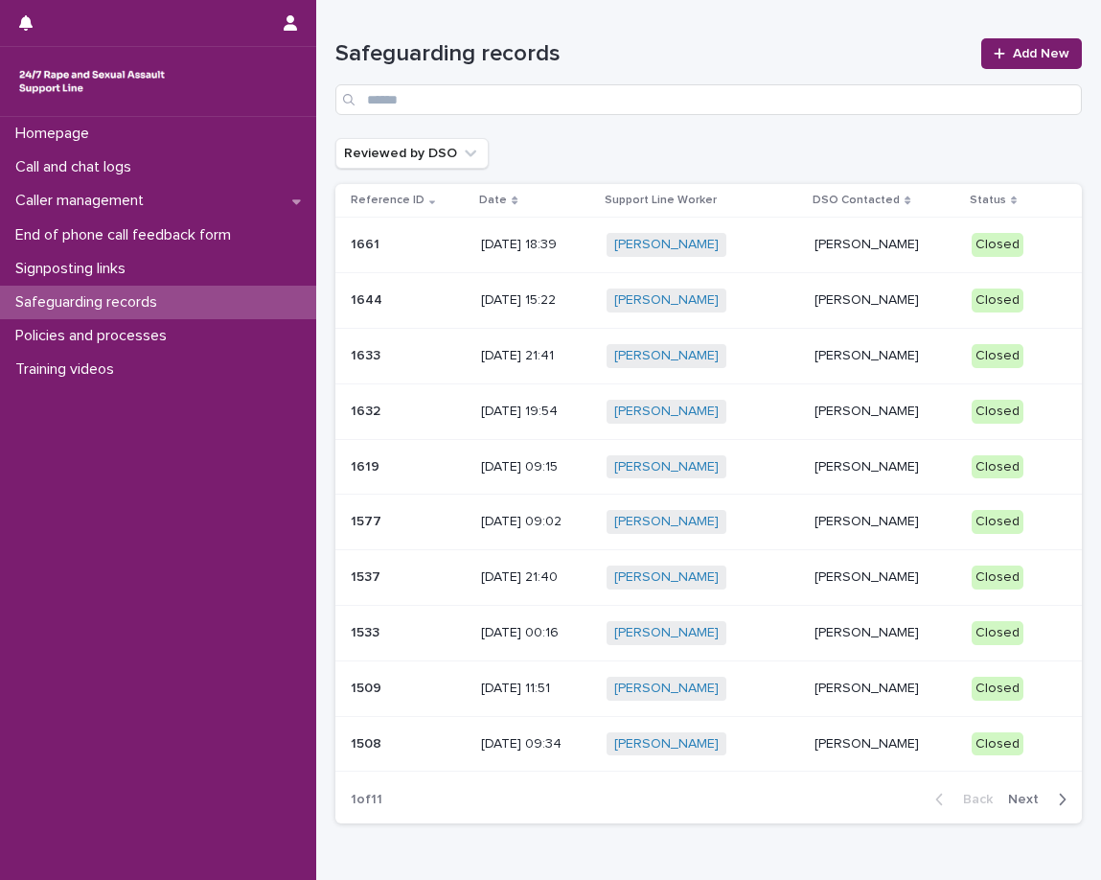
click at [927, 303] on p "Sarah Martland-Darby" at bounding box center [886, 300] width 142 height 16
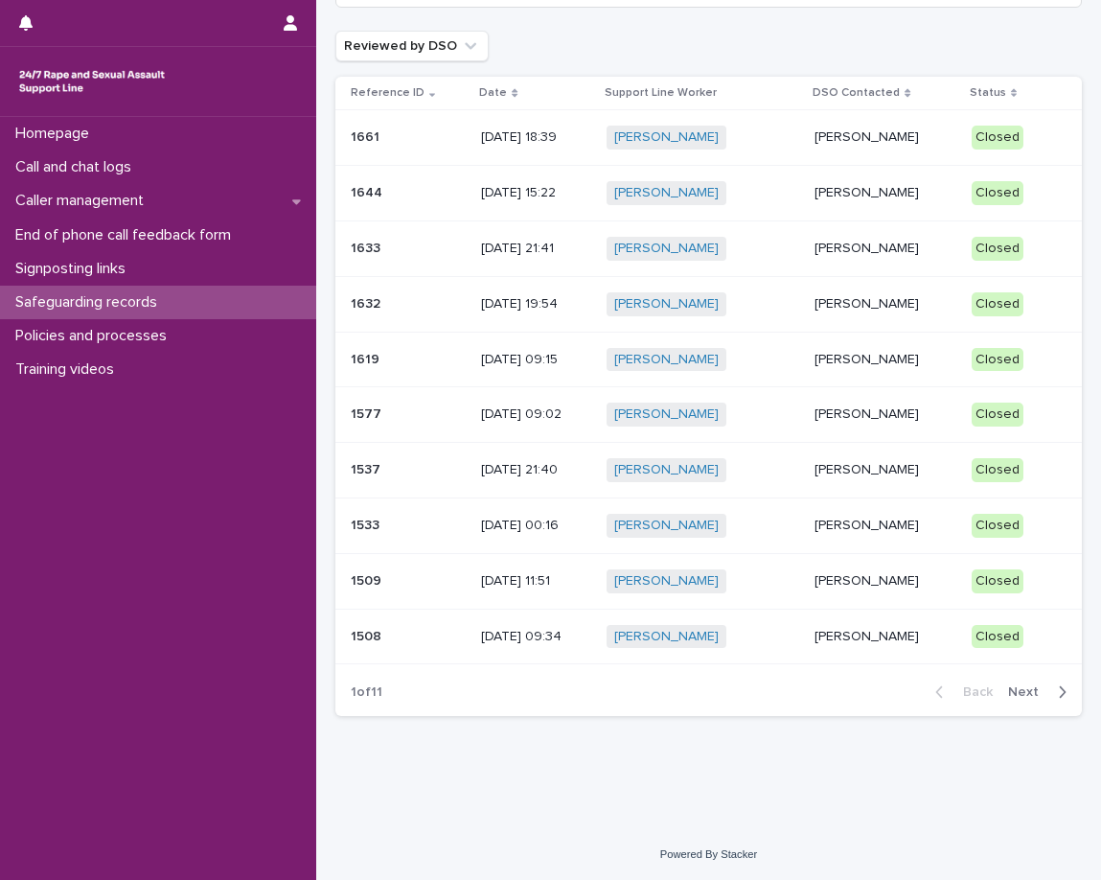
scroll to position [109, 0]
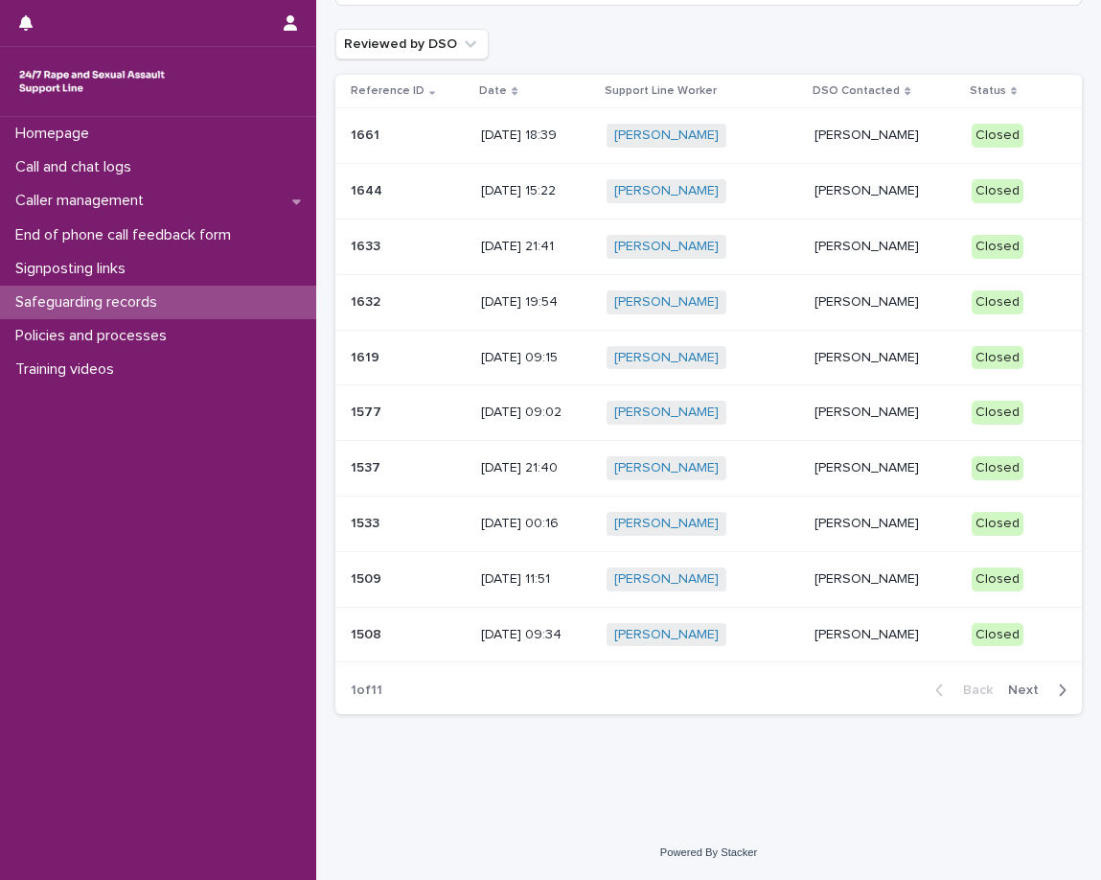
click at [815, 194] on p "Sarah Martland-Darby" at bounding box center [886, 191] width 142 height 16
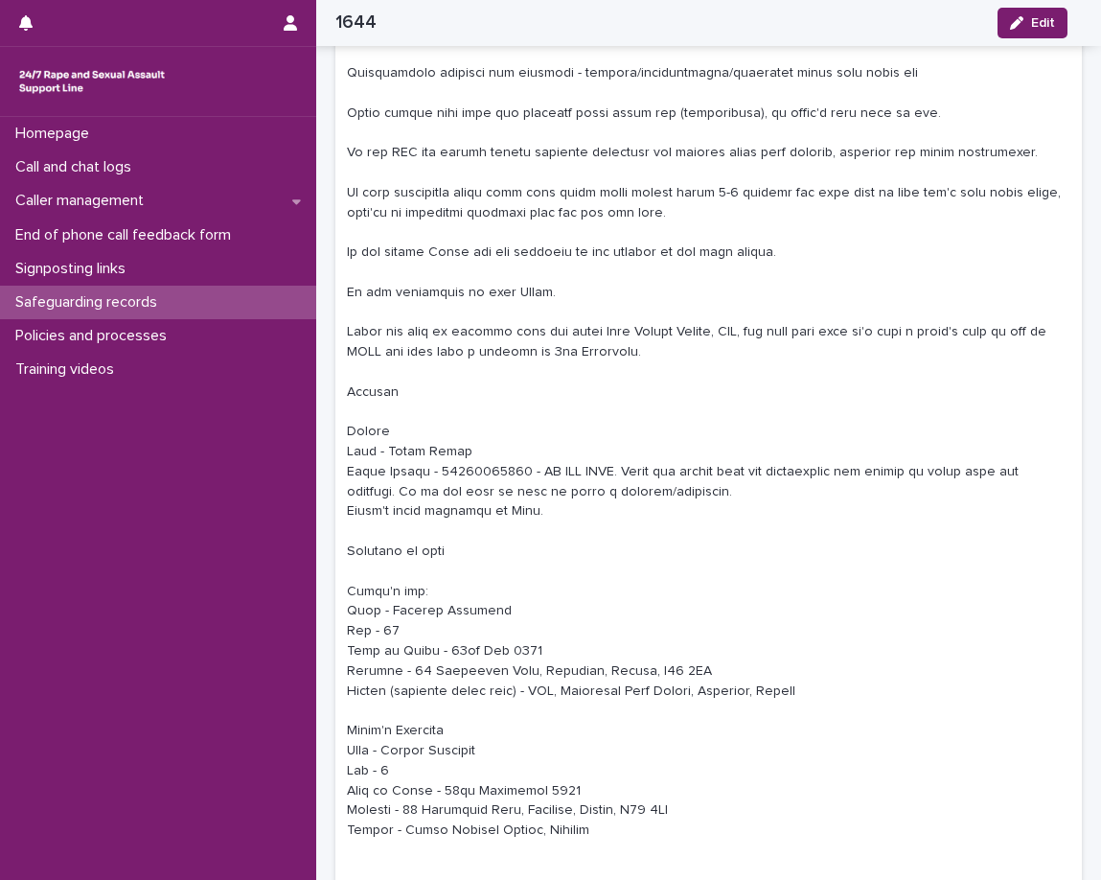
scroll to position [504, 0]
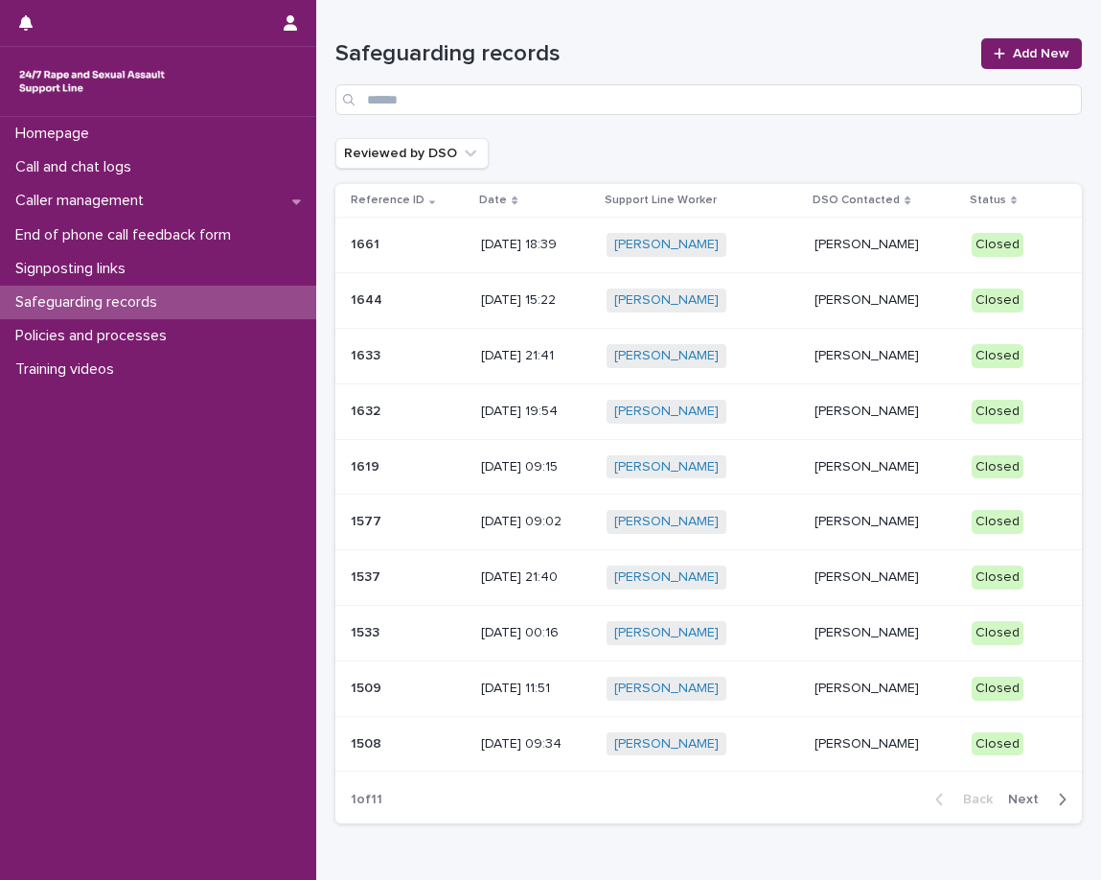
click at [916, 243] on p "Hannah Mackenzie" at bounding box center [886, 245] width 142 height 16
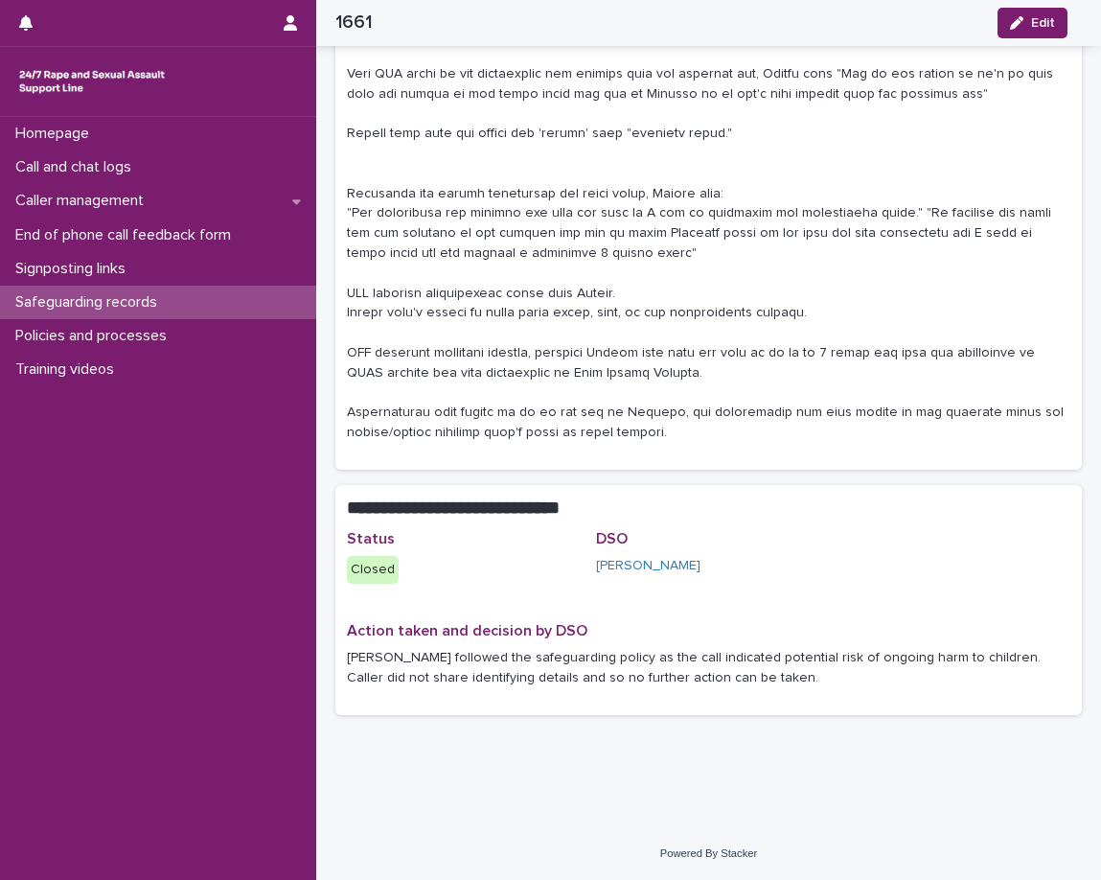
scroll to position [538, 0]
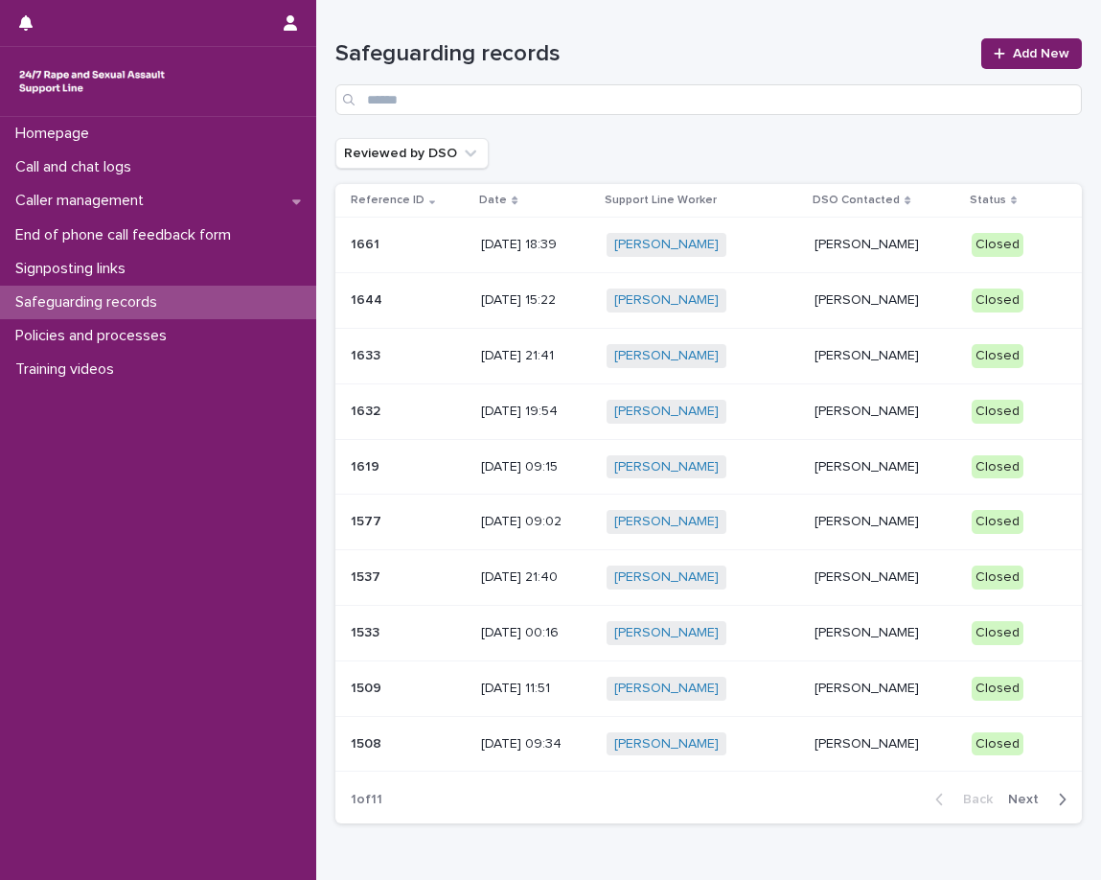
click at [872, 357] on p "Hannah Mackenzie" at bounding box center [886, 356] width 142 height 16
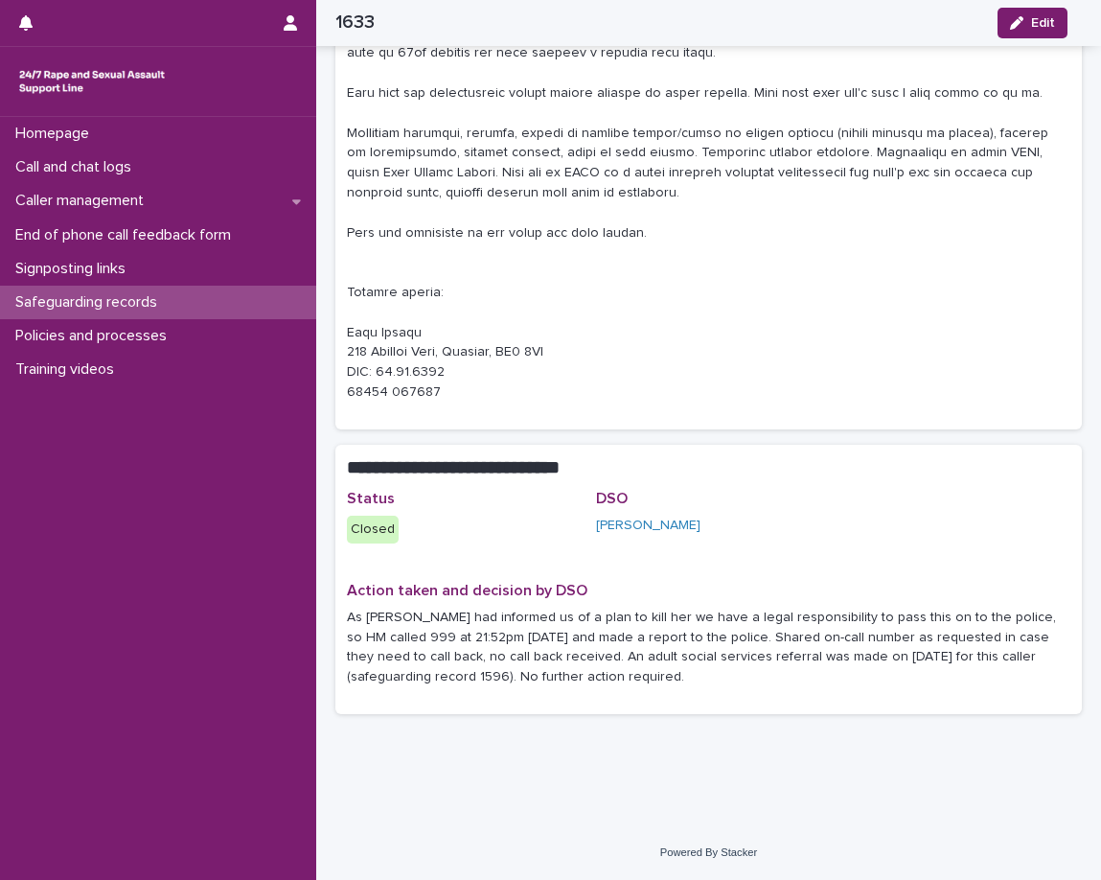
scroll to position [482, 0]
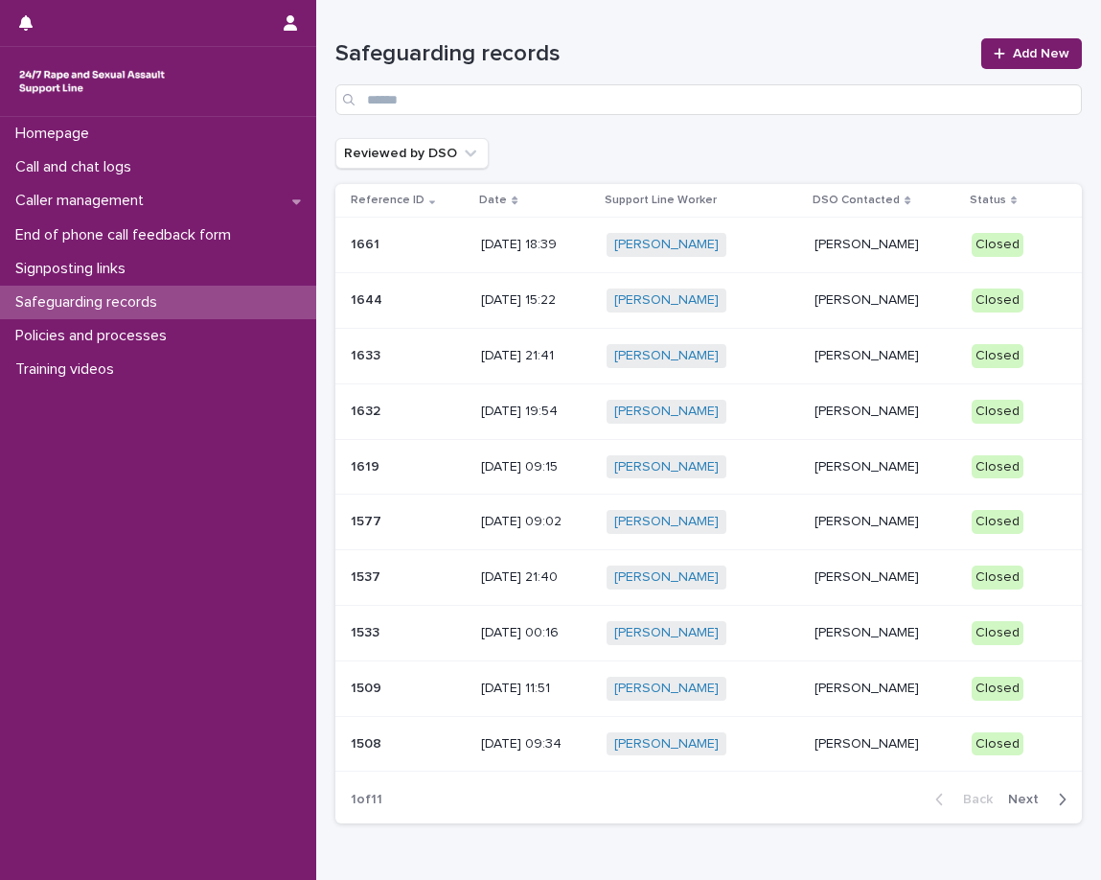
click at [843, 423] on div "Hannah Mackenzie" at bounding box center [886, 412] width 142 height 32
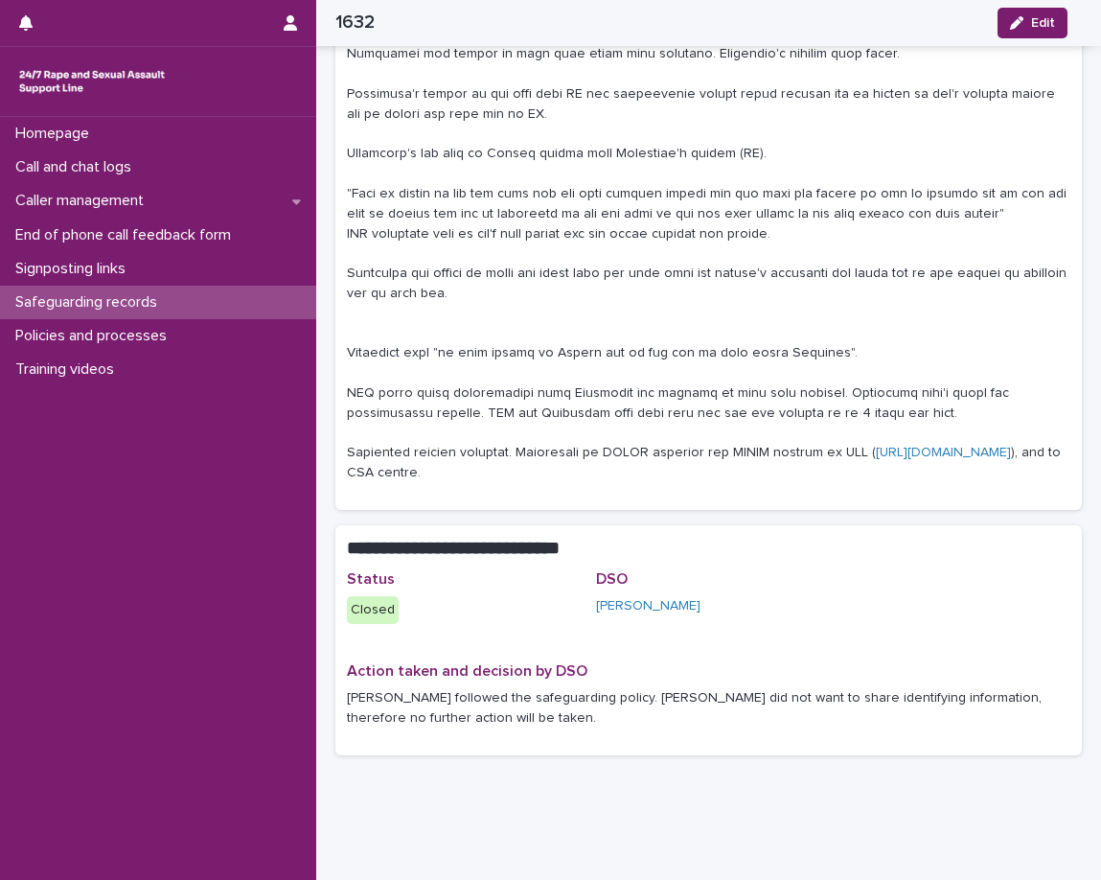
scroll to position [617, 0]
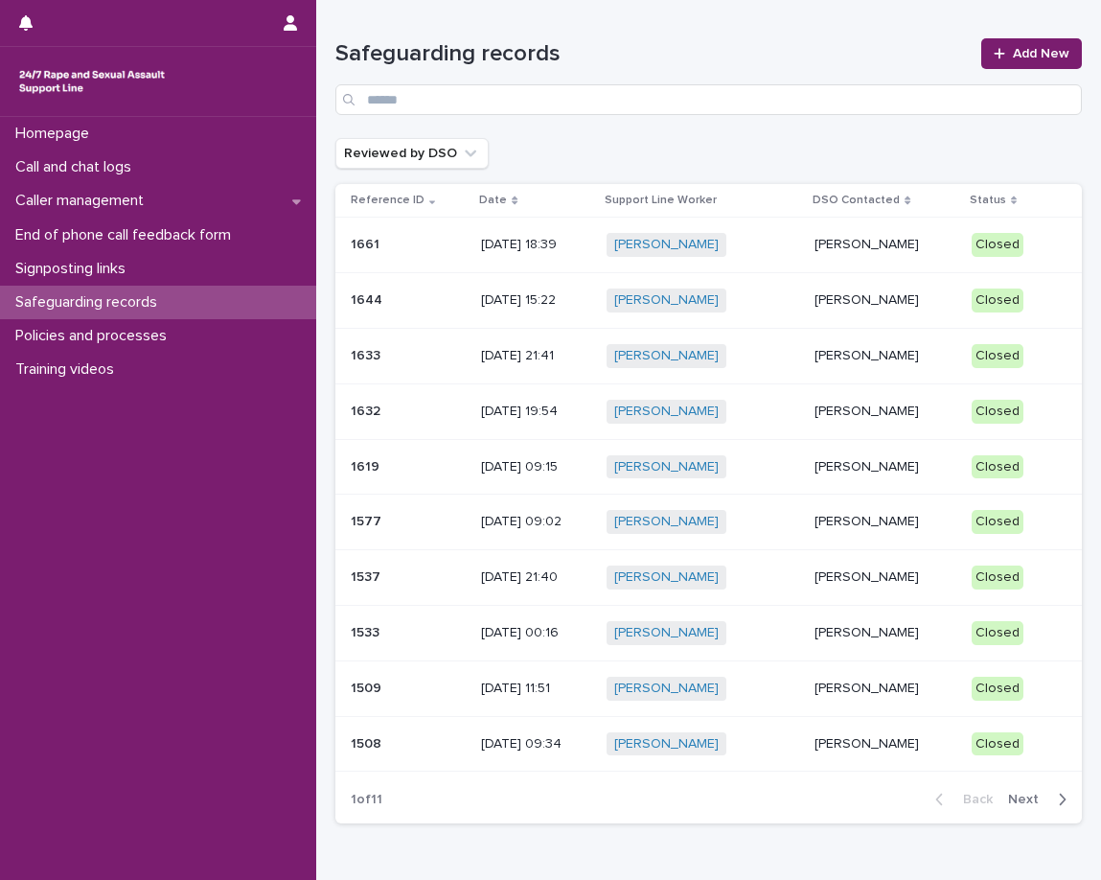
click at [869, 459] on p "Tara Nadi" at bounding box center [886, 467] width 142 height 16
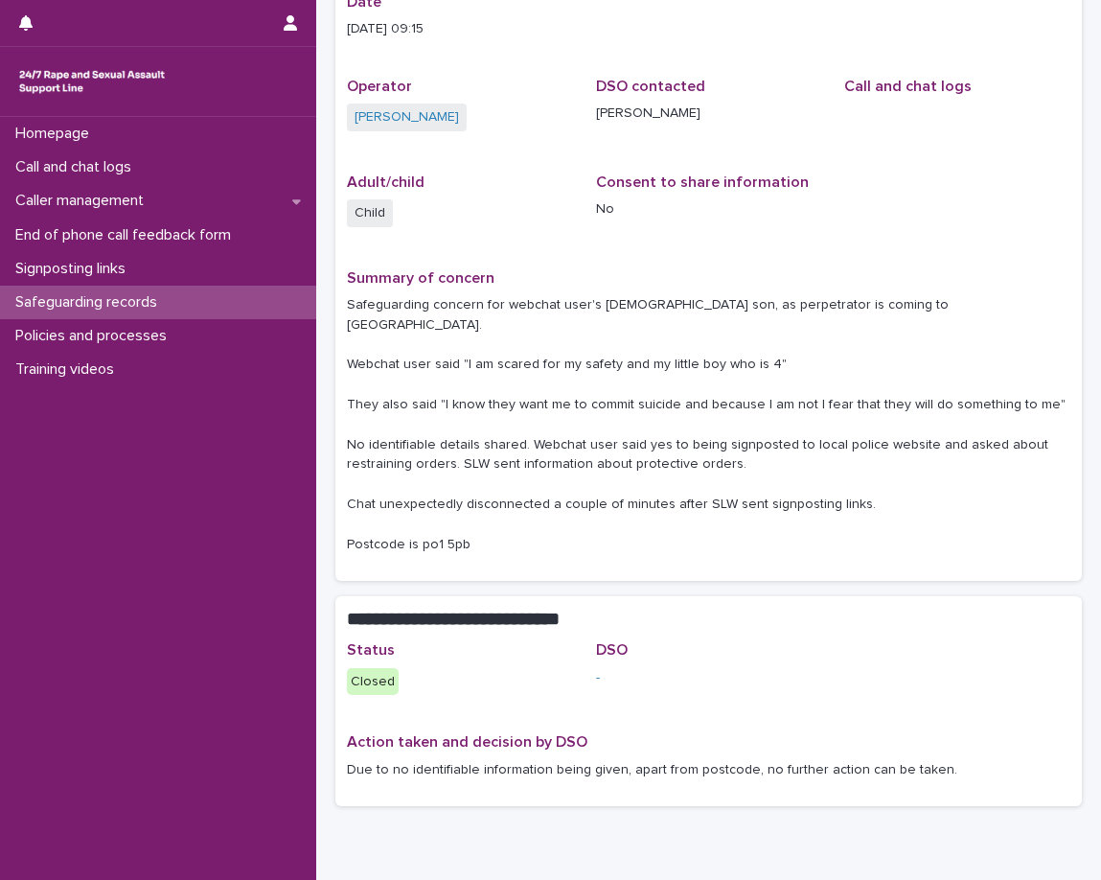
scroll to position [239, 0]
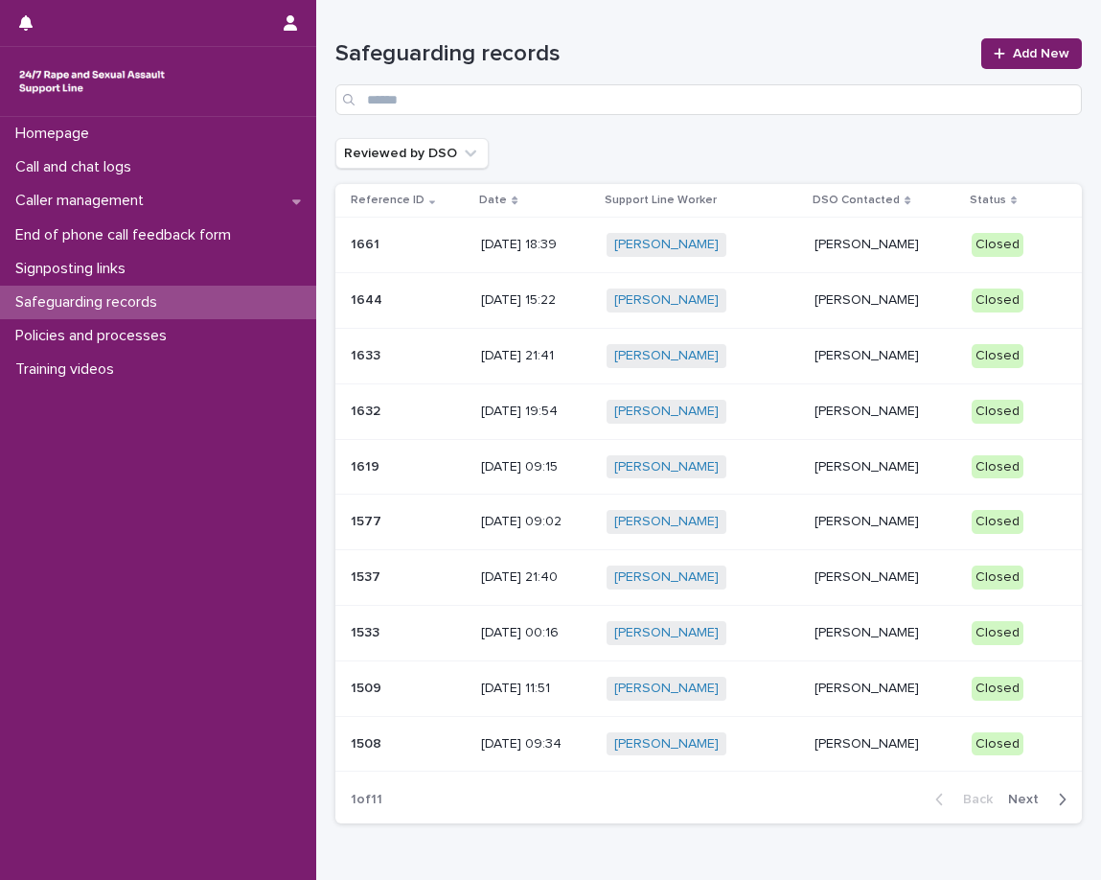
click at [895, 519] on p "Tara Nadi" at bounding box center [886, 522] width 142 height 16
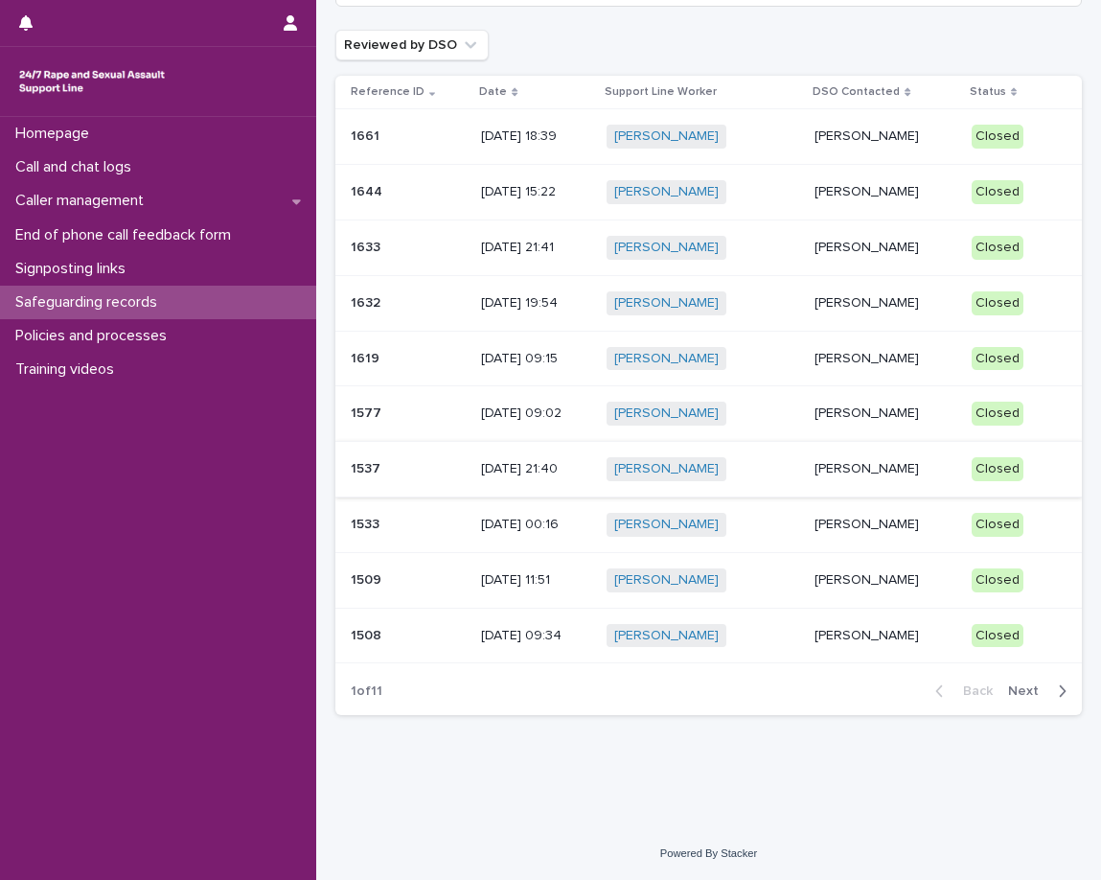
scroll to position [109, 0]
click at [824, 475] on p "Hannah Mackenzie" at bounding box center [886, 468] width 142 height 16
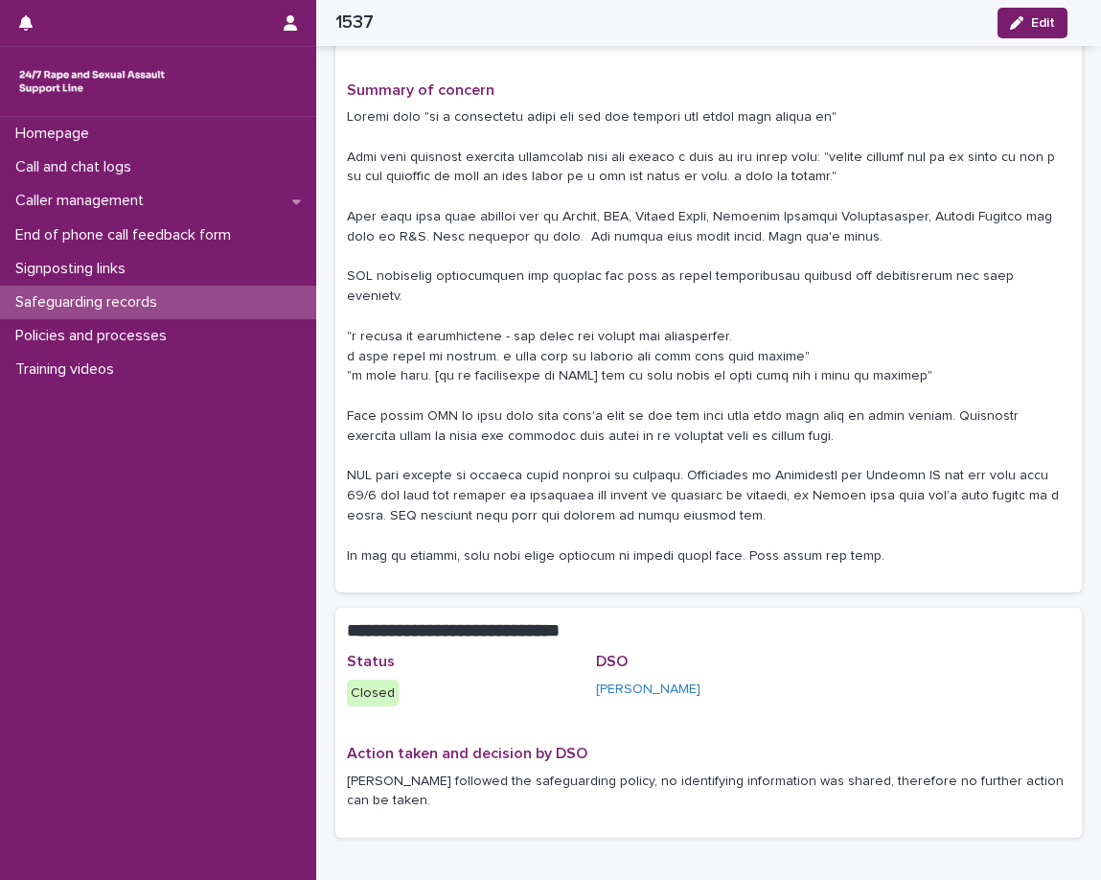
scroll to position [383, 0]
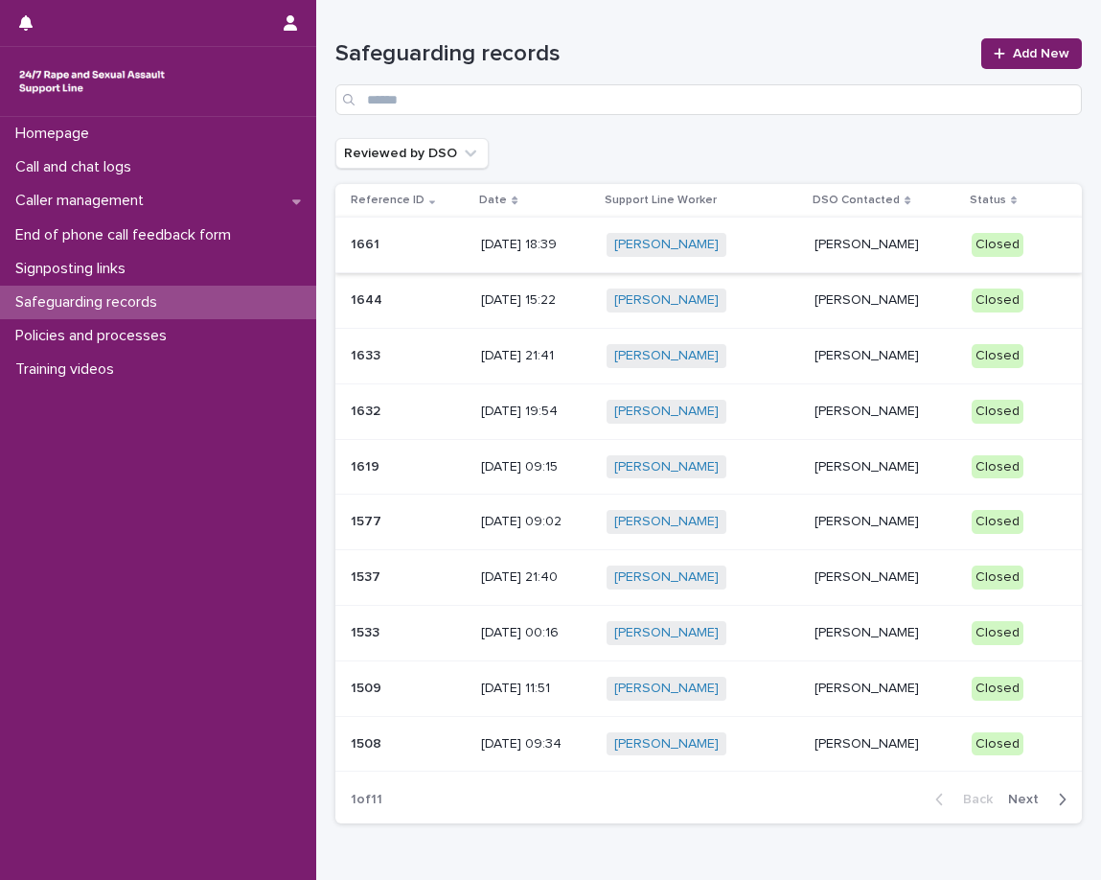
click at [936, 644] on div "Mopelola Adeniji" at bounding box center [886, 633] width 142 height 32
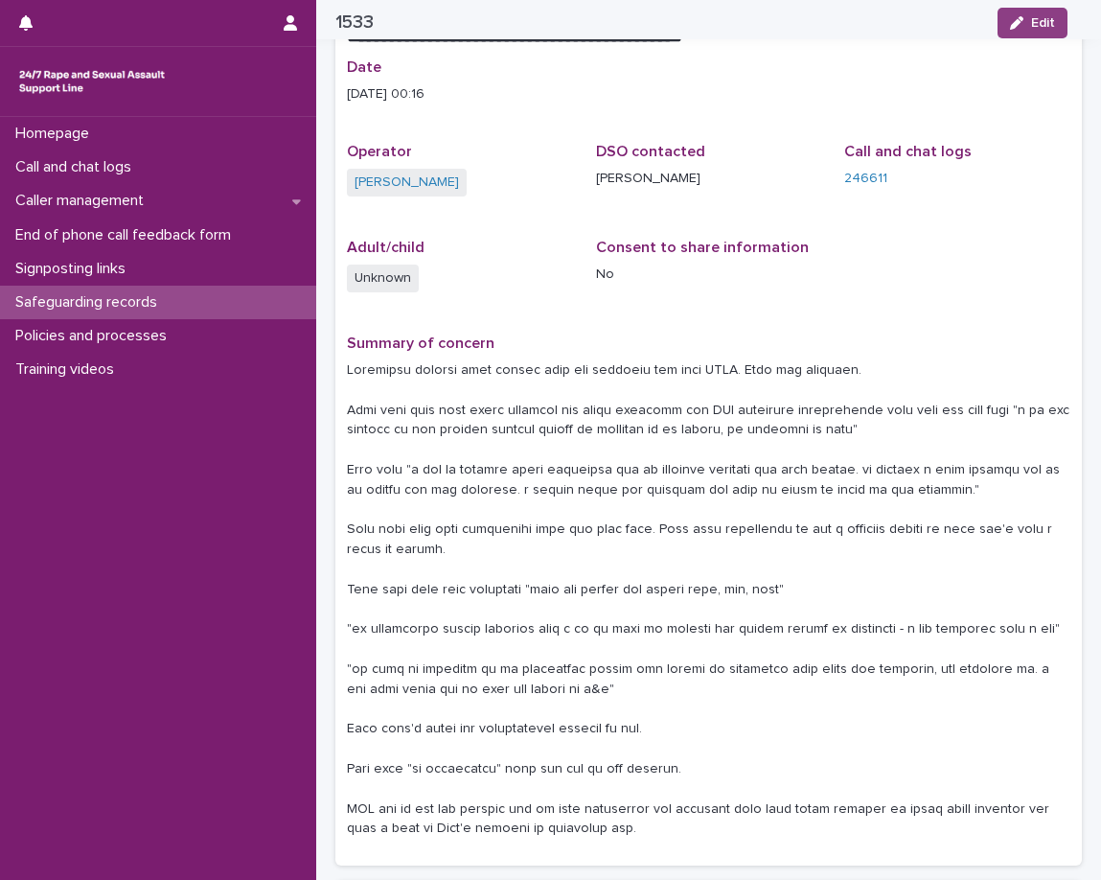
click at [899, 617] on p at bounding box center [709, 599] width 724 height 478
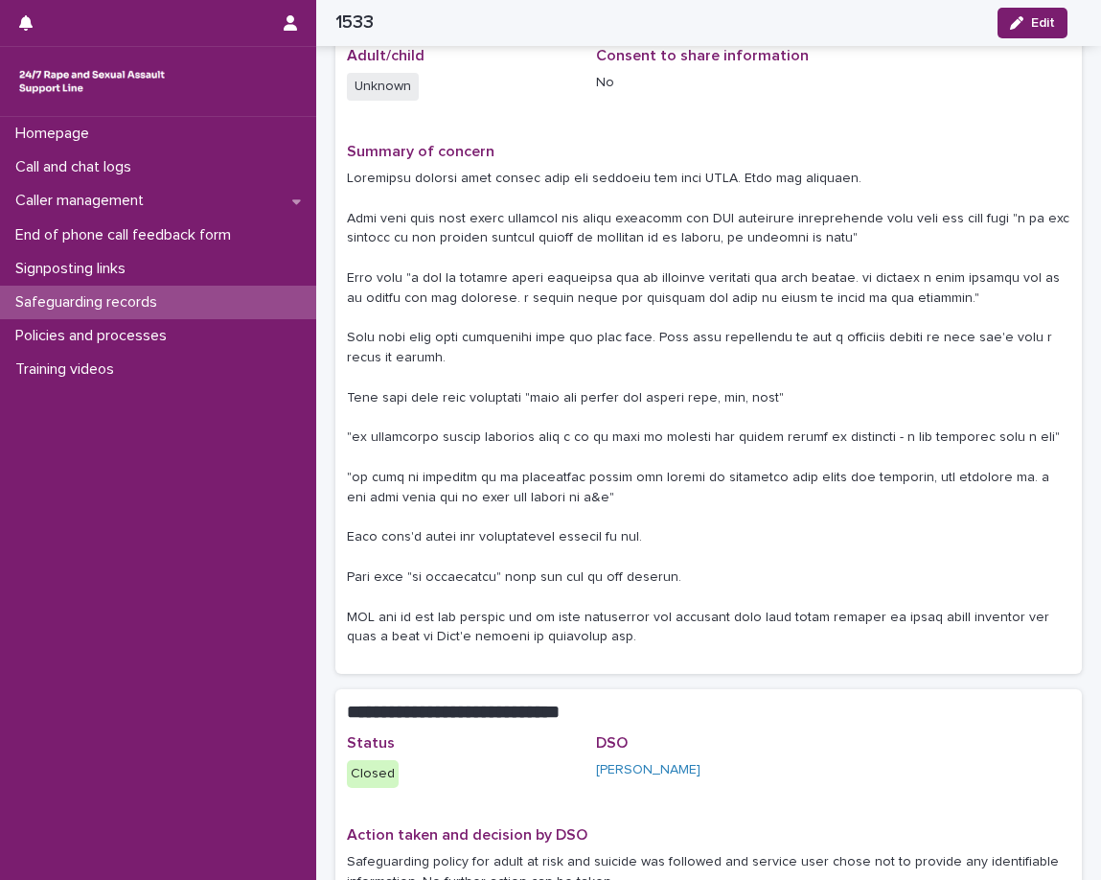
scroll to position [389, 0]
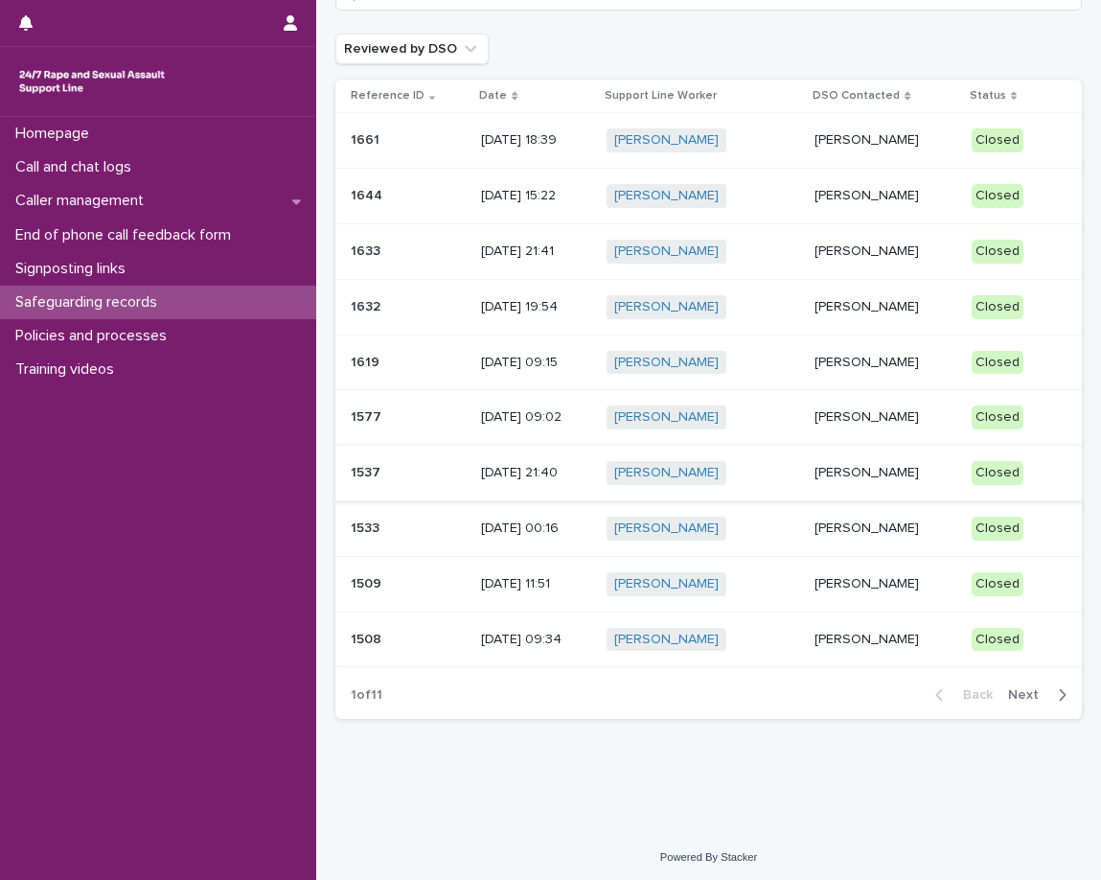
scroll to position [109, 0]
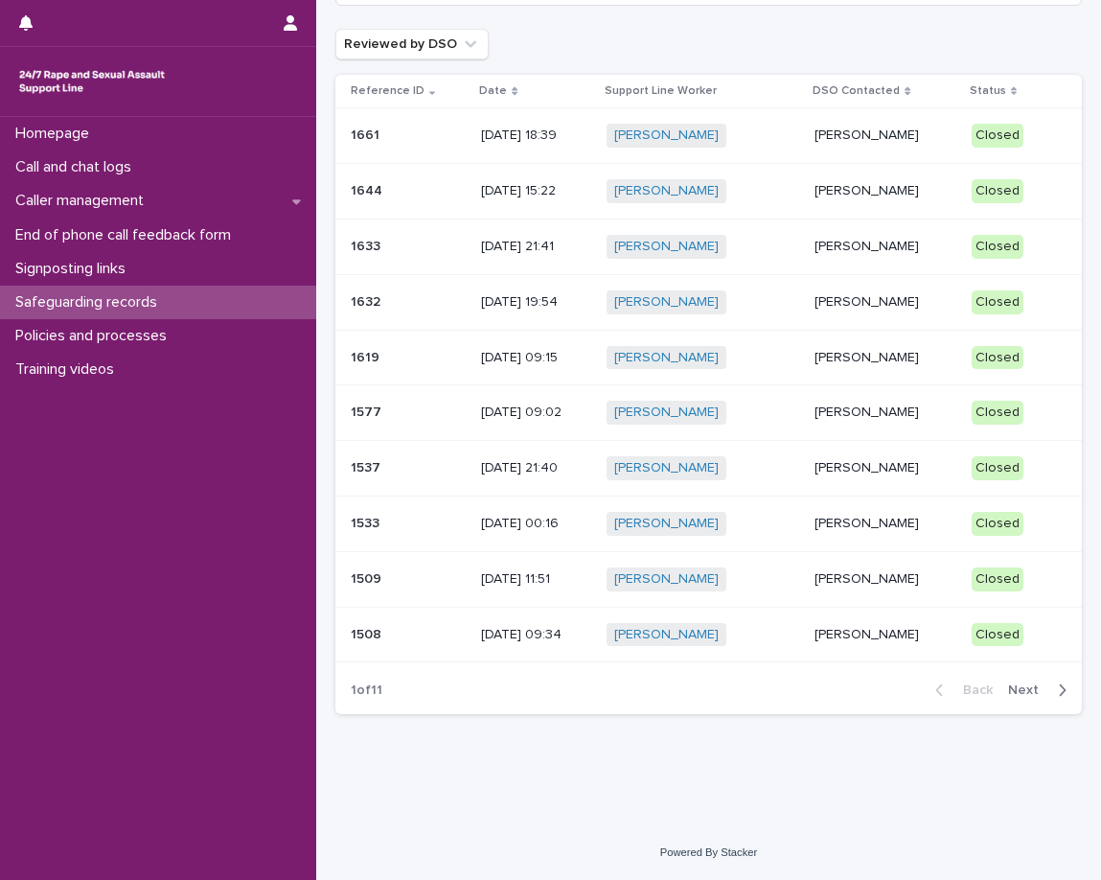
click at [835, 640] on p "Tara Nadi" at bounding box center [886, 635] width 142 height 16
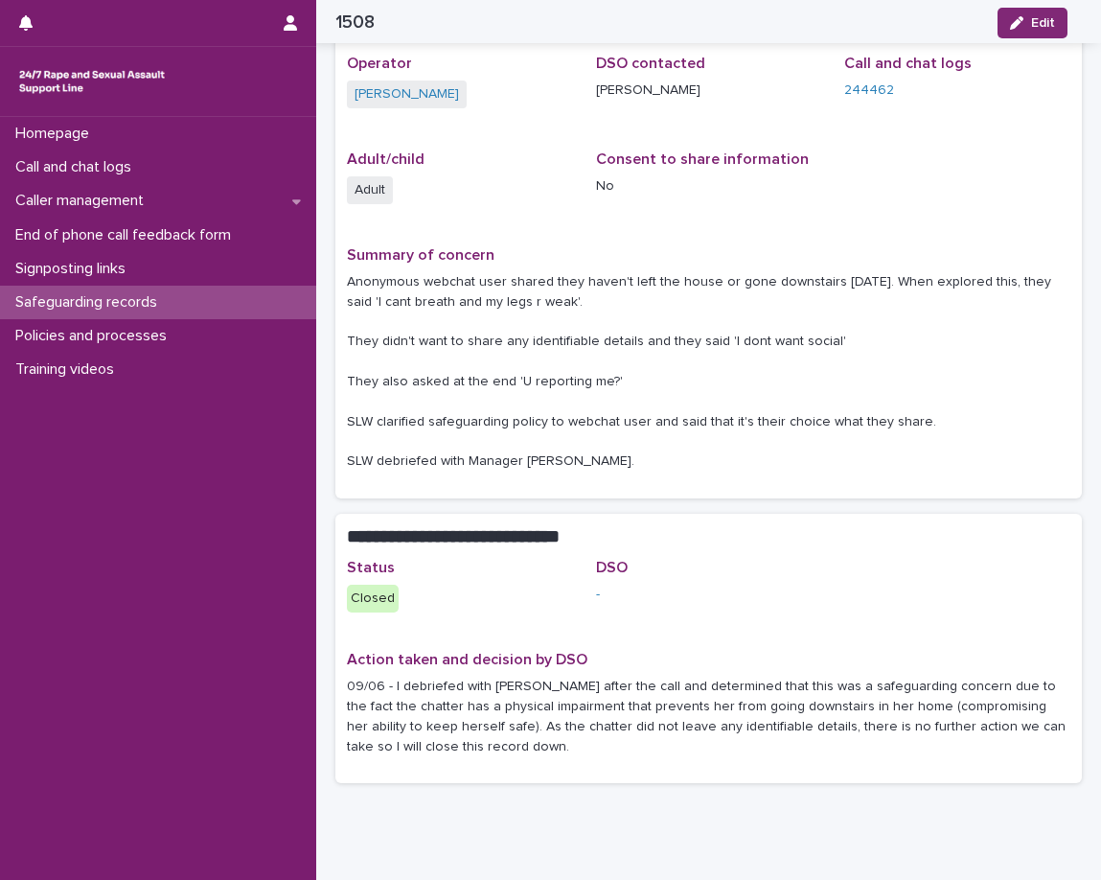
scroll to position [197, 0]
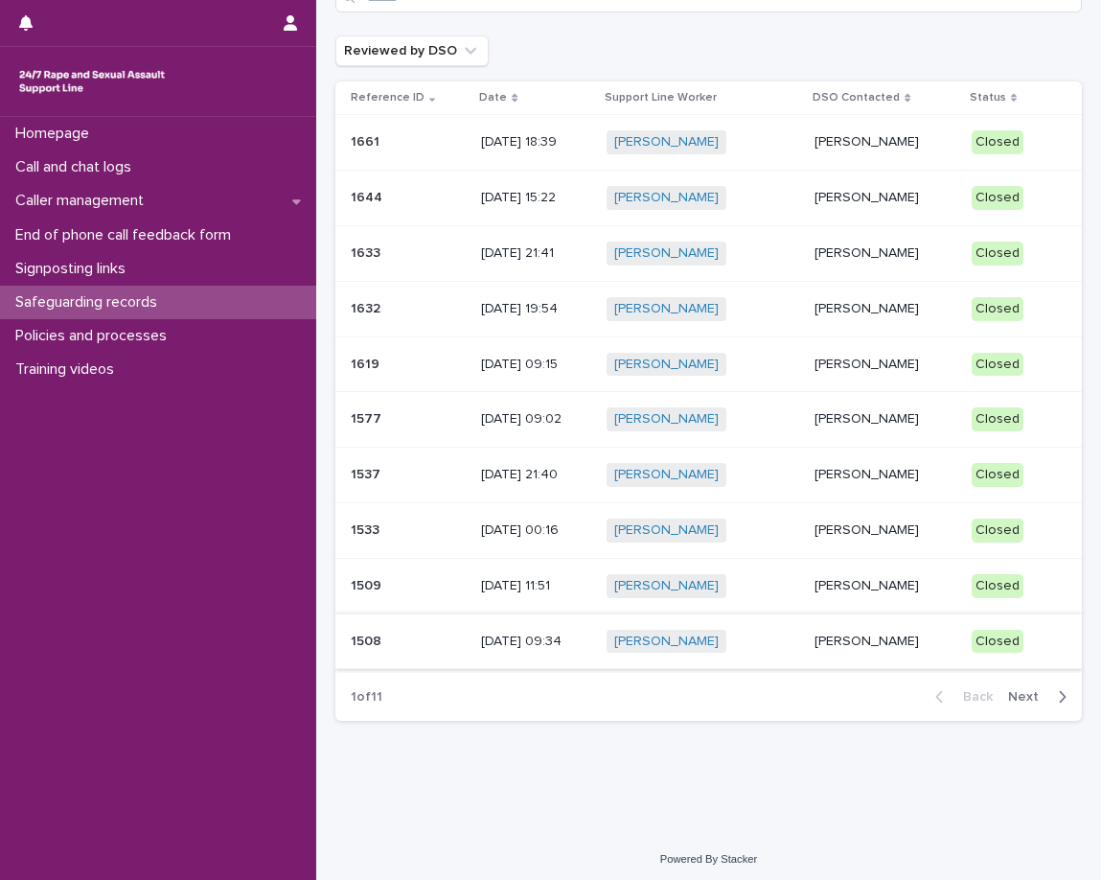
scroll to position [109, 0]
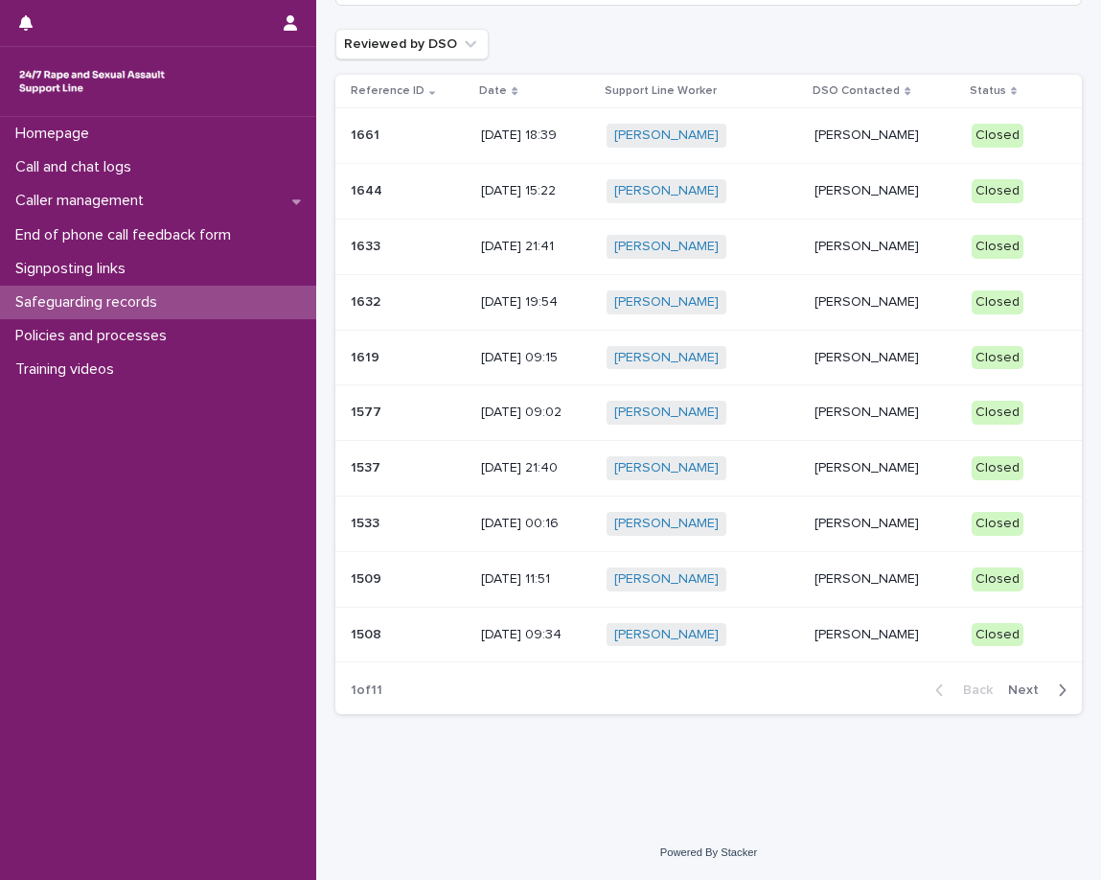
click at [1034, 692] on span "Next" at bounding box center [1029, 689] width 42 height 13
click at [848, 149] on div "Mopelola Adeniji" at bounding box center [886, 136] width 142 height 32
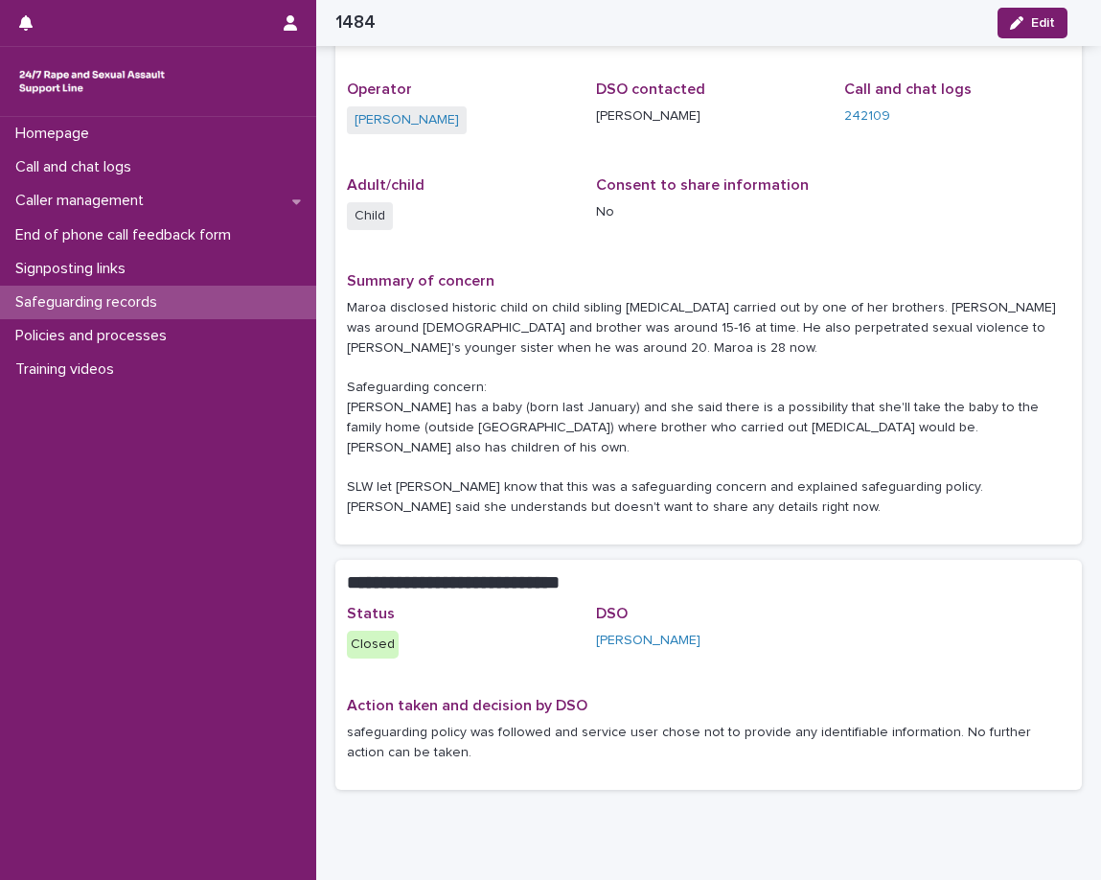
scroll to position [197, 0]
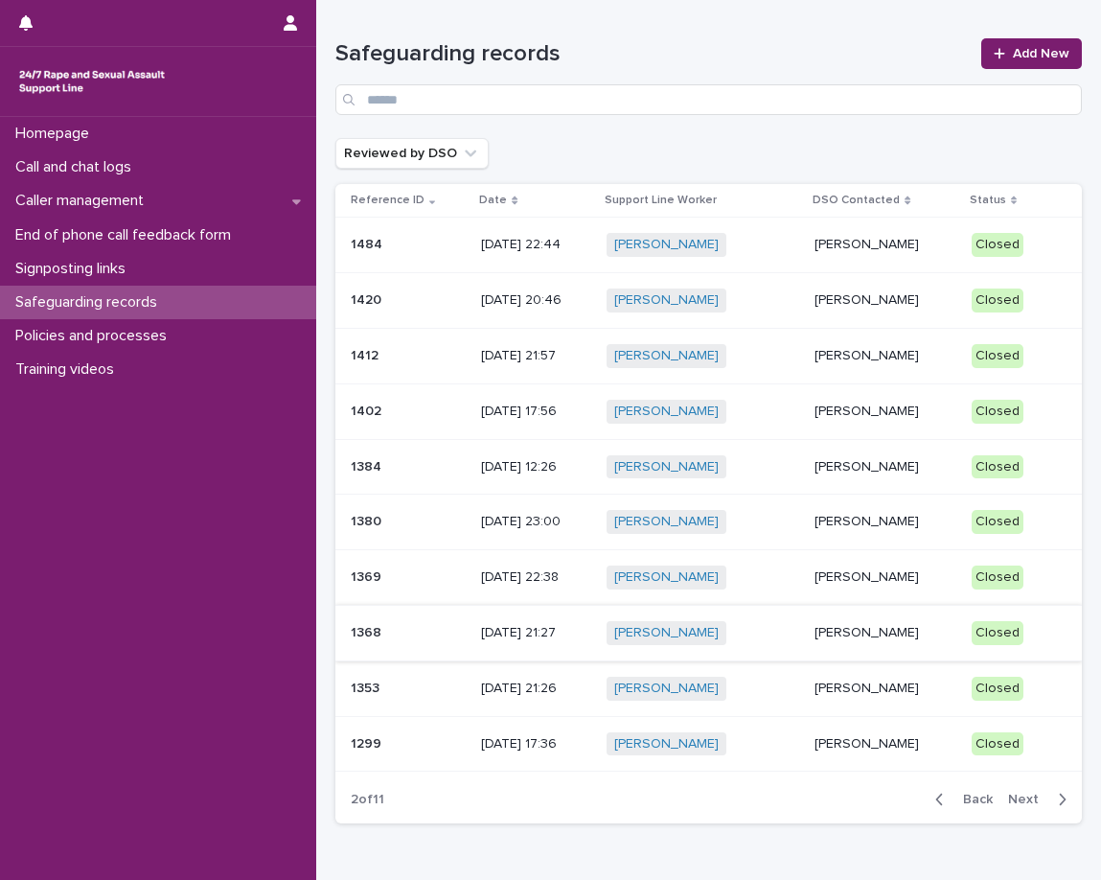
scroll to position [109, 0]
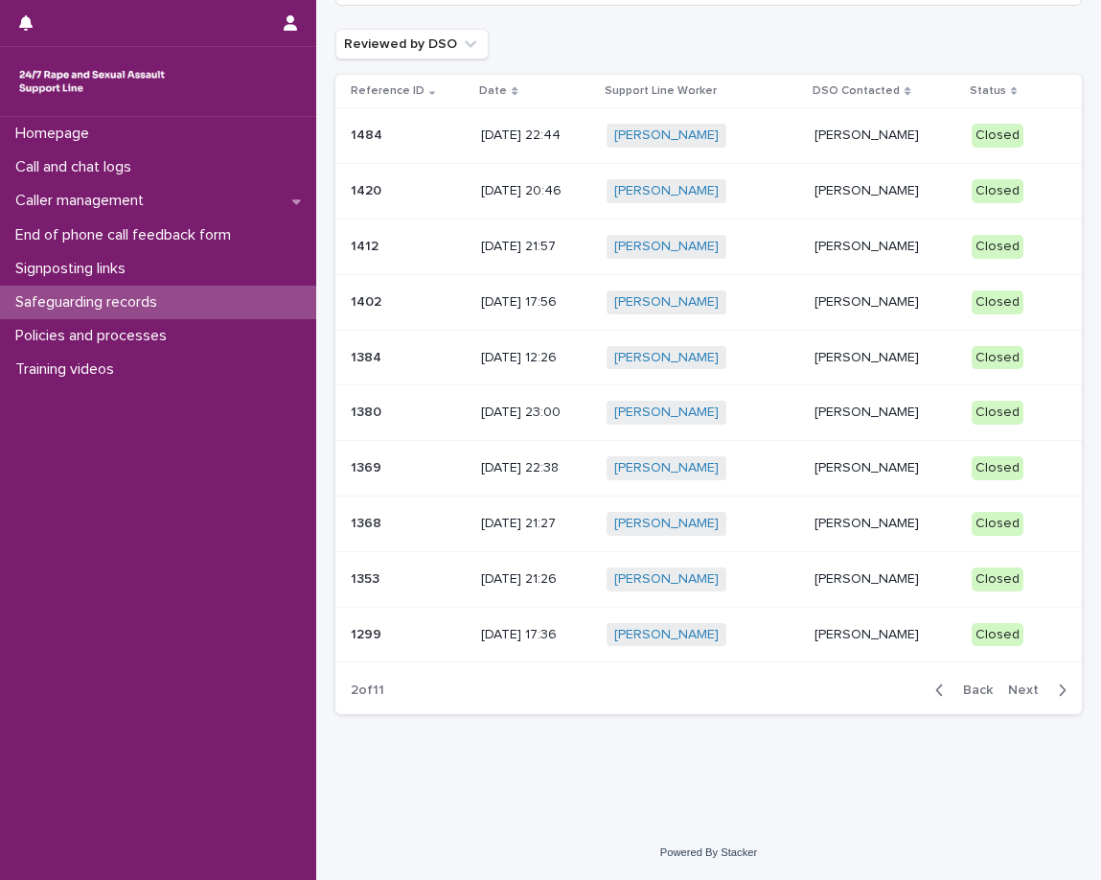
click at [867, 188] on p "Joanna Eccles" at bounding box center [886, 191] width 142 height 16
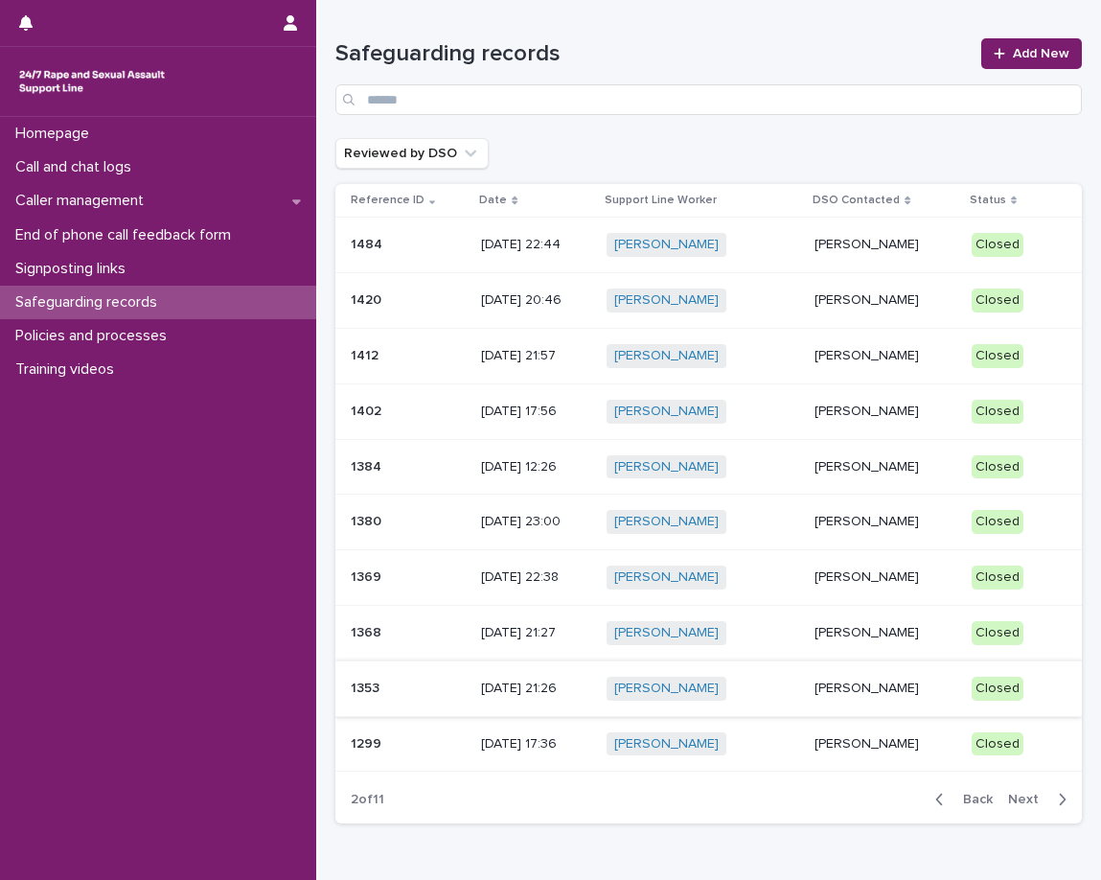
scroll to position [96, 0]
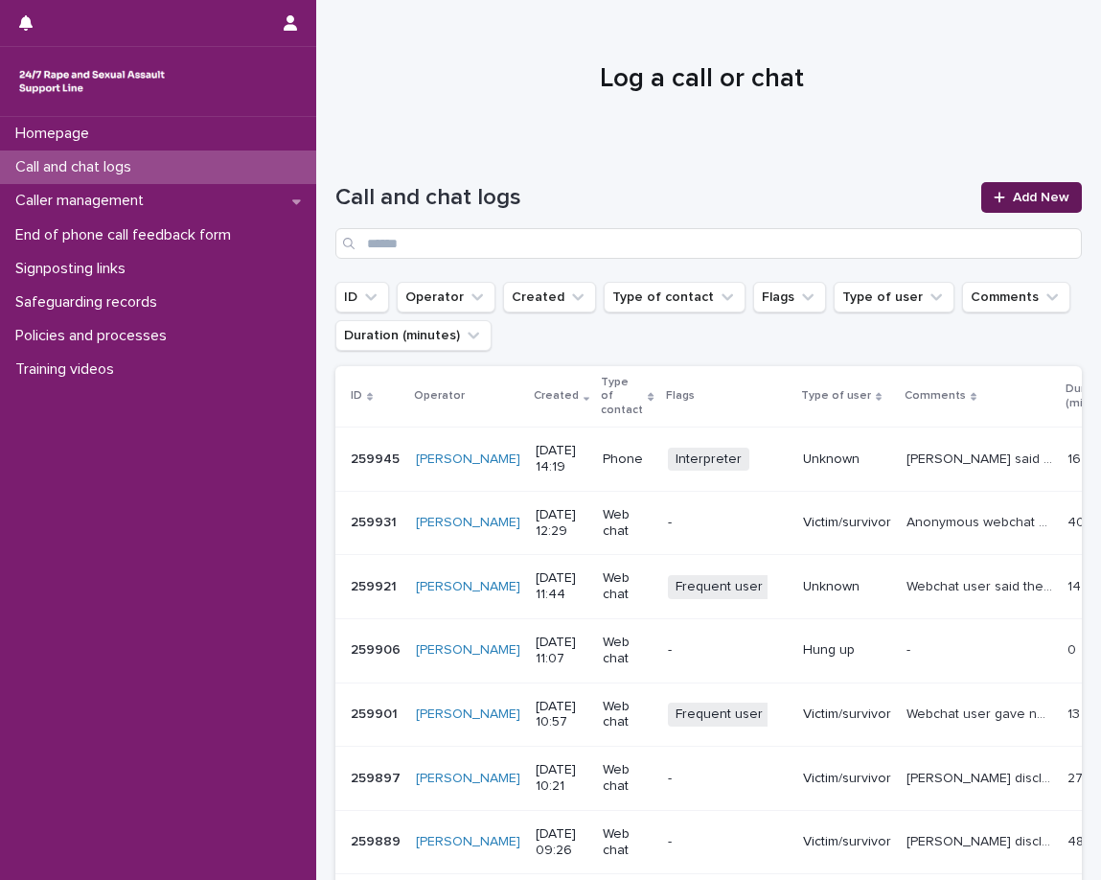
click at [1027, 203] on span "Add New" at bounding box center [1041, 197] width 57 height 13
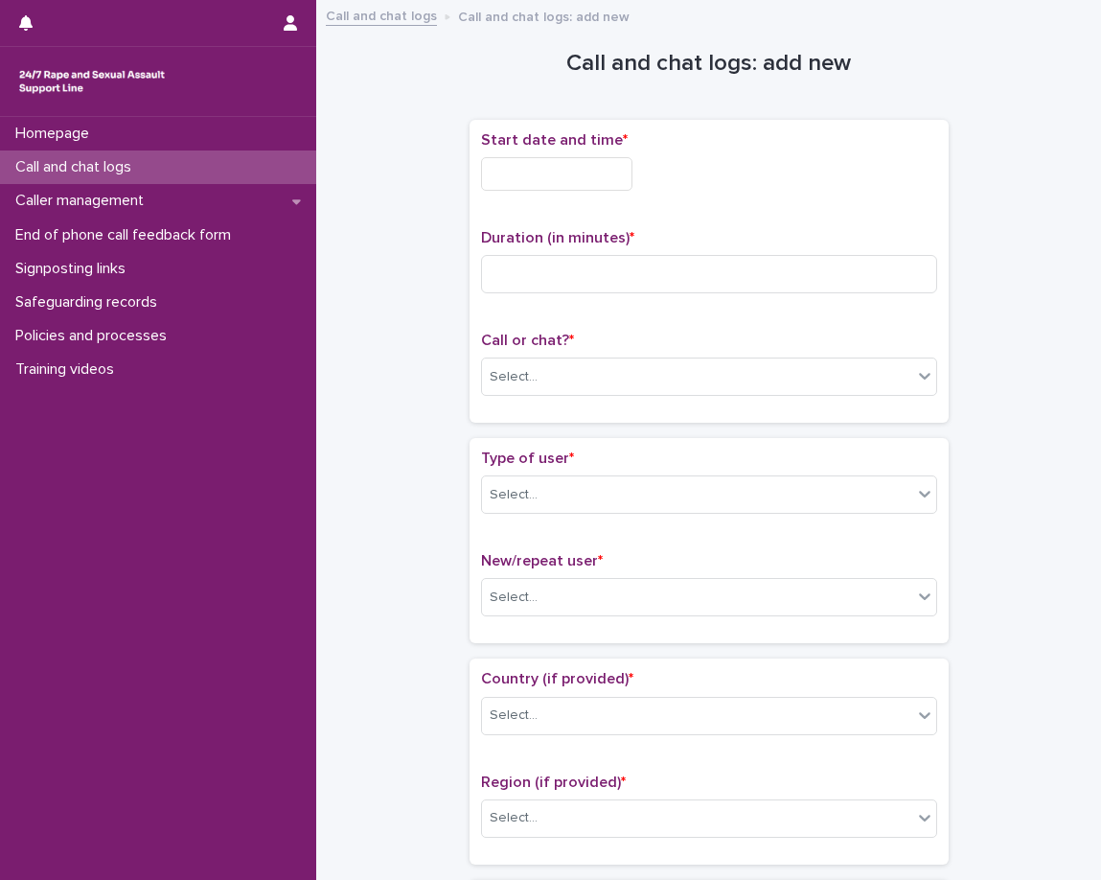
click at [571, 174] on input "text" at bounding box center [556, 174] width 151 height 34
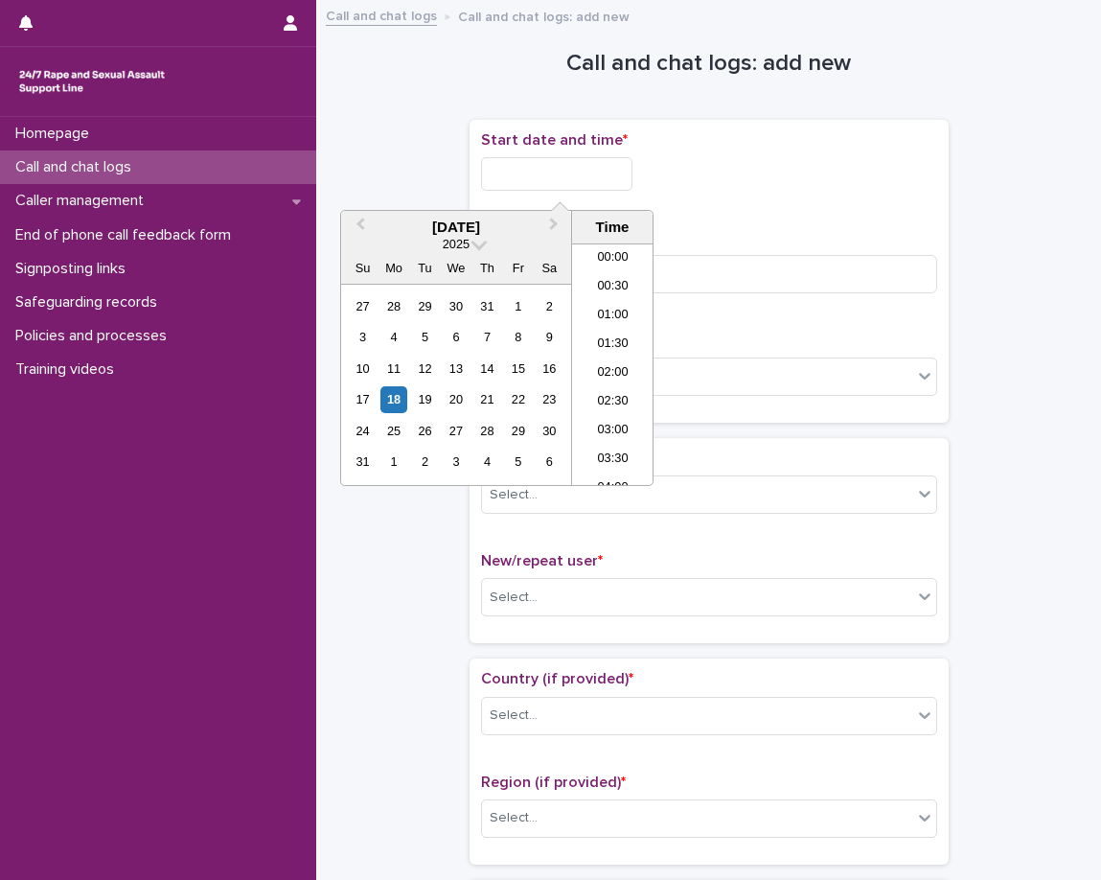
scroll to position [757, 0]
click at [610, 305] on li "14:00" at bounding box center [612, 306] width 81 height 29
click at [601, 181] on input "**********" at bounding box center [556, 174] width 151 height 34
type input "**********"
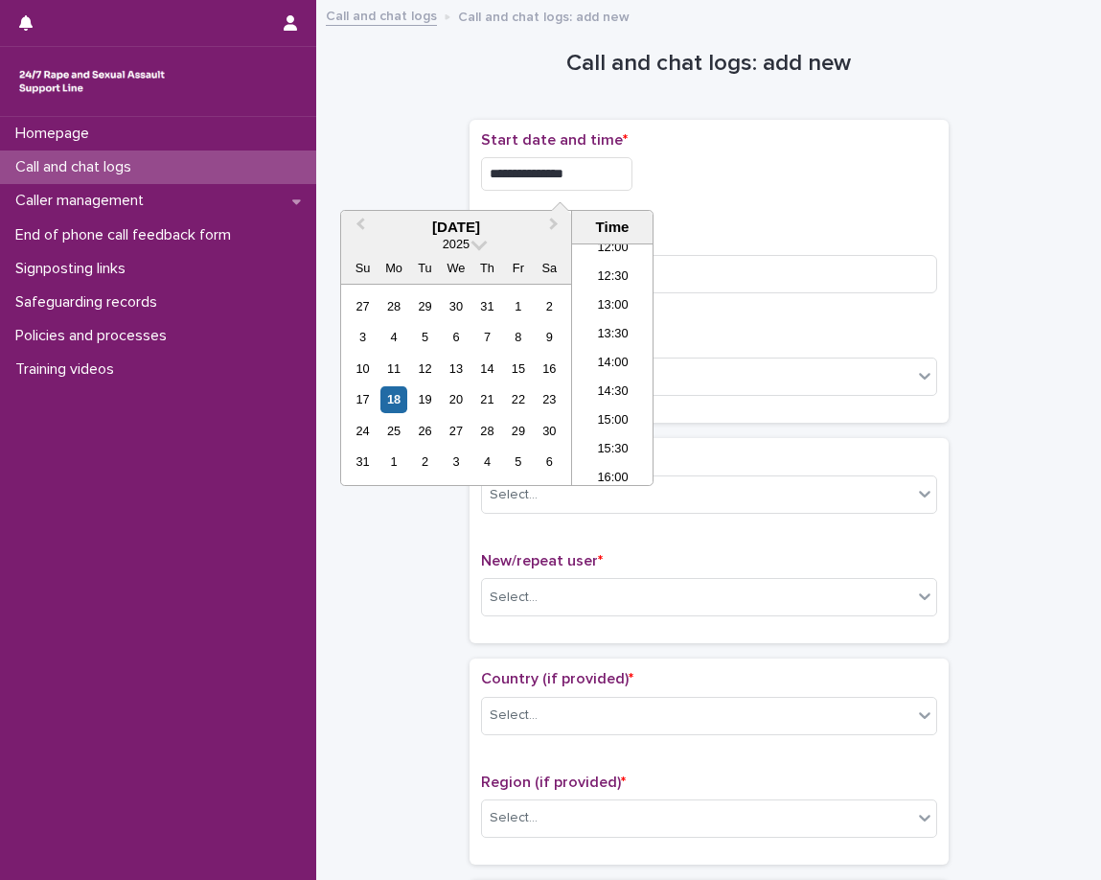
click at [711, 217] on div "**********" at bounding box center [709, 271] width 456 height 280
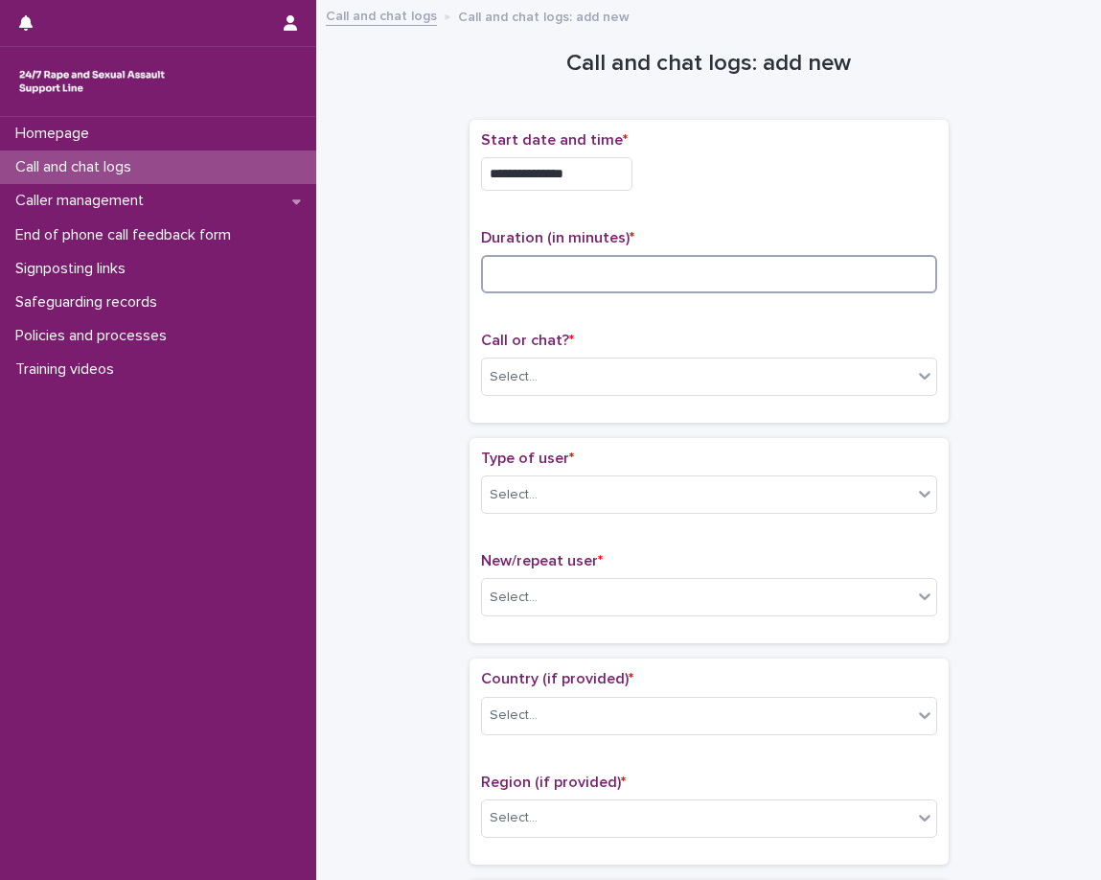
click at [688, 270] on input at bounding box center [709, 274] width 456 height 38
type input "**"
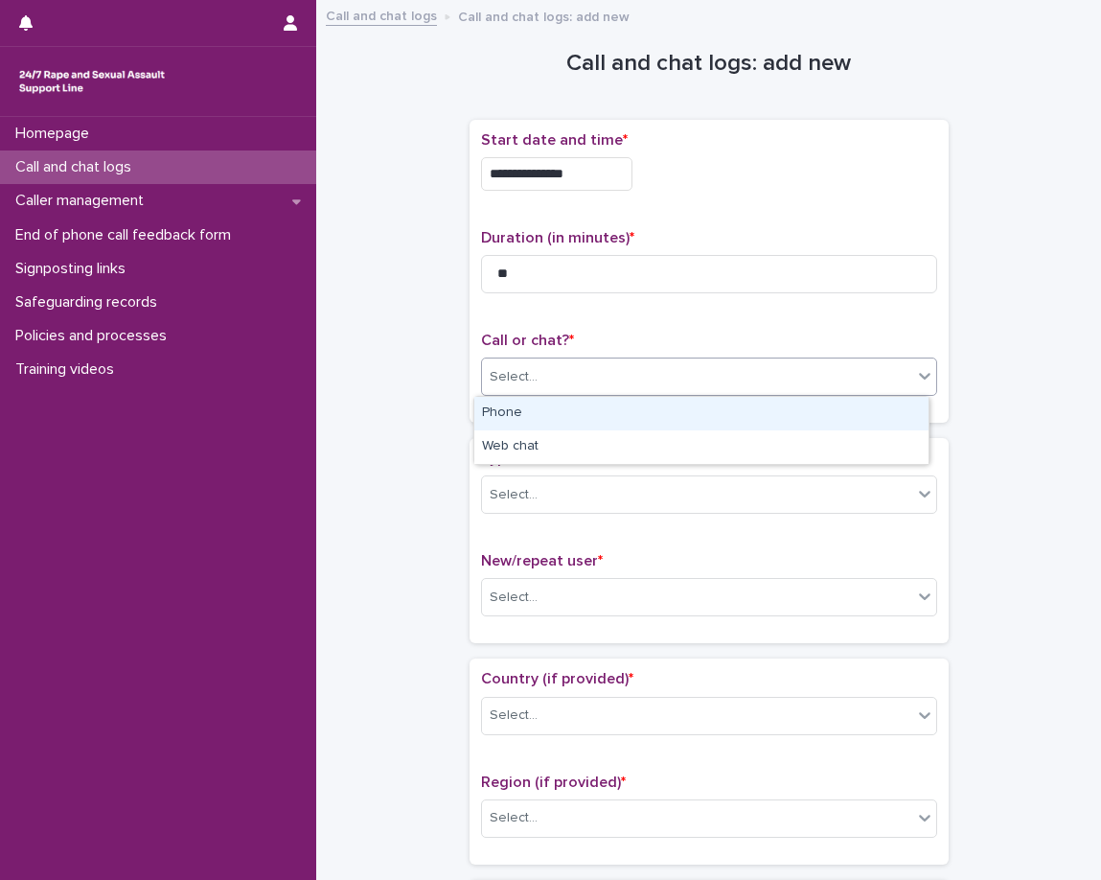
click at [693, 358] on div "Select..." at bounding box center [709, 377] width 456 height 38
click at [697, 418] on div "Phone" at bounding box center [701, 414] width 454 height 34
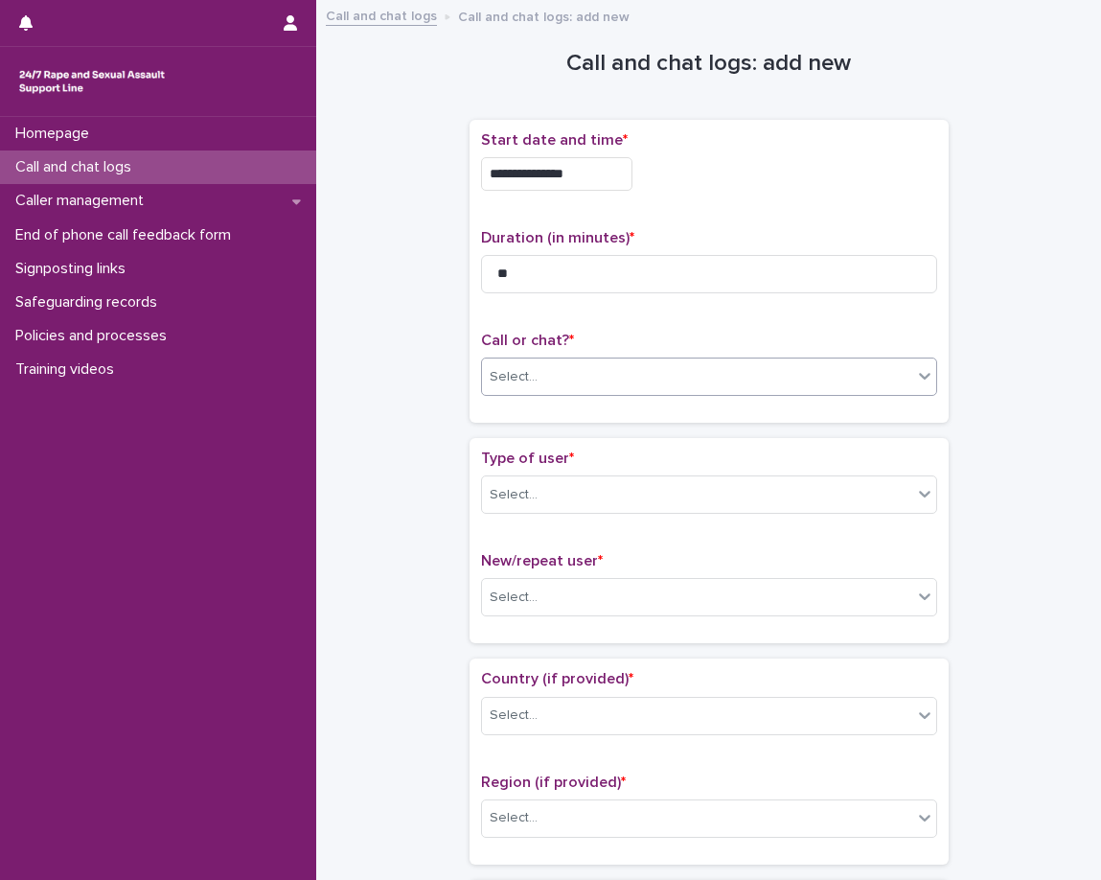
click at [690, 449] on div "Type of user * Select... New/repeat user * Select..." at bounding box center [709, 540] width 479 height 205
click at [684, 492] on div "Select..." at bounding box center [697, 495] width 430 height 32
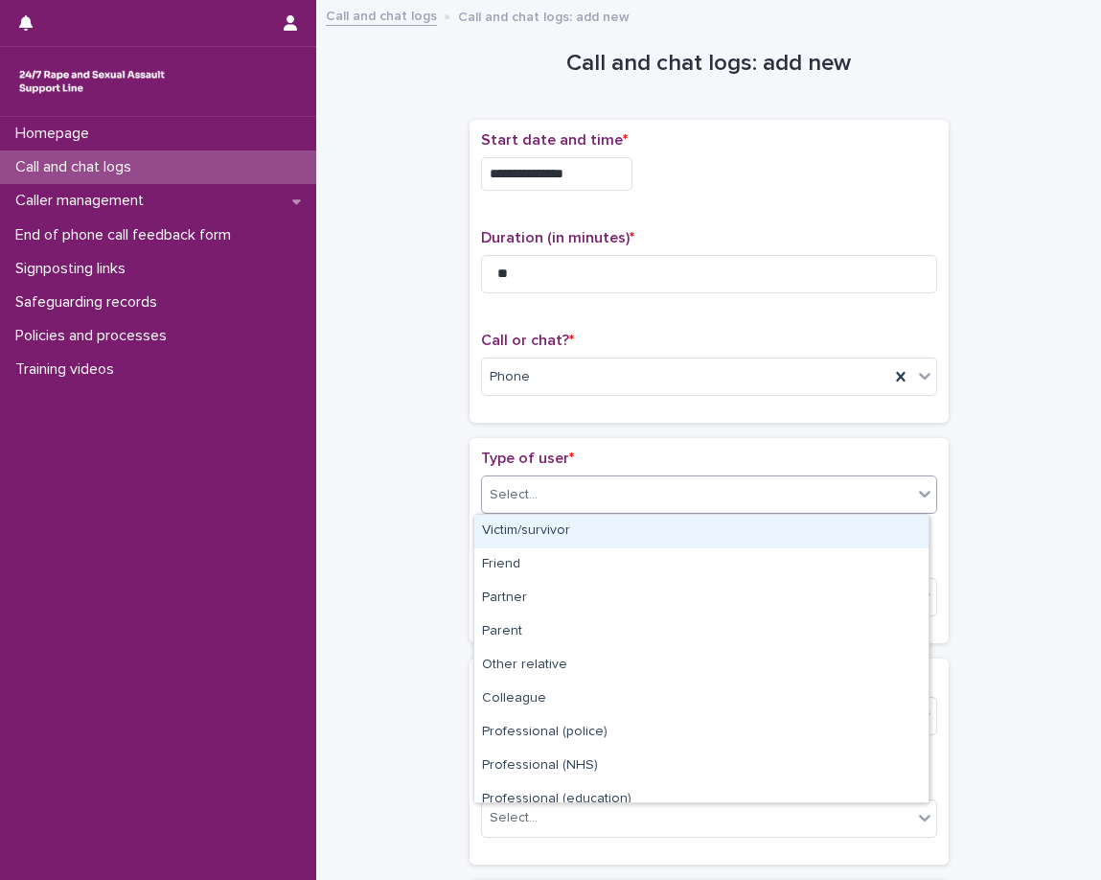
drag, startPoint x: 687, startPoint y: 548, endPoint x: 700, endPoint y: 534, distance: 19.0
click at [700, 534] on div "Victim/survivor" at bounding box center [701, 532] width 454 height 34
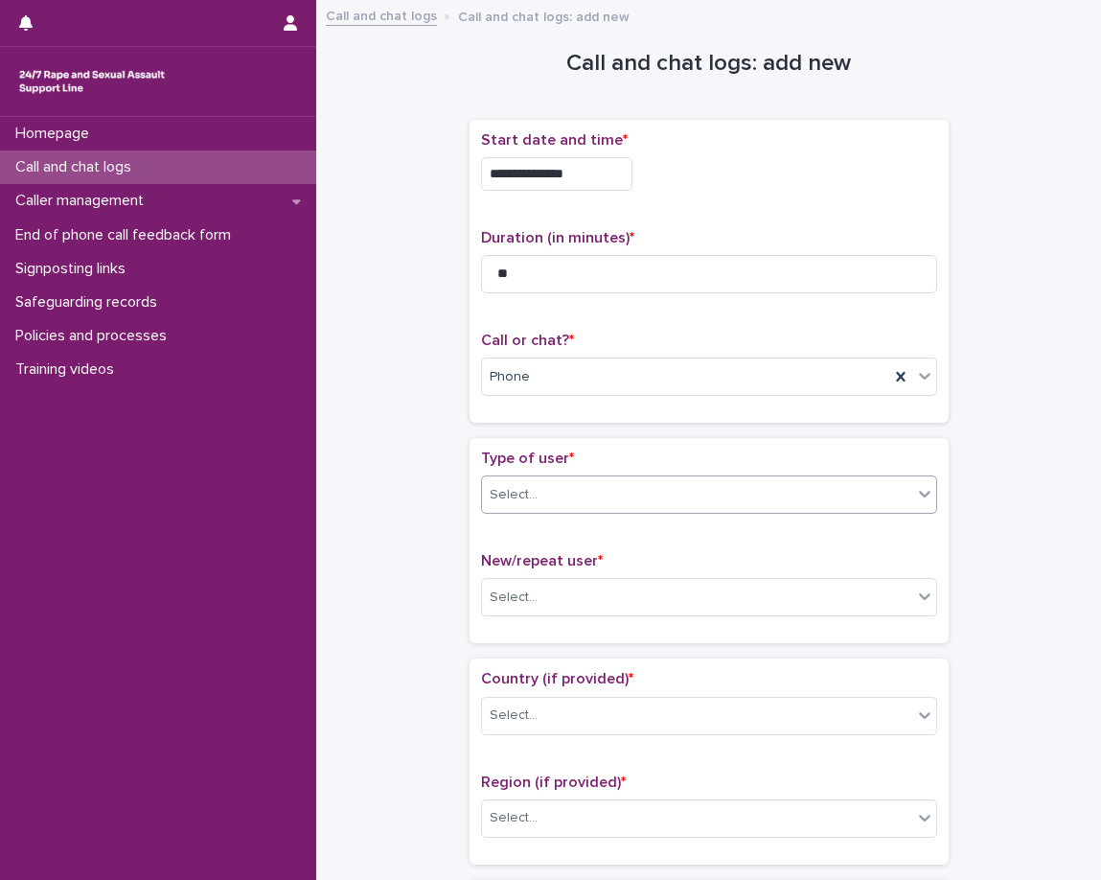
click at [696, 553] on div "Type of user * option Victim/survivor, selected. 0 results available. Select is…" at bounding box center [709, 541] width 456 height 182
click at [701, 589] on div "Select..." at bounding box center [697, 598] width 430 height 32
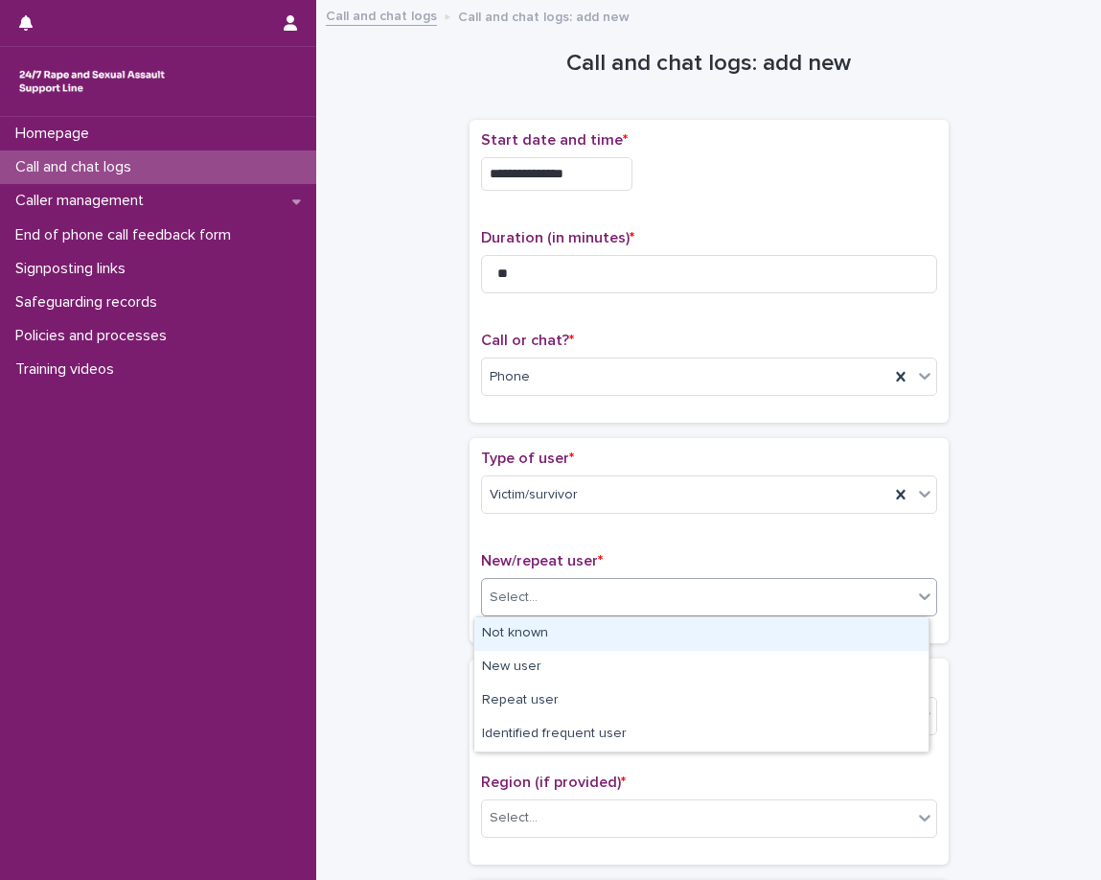
click at [635, 559] on p "New/repeat user *" at bounding box center [709, 561] width 456 height 18
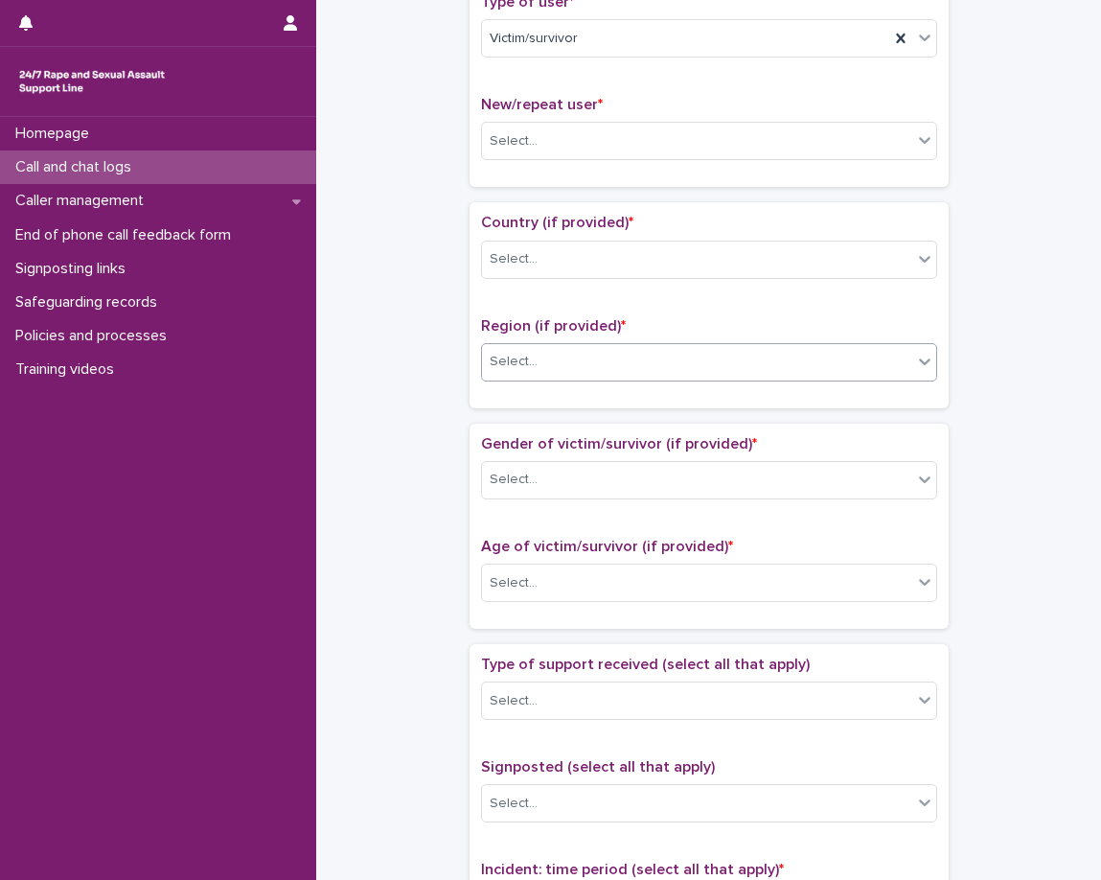
scroll to position [671, 0]
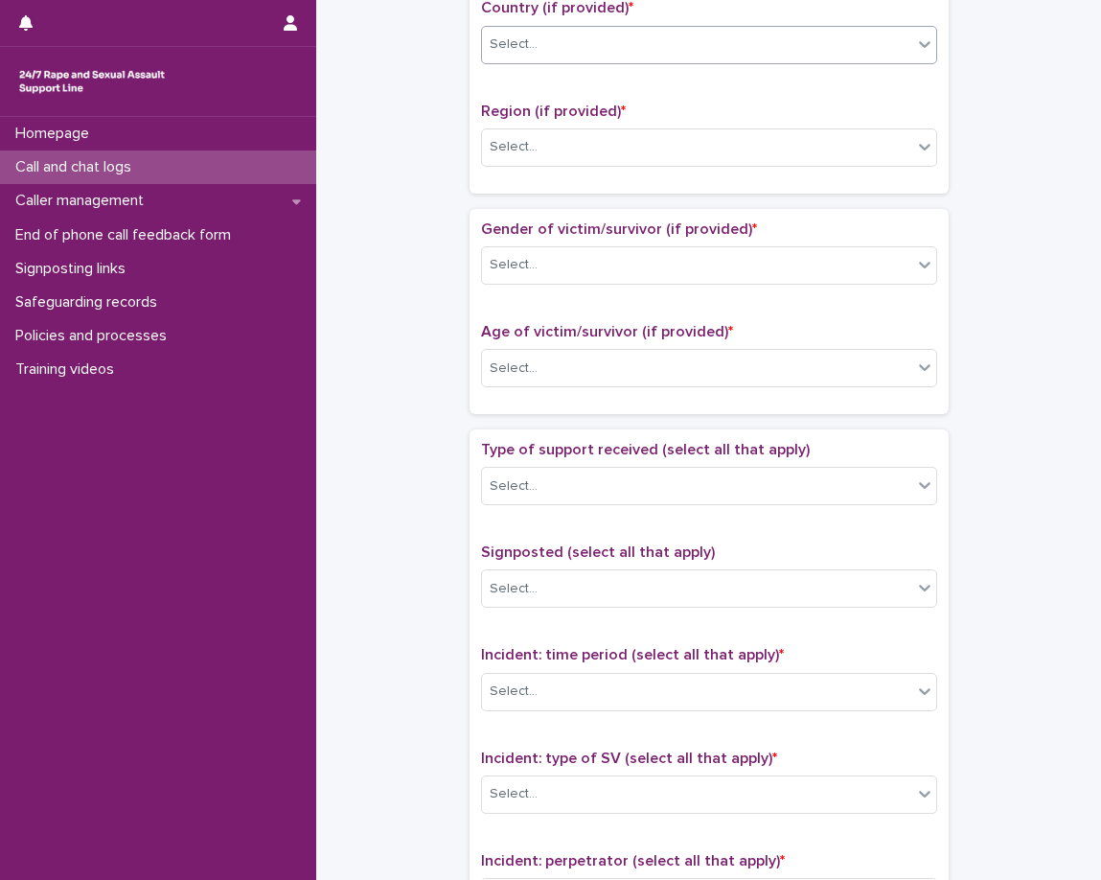
click at [714, 55] on div "Select..." at bounding box center [697, 45] width 430 height 32
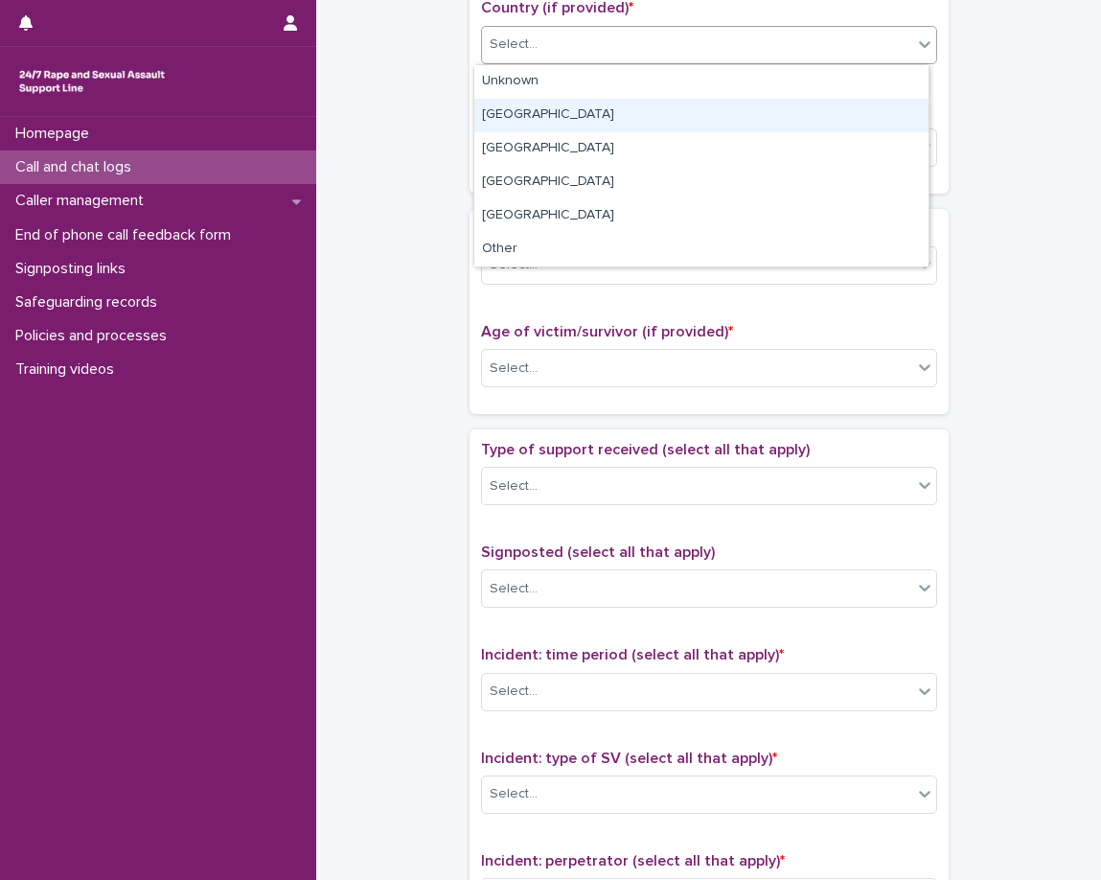
click at [705, 119] on div "[GEOGRAPHIC_DATA]" at bounding box center [701, 116] width 454 height 34
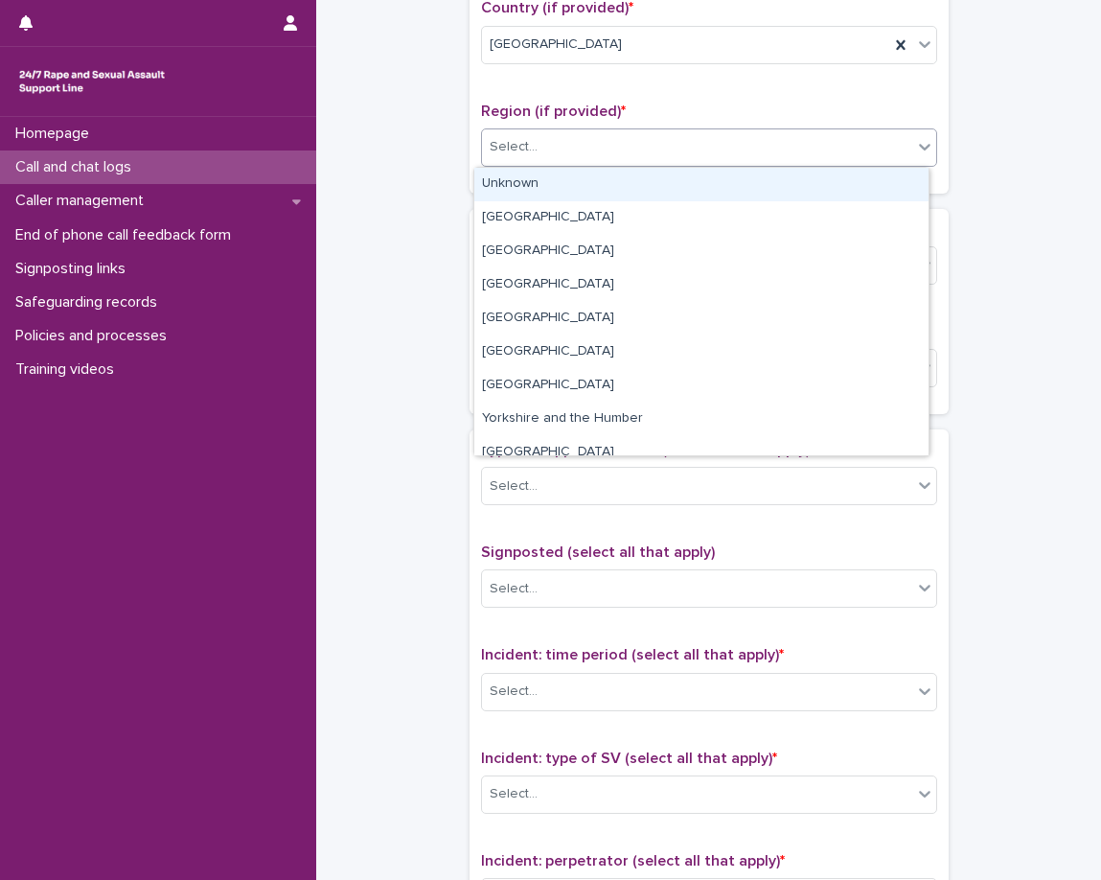
click at [701, 149] on div "Select..." at bounding box center [697, 147] width 430 height 32
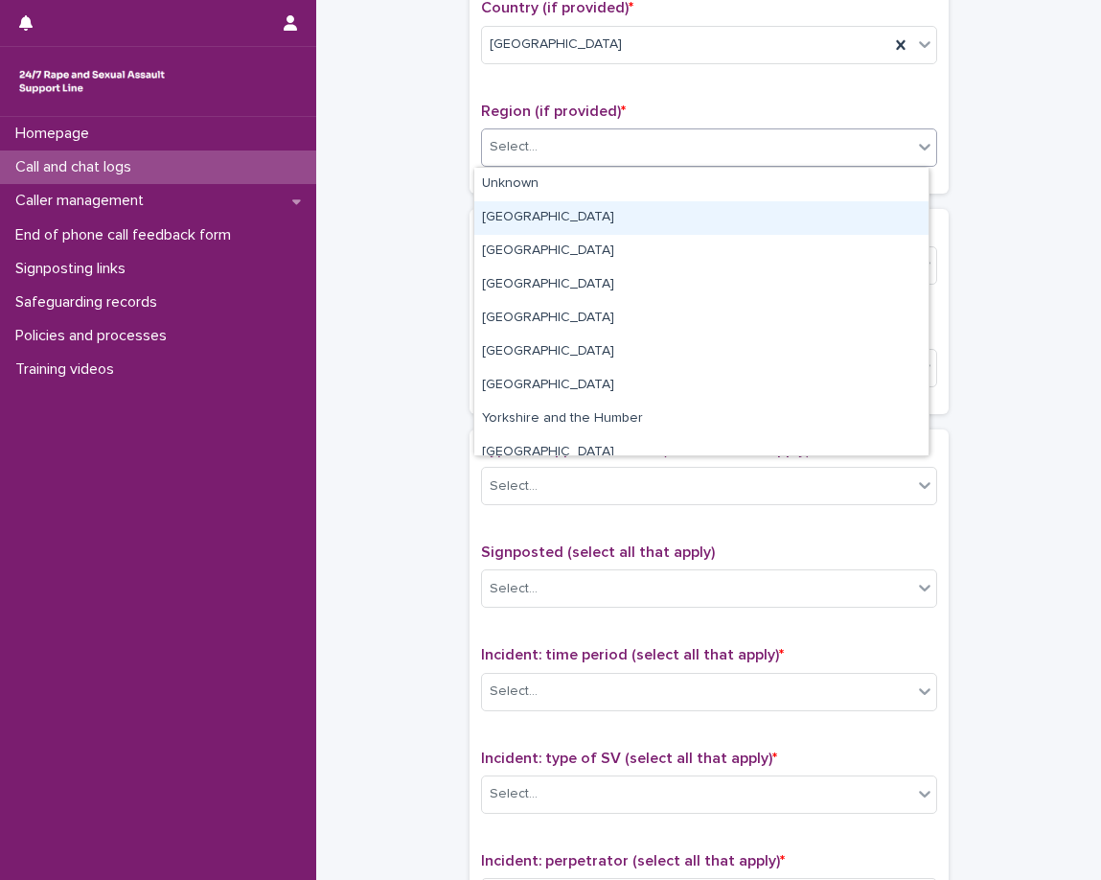
click at [688, 216] on div "[GEOGRAPHIC_DATA]" at bounding box center [701, 218] width 454 height 34
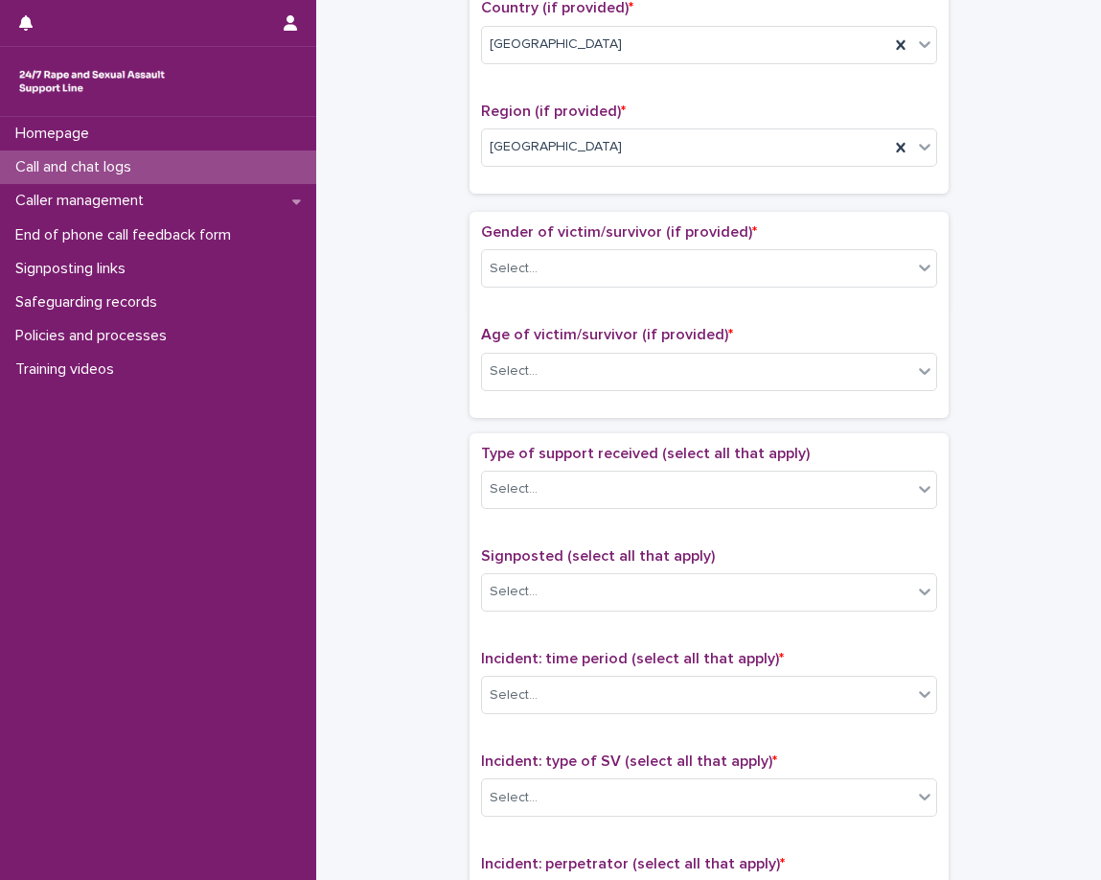
click at [678, 202] on div "**********" at bounding box center [709, 361] width 479 height 1824
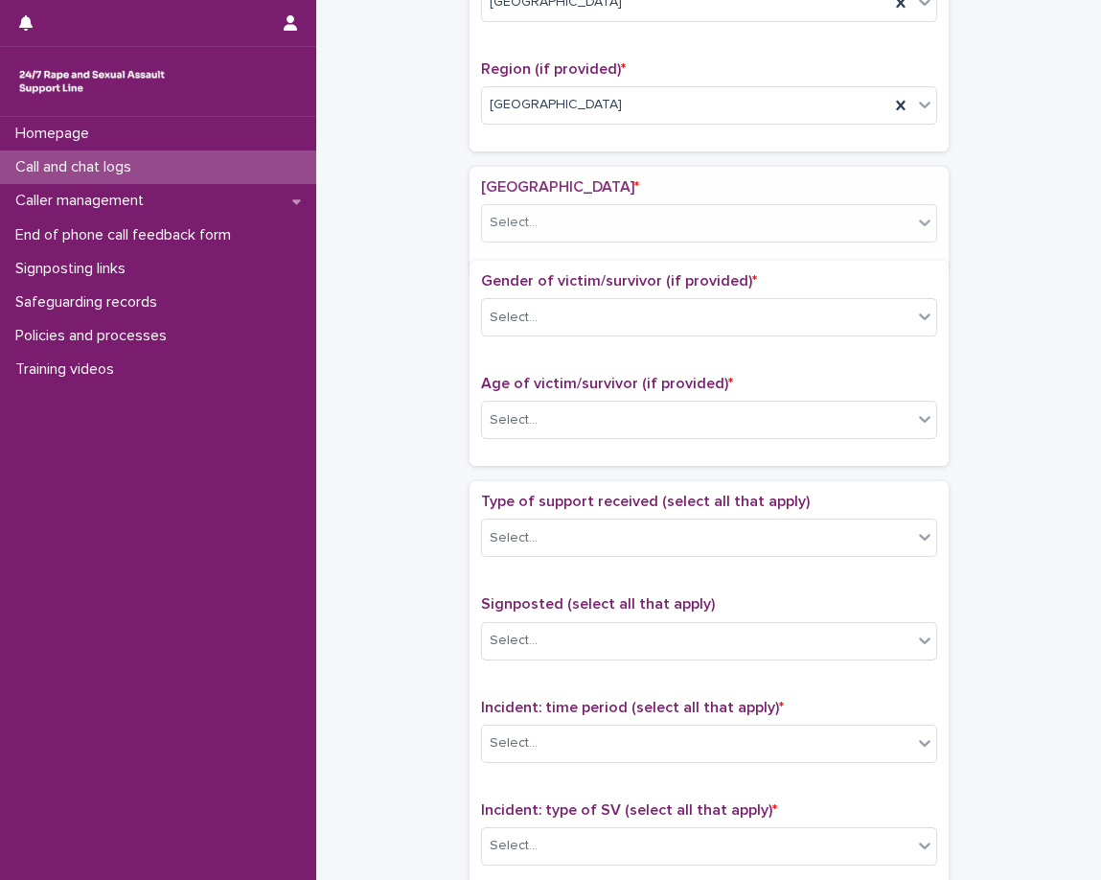
scroll to position [729, 0]
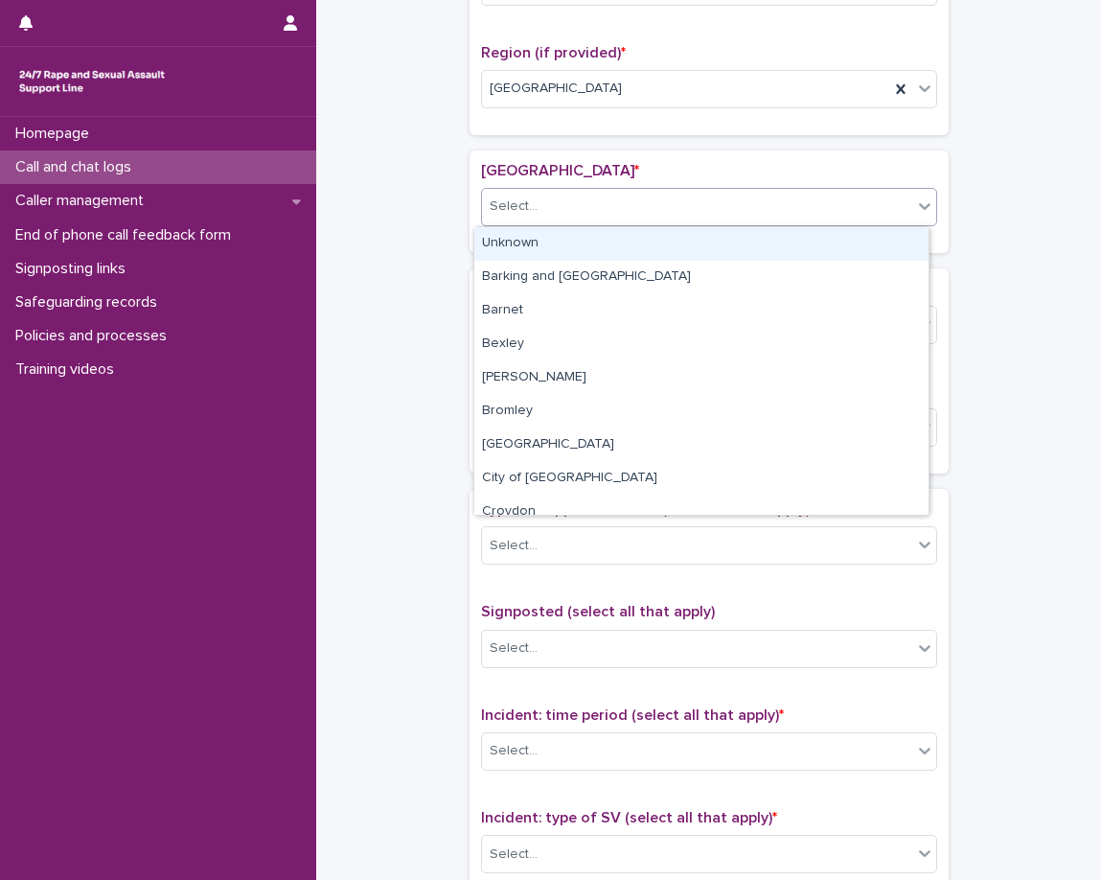
click at [660, 215] on div "Select..." at bounding box center [697, 207] width 430 height 32
click at [648, 242] on div "Unknown" at bounding box center [701, 244] width 454 height 34
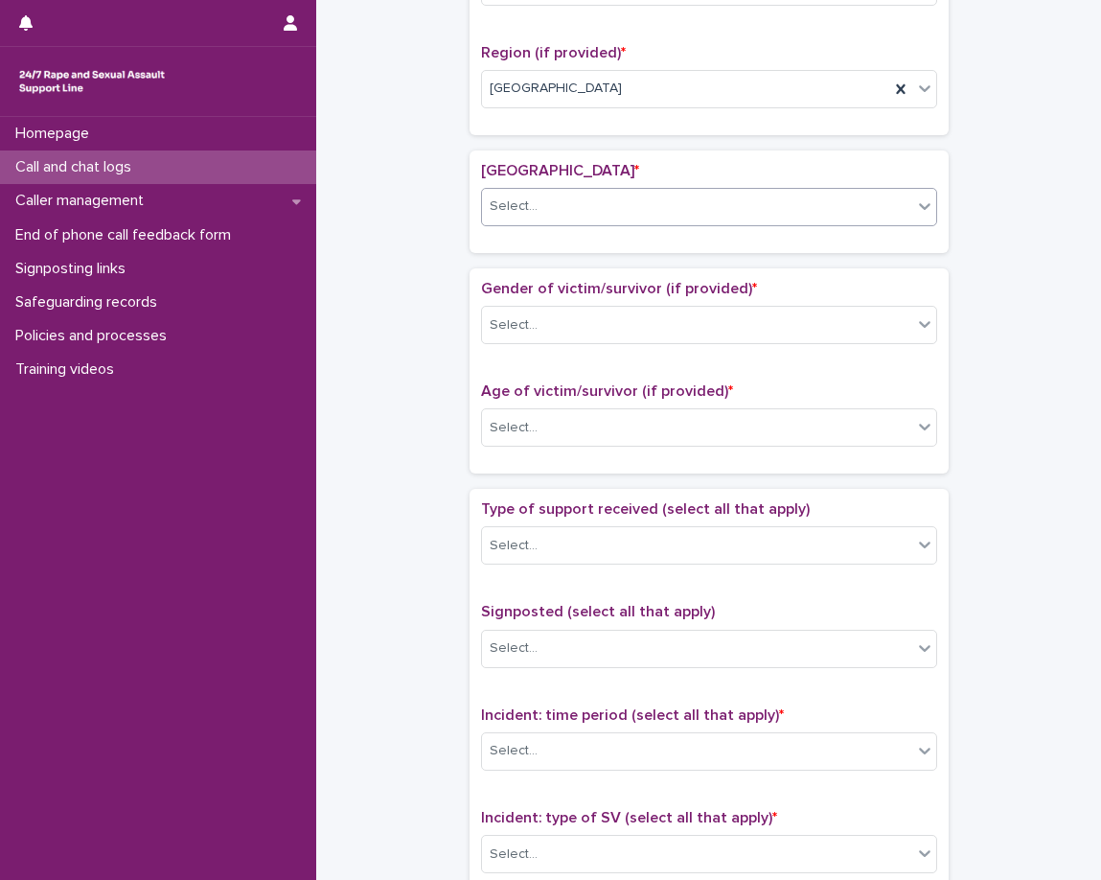
click at [641, 273] on div "Gender of victim/survivor (if provided) * Select... Age of victim/survivor (if …" at bounding box center [709, 370] width 479 height 205
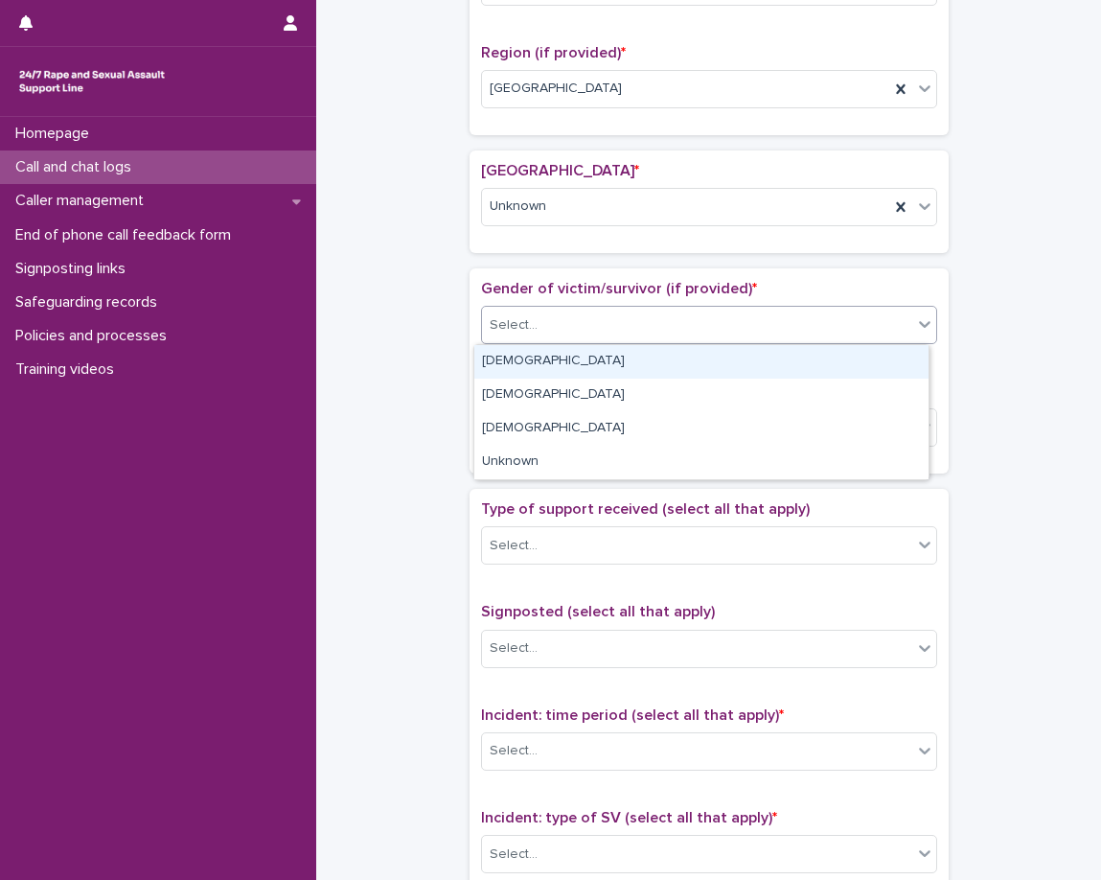
click at [630, 316] on div "Select..." at bounding box center [697, 326] width 430 height 32
click at [591, 373] on div "[DEMOGRAPHIC_DATA]" at bounding box center [701, 362] width 454 height 34
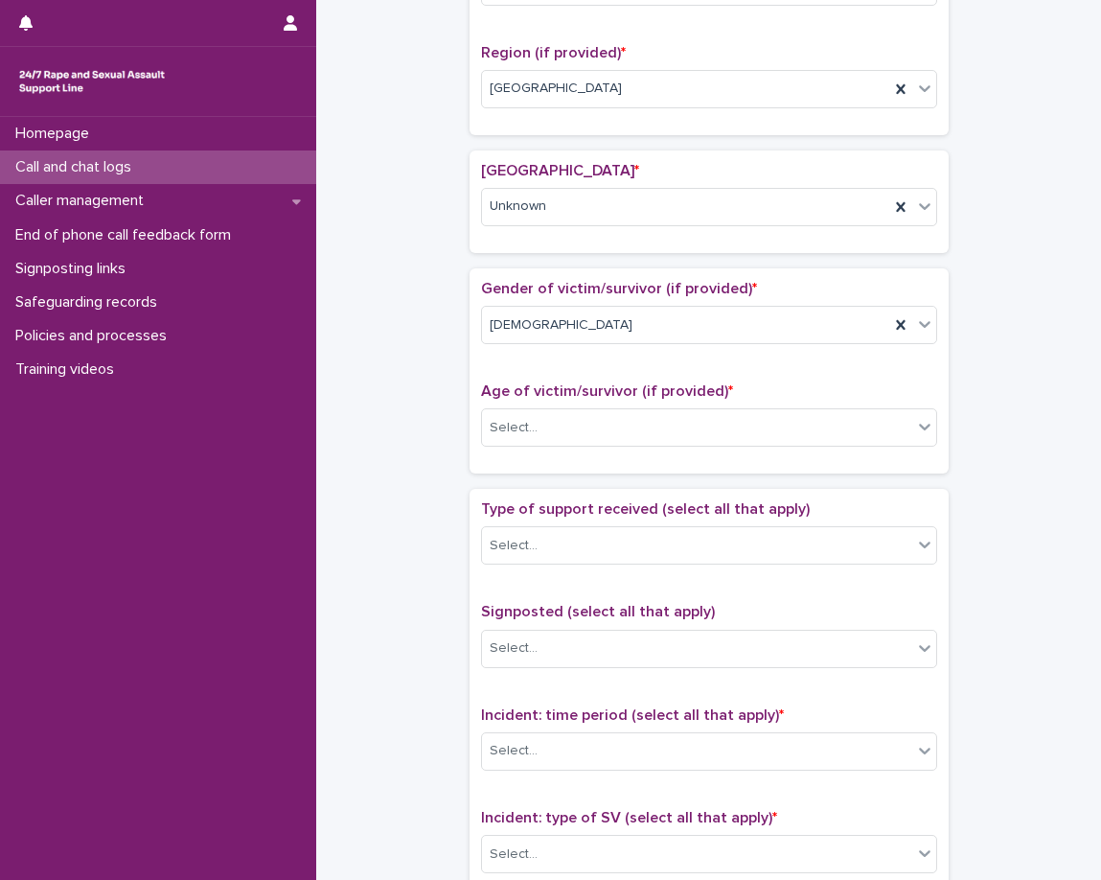
click at [589, 390] on span "Age of victim/survivor (if provided) *" at bounding box center [607, 390] width 252 height 15
click at [584, 420] on div "Select..." at bounding box center [697, 428] width 430 height 32
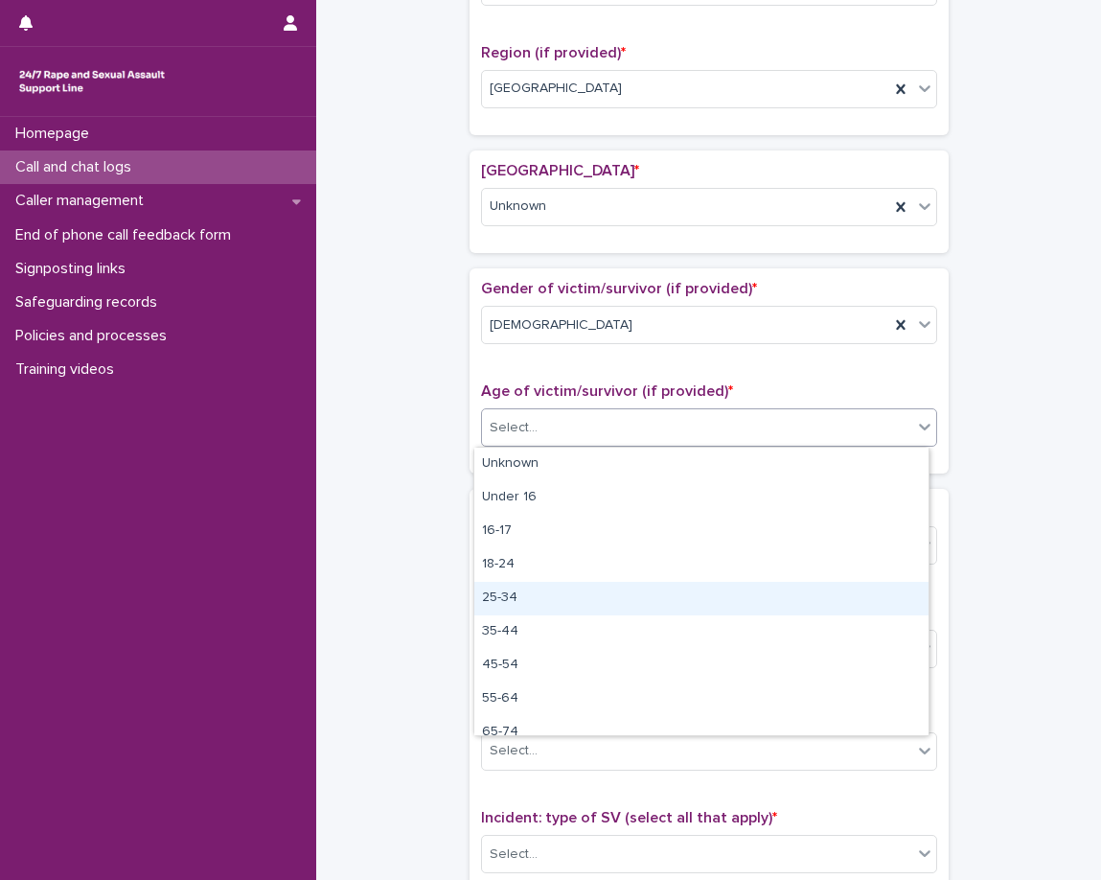
click at [531, 589] on div "25-34" at bounding box center [701, 599] width 454 height 34
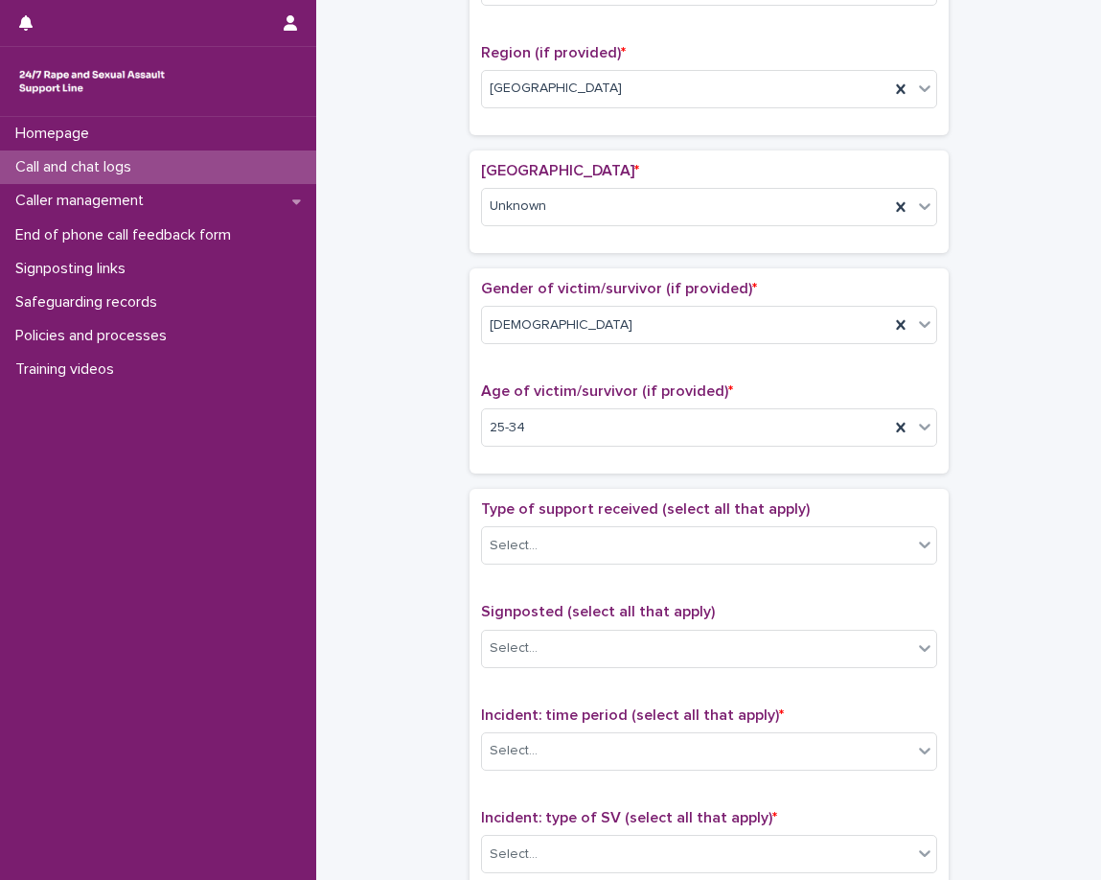
click at [452, 466] on div "**********" at bounding box center [708, 321] width 747 height 2078
click at [511, 544] on div "Select..." at bounding box center [514, 546] width 48 height 20
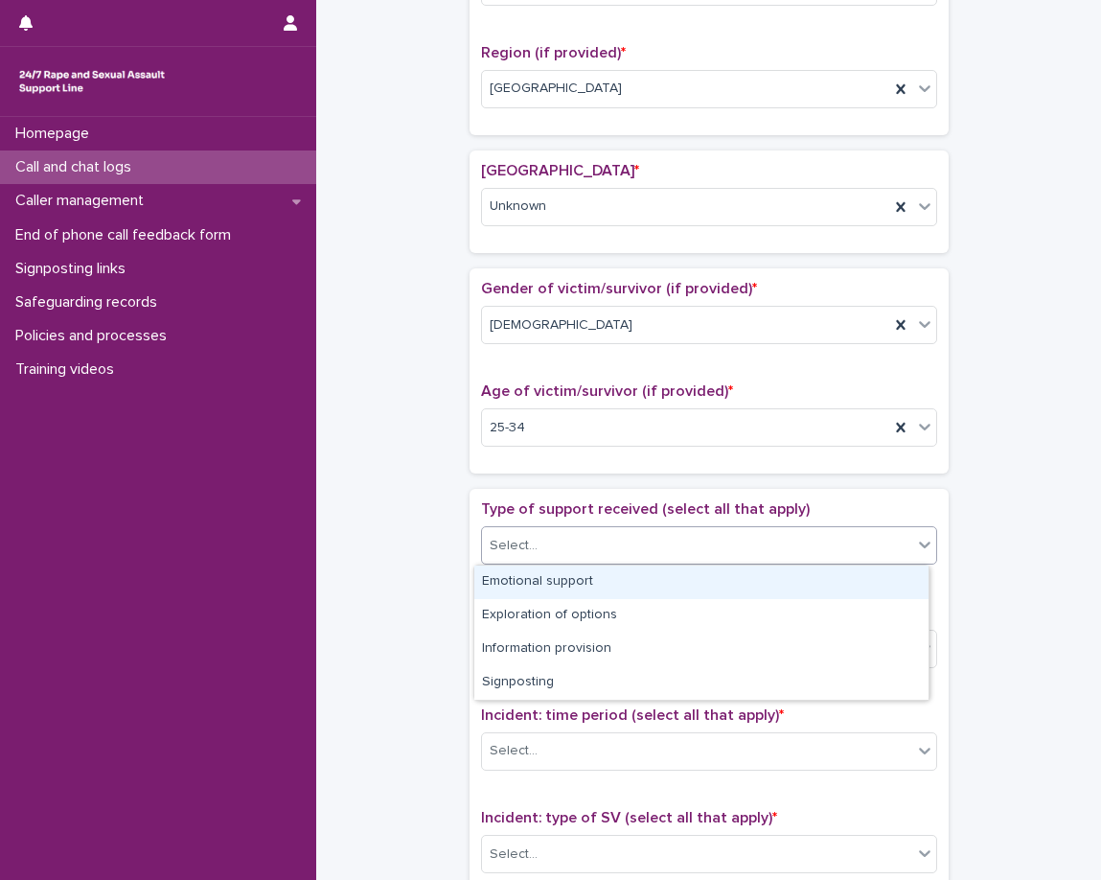
click at [511, 580] on div "Emotional support" at bounding box center [701, 583] width 454 height 34
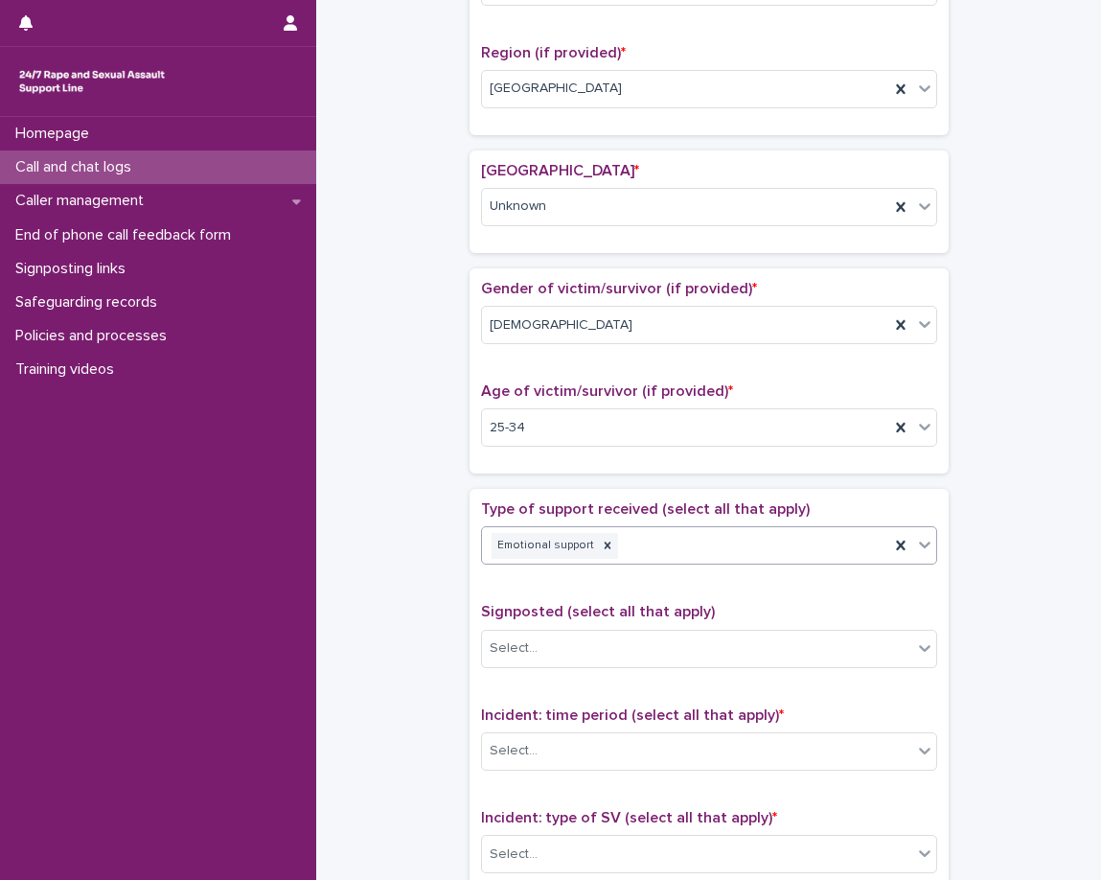
click at [622, 543] on input "text" at bounding box center [623, 546] width 2 height 16
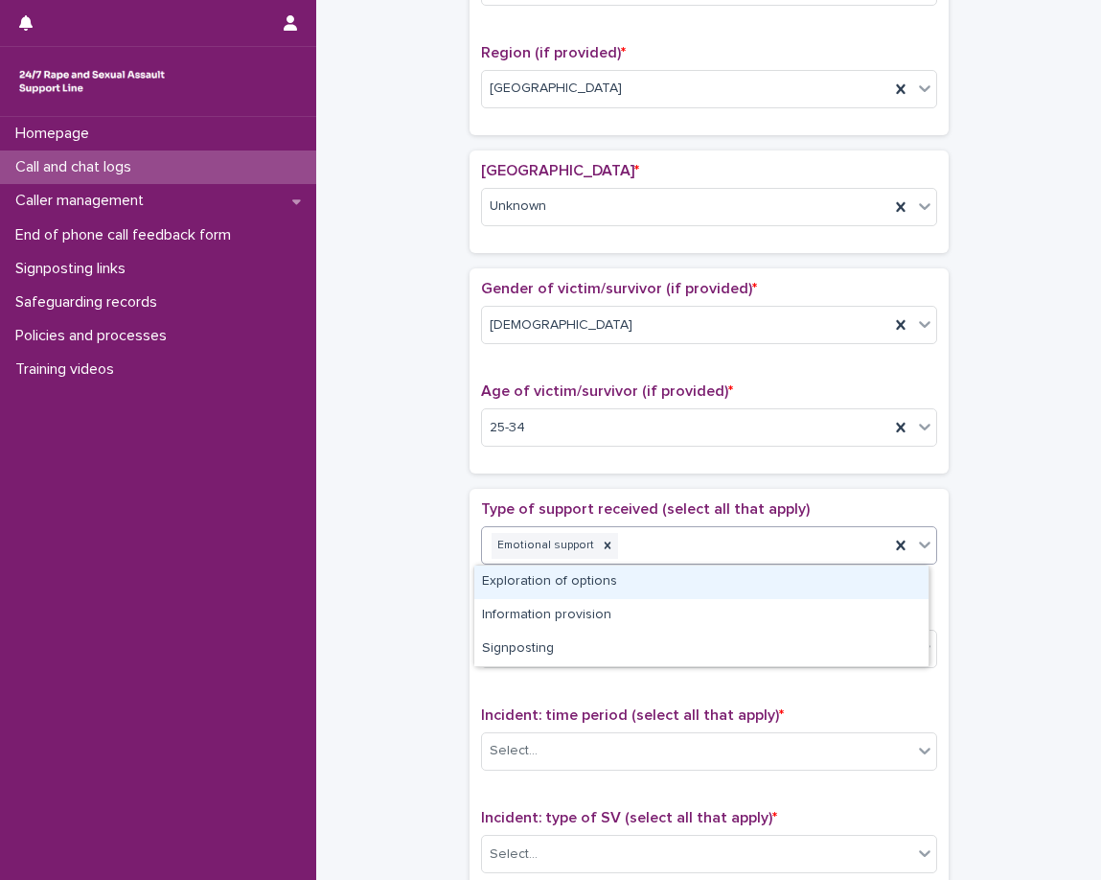
click at [612, 580] on div "Exploration of options" at bounding box center [701, 583] width 454 height 34
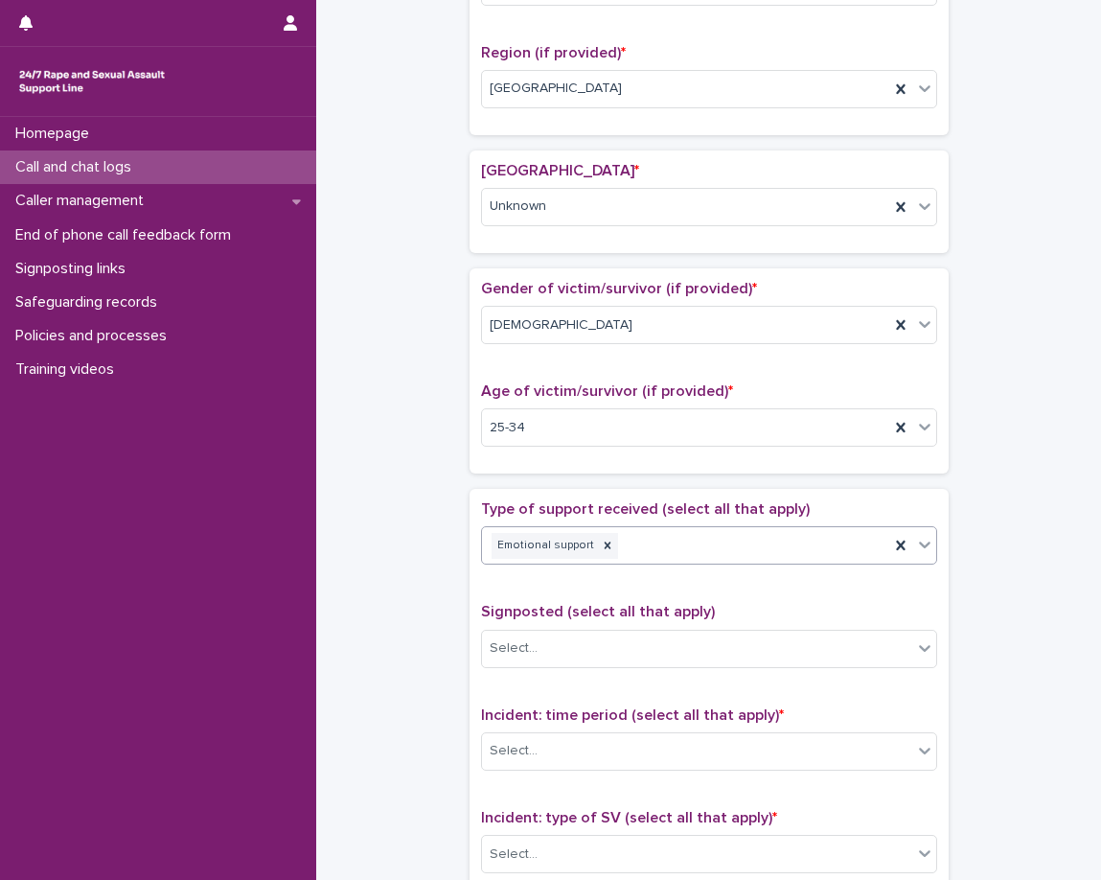
drag, startPoint x: 612, startPoint y: 580, endPoint x: 649, endPoint y: 583, distance: 36.5
click at [835, 546] on div "Emotional support Exploration of options" at bounding box center [685, 546] width 407 height 34
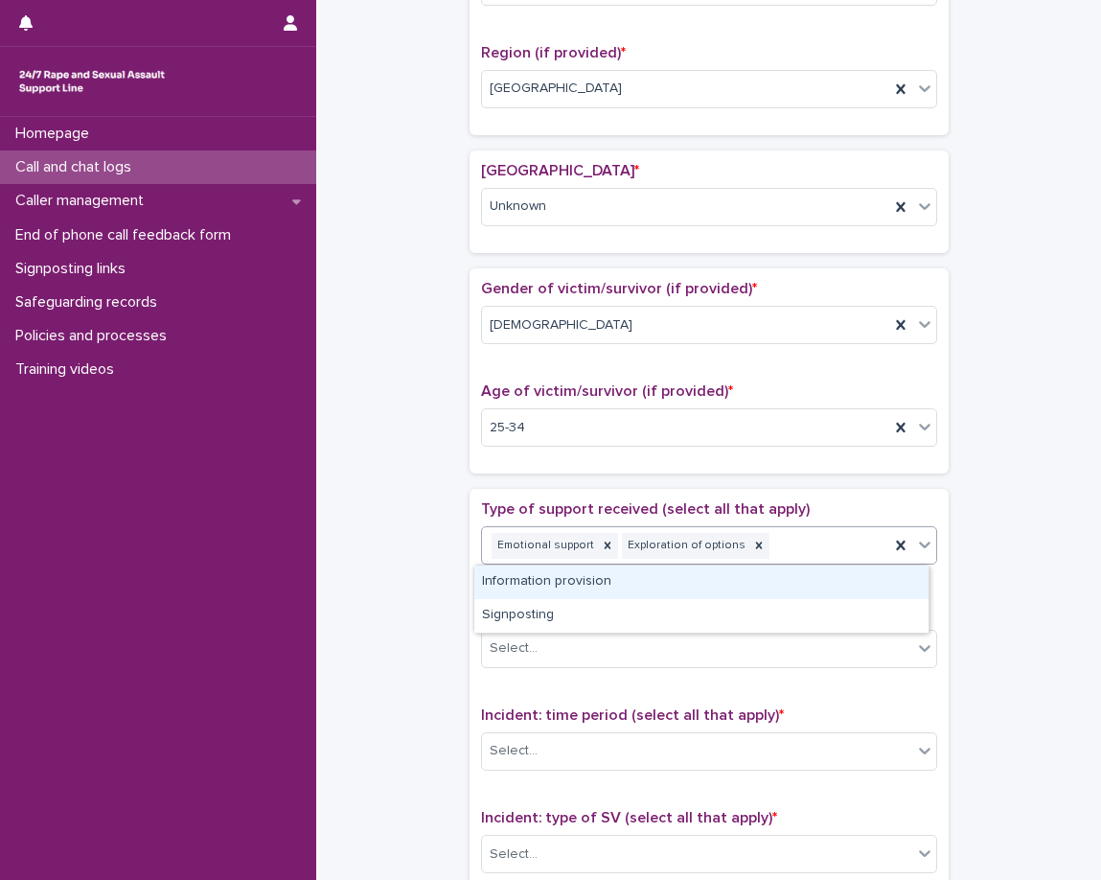
click at [793, 589] on div "Information provision" at bounding box center [701, 583] width 454 height 34
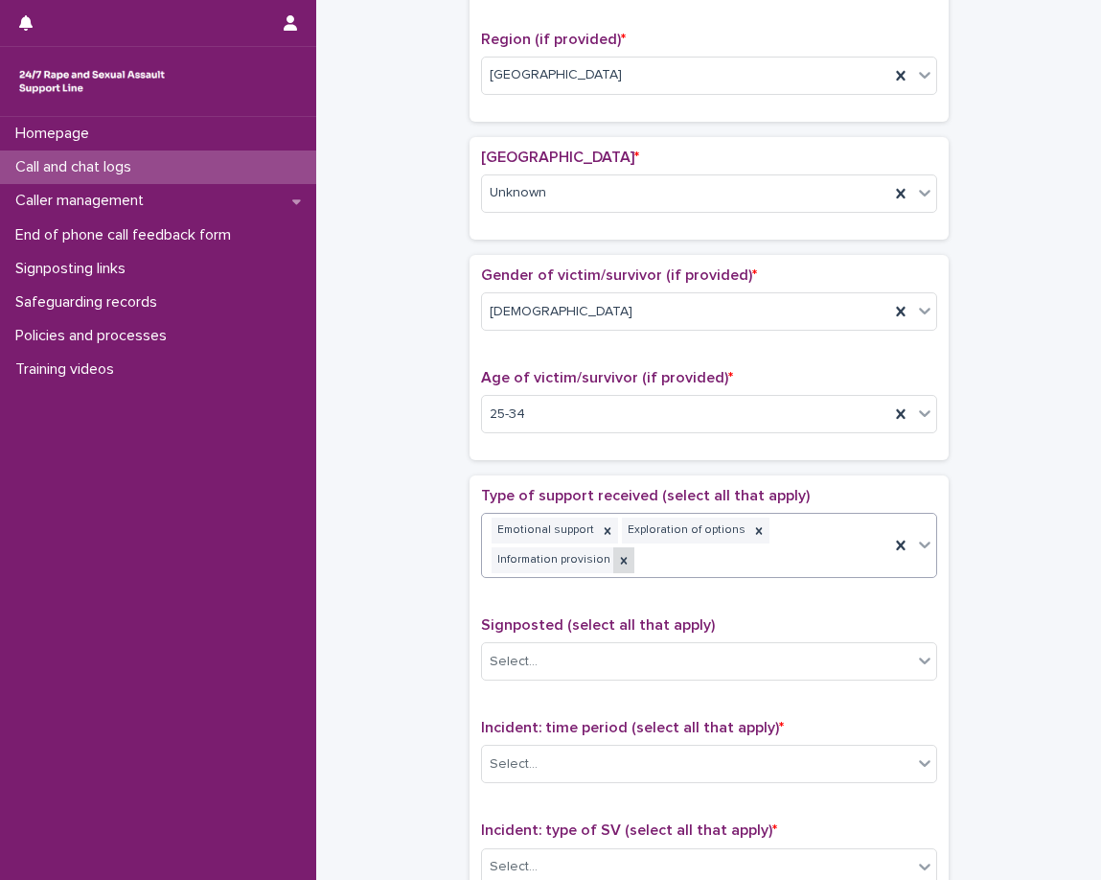
click at [617, 565] on icon at bounding box center [623, 560] width 13 height 13
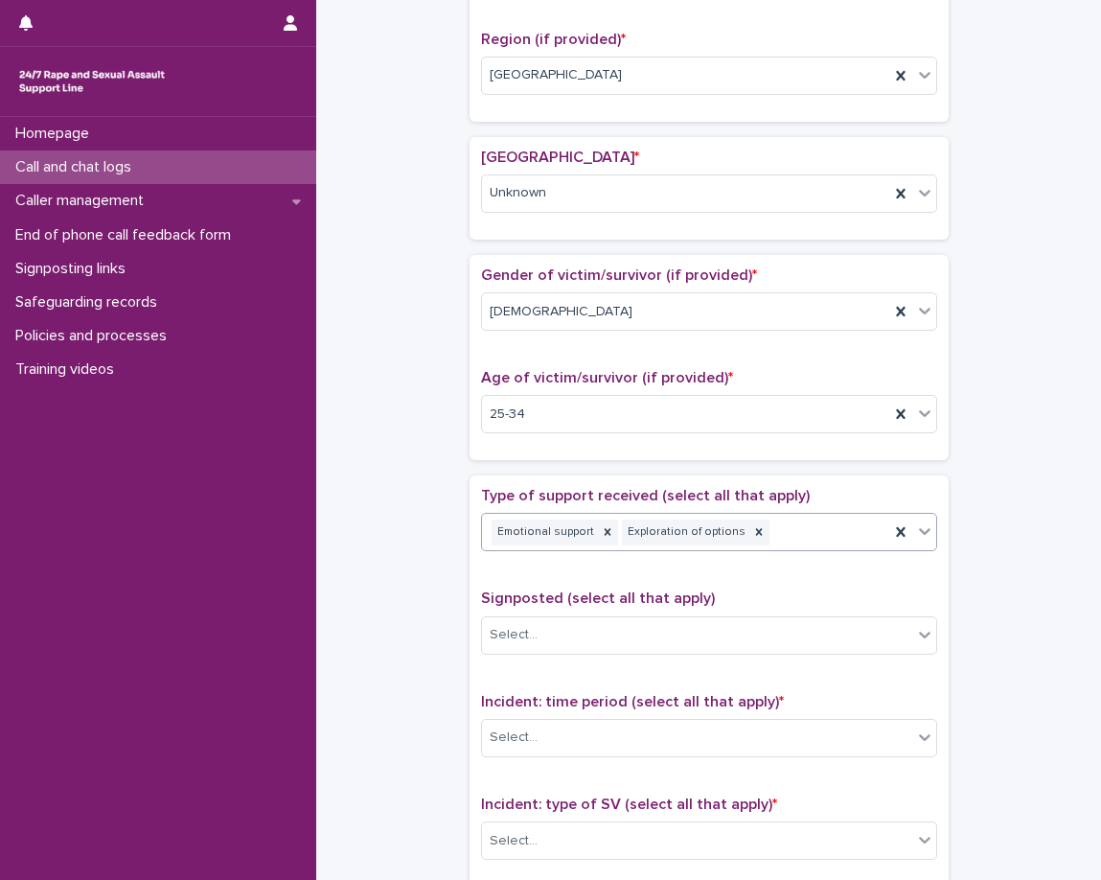
scroll to position [729, 0]
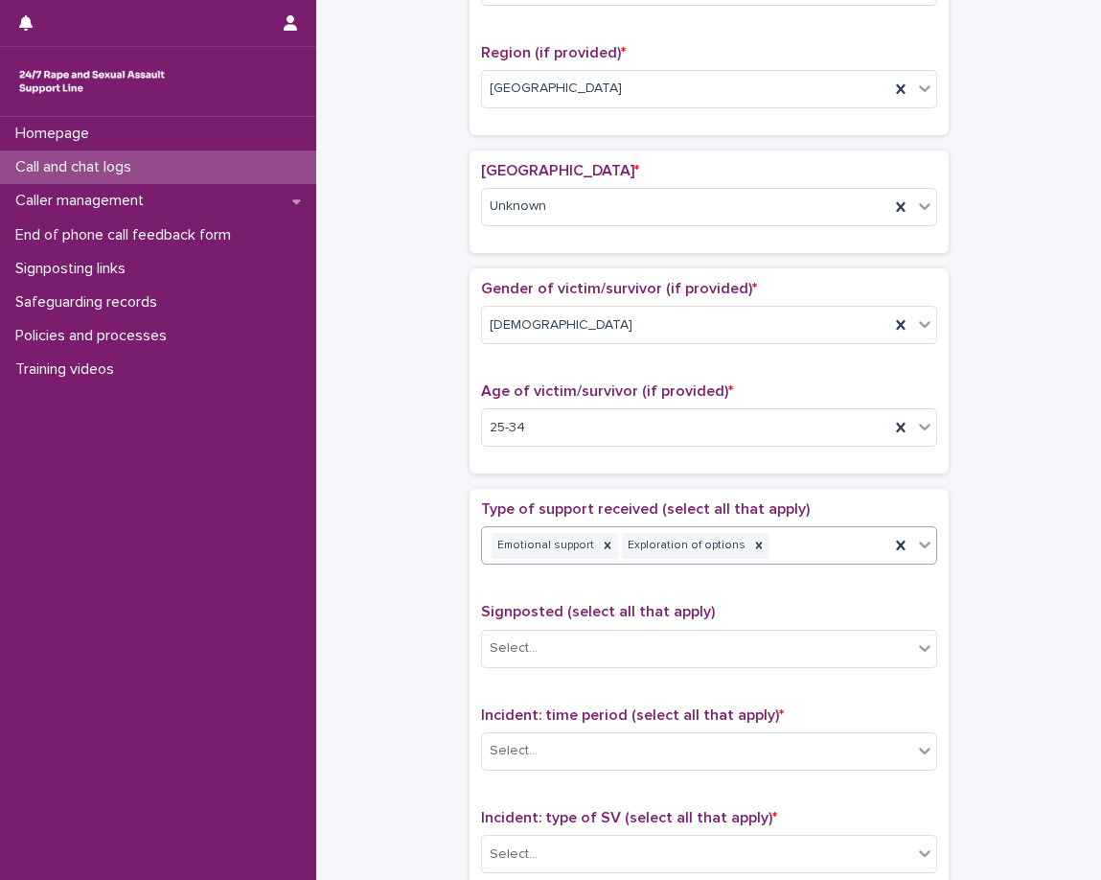
click at [820, 553] on div "Emotional support Exploration of options" at bounding box center [685, 546] width 407 height 34
click at [813, 522] on div "Type of support received (select all that apply) Emotional support Exploration …" at bounding box center [709, 540] width 456 height 80
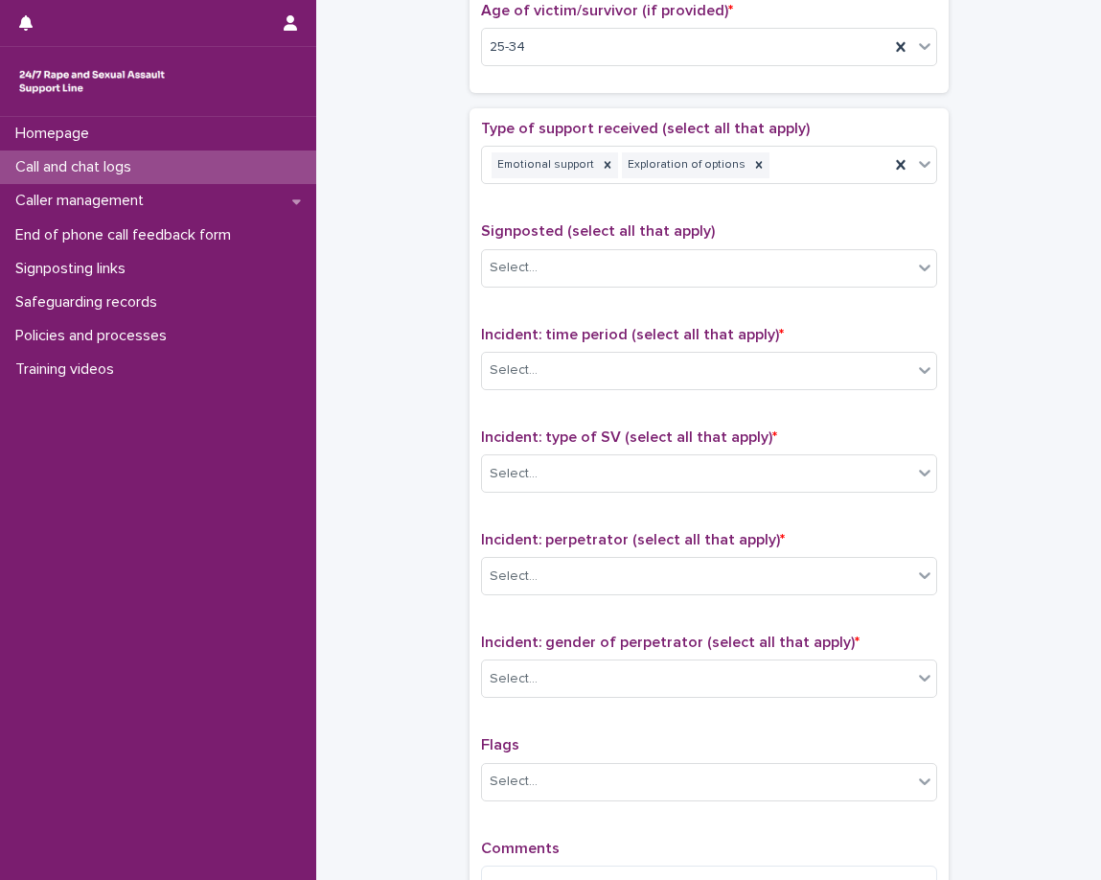
scroll to position [1113, 0]
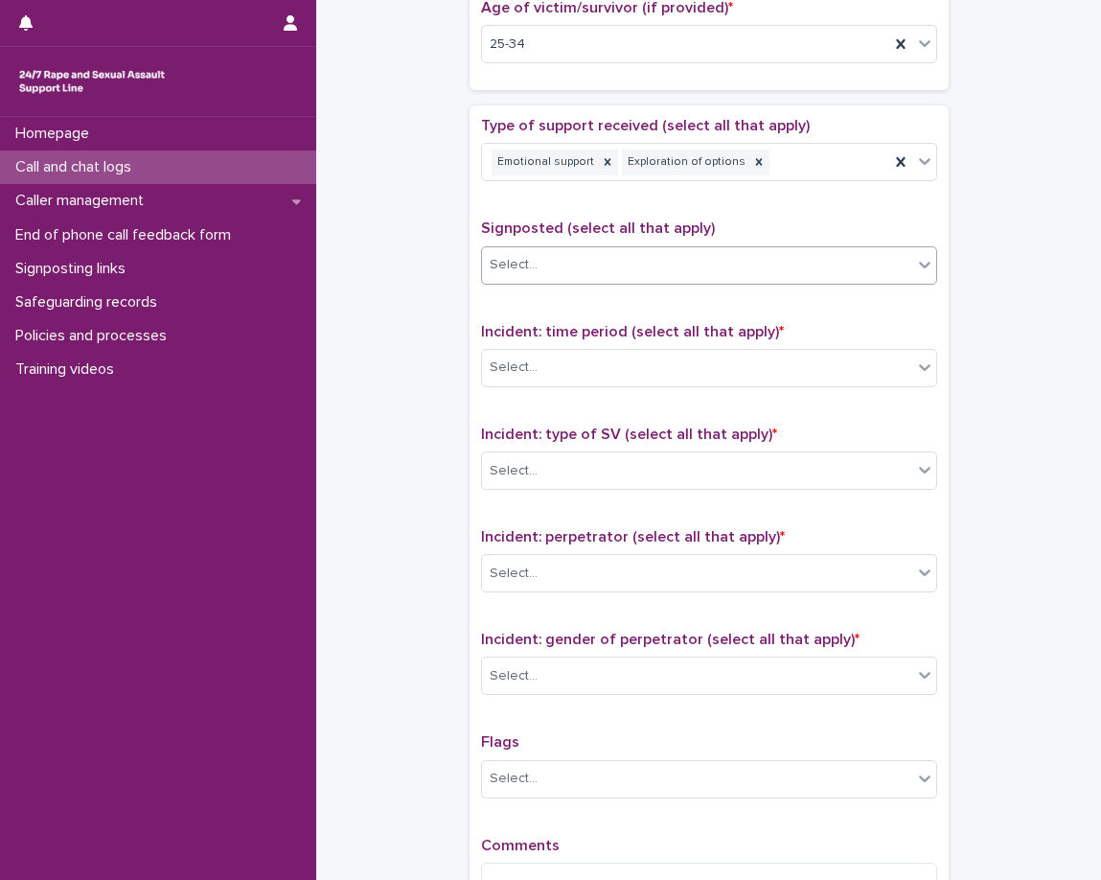
click at [674, 276] on div "Select..." at bounding box center [697, 265] width 430 height 32
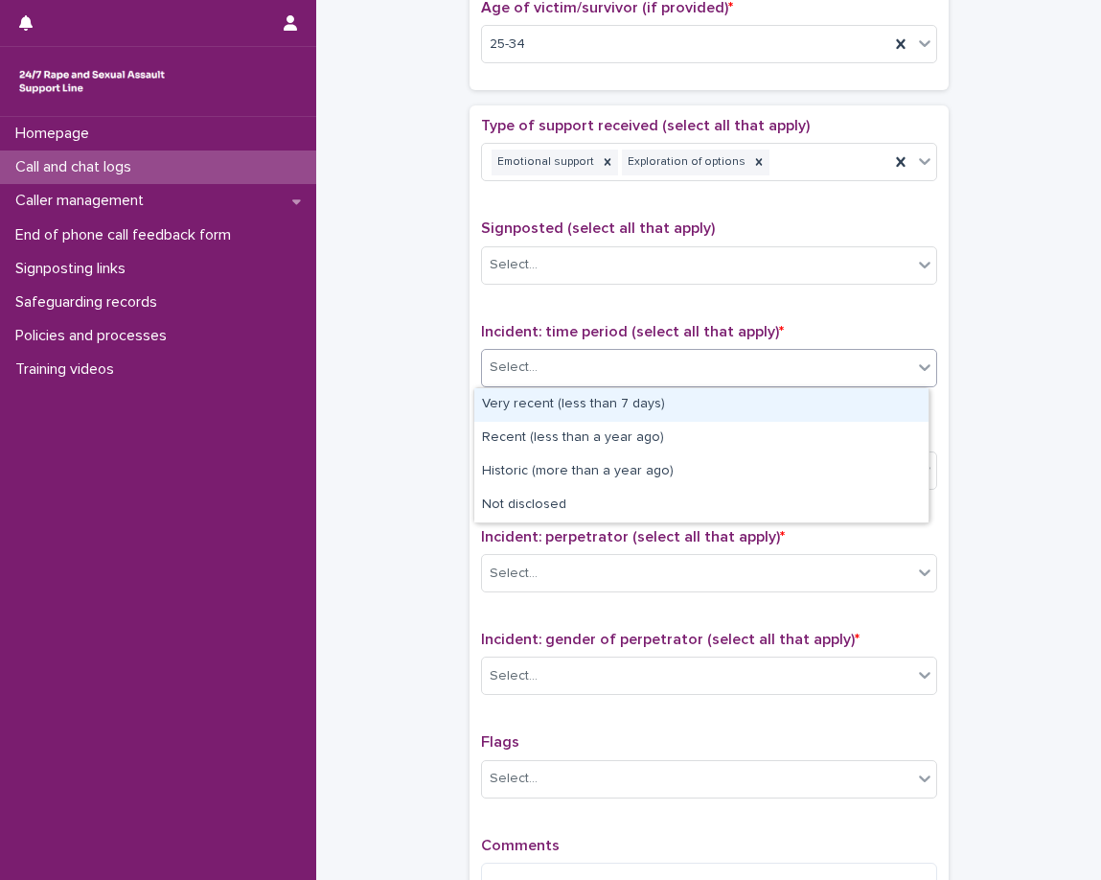
click at [497, 358] on div "Select..." at bounding box center [514, 368] width 48 height 20
click at [520, 262] on div "Select..." at bounding box center [514, 265] width 48 height 20
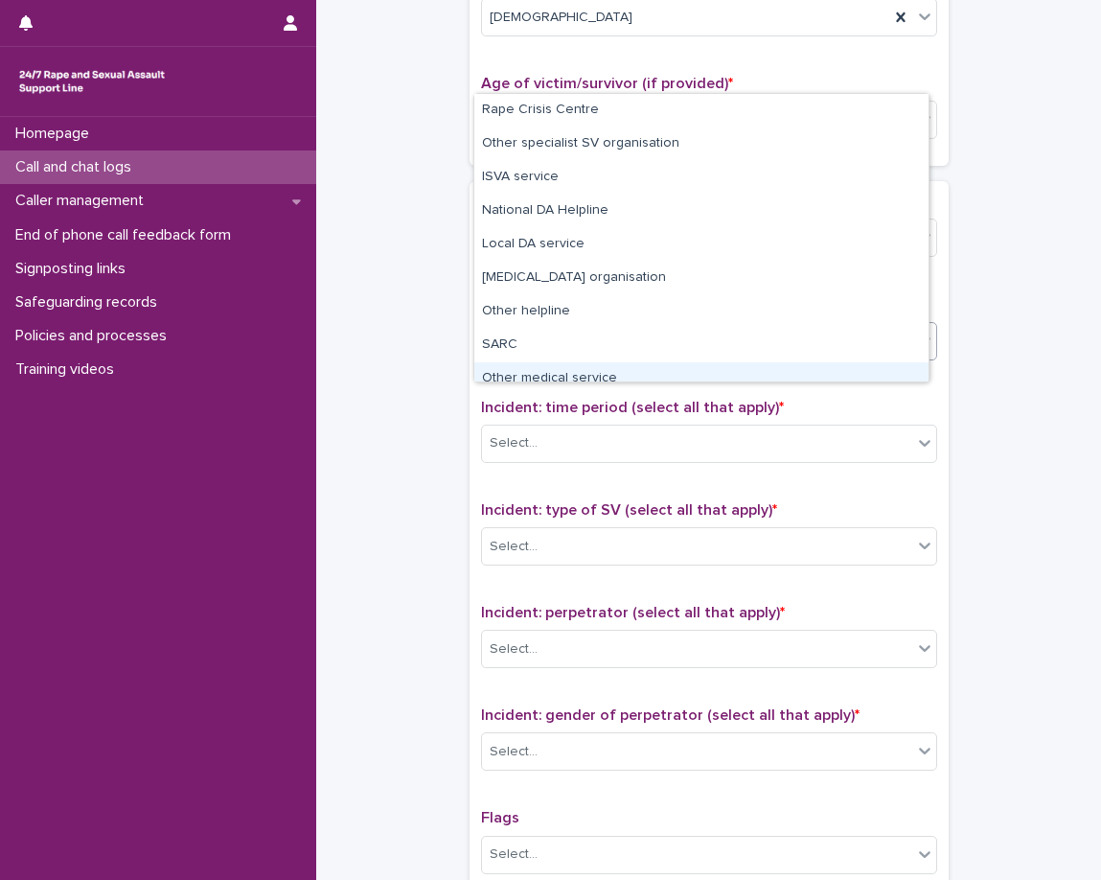
scroll to position [1017, 0]
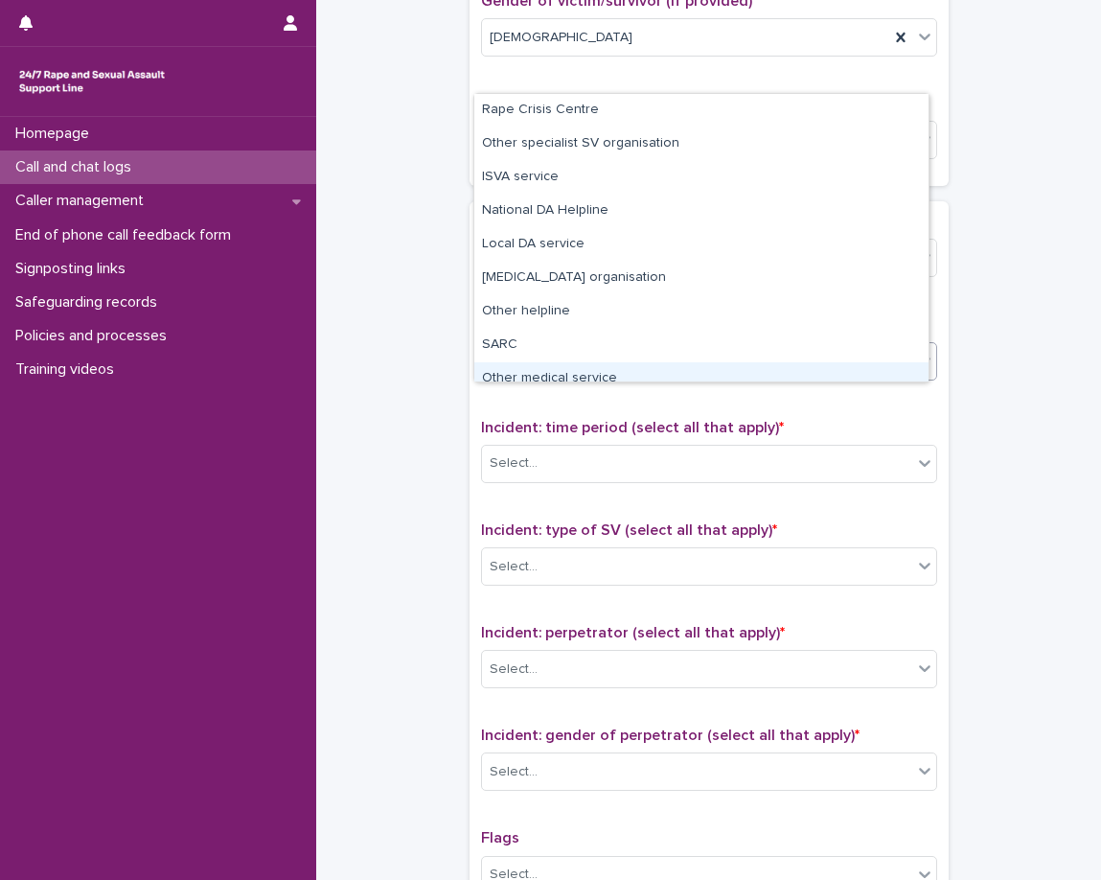
click at [529, 495] on div "Incident: time period (select all that apply) * Select..." at bounding box center [709, 459] width 456 height 80
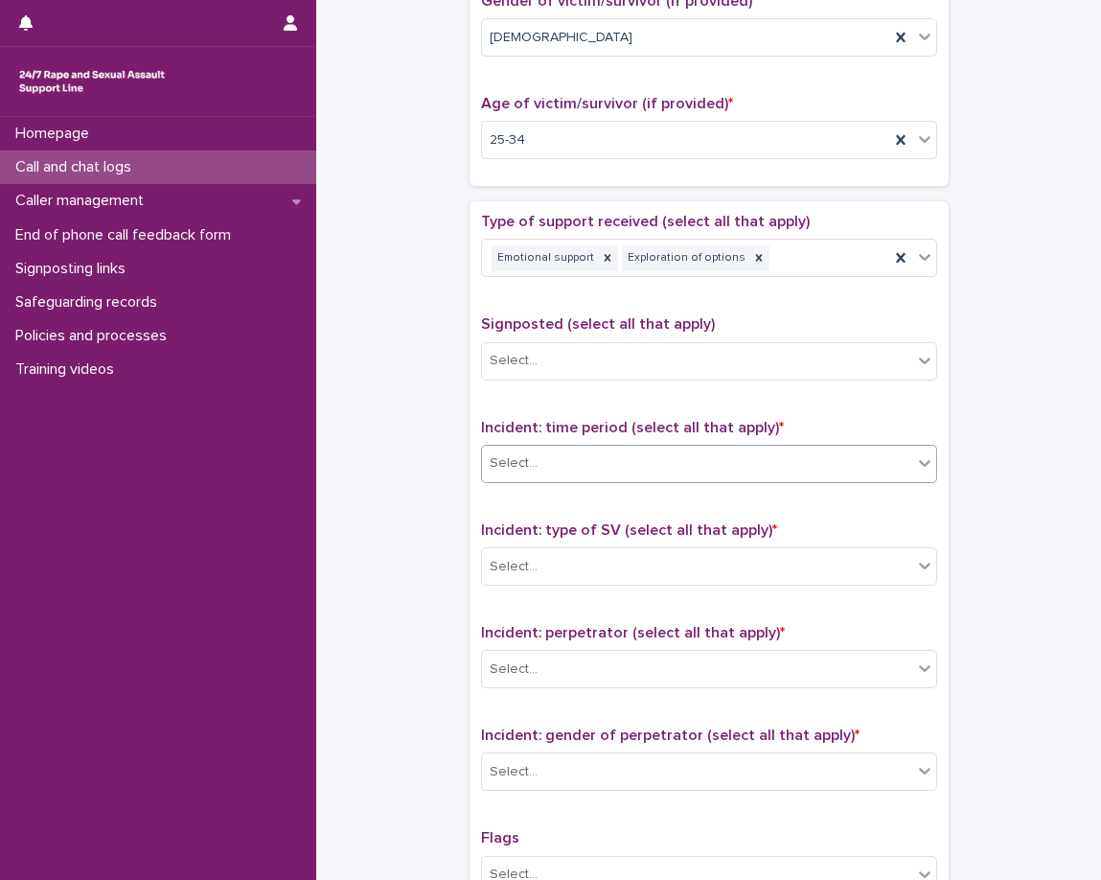
click at [546, 460] on div "Select..." at bounding box center [697, 464] width 430 height 32
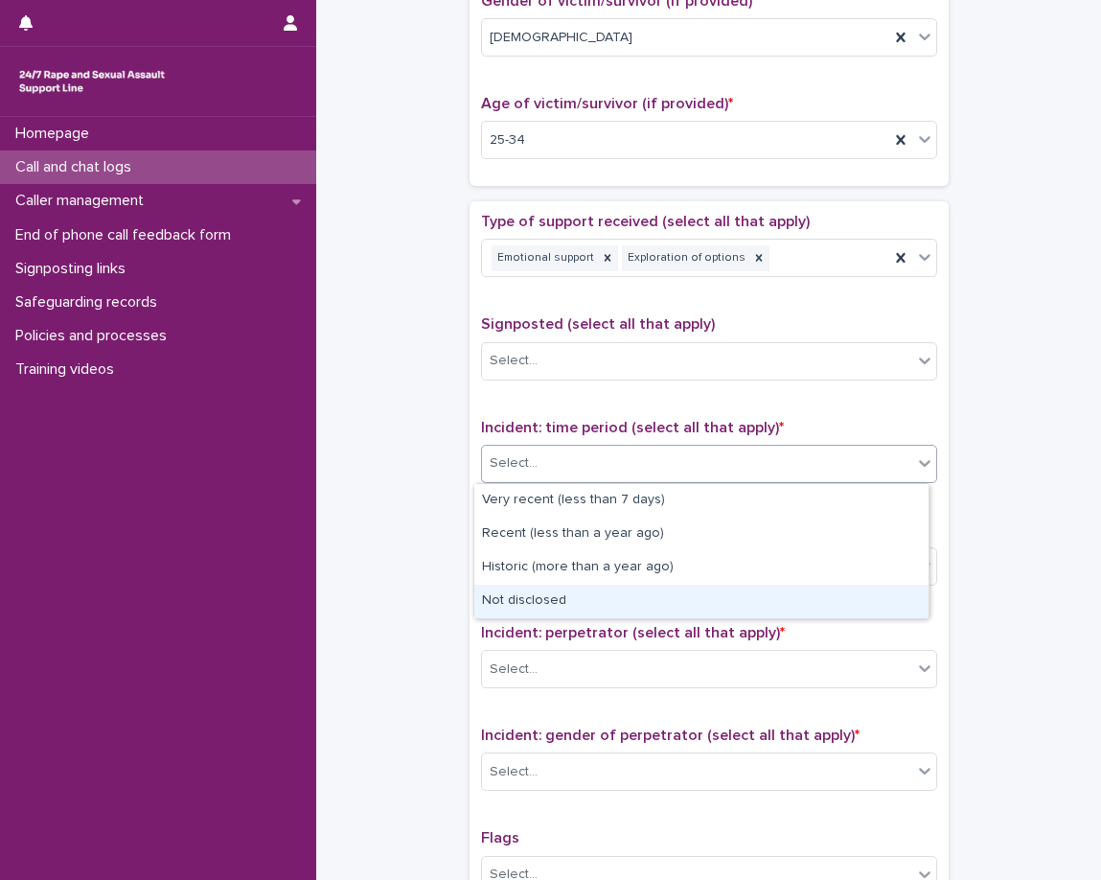
click at [575, 595] on div "Not disclosed" at bounding box center [701, 602] width 454 height 34
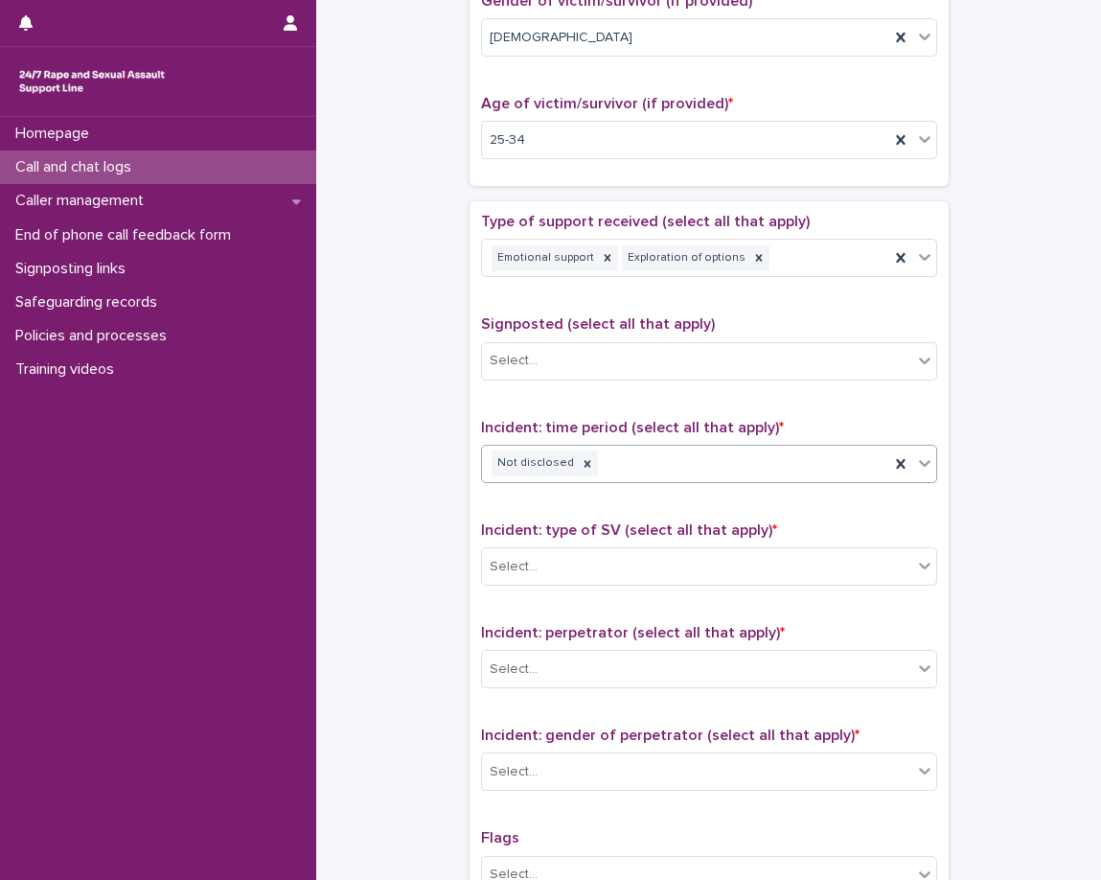
click at [732, 522] on span "Incident: type of SV (select all that apply) *" at bounding box center [629, 529] width 296 height 15
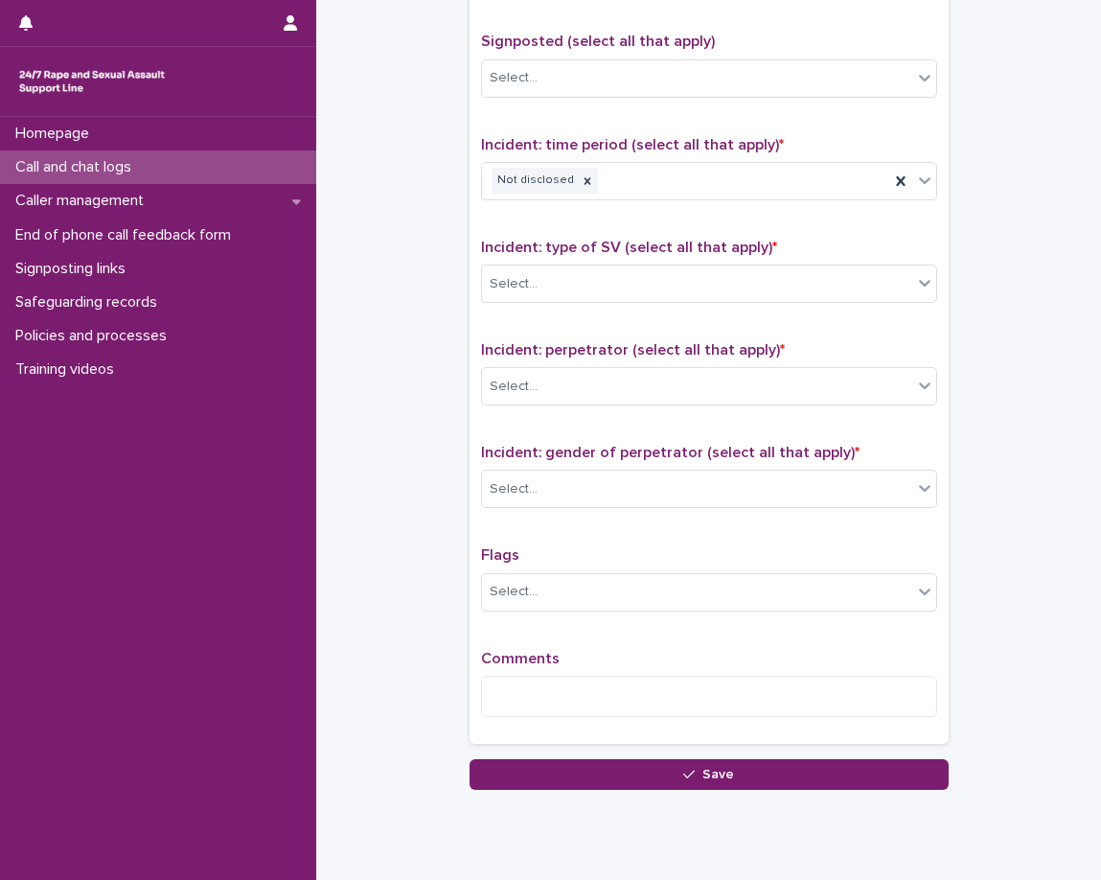
scroll to position [1305, 0]
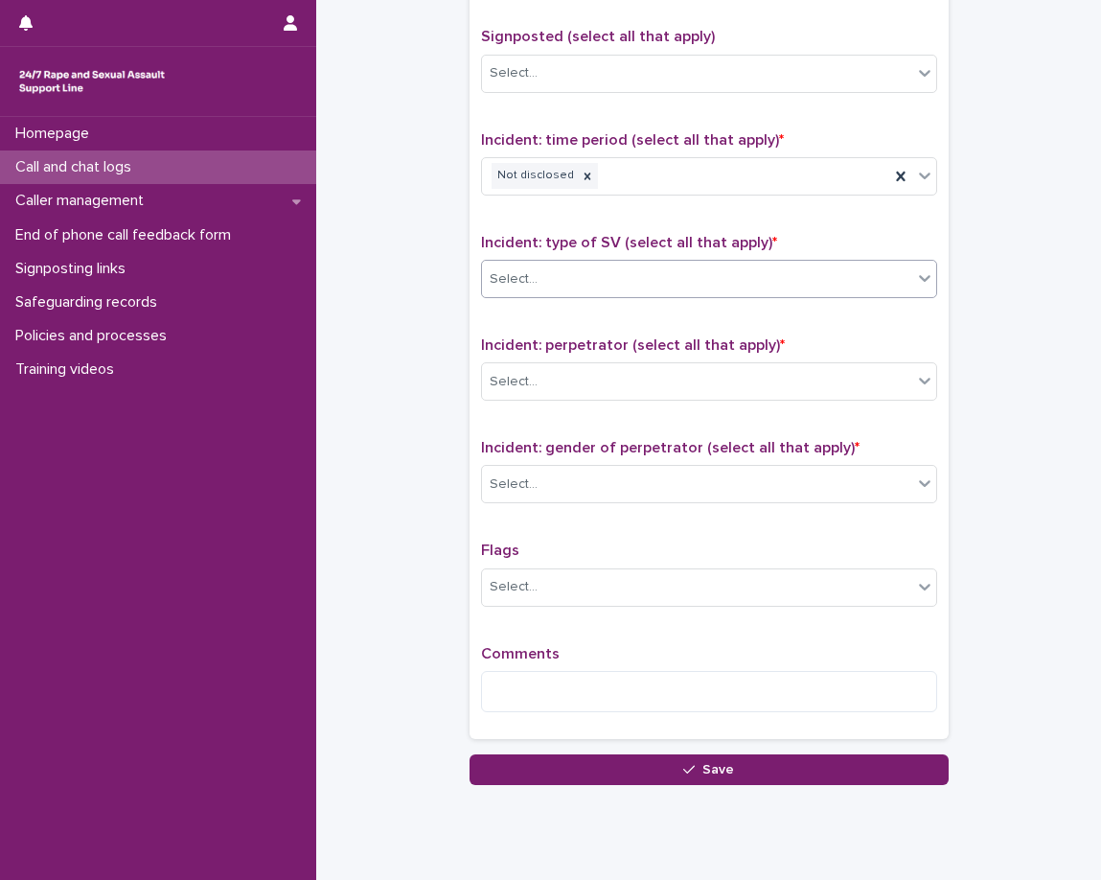
click at [624, 272] on div "Select..." at bounding box center [697, 280] width 430 height 32
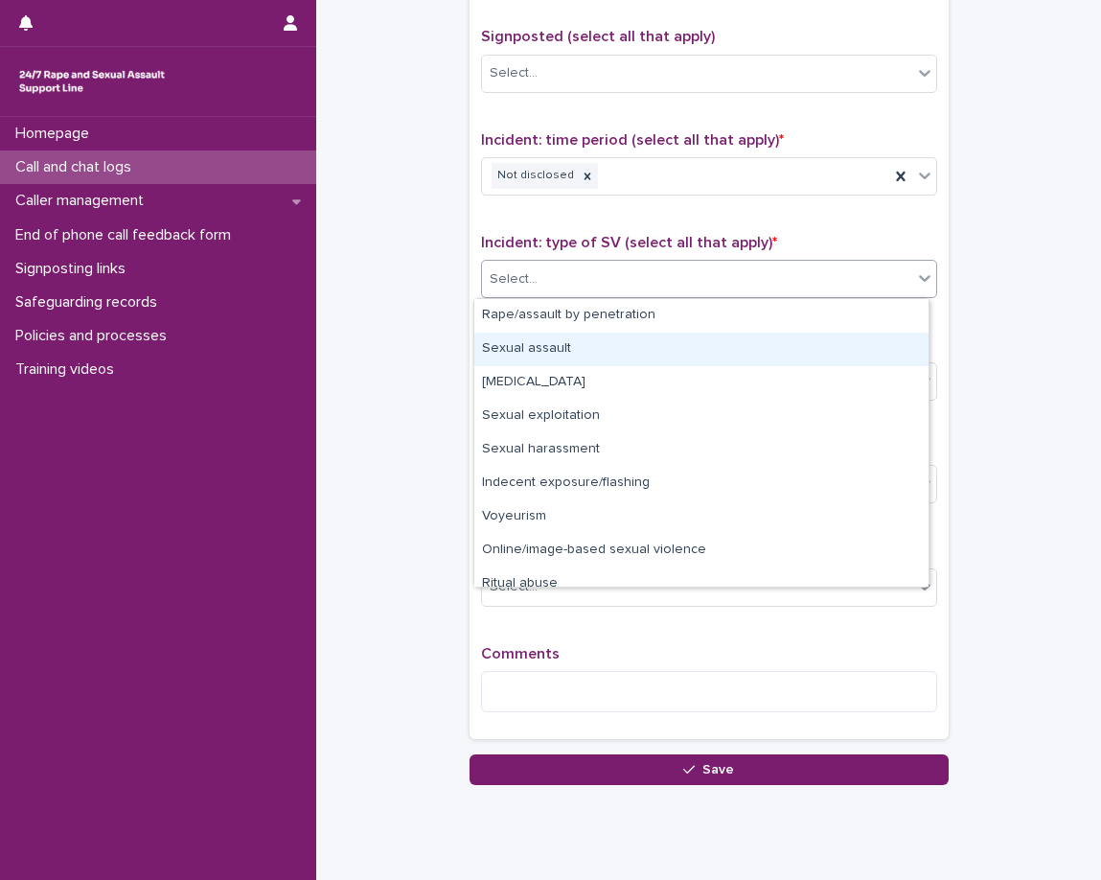
click at [613, 349] on div "Sexual assault" at bounding box center [701, 350] width 454 height 34
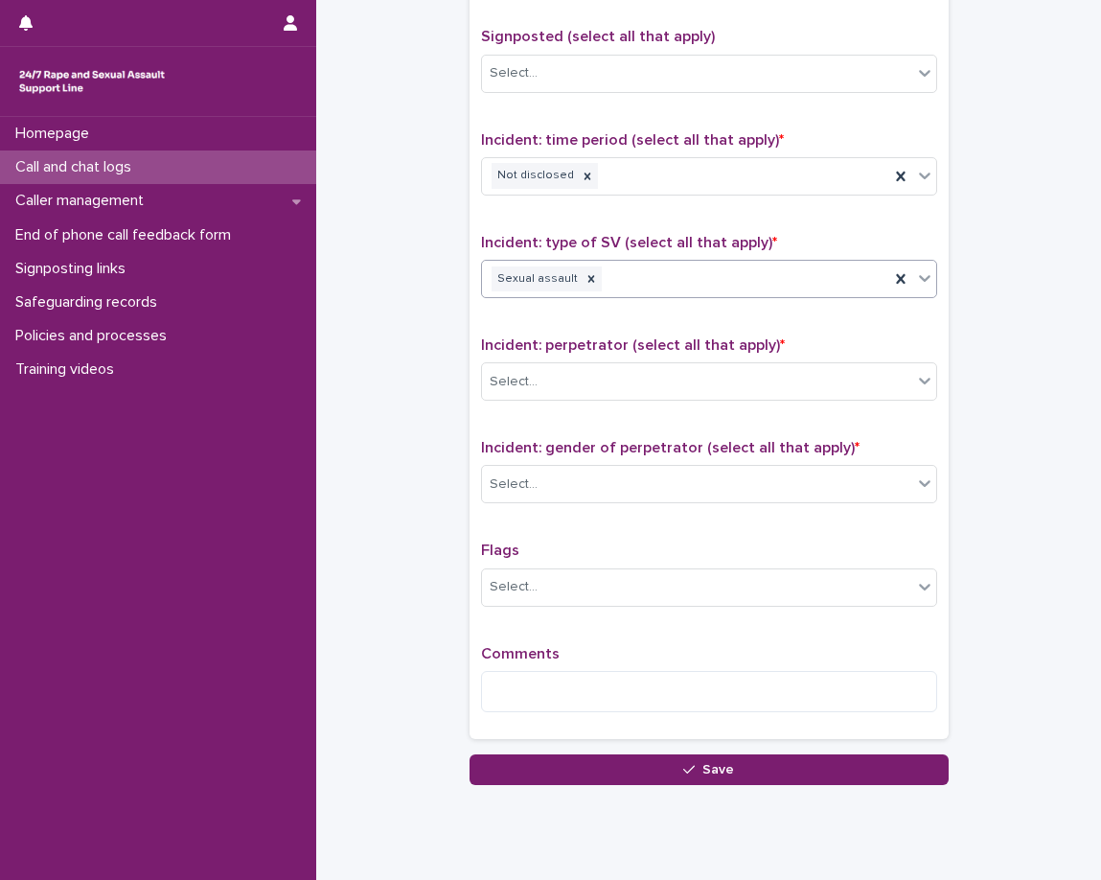
click at [674, 279] on div "Sexual assault" at bounding box center [685, 280] width 407 height 34
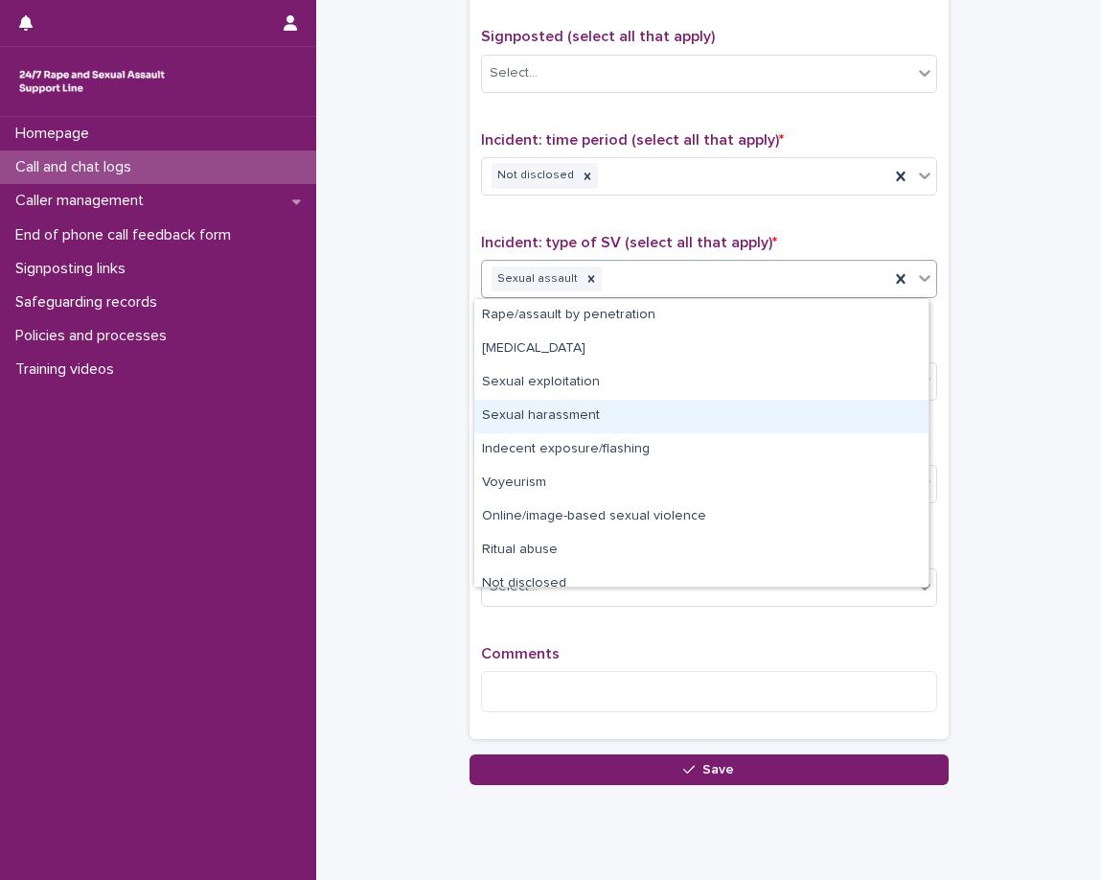
click at [647, 411] on div "Sexual harassment" at bounding box center [701, 417] width 454 height 34
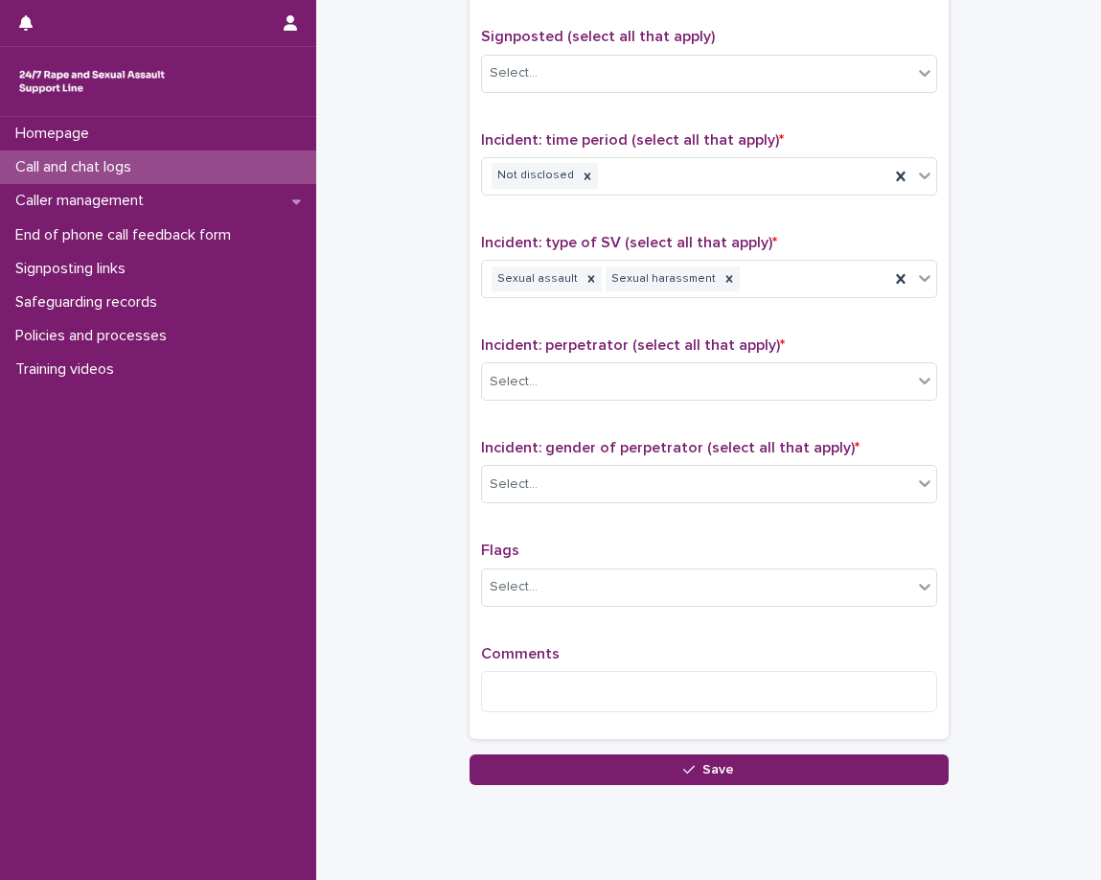
click at [663, 355] on p "Incident: perpetrator (select all that apply) *" at bounding box center [709, 345] width 456 height 18
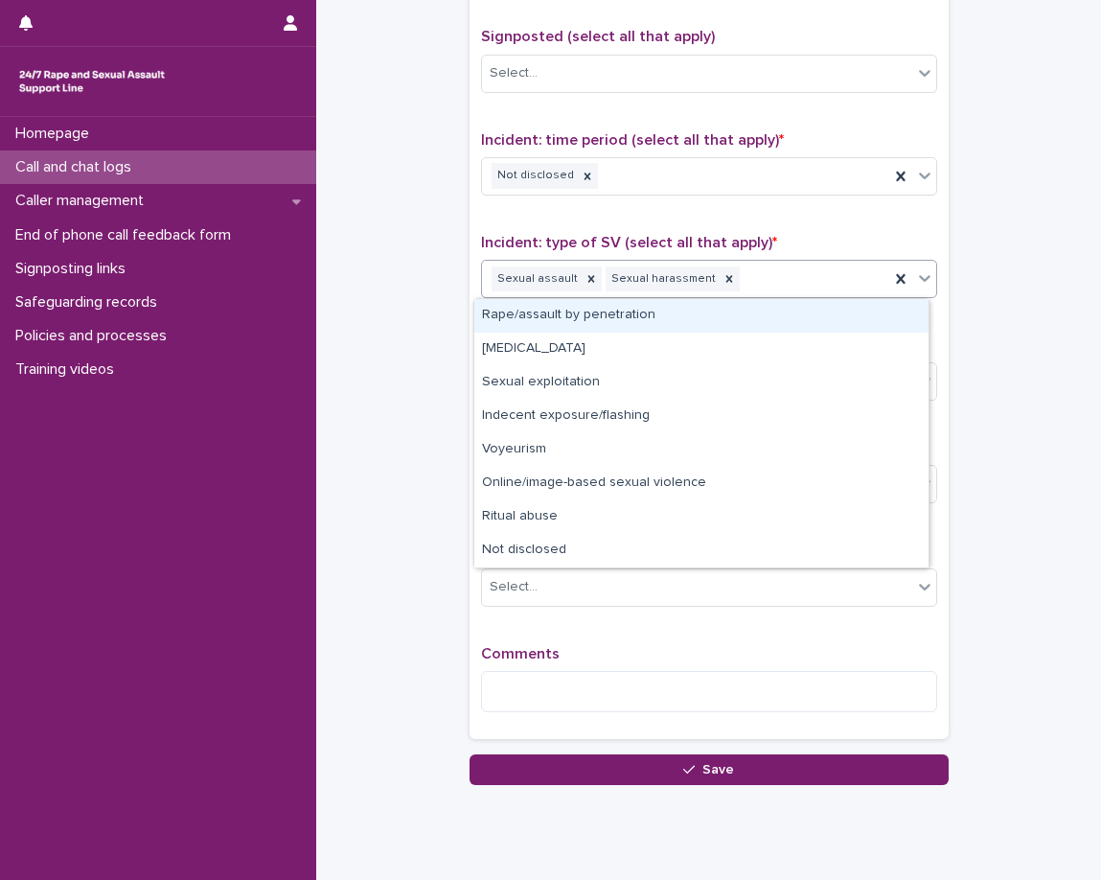
click at [791, 290] on div "Sexual assault Sexual harassment" at bounding box center [685, 280] width 407 height 34
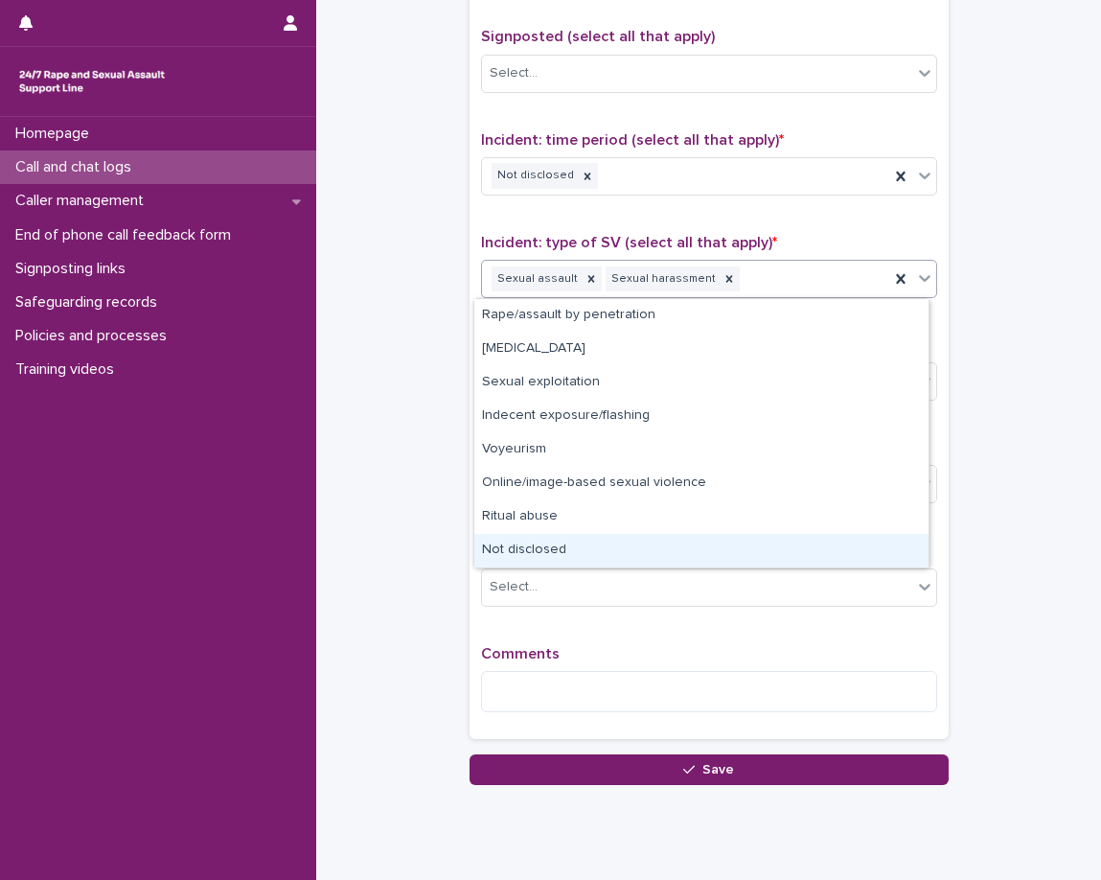
click at [532, 544] on div "Not disclosed" at bounding box center [701, 551] width 454 height 34
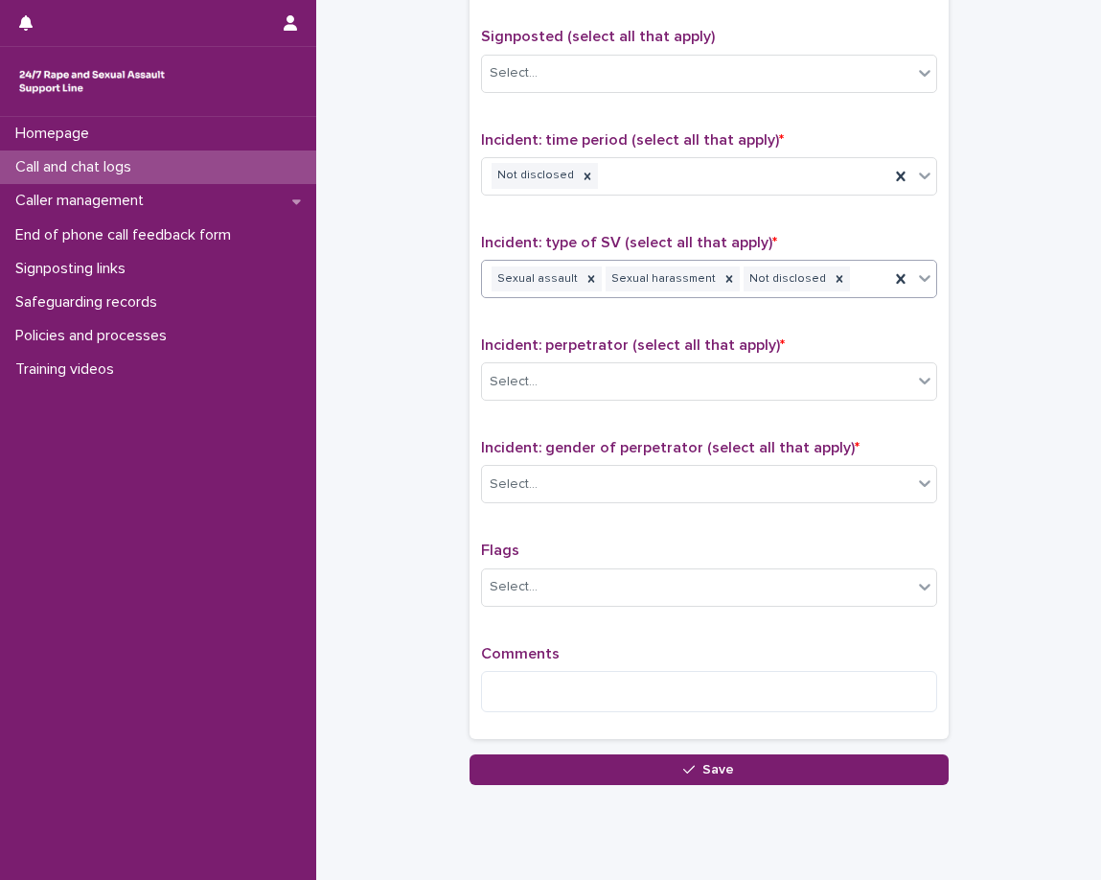
click at [543, 331] on div "Type of support received (select all that apply) Emotional support Exploration …" at bounding box center [709, 326] width 456 height 802
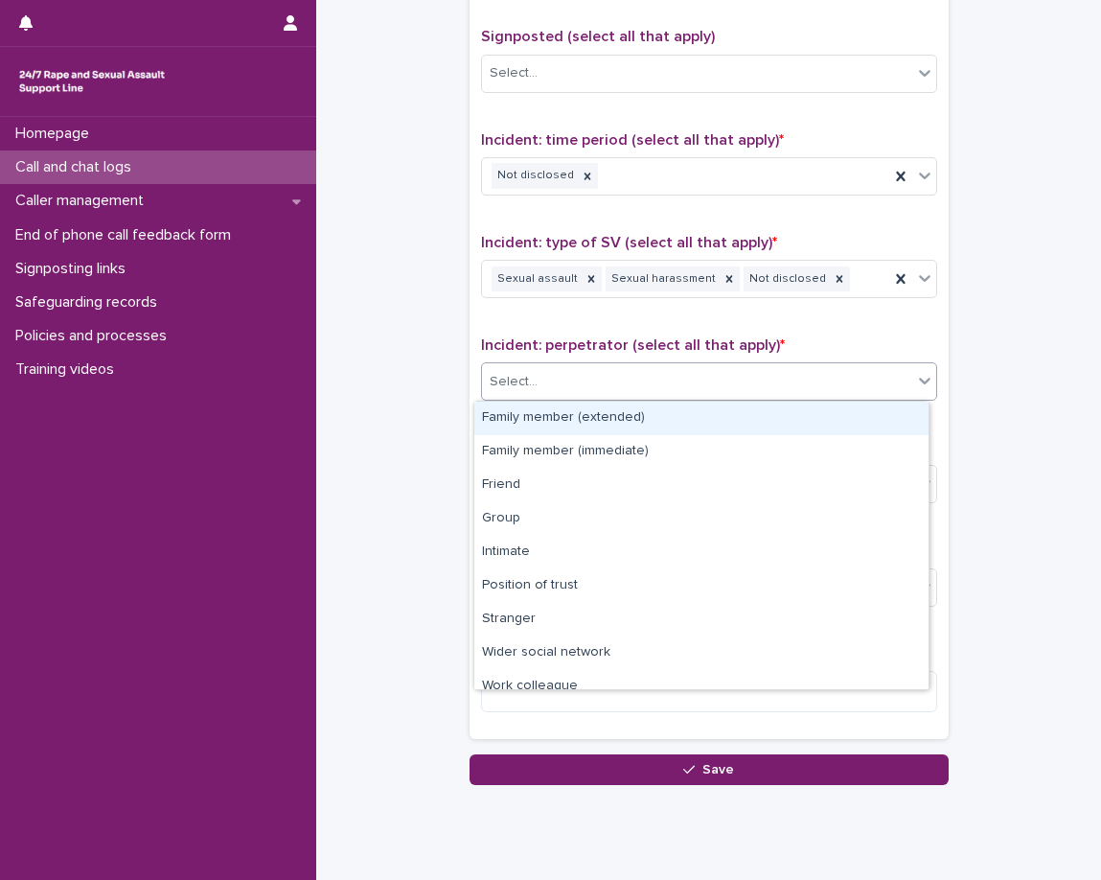
click at [809, 373] on div "Select..." at bounding box center [697, 382] width 430 height 32
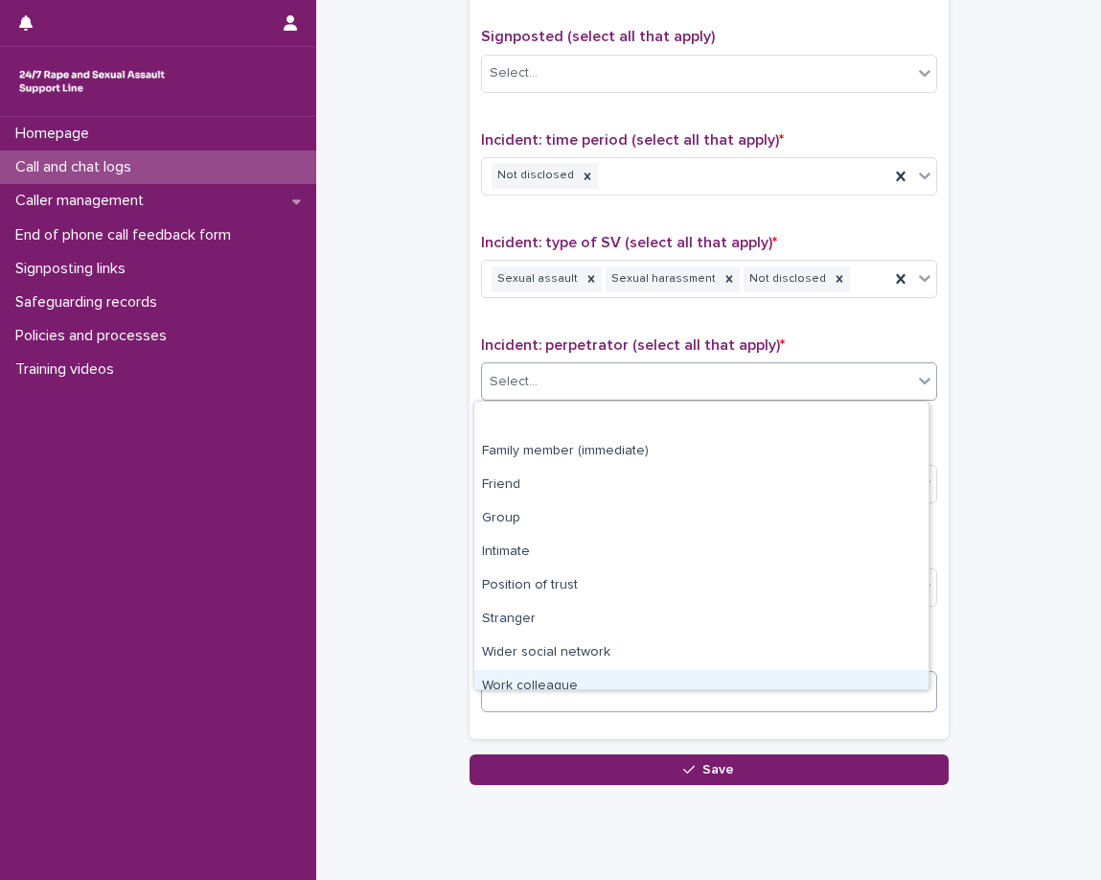
scroll to position [81, 0]
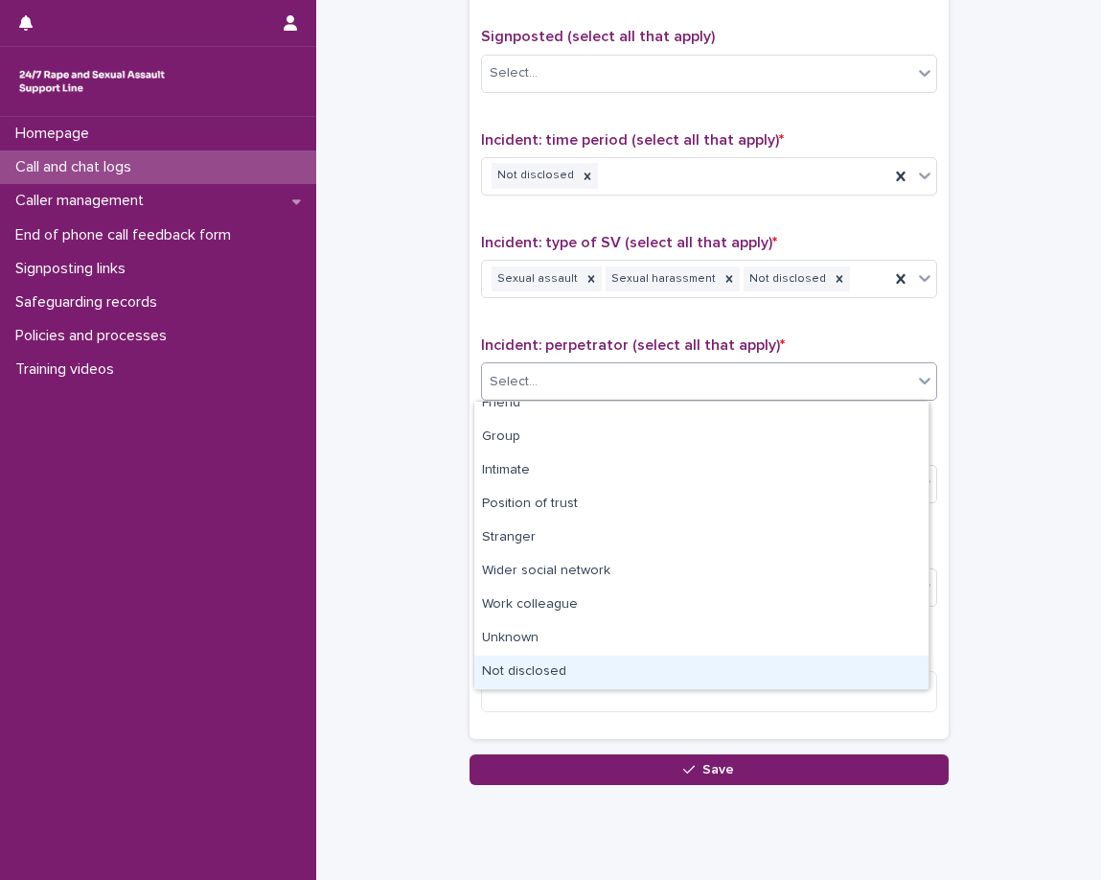
click at [581, 676] on div "Not disclosed" at bounding box center [701, 673] width 454 height 34
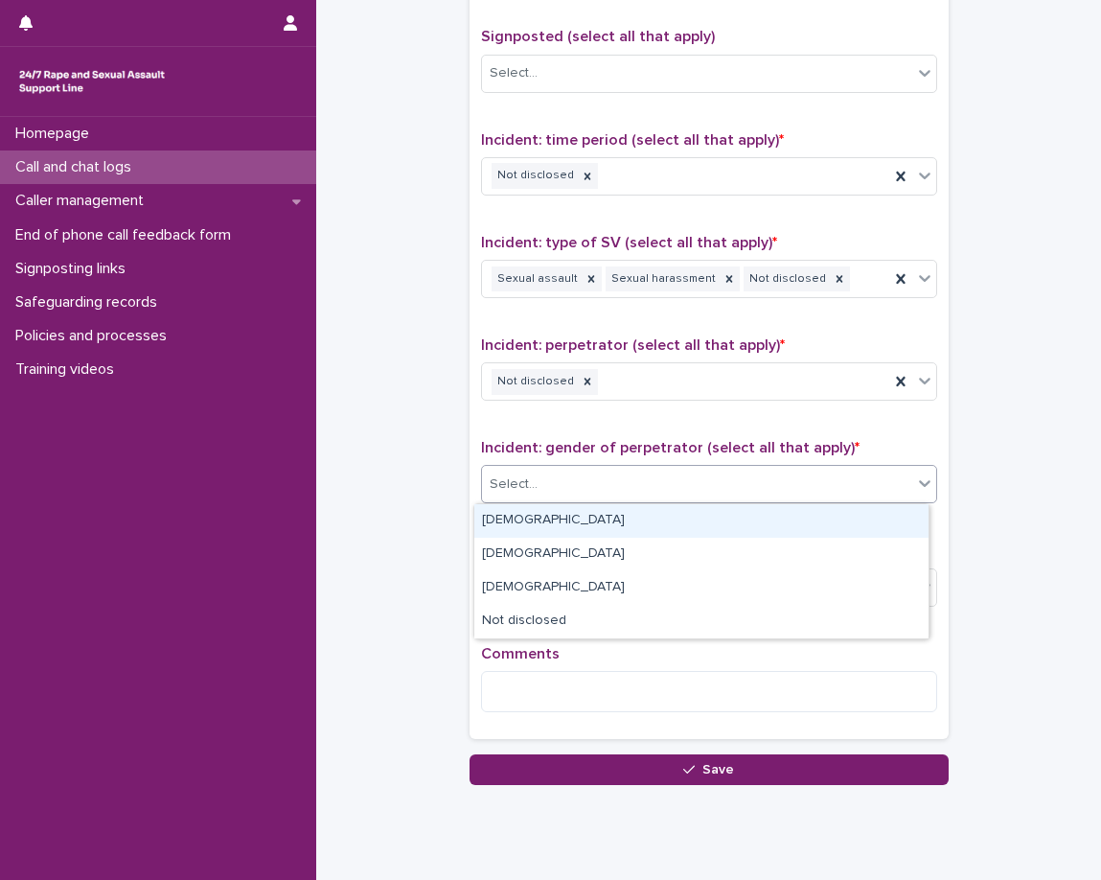
click at [582, 497] on div "Select..." at bounding box center [697, 485] width 430 height 32
click at [578, 531] on div "[DEMOGRAPHIC_DATA]" at bounding box center [701, 521] width 454 height 34
click at [688, 502] on div "[DEMOGRAPHIC_DATA]" at bounding box center [709, 484] width 456 height 38
click at [682, 519] on div "[DEMOGRAPHIC_DATA]" at bounding box center [701, 521] width 454 height 34
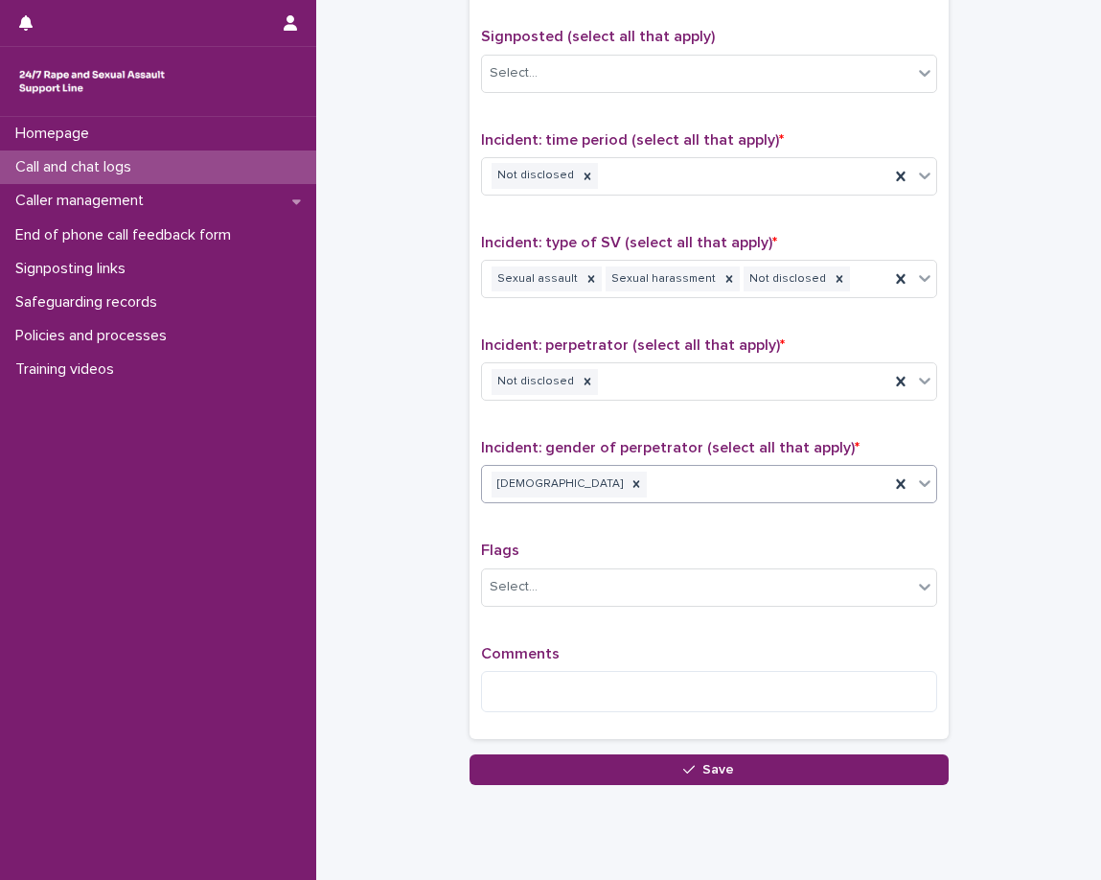
click at [647, 541] on div "Type of support received (select all that apply) Emotional support Exploration …" at bounding box center [709, 326] width 456 height 802
click at [625, 599] on div "Select..." at bounding box center [697, 587] width 430 height 32
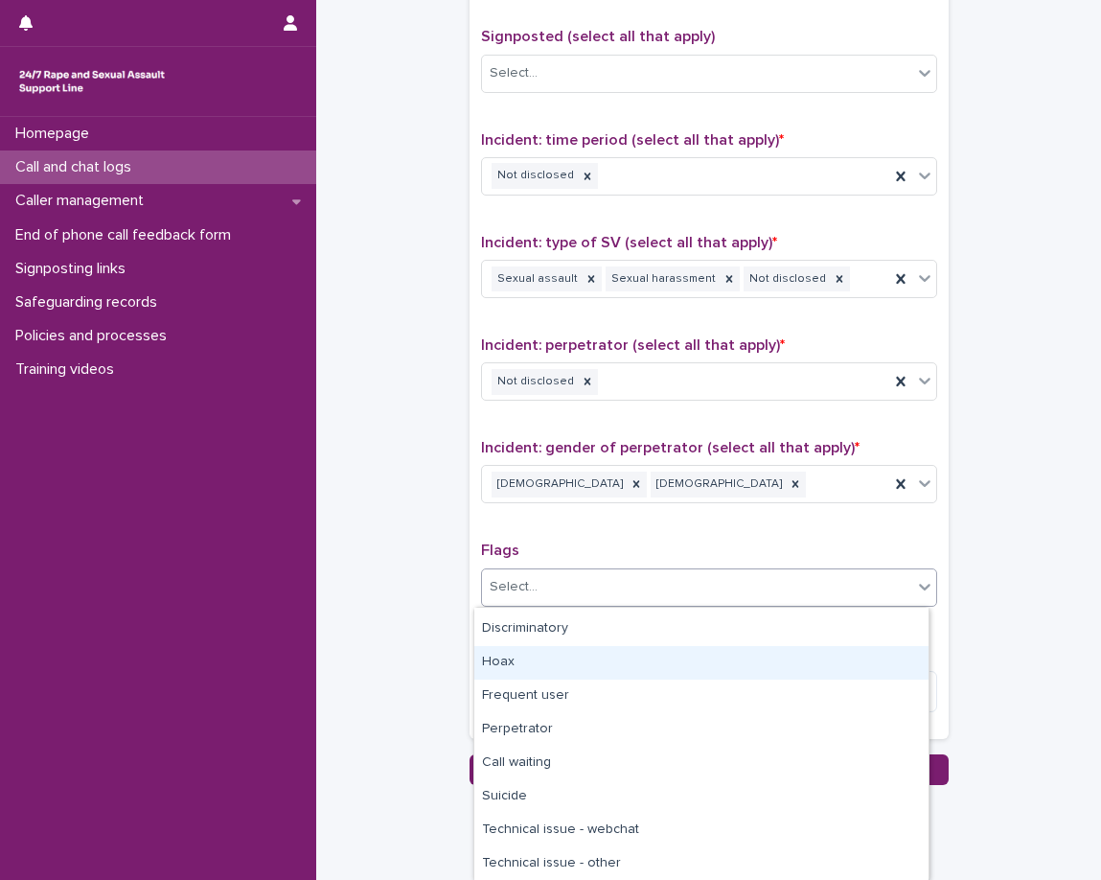
scroll to position [129, 0]
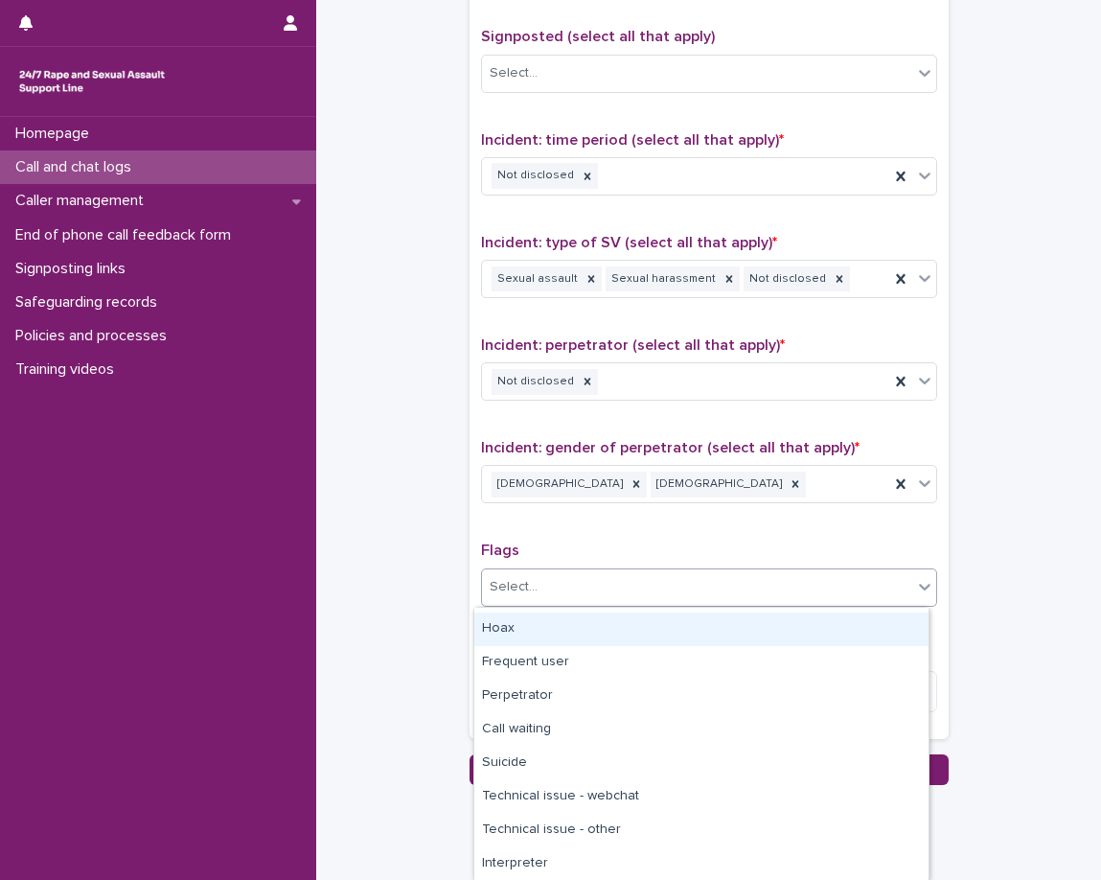
click at [606, 541] on div "Type of support received (select all that apply) Emotional support Exploration …" at bounding box center [709, 326] width 456 height 802
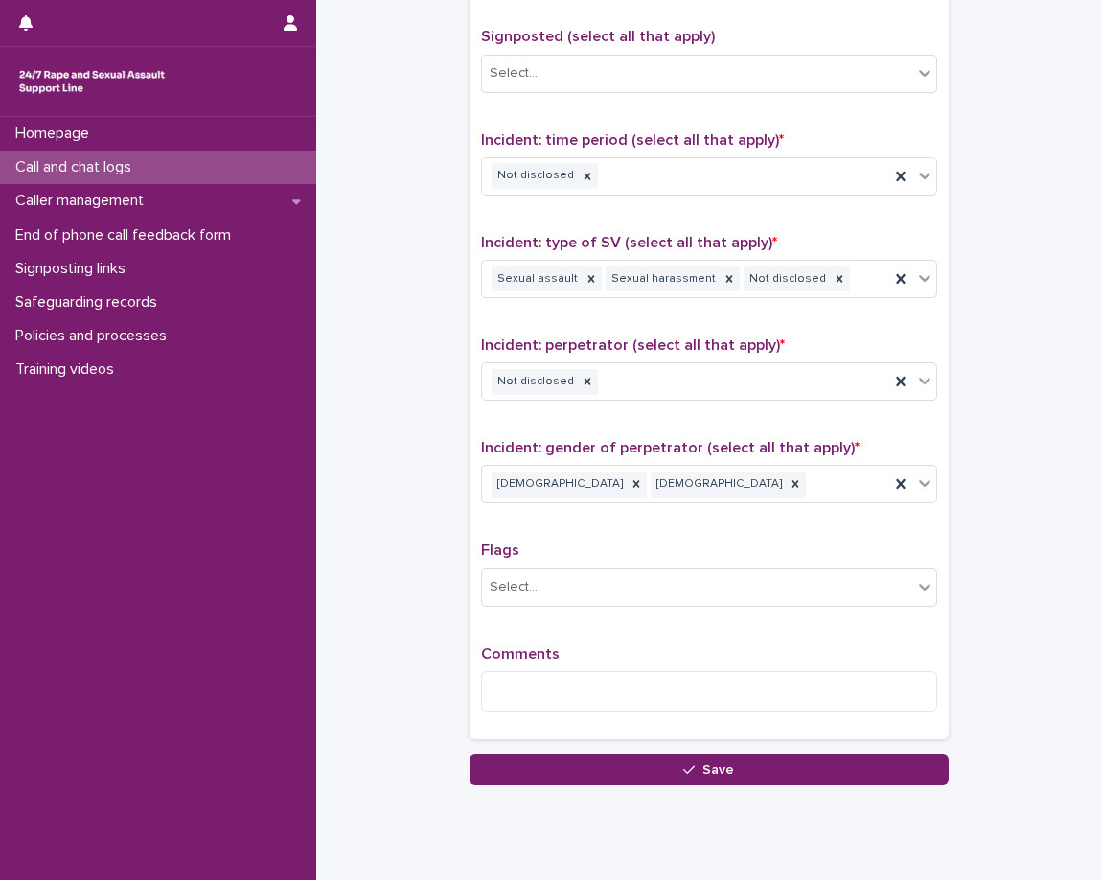
click at [563, 665] on div "Comments" at bounding box center [709, 686] width 456 height 82
click at [563, 692] on textarea at bounding box center [709, 691] width 456 height 41
type textarea "*"
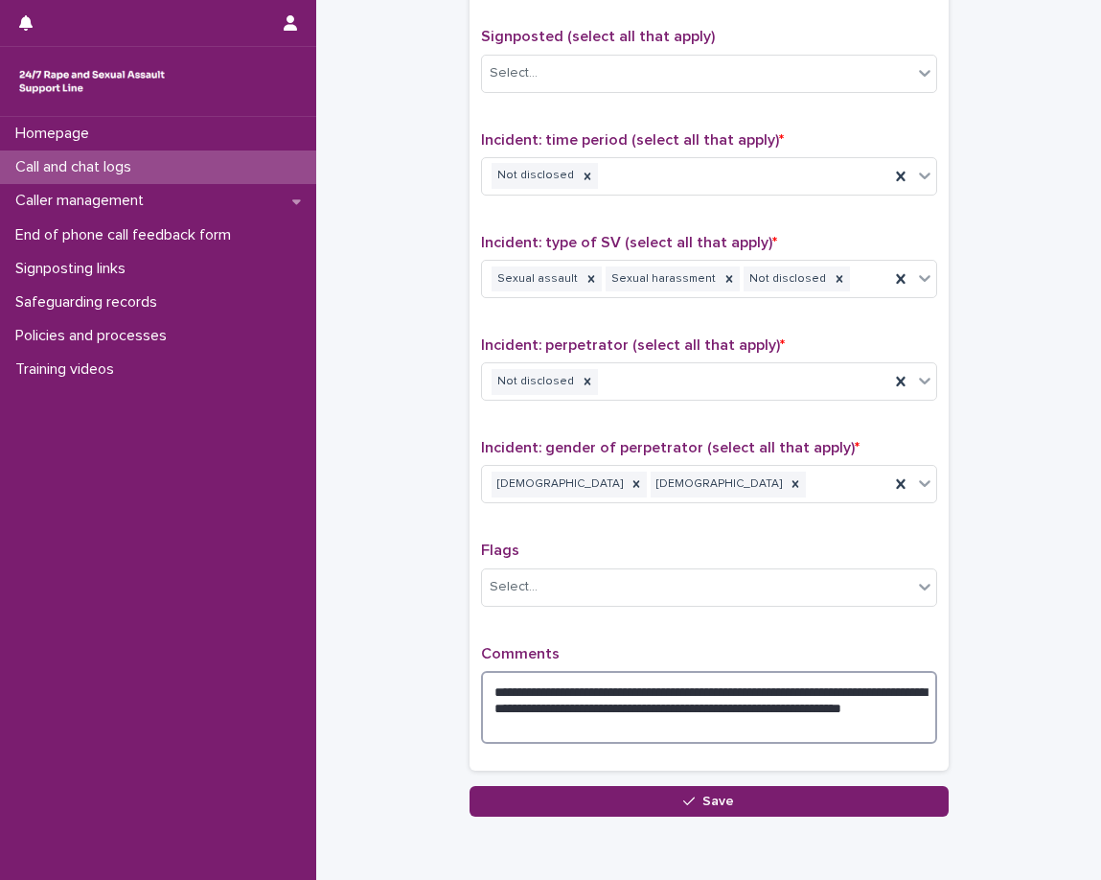
click at [709, 708] on textarea "**********" at bounding box center [709, 707] width 456 height 73
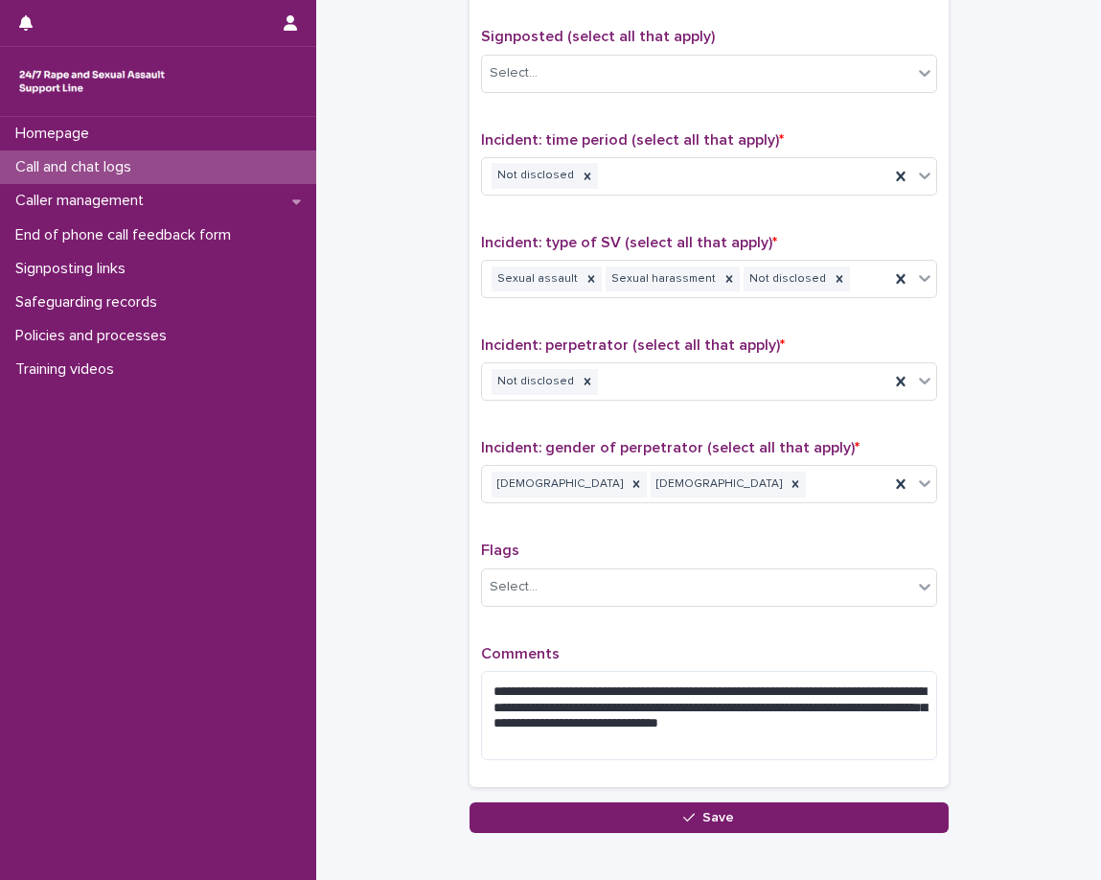
click at [732, 662] on p "Comments" at bounding box center [709, 654] width 456 height 18
click at [533, 705] on textarea "**********" at bounding box center [709, 715] width 456 height 89
click at [543, 635] on div "**********" at bounding box center [709, 350] width 456 height 850
click at [609, 741] on textarea "**********" at bounding box center [709, 715] width 456 height 89
type textarea "**********"
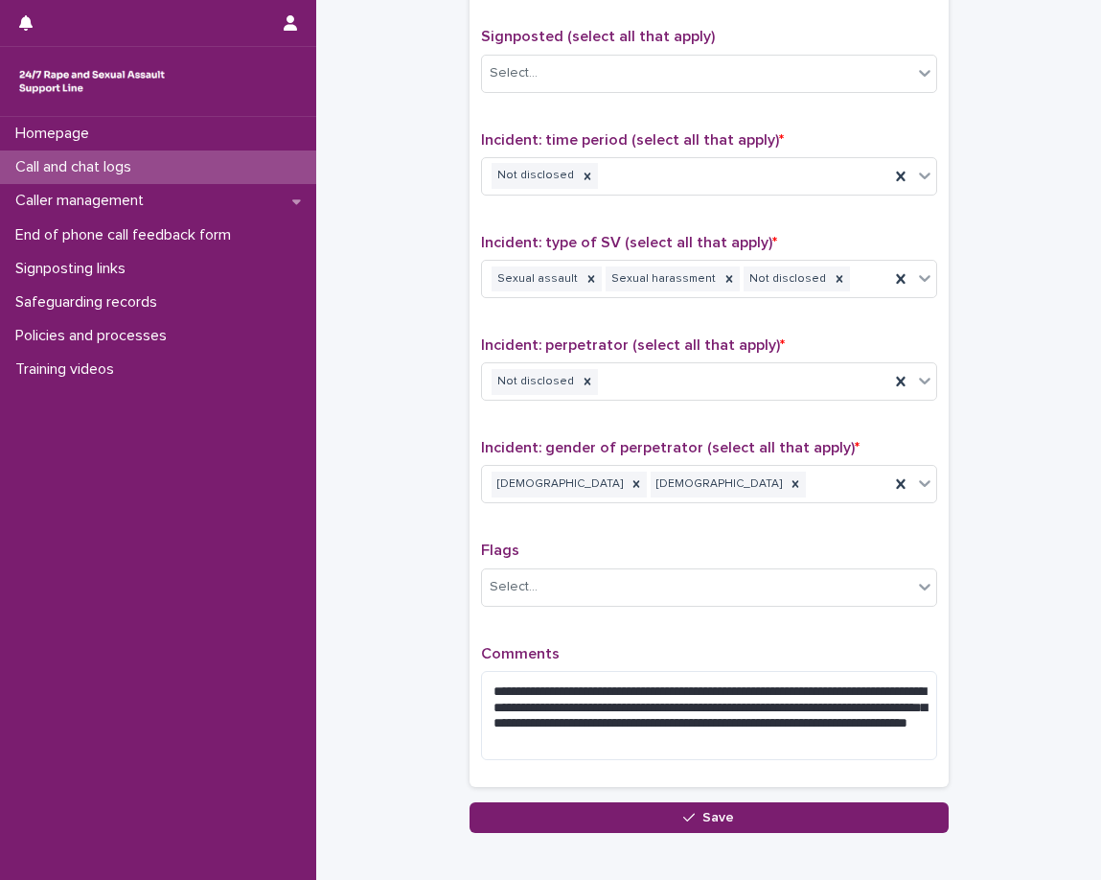
click at [620, 651] on p "Comments" at bounding box center [709, 654] width 456 height 18
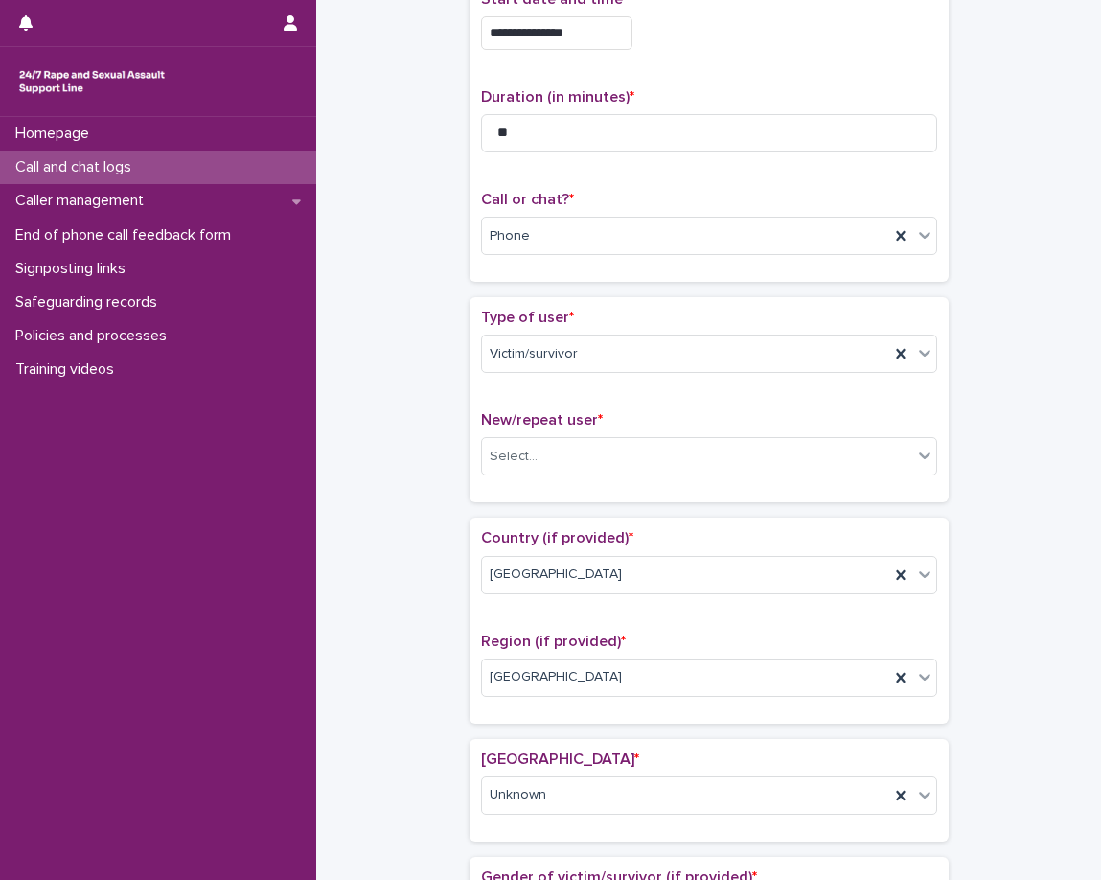
scroll to position [0, 0]
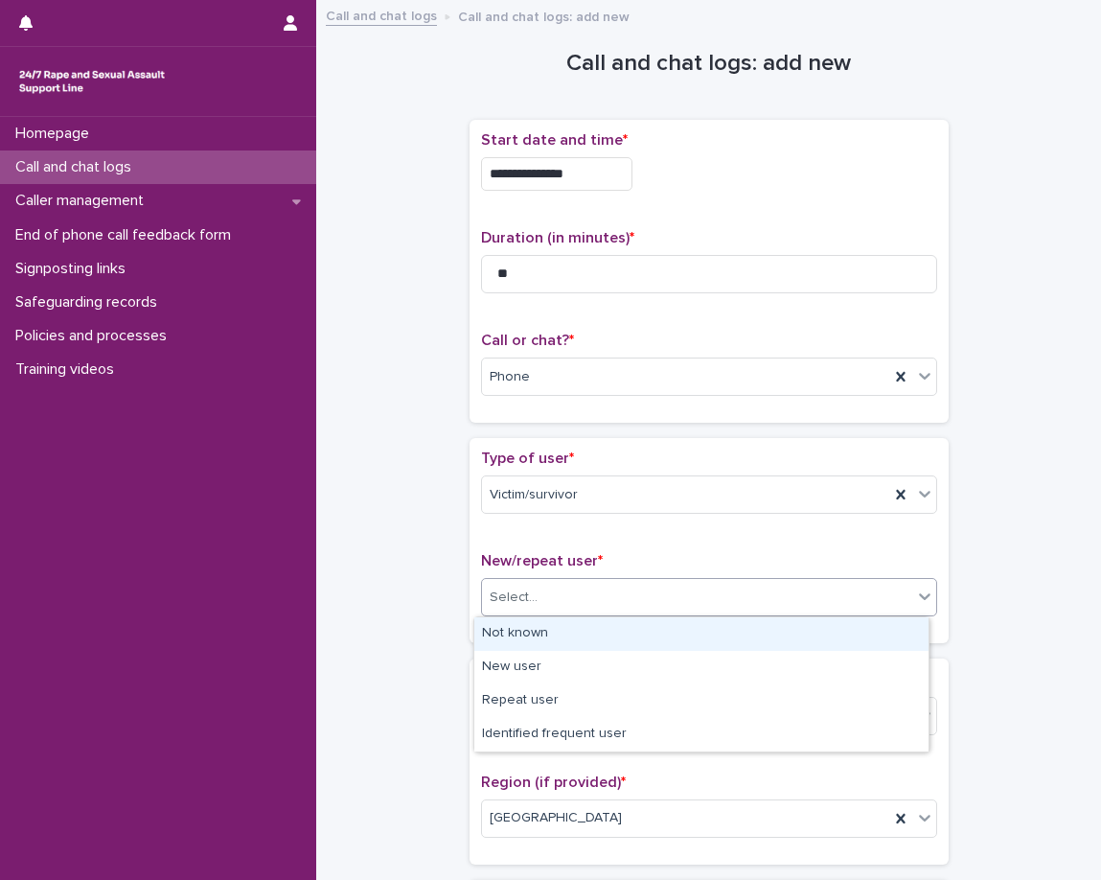
click at [674, 597] on div "Select..." at bounding box center [697, 598] width 430 height 32
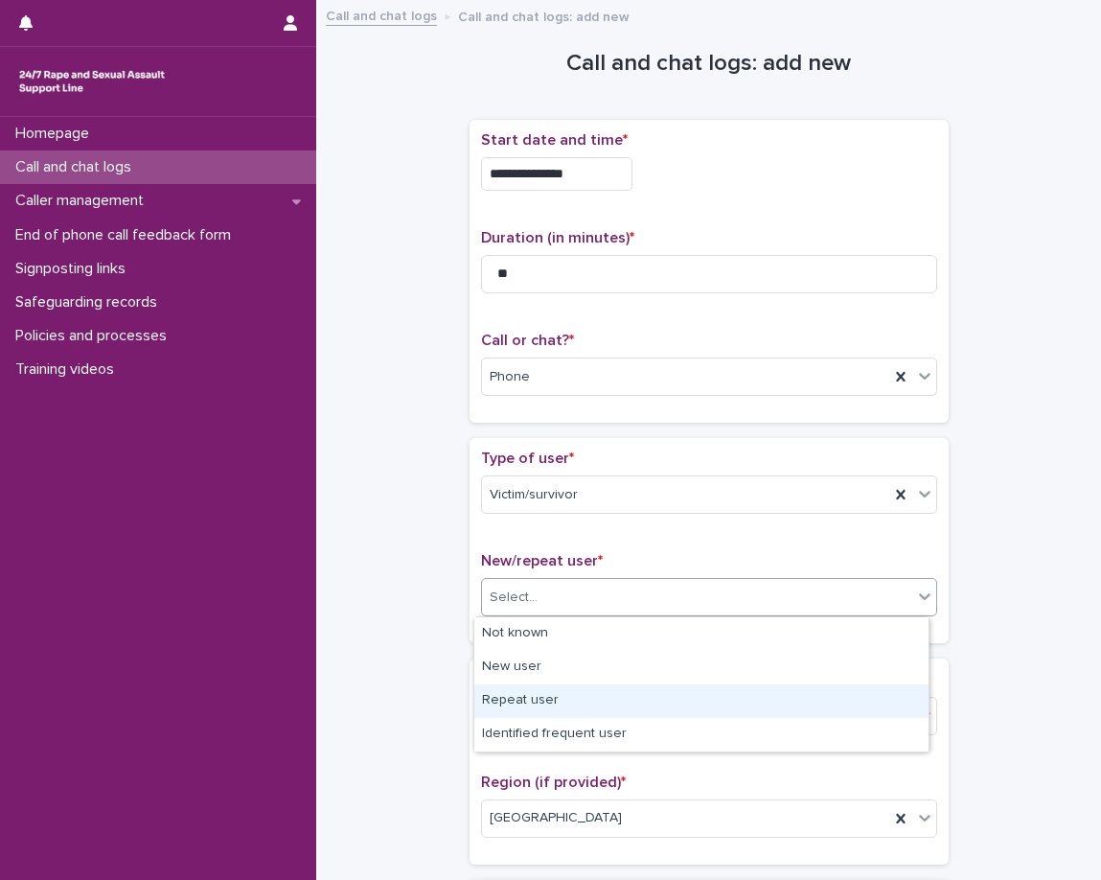
click at [659, 700] on div "Repeat user" at bounding box center [701, 701] width 454 height 34
drag, startPoint x: 666, startPoint y: 683, endPoint x: 658, endPoint y: 699, distance: 17.6
click at [659, 700] on div "[GEOGRAPHIC_DATA]" at bounding box center [685, 716] width 407 height 32
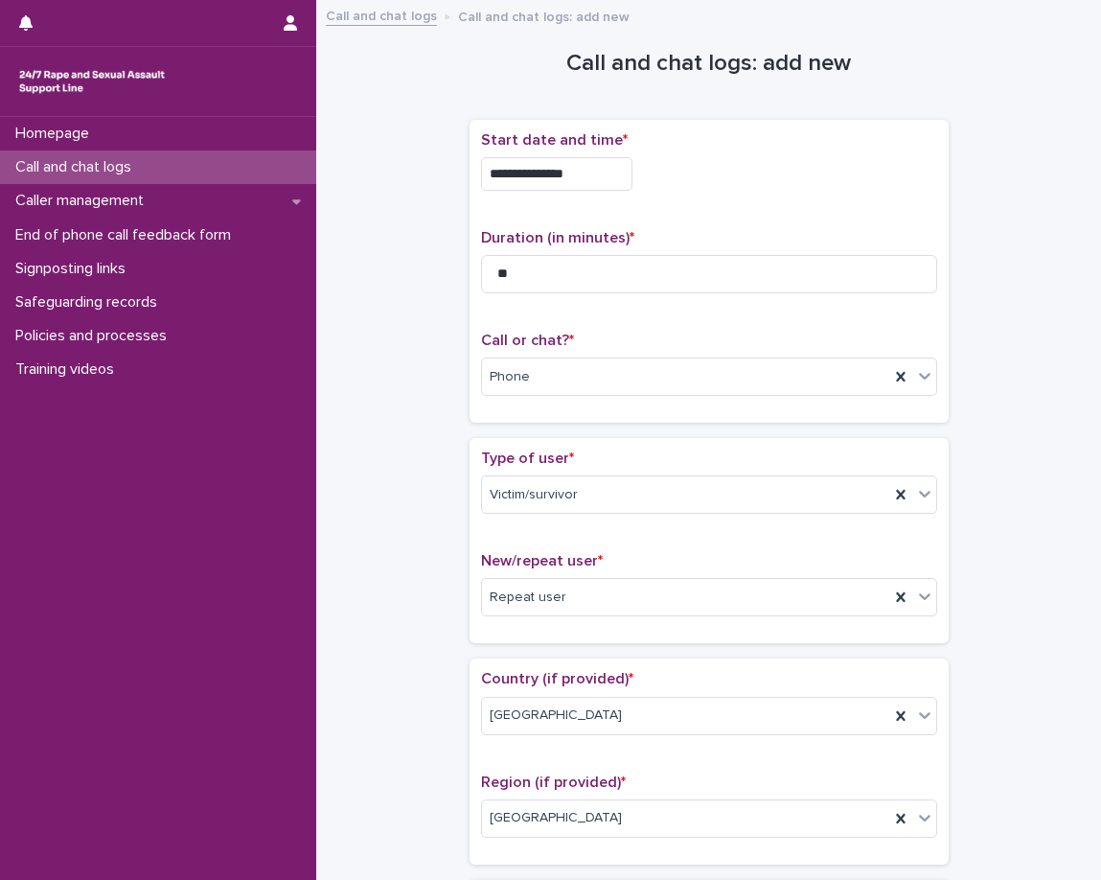
click at [642, 636] on div "Type of user * Victim/survivor New/repeat user * Repeat user" at bounding box center [709, 540] width 479 height 205
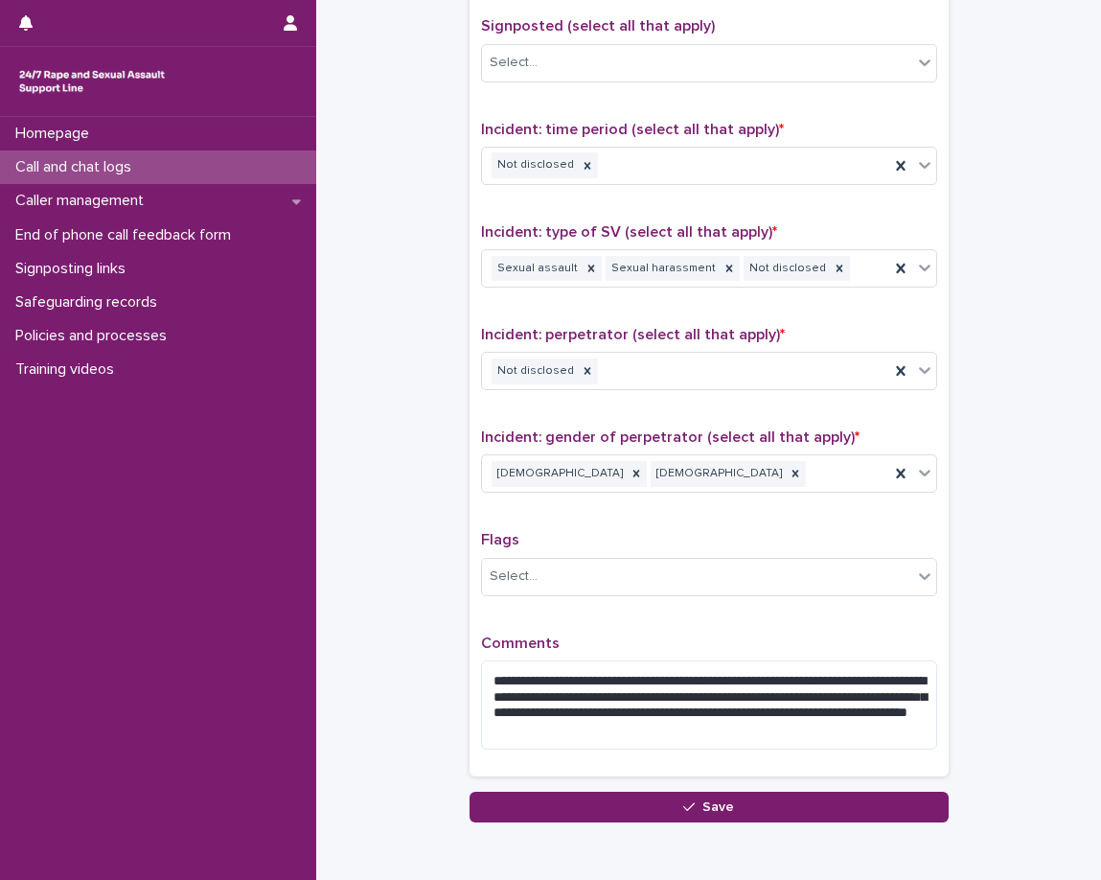
scroll to position [1408, 0]
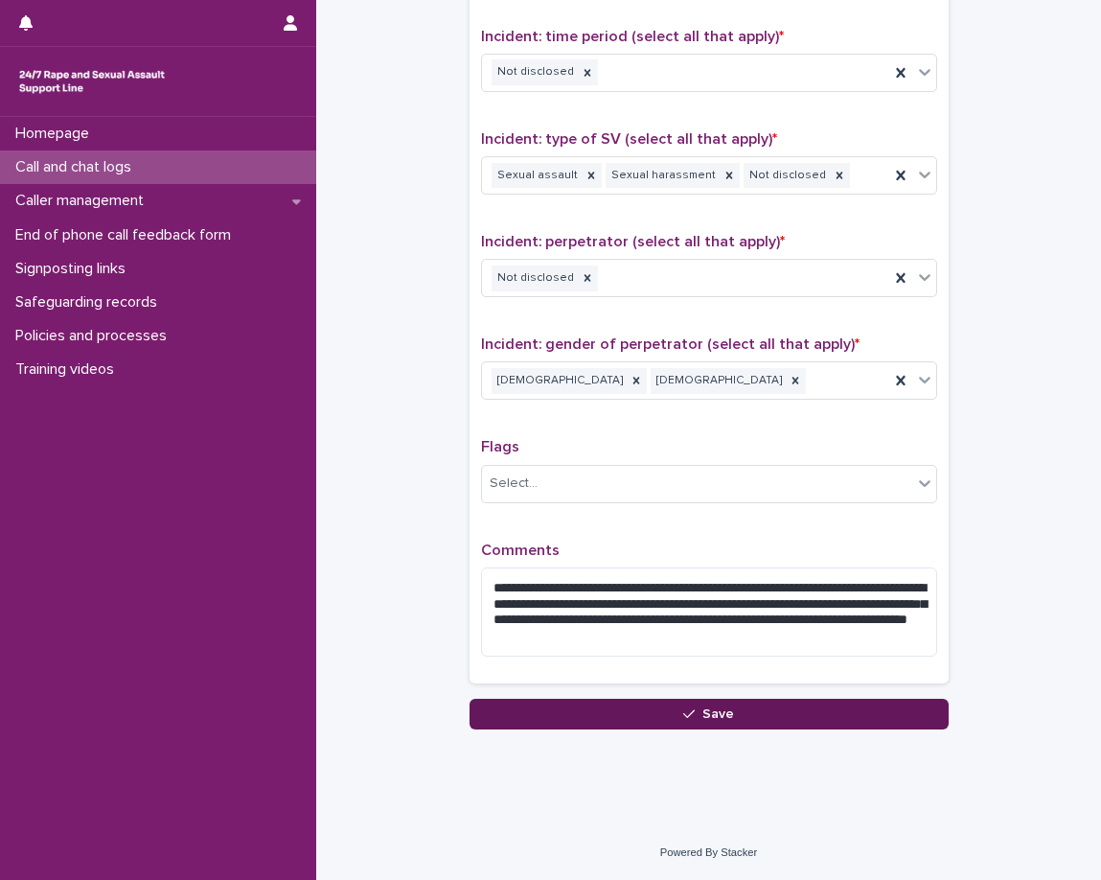
click at [752, 707] on button "Save" at bounding box center [709, 714] width 479 height 31
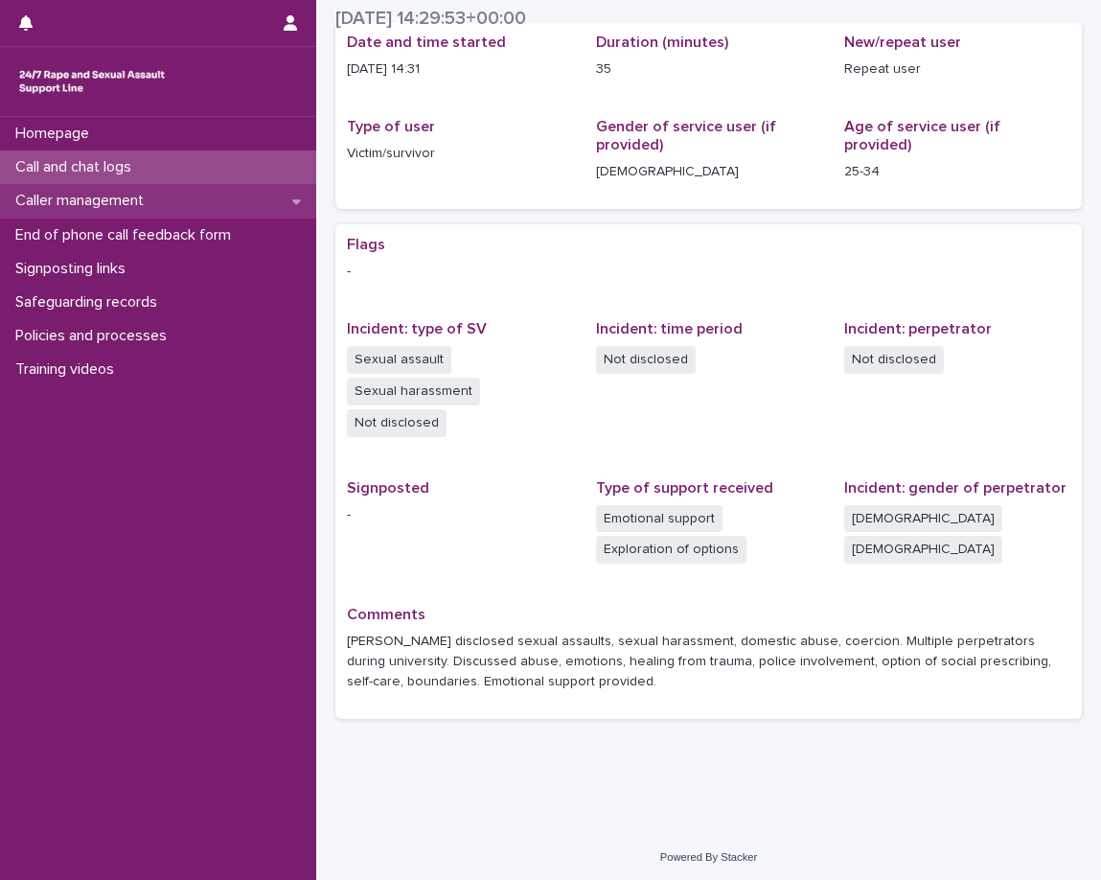
scroll to position [197, 0]
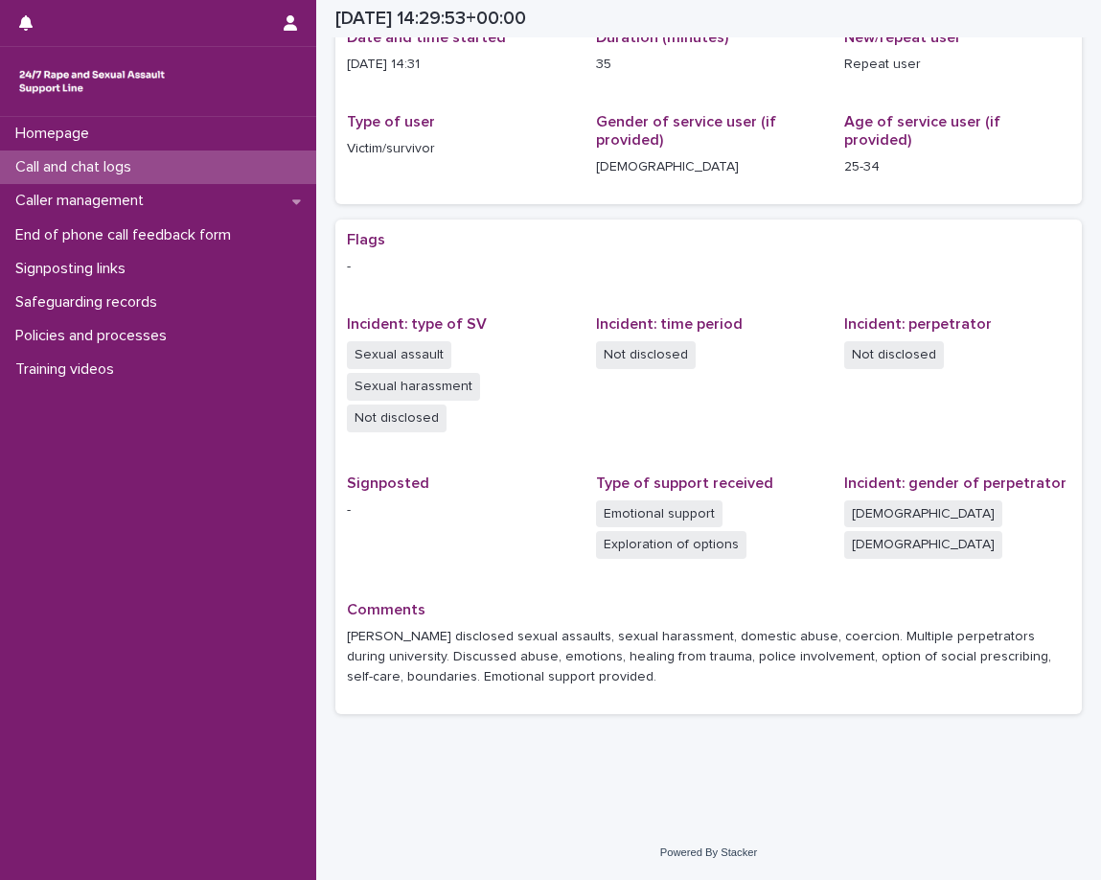
click at [221, 158] on div "Call and chat logs" at bounding box center [158, 167] width 316 height 34
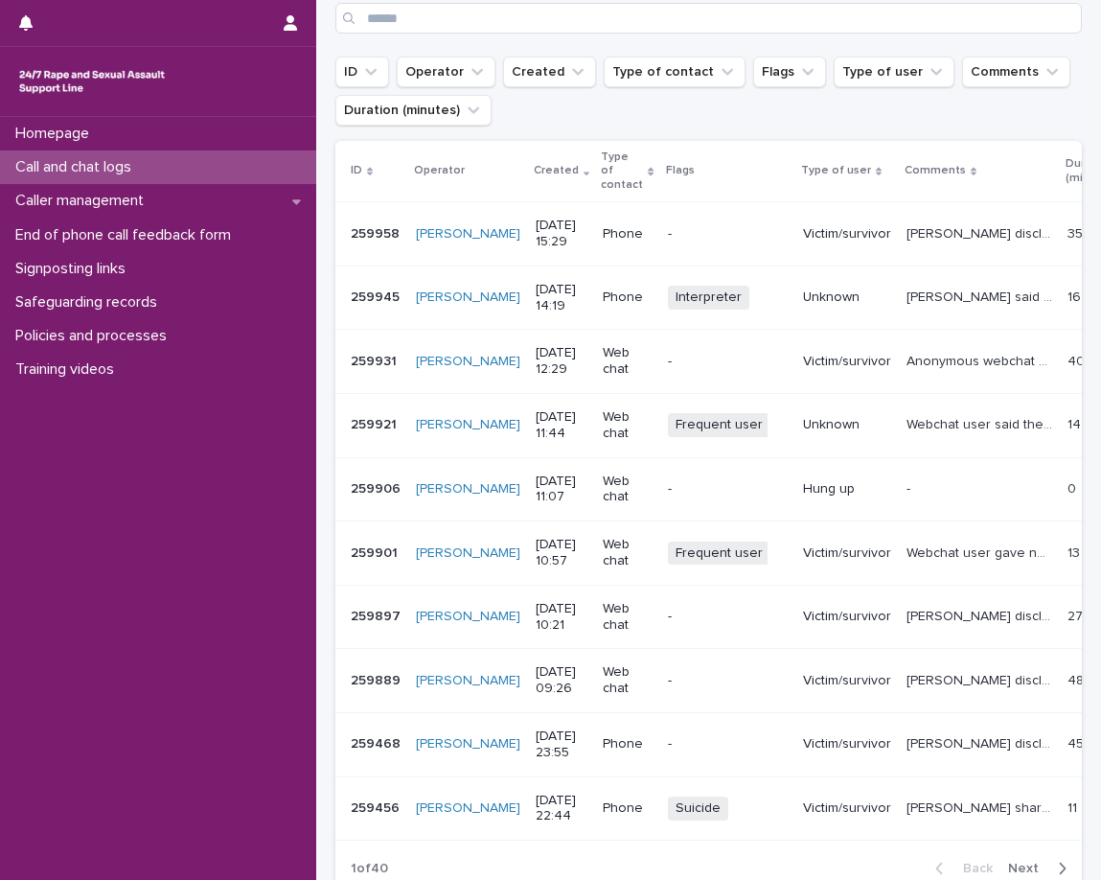
scroll to position [288, 0]
